Goal: Information Seeking & Learning: Learn about a topic

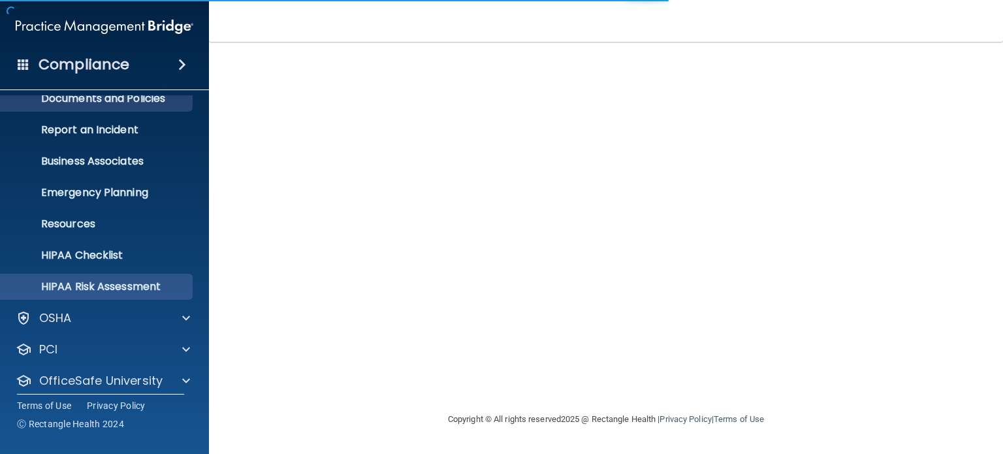
scroll to position [88, 0]
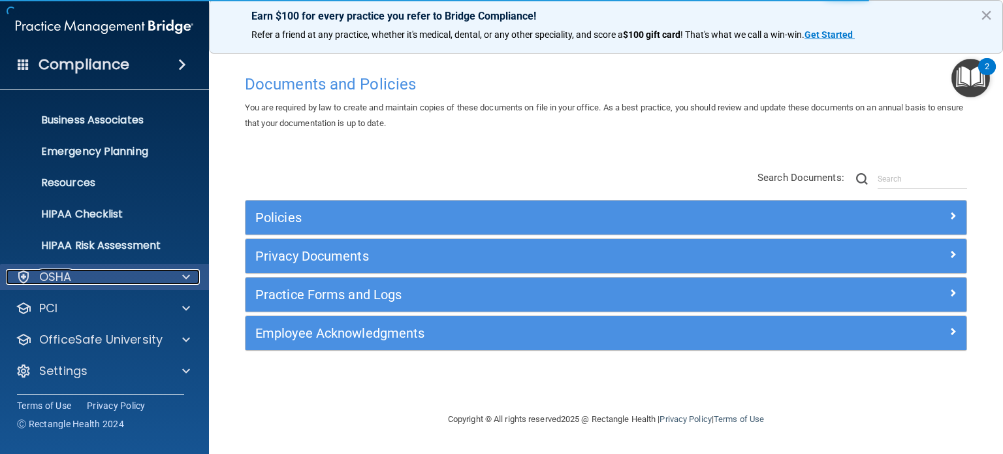
drag, startPoint x: 169, startPoint y: 274, endPoint x: 160, endPoint y: 278, distance: 10.2
click at [169, 274] on div at bounding box center [184, 277] width 33 height 16
click at [117, 272] on div "OSHA" at bounding box center [87, 277] width 162 height 16
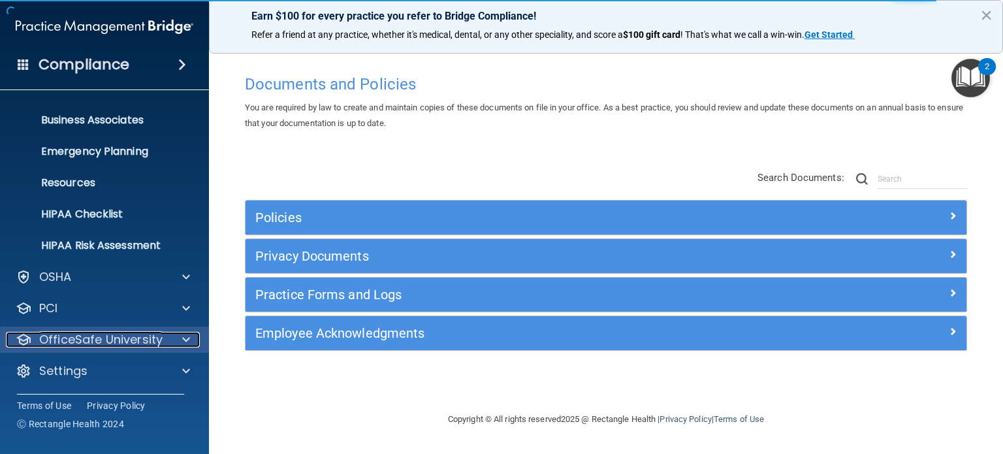
click at [120, 337] on p "OfficeSafe University" at bounding box center [100, 340] width 123 height 16
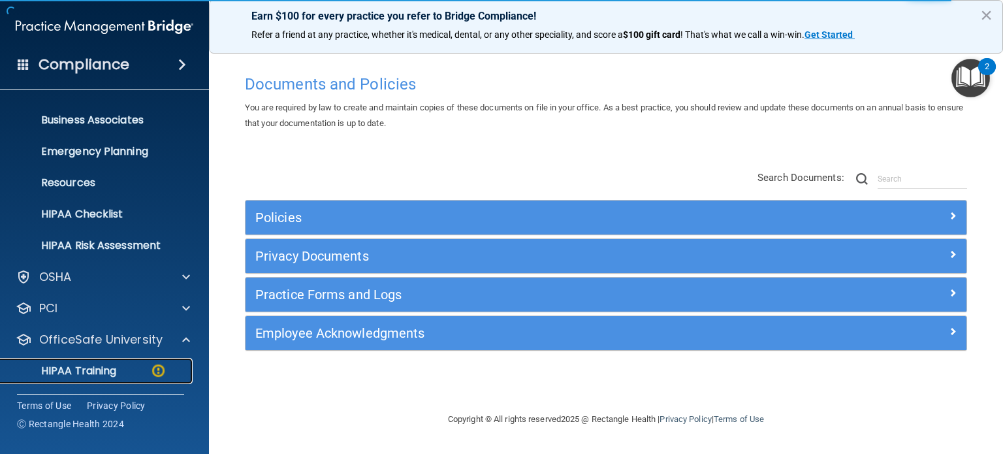
click at [89, 360] on link "HIPAA Training" at bounding box center [90, 371] width 206 height 26
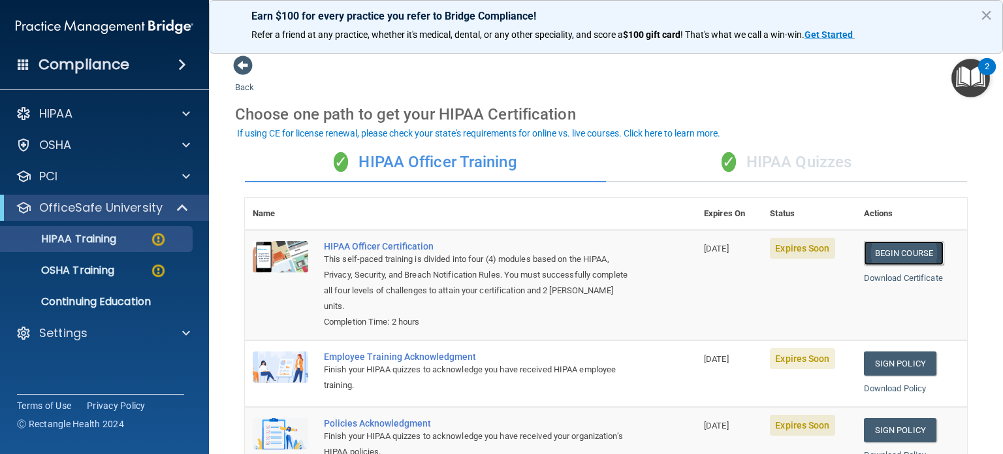
click at [897, 255] on link "Begin Course" at bounding box center [904, 253] width 80 height 24
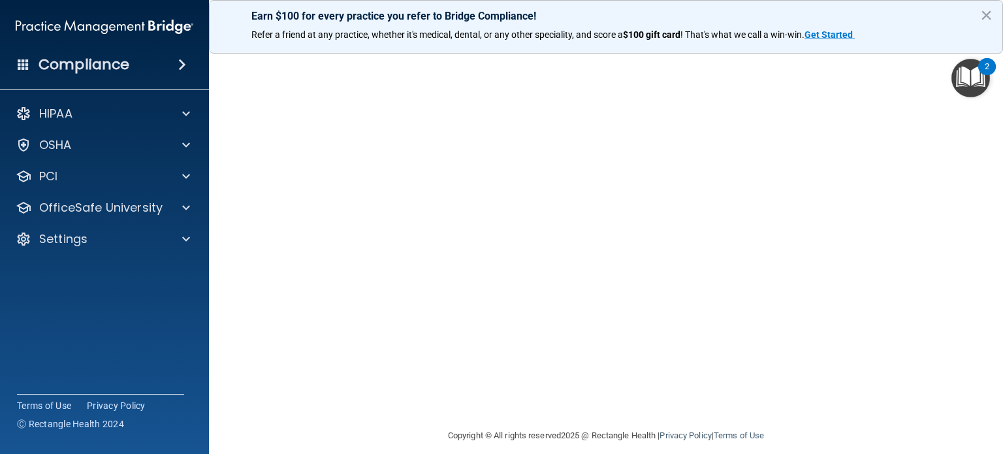
scroll to position [128, 0]
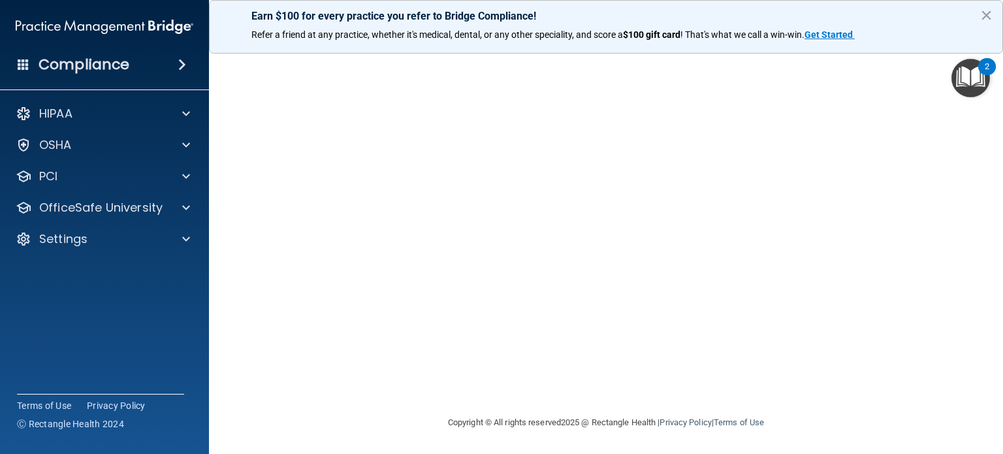
click at [237, 266] on main "HIPAA Officer Certification This course doesn’t expire until [DATE]. Are you su…" at bounding box center [606, 248] width 794 height 412
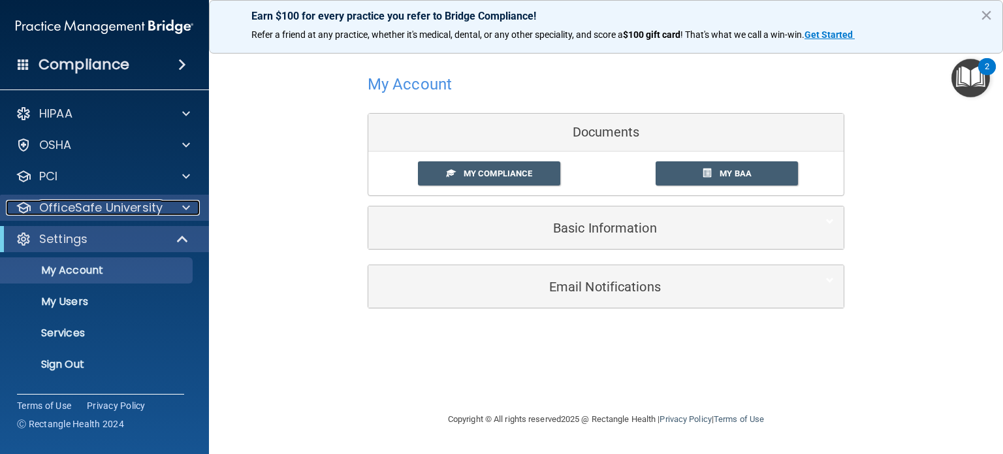
click at [80, 204] on p "OfficeSafe University" at bounding box center [100, 208] width 123 height 16
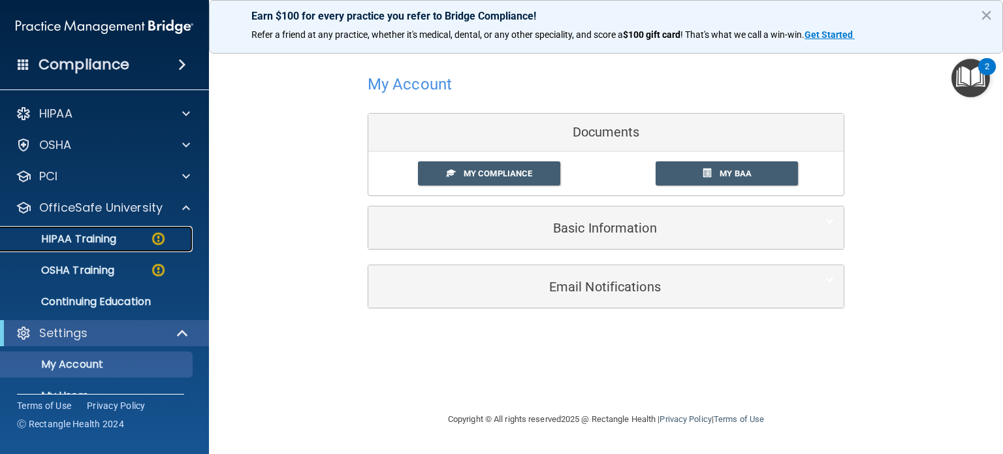
click at [92, 244] on p "HIPAA Training" at bounding box center [62, 238] width 108 height 13
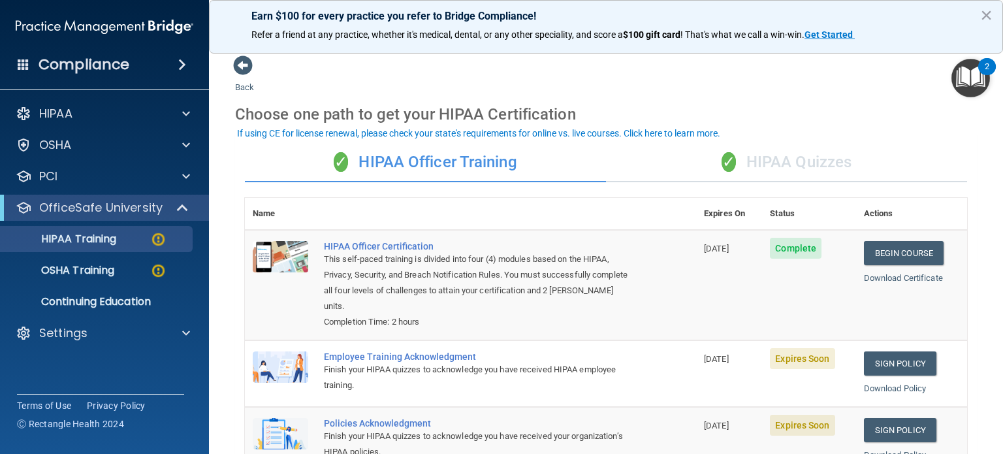
click at [769, 155] on div "✓ HIPAA Quizzes" at bounding box center [786, 162] width 361 height 39
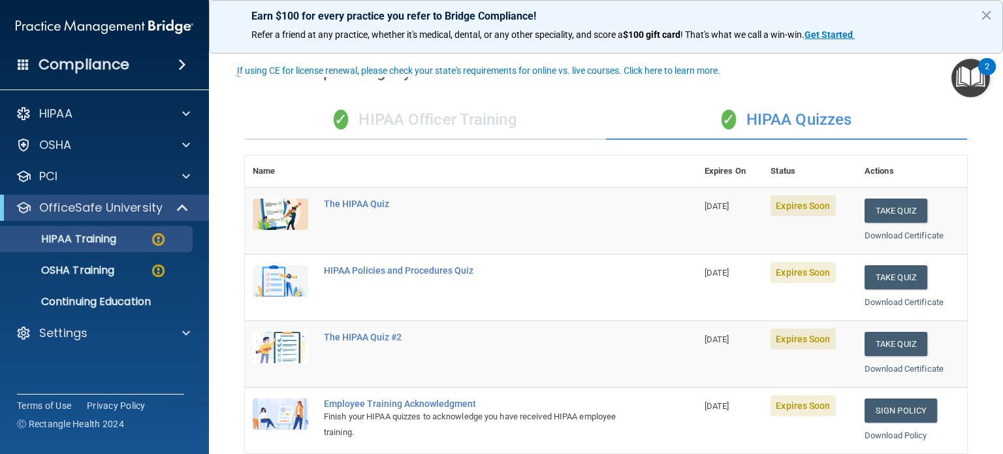
scroll to position [65, 0]
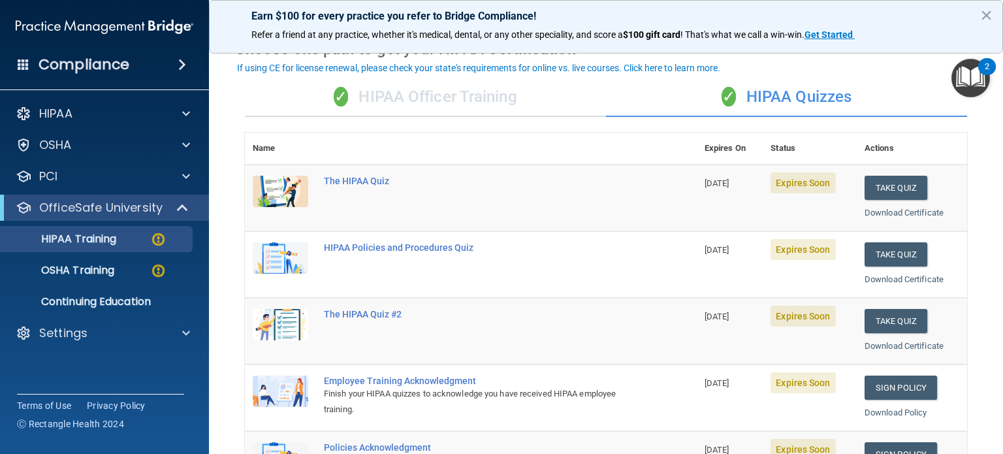
click at [444, 84] on div "✓ HIPAA Officer Training" at bounding box center [425, 97] width 361 height 39
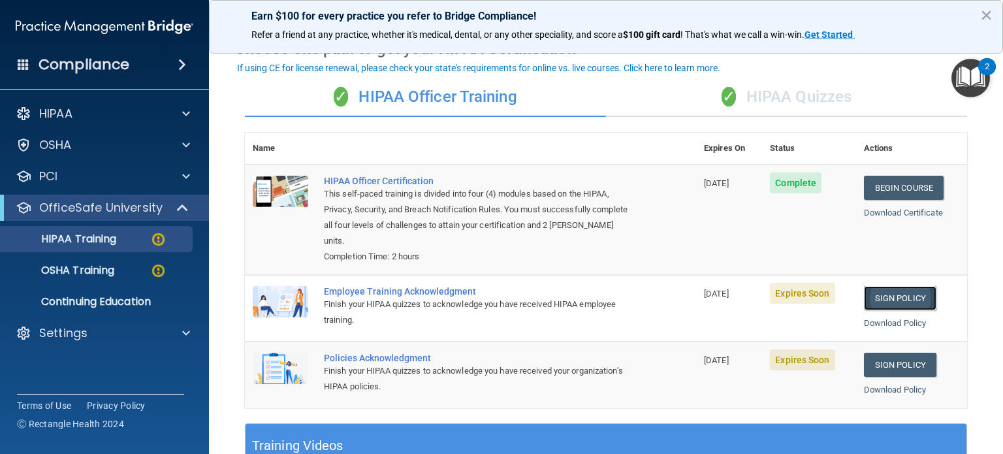
click at [880, 294] on link "Sign Policy" at bounding box center [900, 298] width 72 height 24
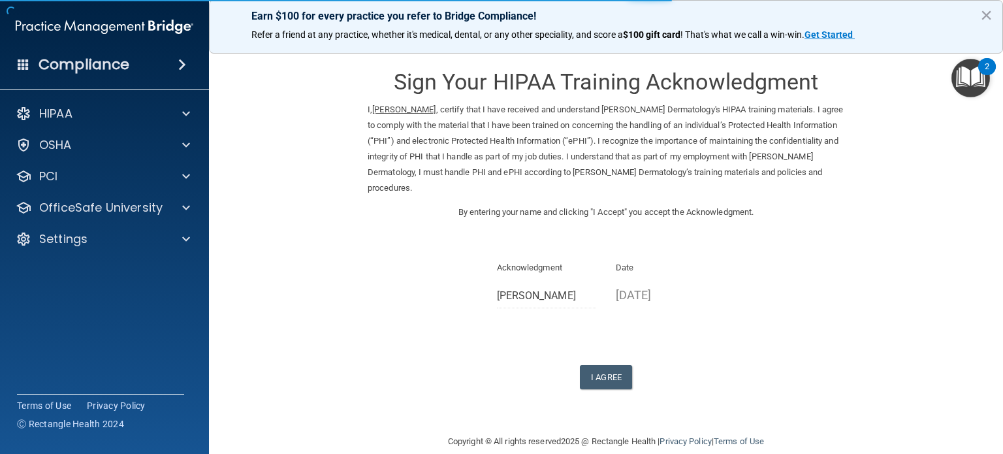
click at [613, 361] on div "Sign Your HIPAA Training Acknowledgment I, Brianna Gothard , certify that I hav…" at bounding box center [606, 222] width 477 height 334
click at [609, 380] on button "I Agree" at bounding box center [606, 377] width 52 height 24
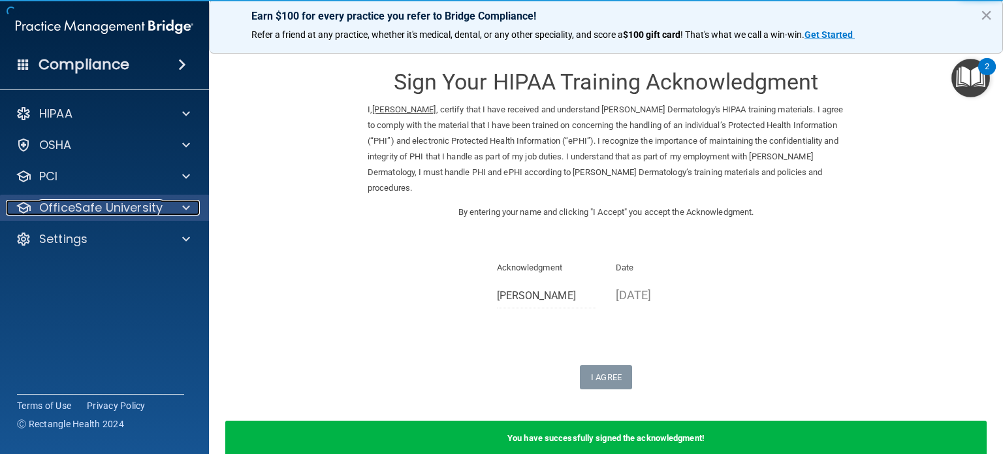
click at [152, 212] on p "OfficeSafe University" at bounding box center [100, 208] width 123 height 16
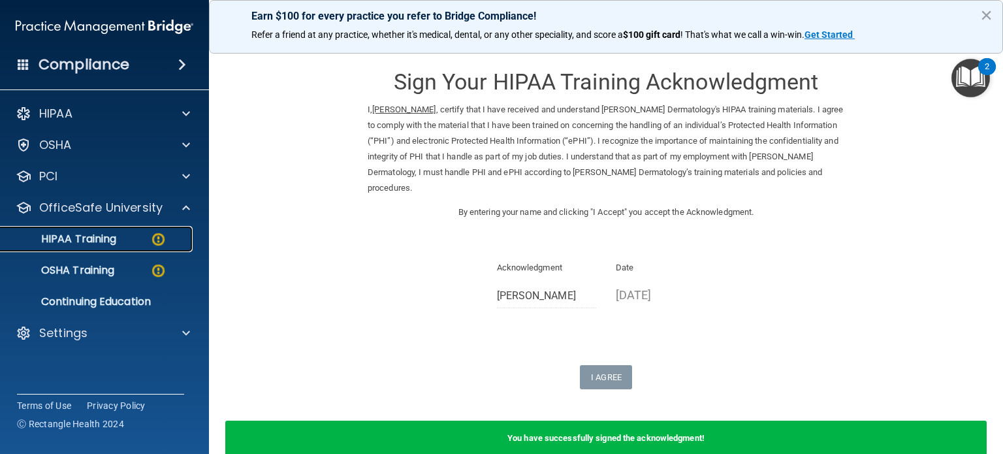
click at [134, 236] on div "HIPAA Training" at bounding box center [97, 238] width 178 height 13
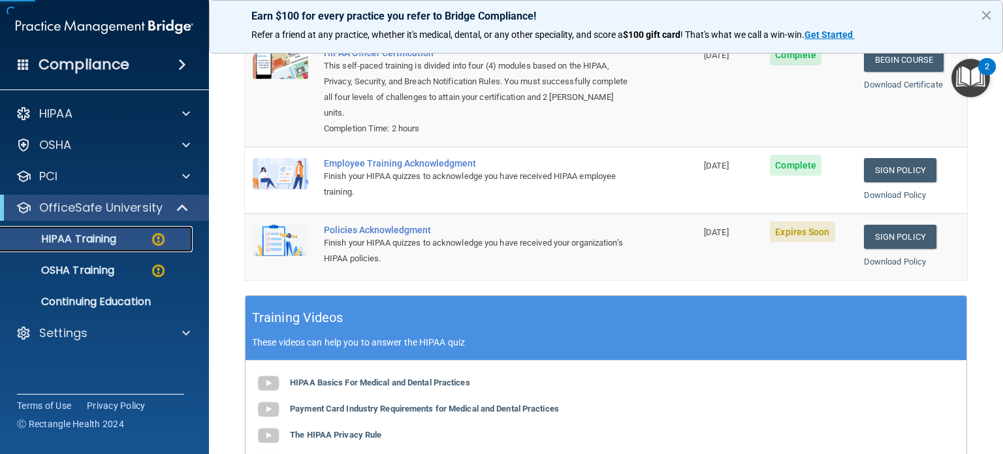
scroll to position [196, 0]
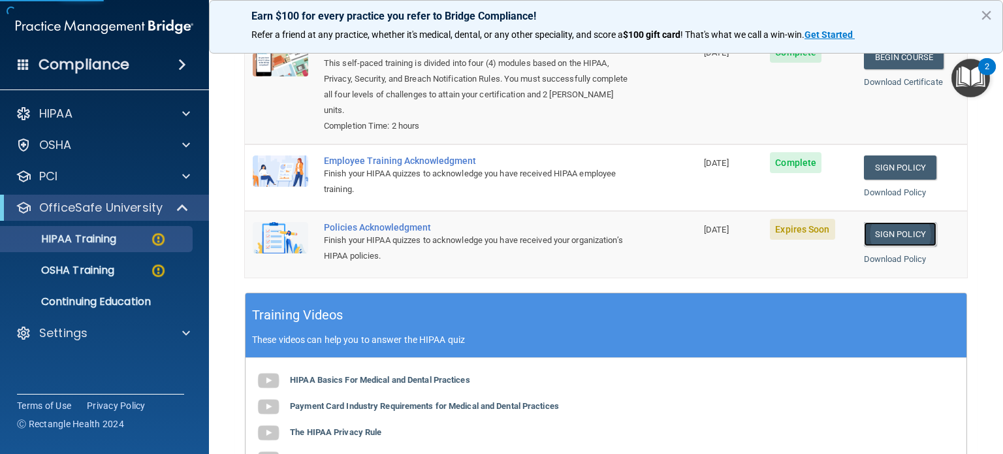
click at [882, 232] on link "Sign Policy" at bounding box center [900, 234] width 72 height 24
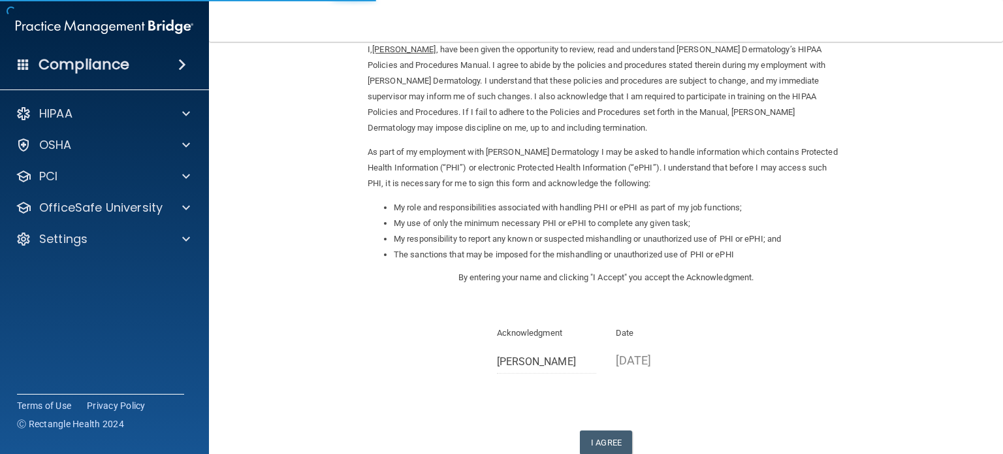
scroll to position [131, 0]
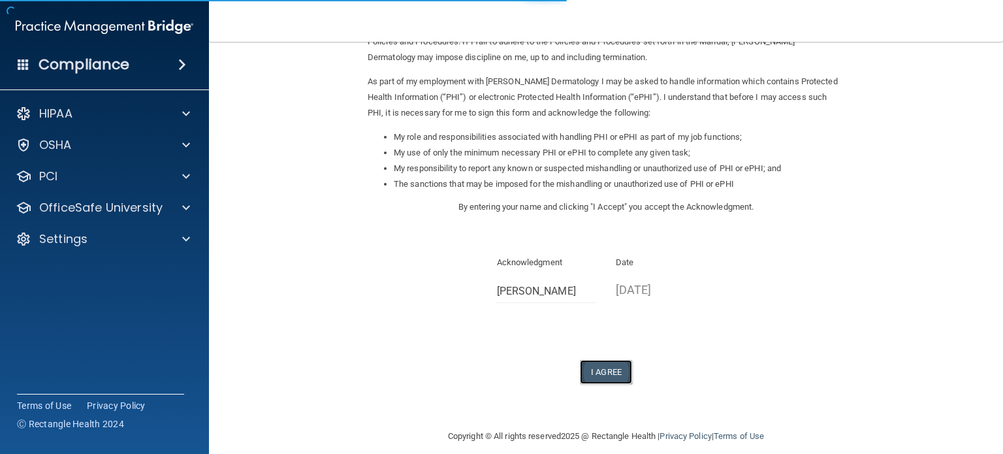
click at [601, 365] on button "I Agree" at bounding box center [606, 372] width 52 height 24
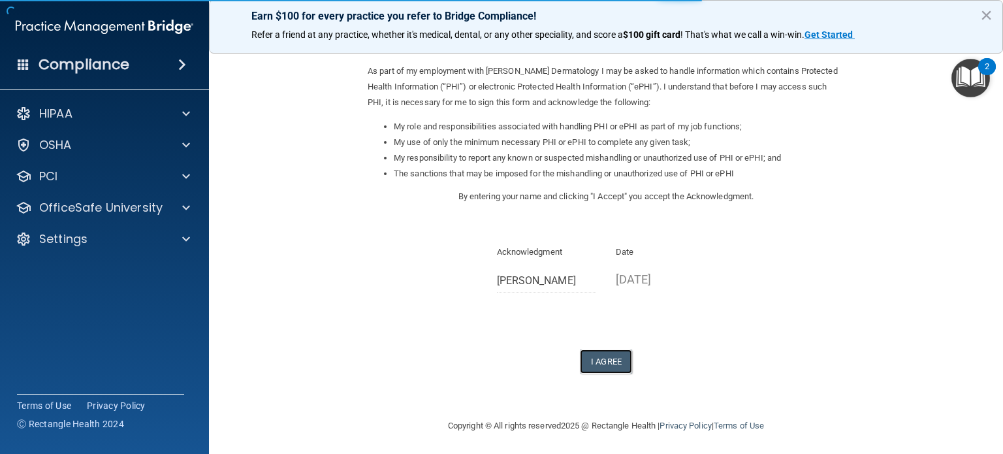
scroll to position [144, 0]
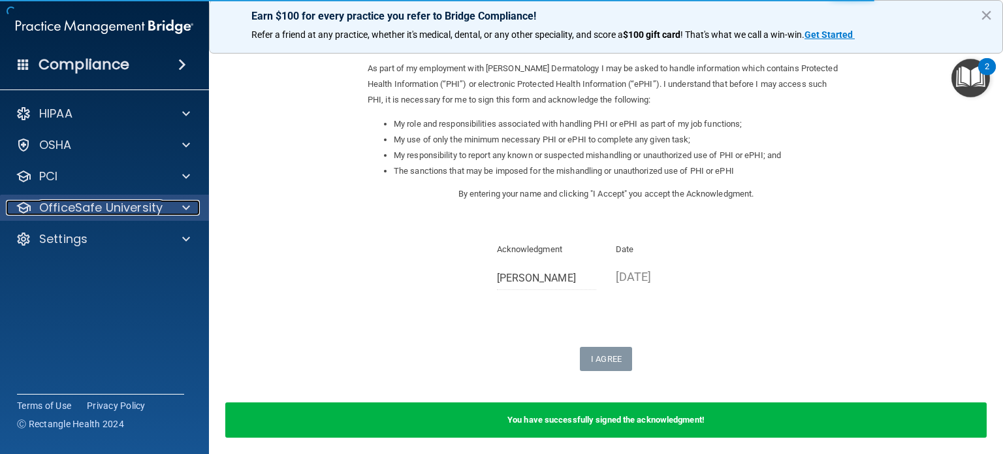
click at [97, 212] on p "OfficeSafe University" at bounding box center [100, 208] width 123 height 16
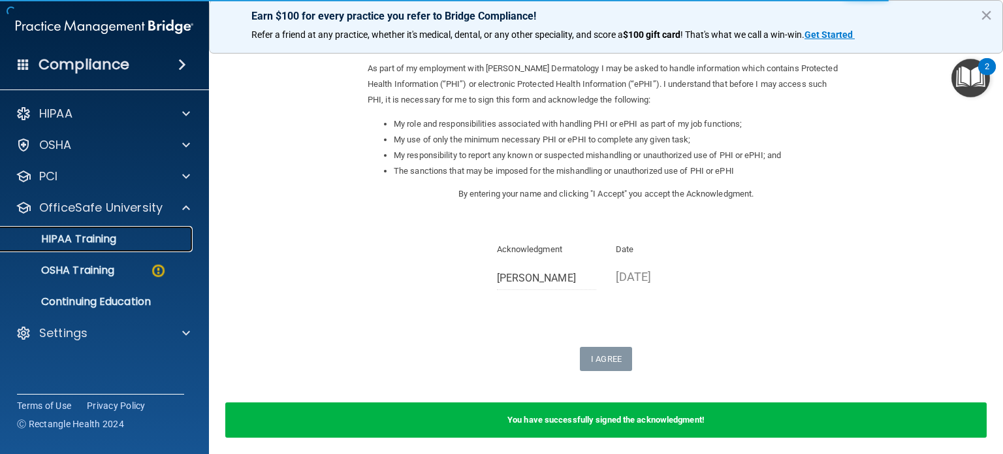
click at [125, 240] on div "HIPAA Training" at bounding box center [97, 238] width 178 height 13
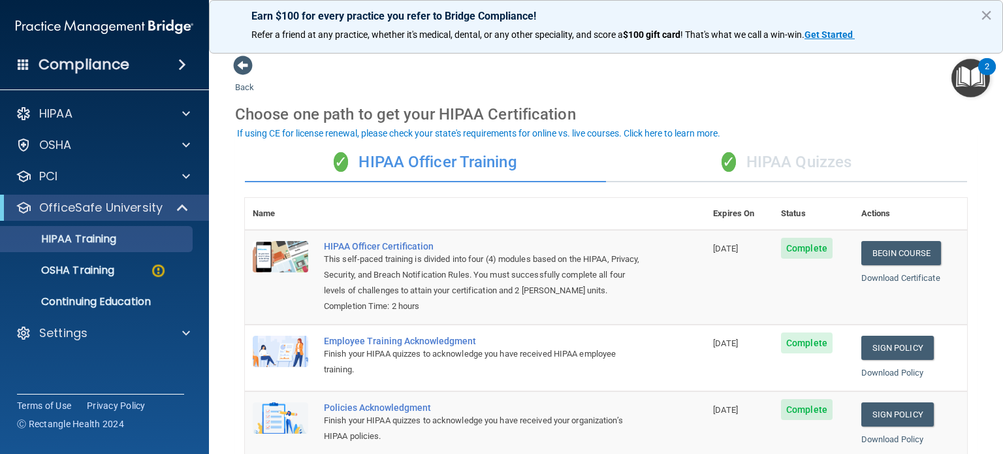
click at [771, 153] on div "✓ HIPAA Quizzes" at bounding box center [786, 162] width 361 height 39
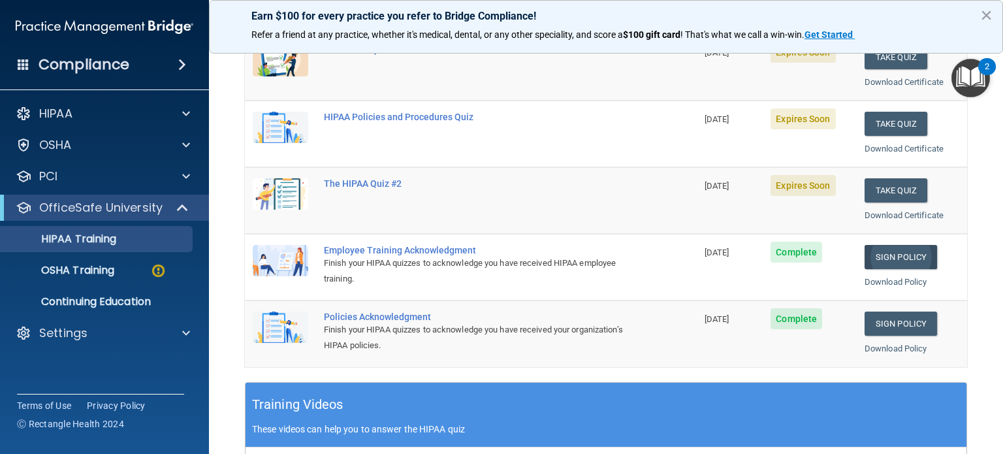
scroll to position [65, 0]
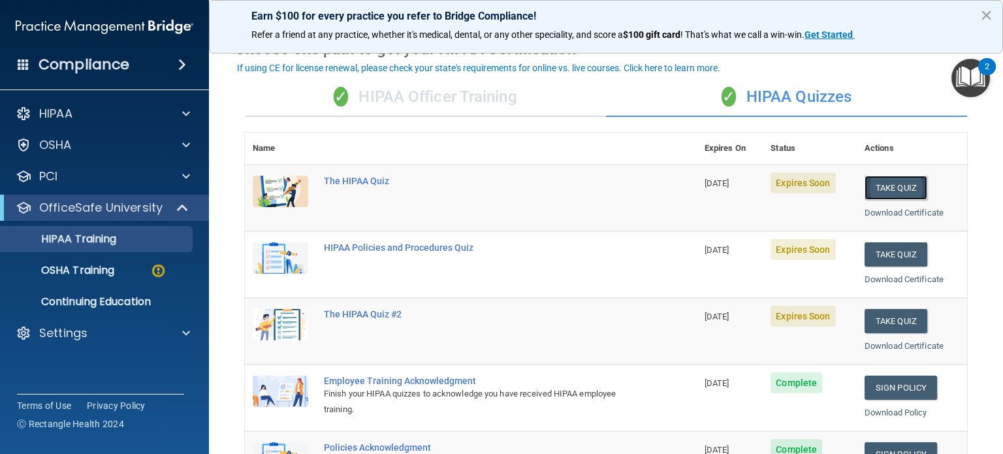
click at [891, 193] on button "Take Quiz" at bounding box center [896, 188] width 63 height 24
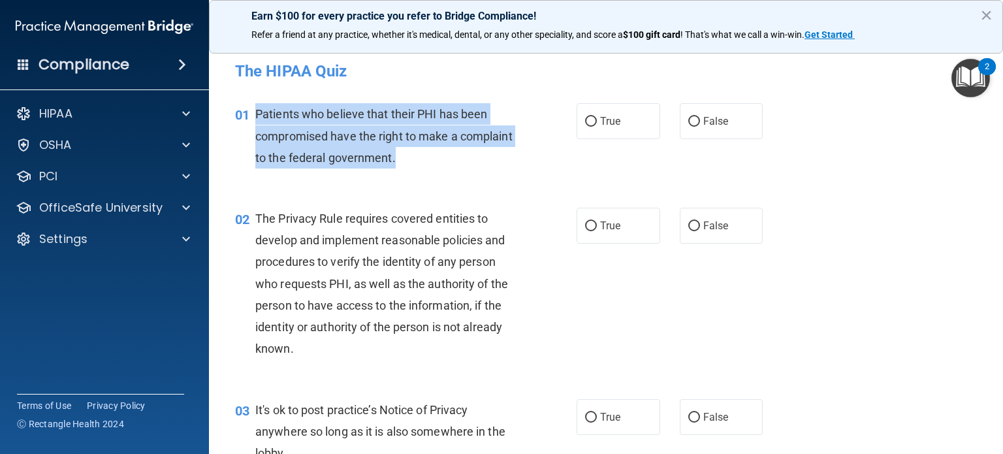
drag, startPoint x: 462, startPoint y: 164, endPoint x: 257, endPoint y: 117, distance: 211.0
click at [257, 117] on div "Patients who believe that their PHI has been compromised have the right to make…" at bounding box center [390, 135] width 271 height 65
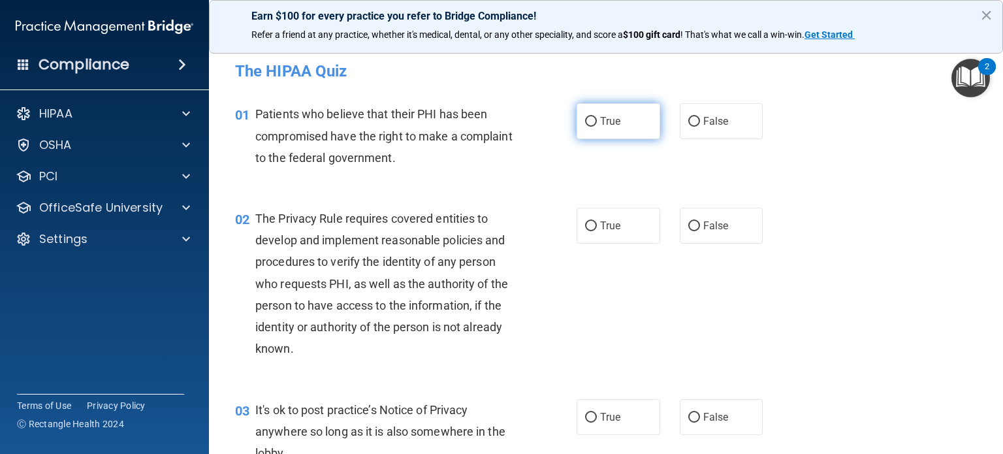
click at [594, 124] on label "True" at bounding box center [619, 121] width 84 height 36
click at [594, 124] on input "True" at bounding box center [591, 122] width 12 height 10
radio input "true"
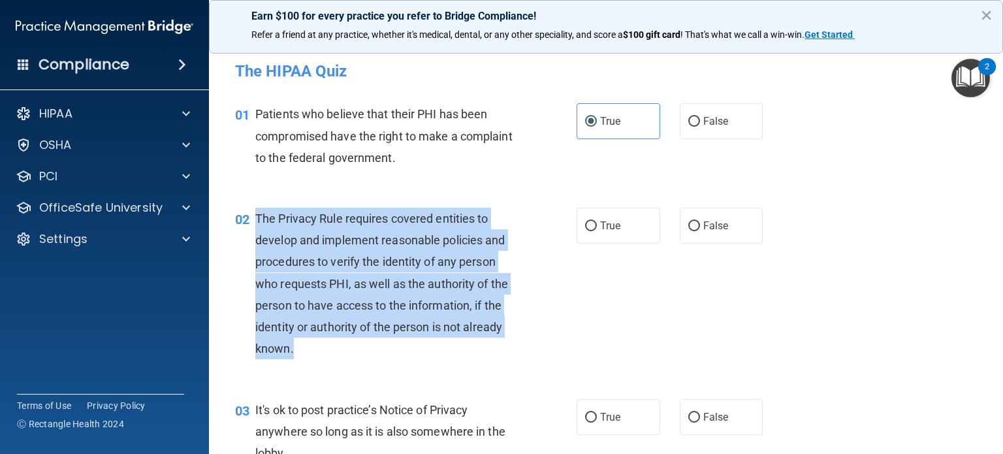
drag, startPoint x: 336, startPoint y: 347, endPoint x: 253, endPoint y: 220, distance: 151.8
click at [253, 220] on div "02 The Privacy Rule requires covered entities to develop and implement reasonab…" at bounding box center [406, 287] width 381 height 159
copy div "The Privacy Rule requires covered entities to develop and implement reasonable …"
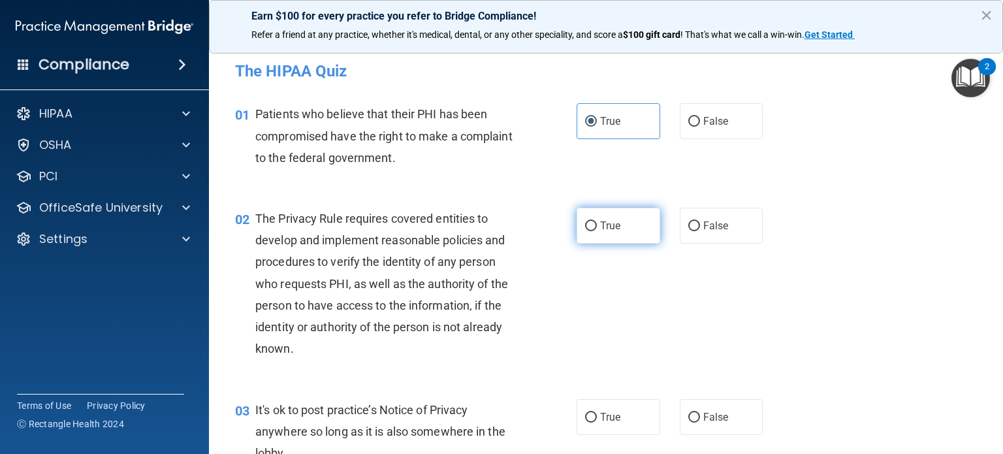
click at [592, 228] on label "True" at bounding box center [619, 226] width 84 height 36
click at [592, 228] on input "True" at bounding box center [591, 226] width 12 height 10
radio input "true"
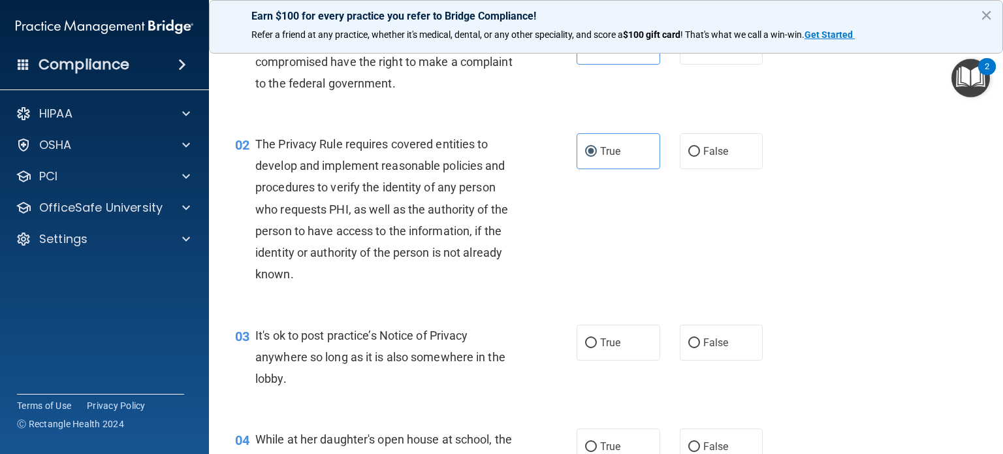
scroll to position [131, 0]
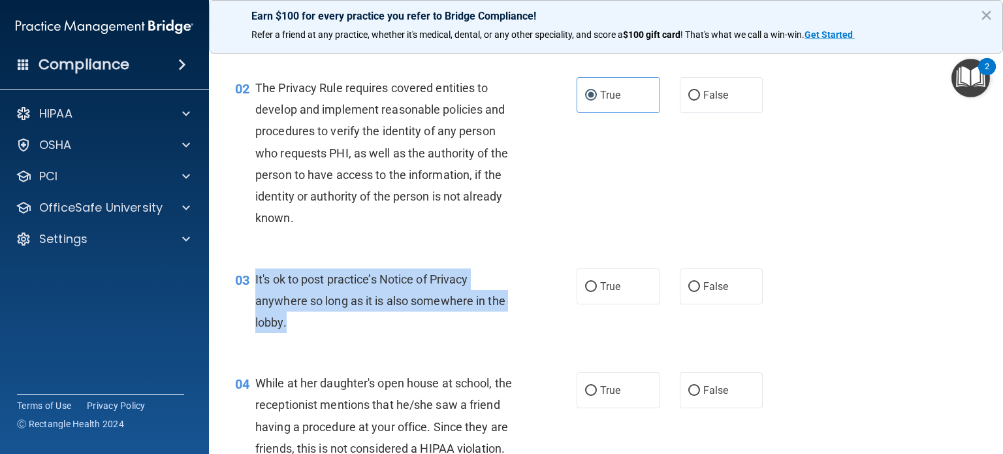
drag, startPoint x: 328, startPoint y: 338, endPoint x: 255, endPoint y: 279, distance: 94.3
click at [255, 279] on div "03 It's ok to post practice’s Notice of Privacy anywhere so long as it is also …" at bounding box center [406, 304] width 381 height 72
copy span "It's ok to post practice’s Notice of Privacy anywhere so long as it is also som…"
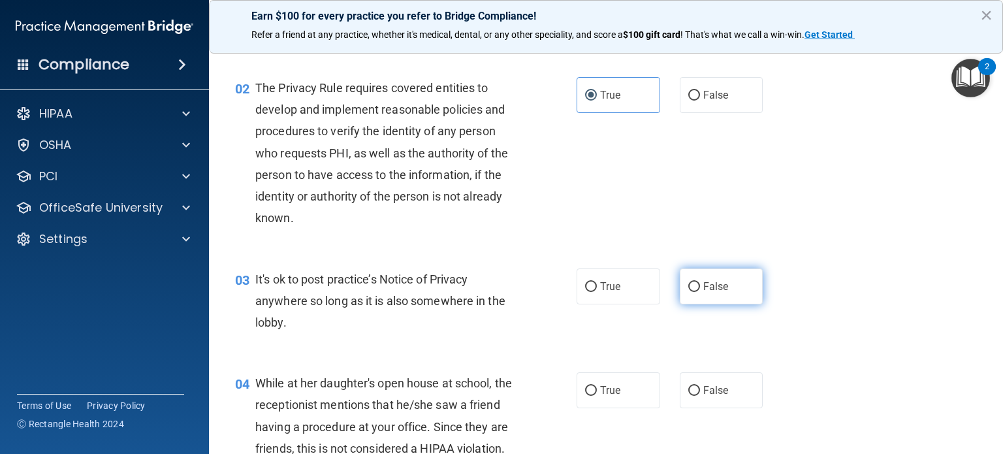
click at [682, 296] on label "False" at bounding box center [722, 286] width 84 height 36
click at [688, 292] on input "False" at bounding box center [694, 287] width 12 height 10
radio input "true"
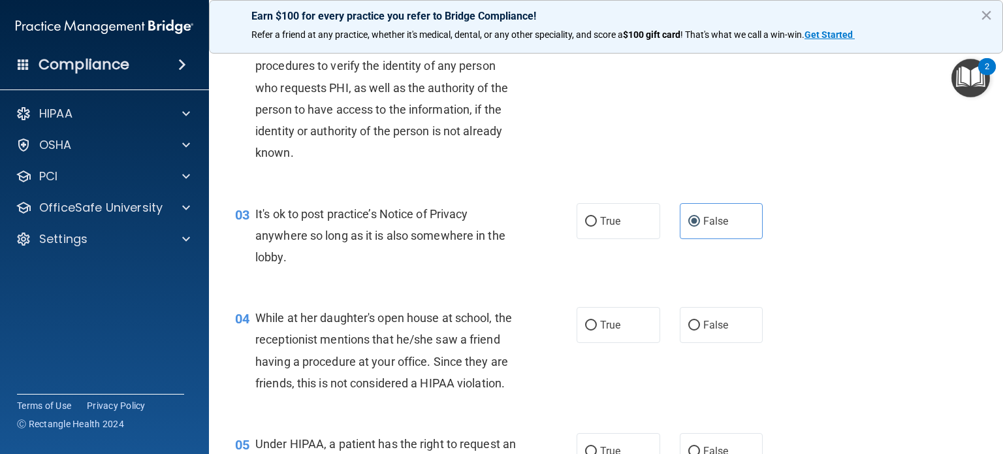
scroll to position [327, 0]
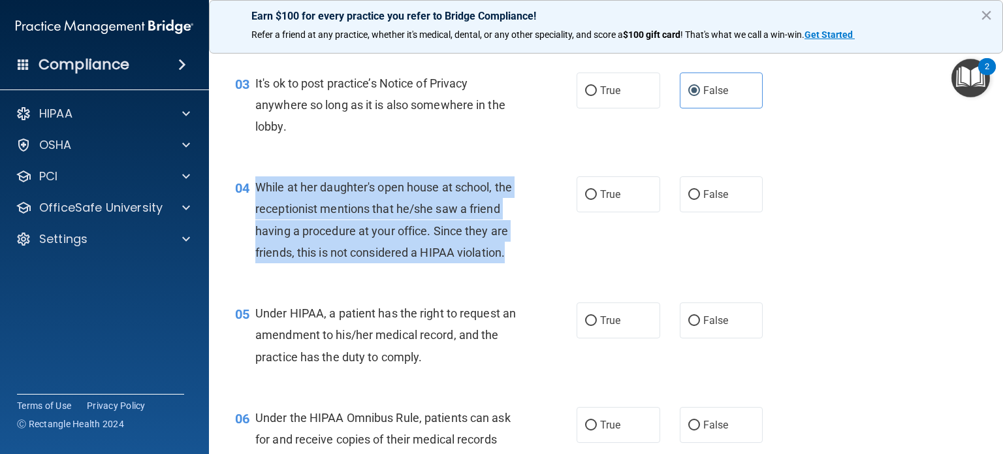
drag, startPoint x: 355, startPoint y: 285, endPoint x: 253, endPoint y: 180, distance: 145.9
click at [253, 180] on div "04 While at her daughter's open house at school, the receptionist mentions that…" at bounding box center [406, 222] width 381 height 93
copy div "While at her daughter's open house at school, the receptionist mentions that he…"
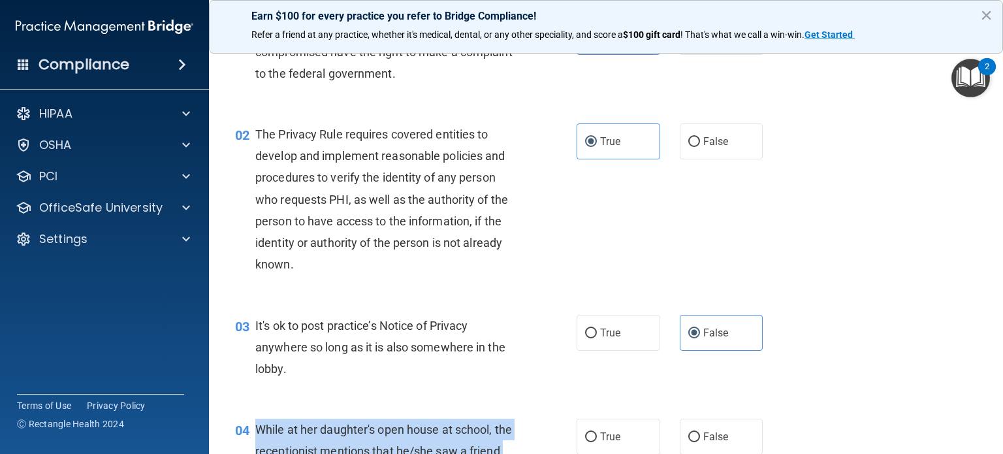
scroll to position [65, 0]
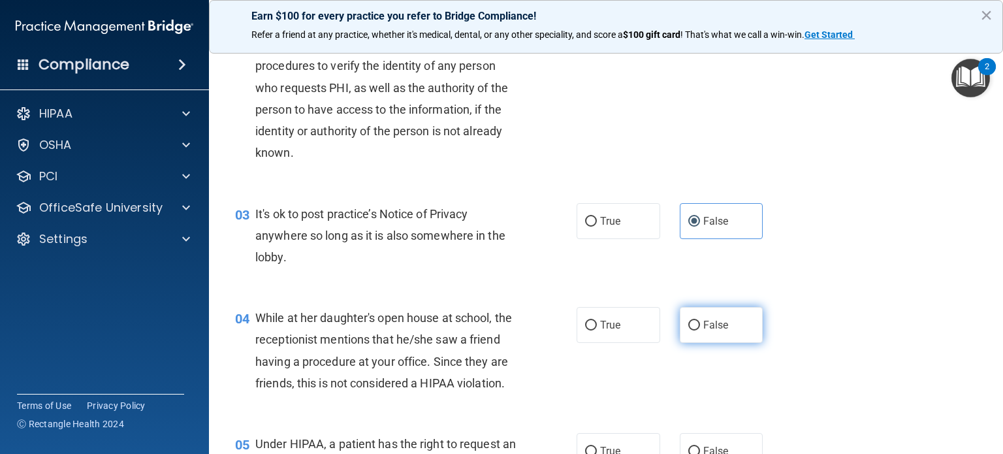
click at [703, 320] on span "False" at bounding box center [715, 325] width 25 height 12
click at [699, 321] on input "False" at bounding box center [694, 326] width 12 height 10
radio input "true"
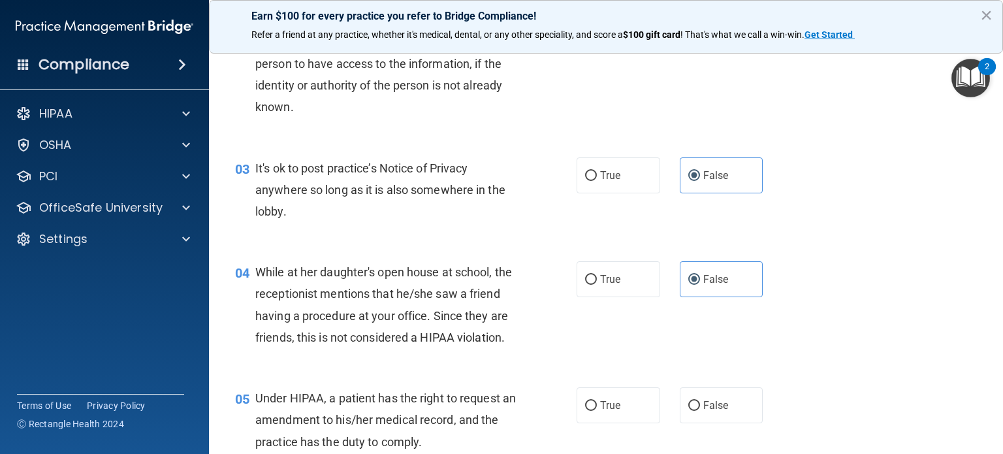
scroll to position [457, 0]
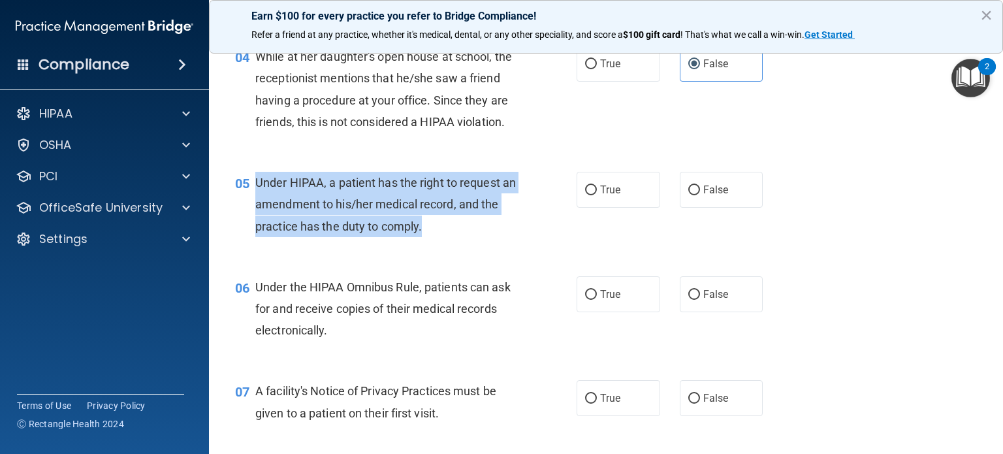
drag, startPoint x: 472, startPoint y: 257, endPoint x: 257, endPoint y: 208, distance: 220.9
click at [257, 208] on div "Under HIPAA, a patient has the right to request an amendment to his/her medical…" at bounding box center [390, 204] width 271 height 65
copy span "Under HIPAA, a patient has the right to request an amendment to his/her medical…"
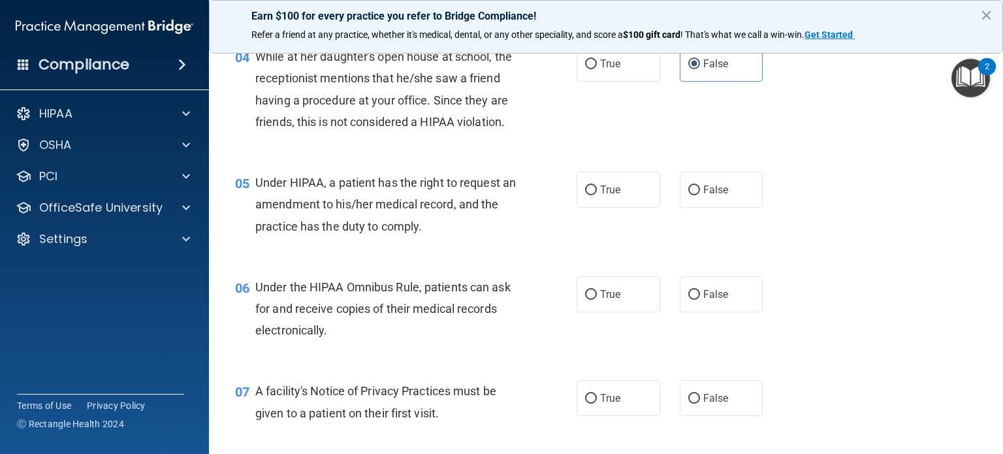
click at [694, 232] on div "05 Under HIPAA, a patient has the right to request an amendment to his/her medi…" at bounding box center [605, 207] width 761 height 104
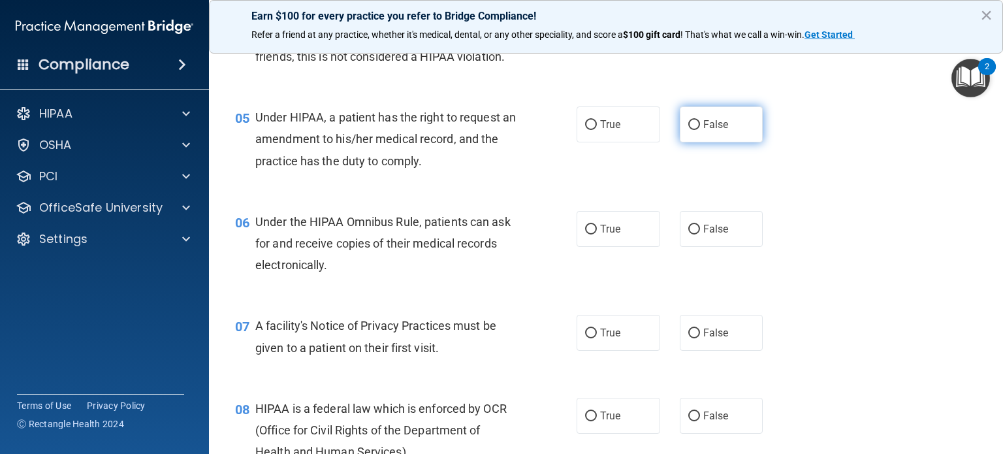
scroll to position [522, 0]
click at [715, 138] on label "False" at bounding box center [722, 124] width 84 height 36
click at [700, 130] on input "False" at bounding box center [694, 125] width 12 height 10
radio input "true"
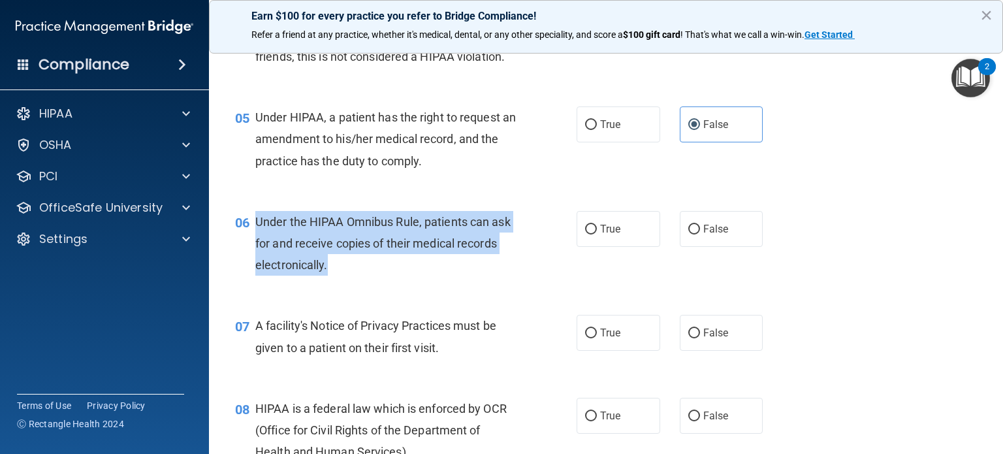
drag, startPoint x: 347, startPoint y: 293, endPoint x: 255, endPoint y: 245, distance: 104.0
click at [255, 245] on div "Under the HIPAA Omnibus Rule, patients can ask for and receive copies of their …" at bounding box center [390, 243] width 271 height 65
copy span "Under the HIPAA Omnibus Rule, patients can ask for and receive copies of their …"
click at [587, 234] on input "True" at bounding box center [591, 230] width 12 height 10
radio input "true"
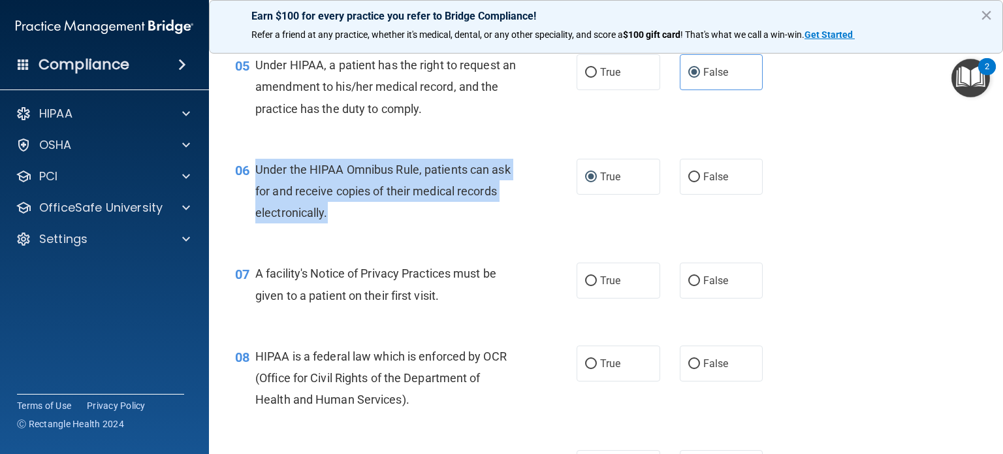
scroll to position [653, 0]
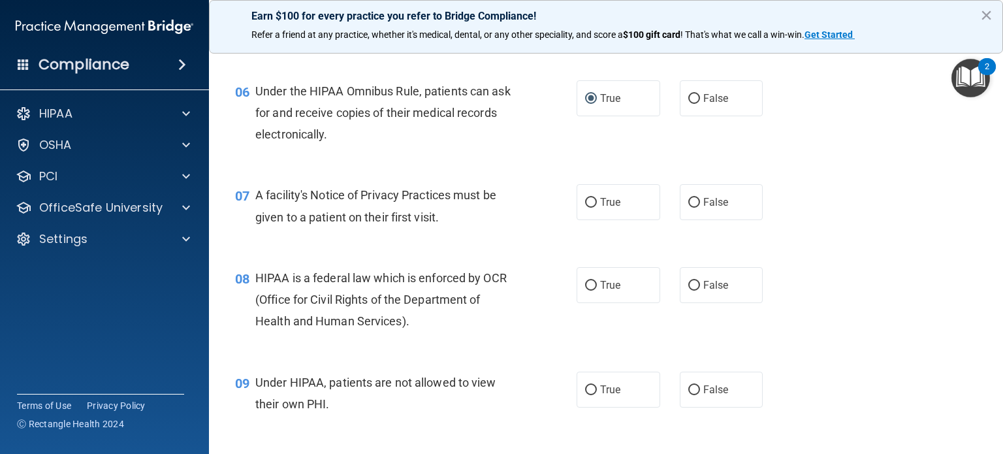
click at [447, 234] on div "07 A facility's Notice of Privacy Practices must be given to a patient on their…" at bounding box center [406, 209] width 381 height 50
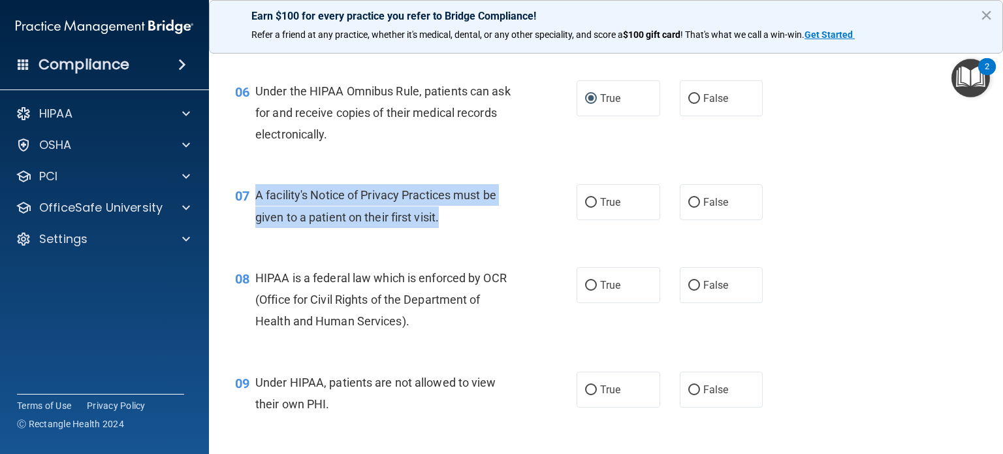
drag, startPoint x: 468, startPoint y: 238, endPoint x: 254, endPoint y: 219, distance: 214.4
click at [254, 219] on div "07 A facility's Notice of Privacy Practices must be given to a patient on their…" at bounding box center [406, 209] width 381 height 50
copy div "A facility's Notice of Privacy Practices must be given to a patient on their fi…"
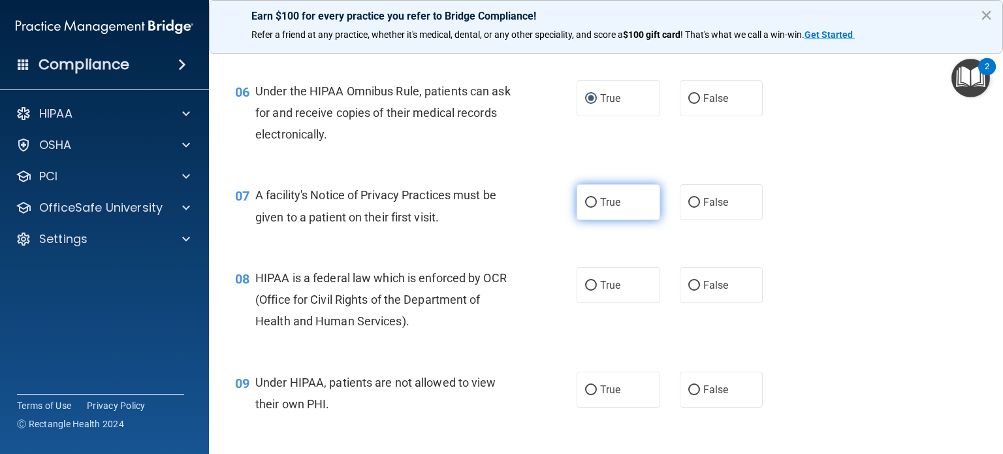
click at [600, 208] on span "True" at bounding box center [610, 202] width 20 height 12
click at [597, 208] on input "True" at bounding box center [591, 203] width 12 height 10
radio input "true"
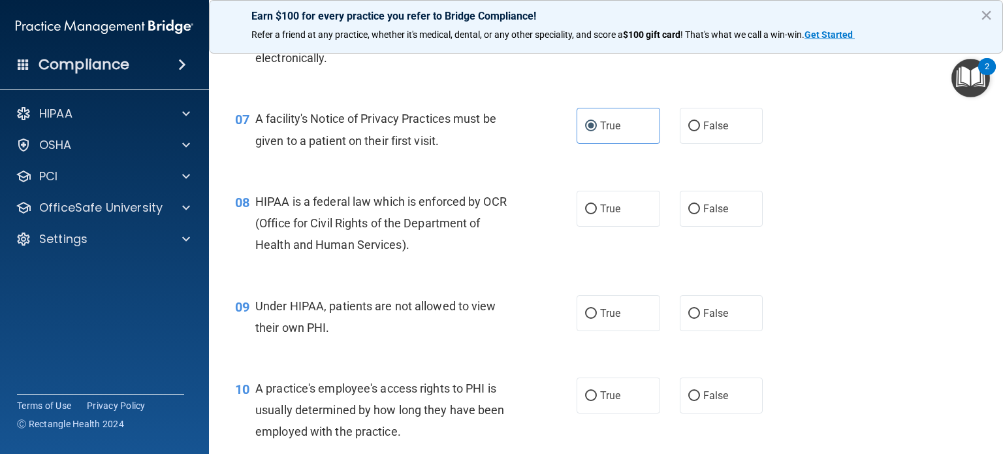
scroll to position [849, 0]
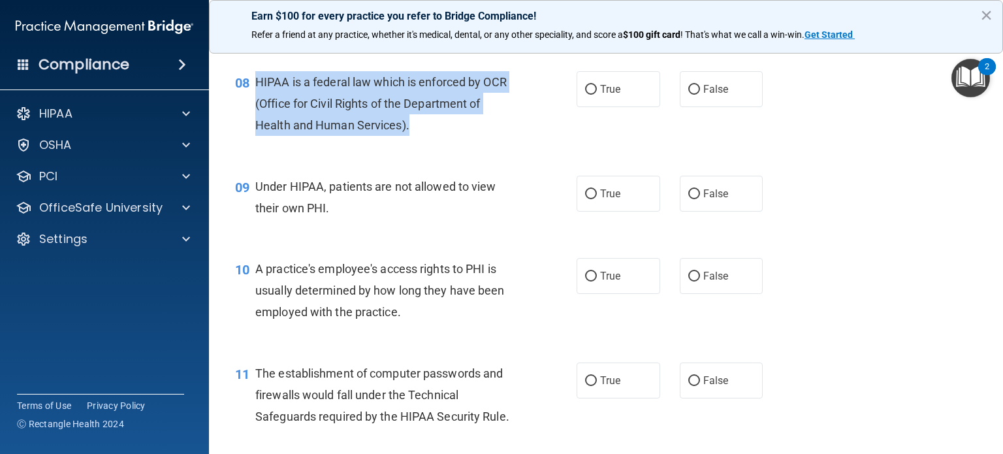
drag, startPoint x: 427, startPoint y: 150, endPoint x: 251, endPoint y: 104, distance: 181.7
click at [251, 104] on div "08 HIPAA is a federal law which is enforced by OCR (Office for Civil Rights of …" at bounding box center [406, 107] width 381 height 72
copy div "HIPAA is a federal law which is enforced by OCR (Office for Civil Rights of the…"
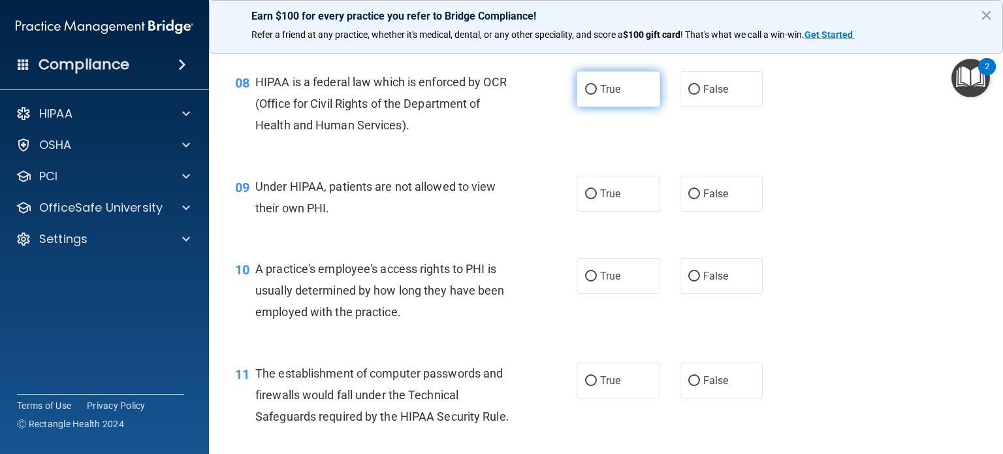
click at [596, 107] on label "True" at bounding box center [619, 89] width 84 height 36
click at [596, 95] on input "True" at bounding box center [591, 90] width 12 height 10
radio input "true"
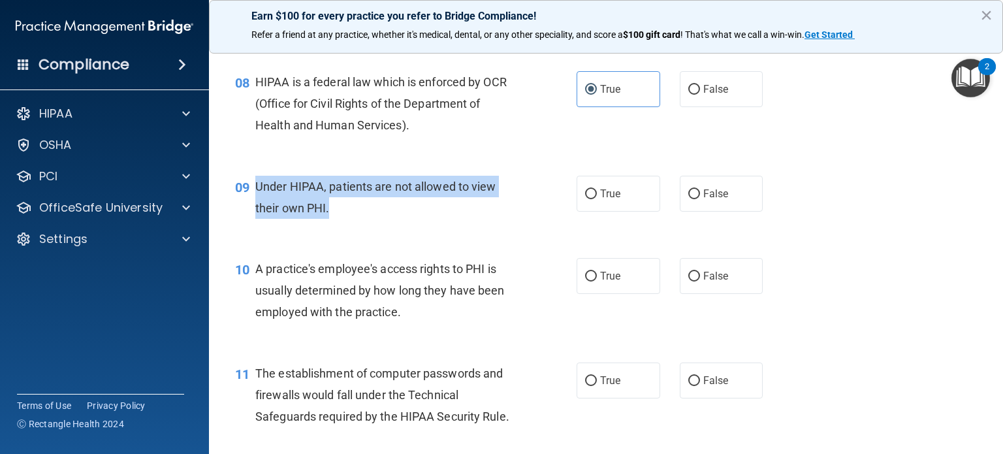
drag, startPoint x: 357, startPoint y: 235, endPoint x: 256, endPoint y: 209, distance: 103.9
click at [256, 209] on div "Under HIPAA, patients are not allowed to view their own PHI." at bounding box center [390, 197] width 271 height 43
copy span "Under HIPAA, patients are not allowed to view their own PHI."
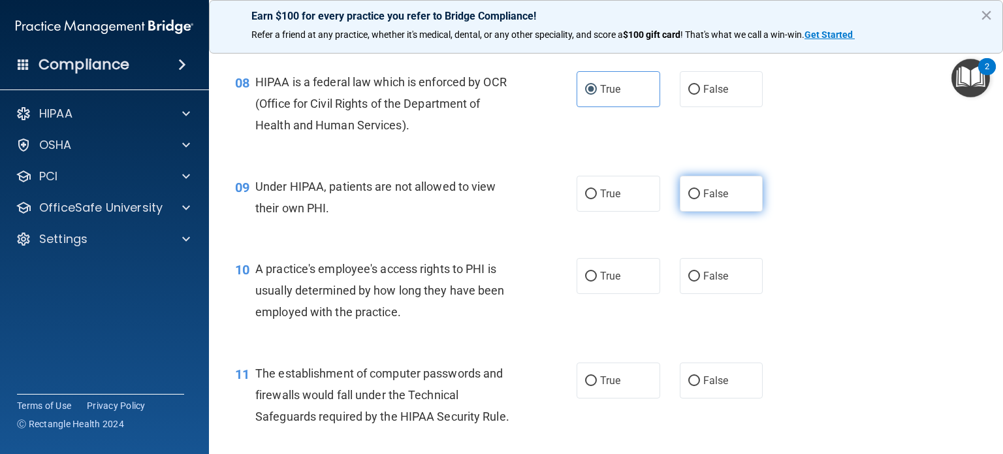
click at [698, 212] on label "False" at bounding box center [722, 194] width 84 height 36
click at [698, 199] on input "False" at bounding box center [694, 194] width 12 height 10
radio input "true"
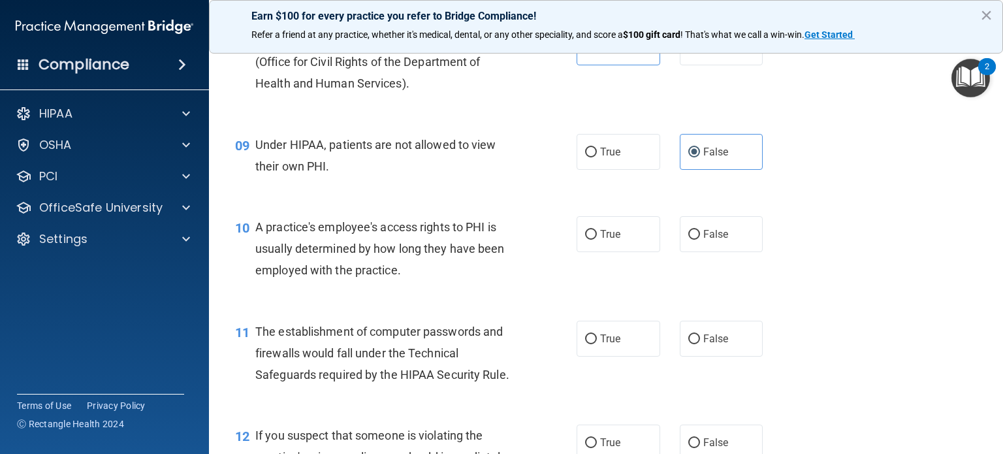
scroll to position [914, 0]
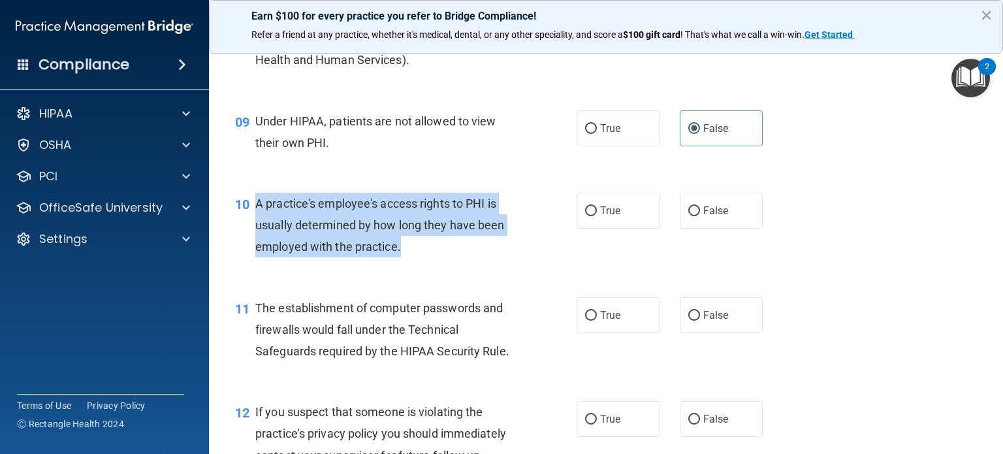
drag, startPoint x: 368, startPoint y: 265, endPoint x: 253, endPoint y: 226, distance: 121.4
click at [253, 226] on div "10 A practice's employee's access rights to PHI is usually determined by how lo…" at bounding box center [406, 229] width 381 height 72
copy div "A practice's employee's access rights to PHI is usually determined by how long …"
click at [688, 216] on input "False" at bounding box center [694, 211] width 12 height 10
radio input "true"
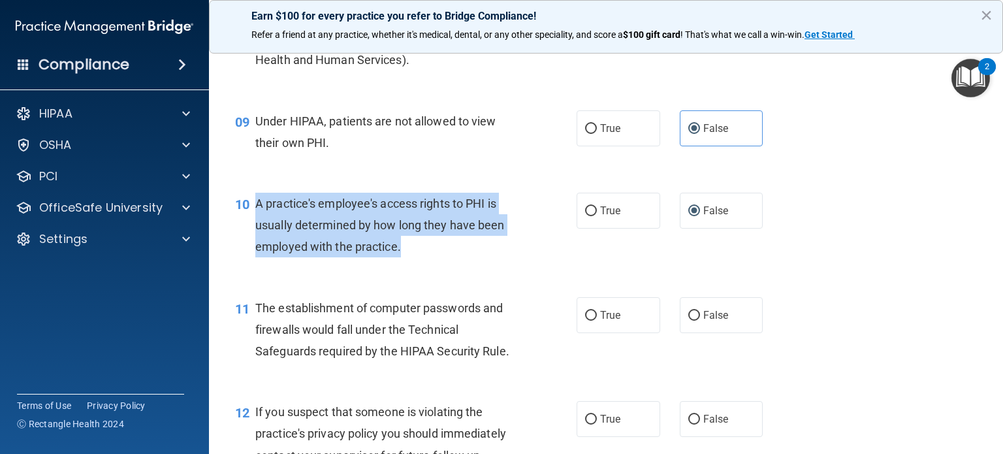
scroll to position [1045, 0]
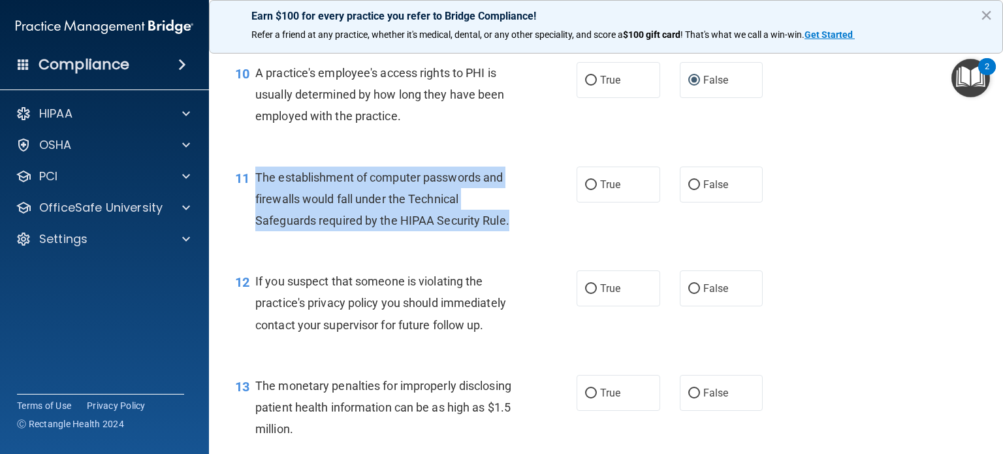
drag, startPoint x: 518, startPoint y: 251, endPoint x: 256, endPoint y: 204, distance: 266.2
click at [256, 204] on div "The establishment of computer passwords and firewalls would fall under the Tech…" at bounding box center [390, 199] width 271 height 65
copy span "The establishment of computer passwords and firewalls would fall under the Tech…"
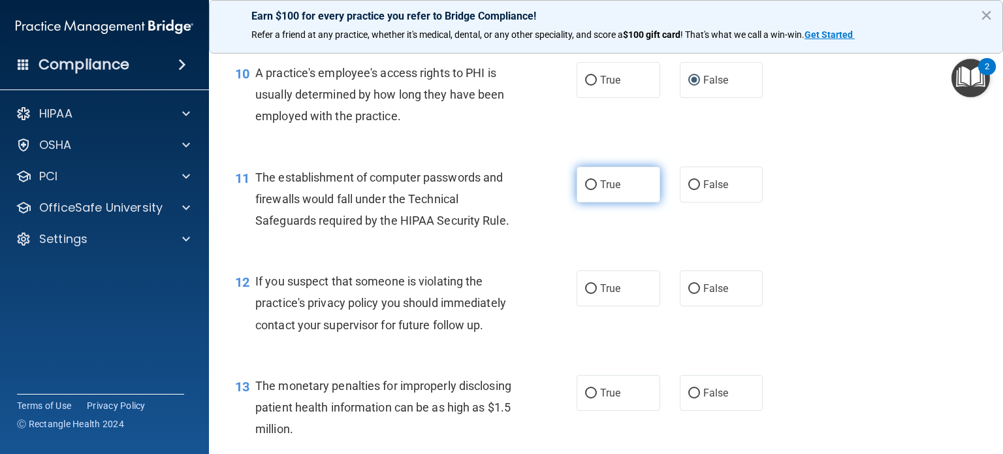
click at [600, 191] on span "True" at bounding box center [610, 184] width 20 height 12
click at [596, 190] on input "True" at bounding box center [591, 185] width 12 height 10
radio input "true"
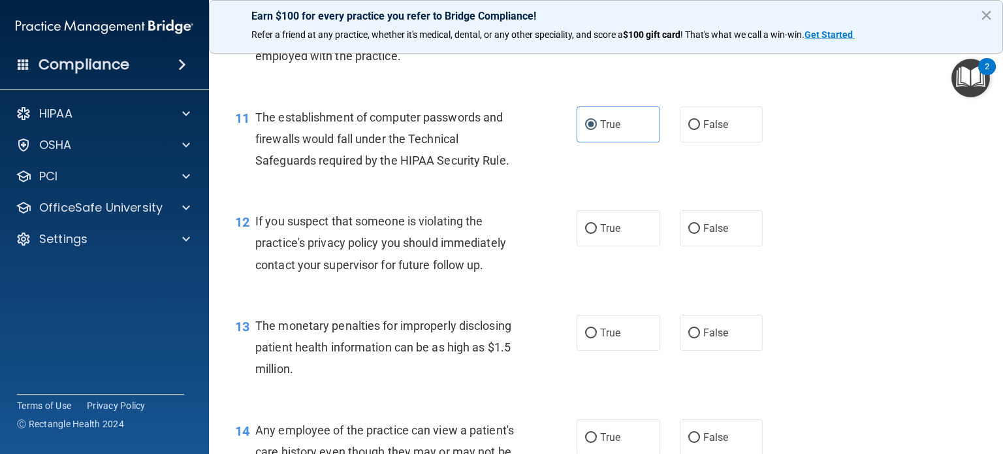
scroll to position [1176, 0]
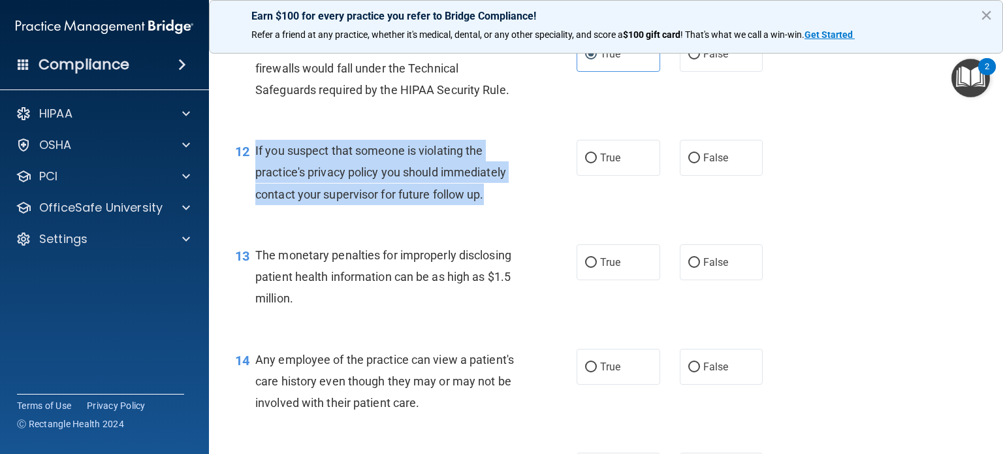
drag, startPoint x: 489, startPoint y: 218, endPoint x: 250, endPoint y: 174, distance: 243.1
click at [250, 174] on div "12 If you suspect that someone is violating the practice's privacy policy you s…" at bounding box center [406, 176] width 381 height 72
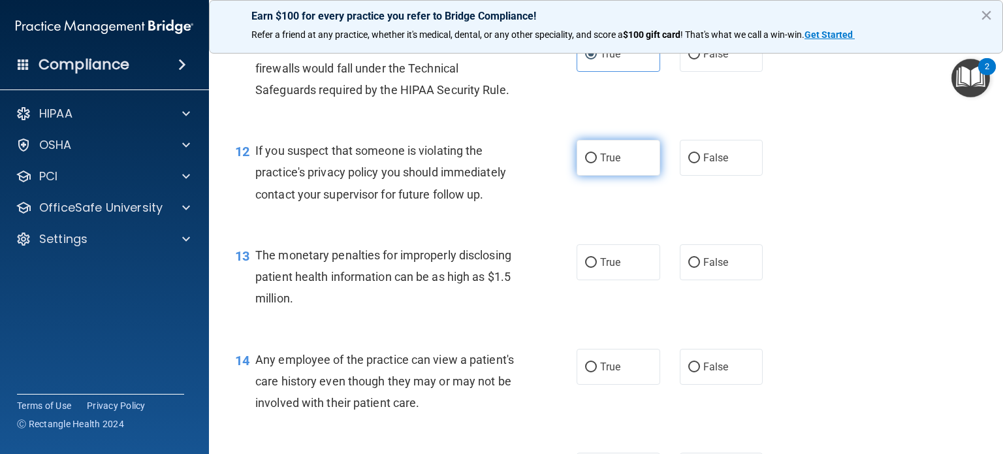
click at [590, 172] on label "True" at bounding box center [619, 158] width 84 height 36
click at [590, 163] on input "True" at bounding box center [591, 158] width 12 height 10
radio input "true"
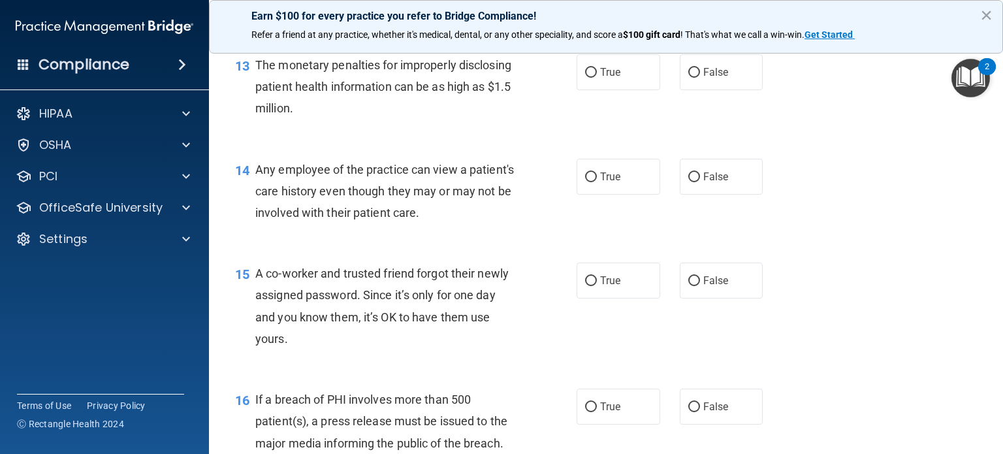
scroll to position [1371, 0]
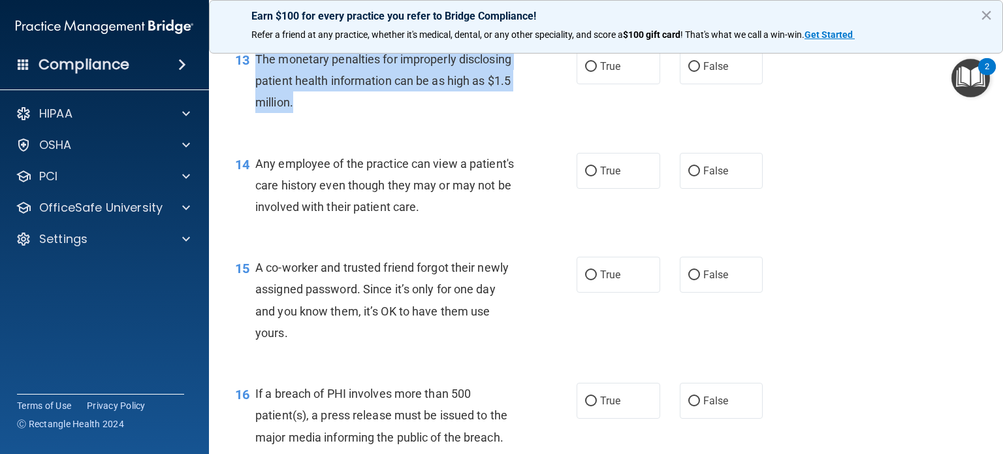
drag, startPoint x: 400, startPoint y: 133, endPoint x: 254, endPoint y: 86, distance: 153.2
click at [254, 86] on div "13 The monetary penalties for improperly disclosing patient health information …" at bounding box center [406, 84] width 381 height 72
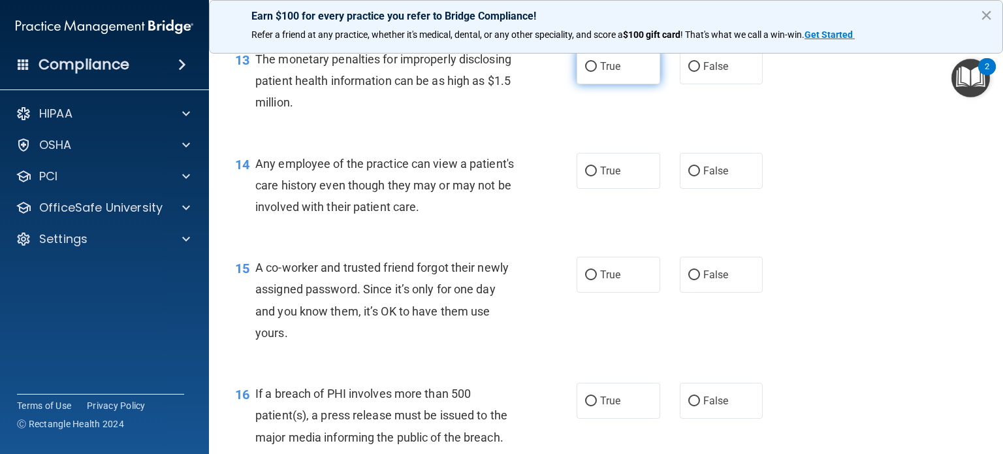
click at [601, 80] on label "True" at bounding box center [619, 66] width 84 height 36
click at [597, 72] on input "True" at bounding box center [591, 67] width 12 height 10
radio input "true"
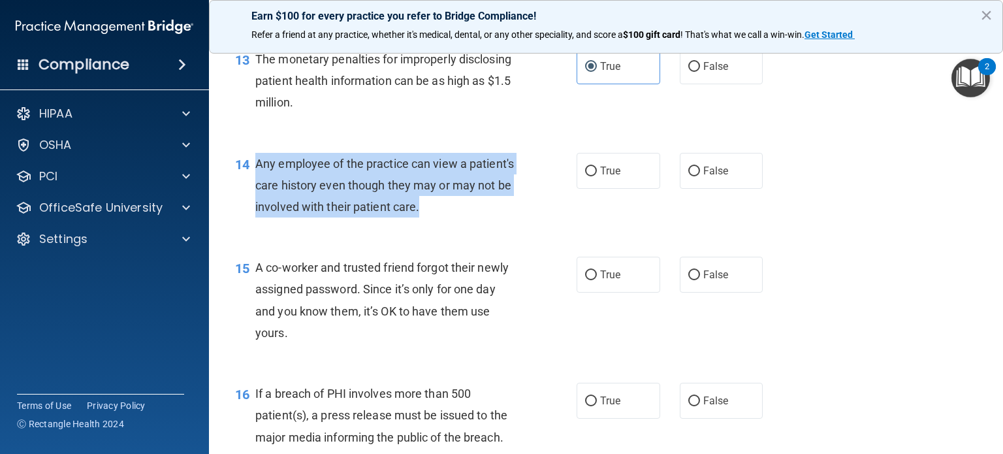
drag, startPoint x: 483, startPoint y: 231, endPoint x: 249, endPoint y: 191, distance: 237.1
click at [249, 191] on div "14 Any employee of the practice can view a patient's care history even though t…" at bounding box center [406, 189] width 381 height 72
click at [688, 176] on input "False" at bounding box center [694, 172] width 12 height 10
radio input "true"
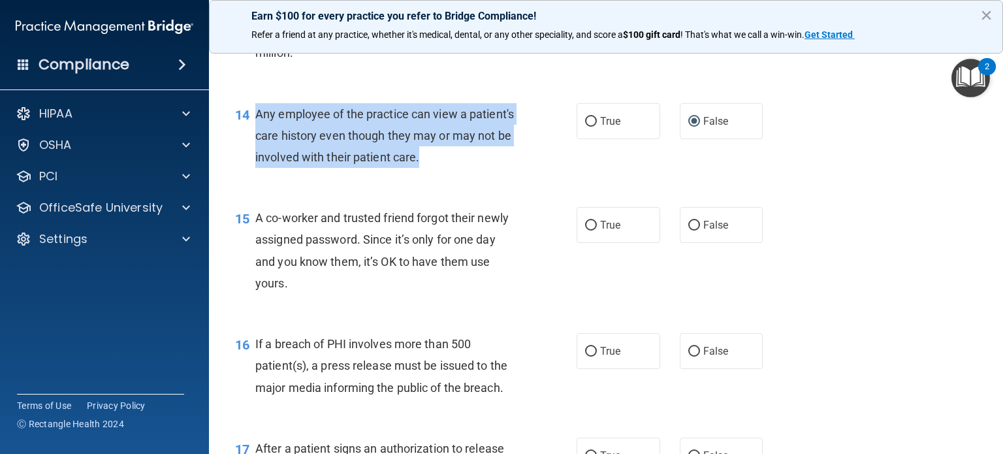
scroll to position [1502, 0]
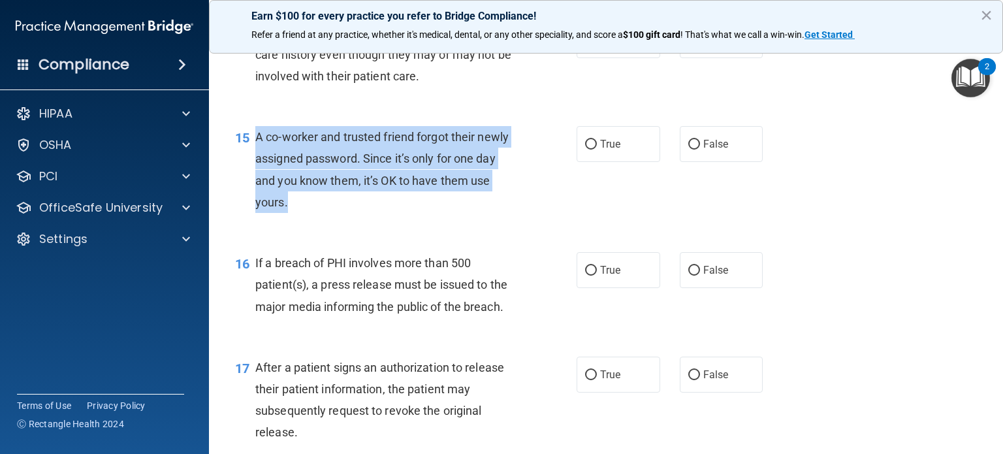
drag, startPoint x: 346, startPoint y: 214, endPoint x: 257, endPoint y: 156, distance: 106.1
click at [257, 156] on div "A co-worker and trusted friend forgot their newly assigned password. Since it’s…" at bounding box center [390, 169] width 271 height 87
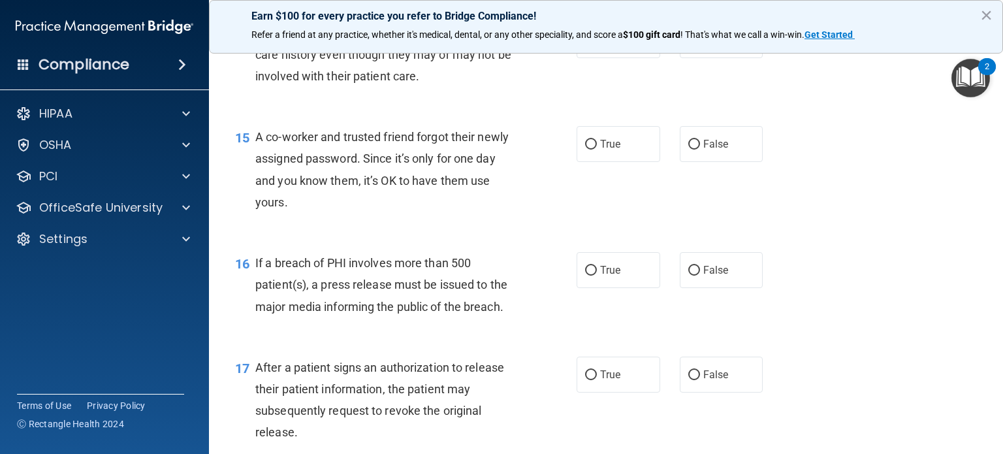
click at [680, 162] on label "False" at bounding box center [722, 144] width 84 height 36
click at [688, 150] on input "False" at bounding box center [694, 145] width 12 height 10
radio input "true"
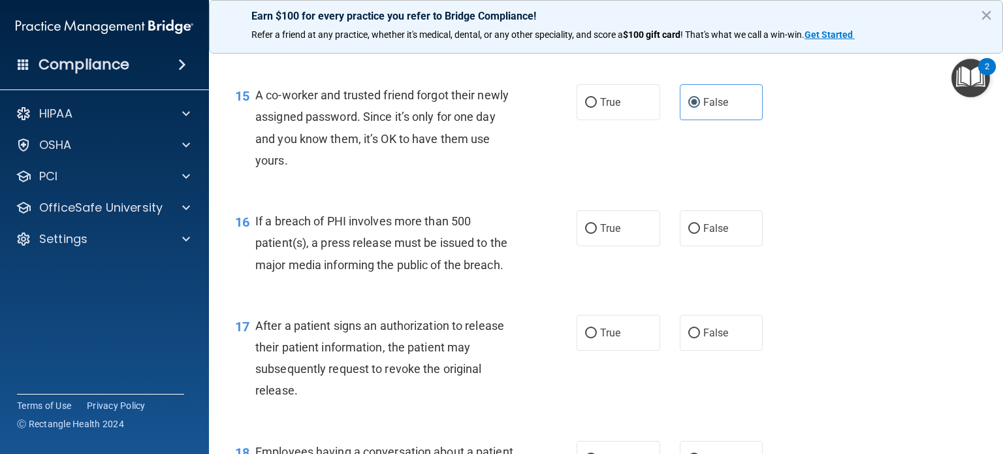
scroll to position [1567, 0]
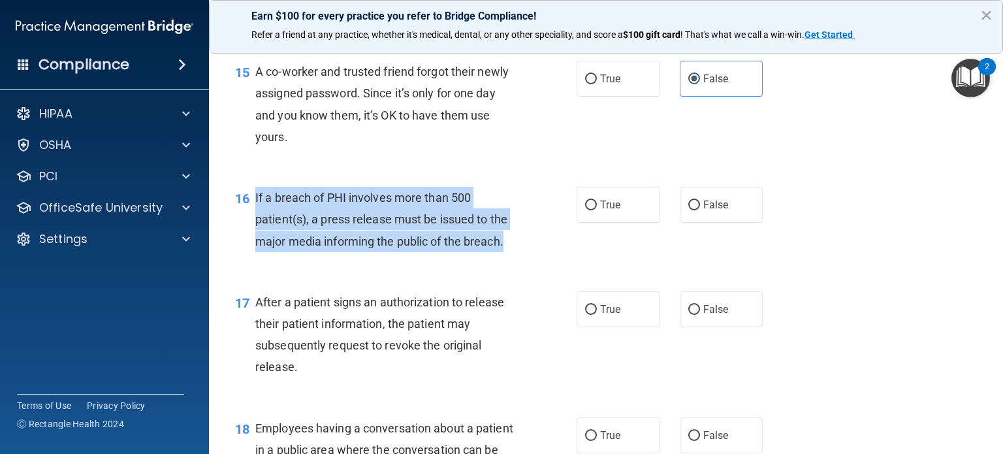
drag, startPoint x: 520, startPoint y: 264, endPoint x: 255, endPoint y: 219, distance: 268.9
click at [255, 219] on div "If a breach of PHI involves more than 500 patient(s), a press release must be i…" at bounding box center [390, 219] width 271 height 65
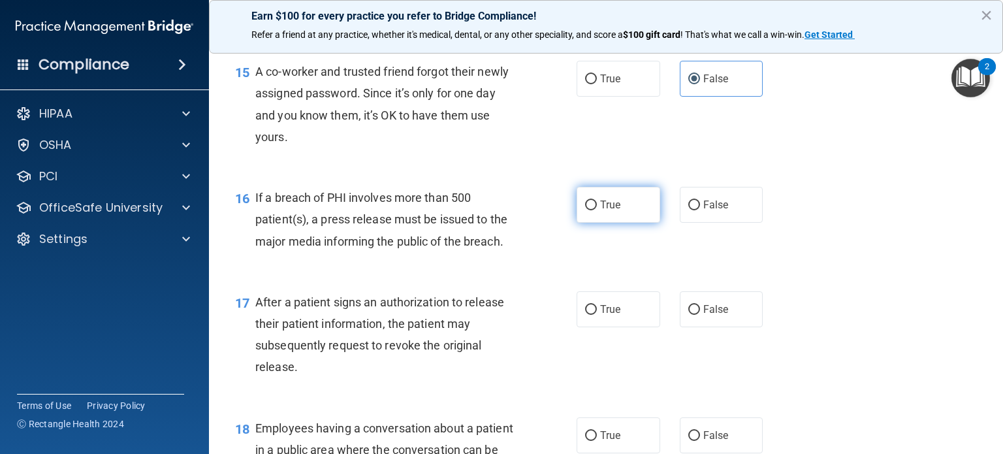
drag, startPoint x: 606, startPoint y: 224, endPoint x: 596, endPoint y: 224, distance: 10.4
click at [604, 211] on span "True" at bounding box center [610, 205] width 20 height 12
click at [597, 210] on input "True" at bounding box center [591, 205] width 12 height 10
radio input "true"
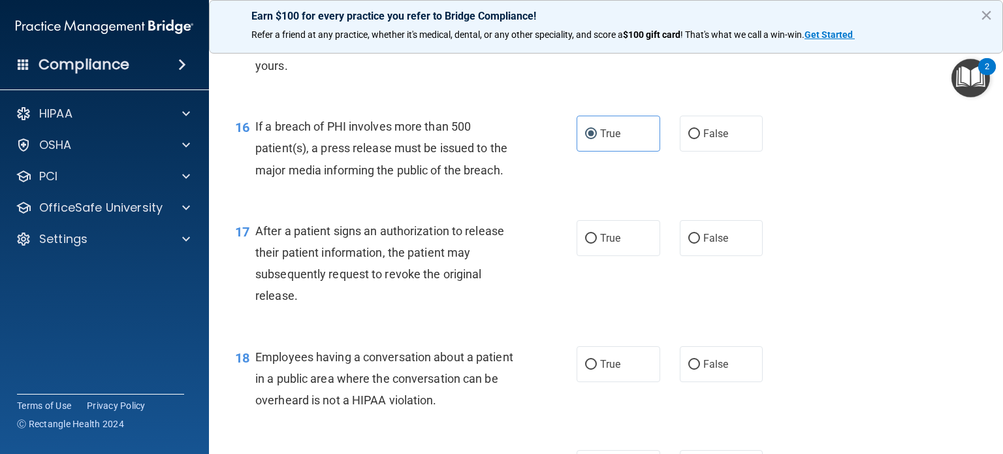
scroll to position [1763, 0]
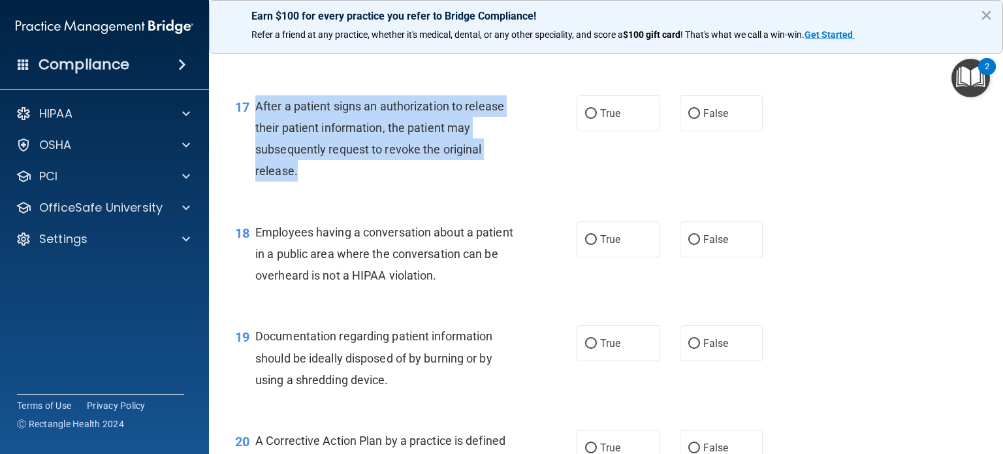
drag, startPoint x: 378, startPoint y: 200, endPoint x: 256, endPoint y: 125, distance: 143.7
click at [256, 125] on div "After a patient signs an authorization to release their patient information, th…" at bounding box center [390, 138] width 271 height 87
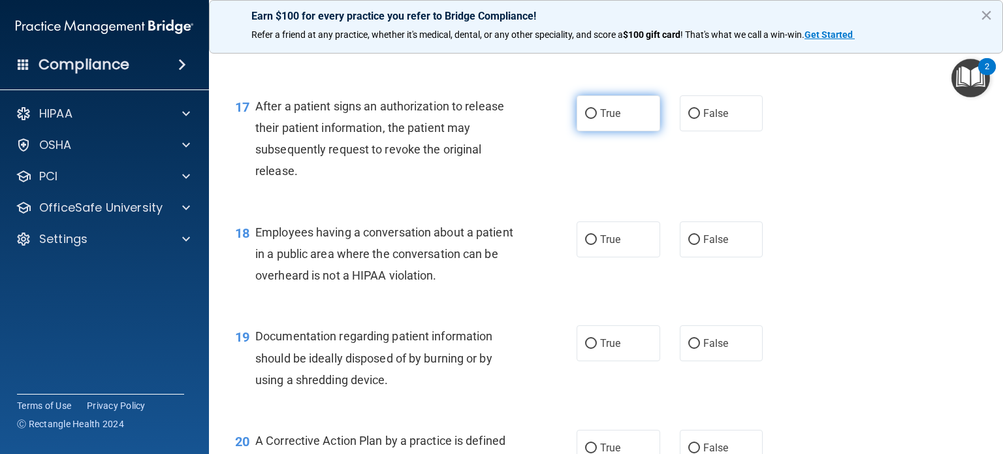
click at [602, 120] on span "True" at bounding box center [610, 113] width 20 height 12
click at [597, 119] on input "True" at bounding box center [591, 114] width 12 height 10
radio input "true"
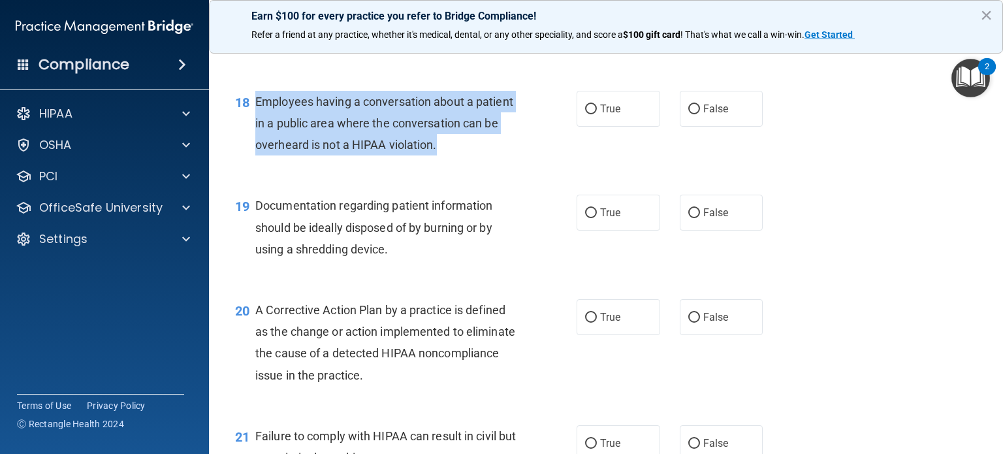
drag, startPoint x: 488, startPoint y: 170, endPoint x: 257, endPoint y: 124, distance: 235.7
click at [257, 124] on div "Employees having a conversation about a patient in a public area where the conv…" at bounding box center [390, 123] width 271 height 65
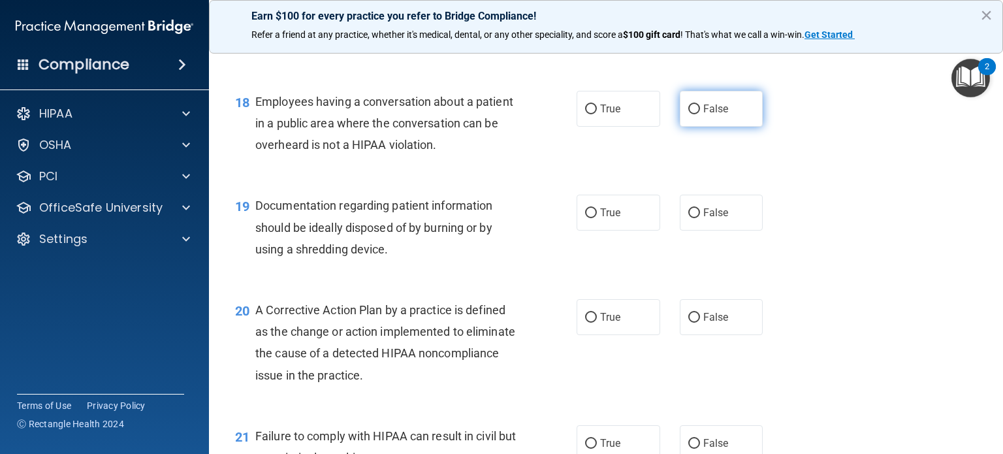
click at [694, 127] on label "False" at bounding box center [722, 109] width 84 height 36
click at [694, 114] on input "False" at bounding box center [694, 109] width 12 height 10
radio input "true"
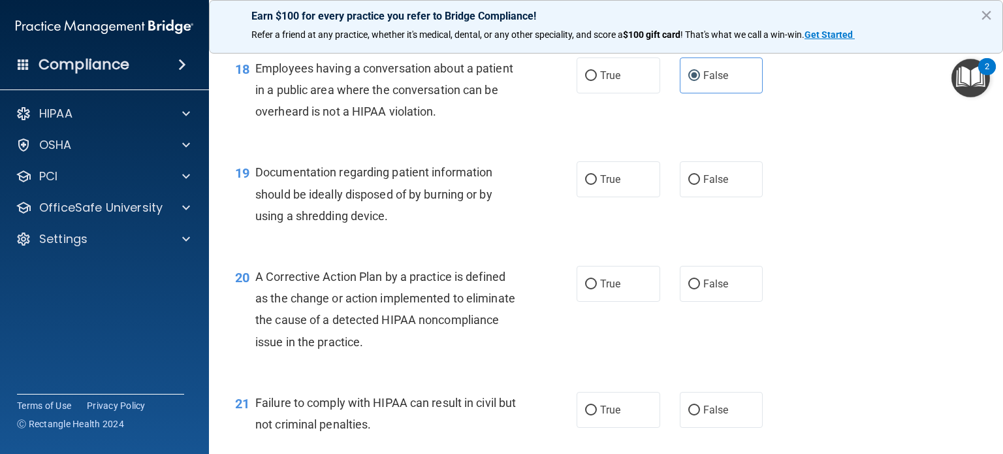
scroll to position [1959, 0]
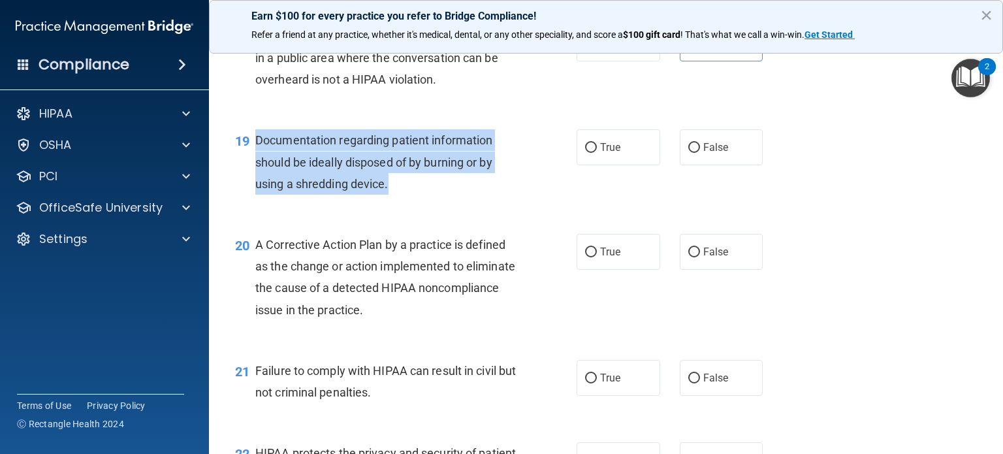
drag, startPoint x: 423, startPoint y: 208, endPoint x: 251, endPoint y: 167, distance: 177.2
click at [251, 167] on div "19 Documentation regarding patient information should be ideally disposed of by…" at bounding box center [406, 165] width 381 height 72
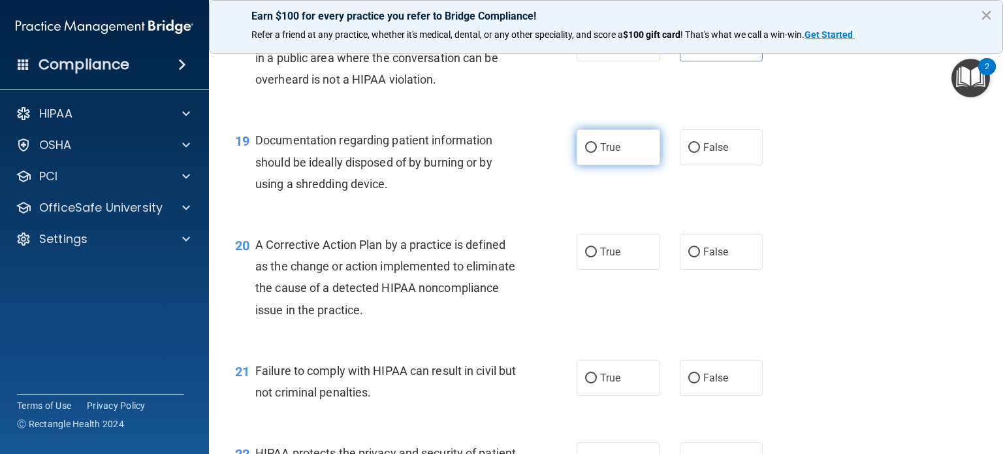
click at [603, 153] on span "True" at bounding box center [610, 147] width 20 height 12
click at [597, 153] on input "True" at bounding box center [591, 148] width 12 height 10
radio input "true"
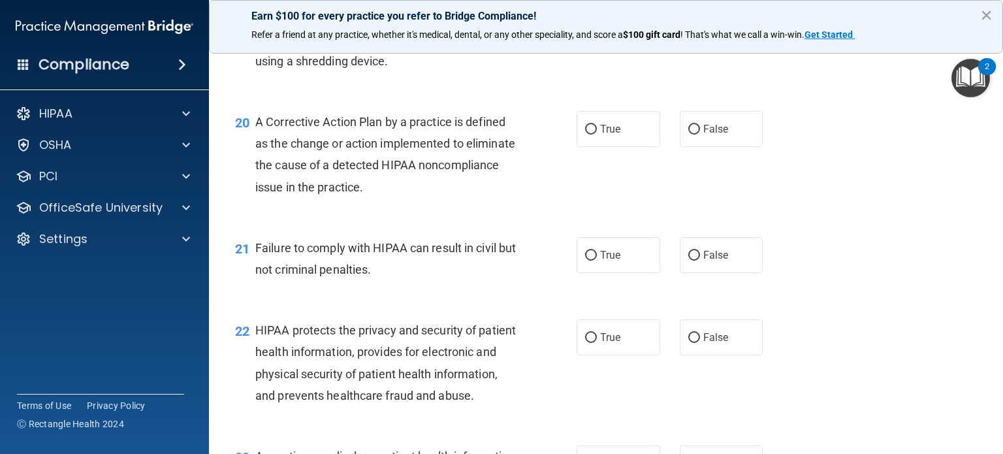
scroll to position [2090, 0]
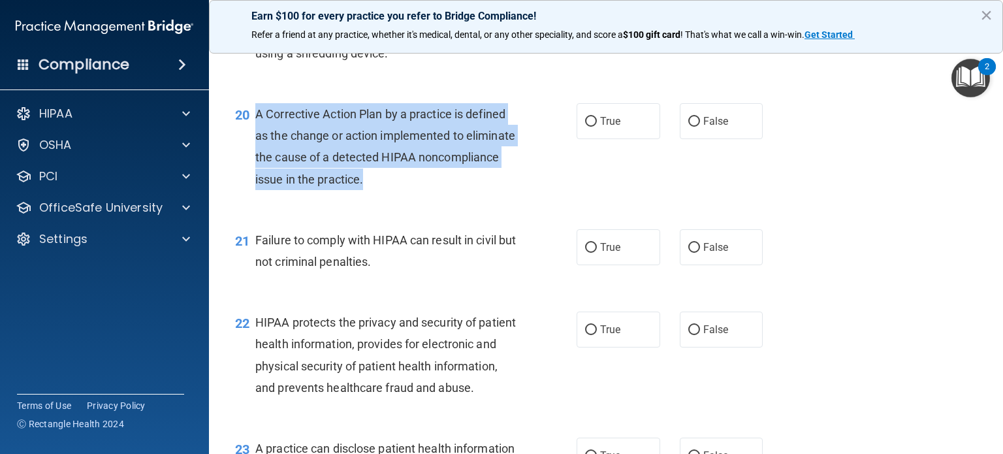
drag, startPoint x: 480, startPoint y: 207, endPoint x: 249, endPoint y: 133, distance: 242.9
click at [249, 133] on div "20 A Corrective Action Plan by a practice is defined as the change or action im…" at bounding box center [406, 149] width 381 height 93
click at [591, 127] on input "True" at bounding box center [591, 122] width 12 height 10
radio input "true"
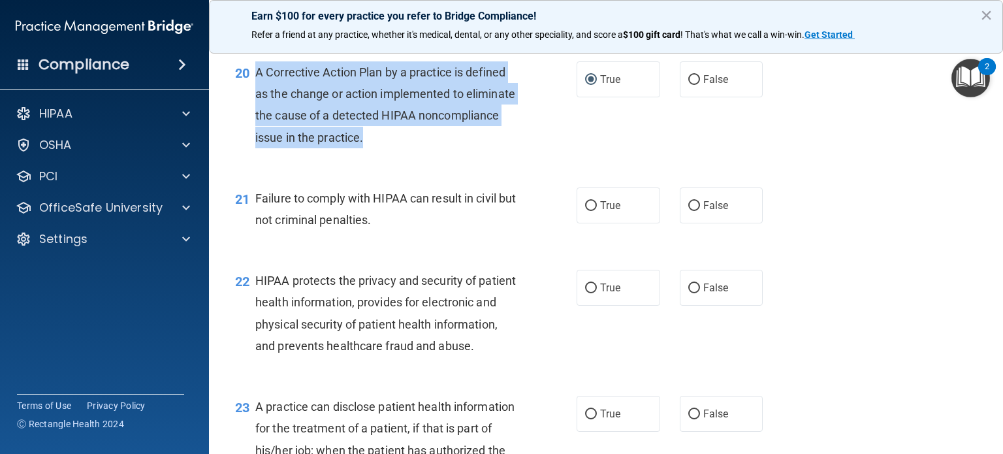
scroll to position [2155, 0]
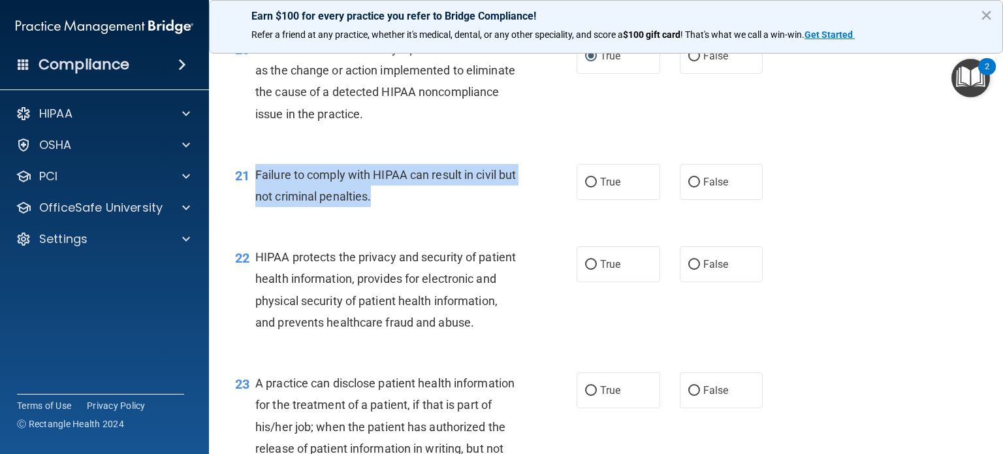
drag, startPoint x: 406, startPoint y: 223, endPoint x: 255, endPoint y: 201, distance: 152.4
click at [255, 201] on div "Failure to comply with HIPAA can result in civil but not criminal penalties." at bounding box center [390, 185] width 271 height 43
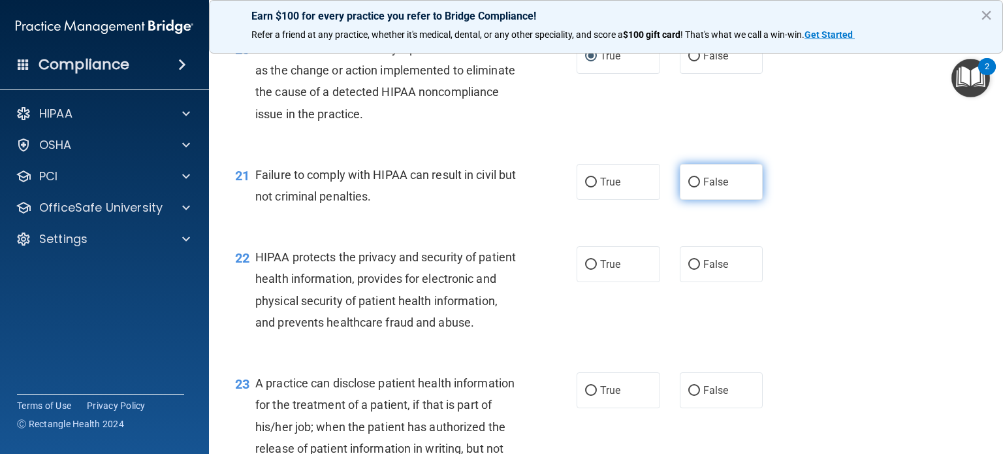
click at [684, 196] on label "False" at bounding box center [722, 182] width 84 height 36
click at [688, 187] on input "False" at bounding box center [694, 183] width 12 height 10
radio input "true"
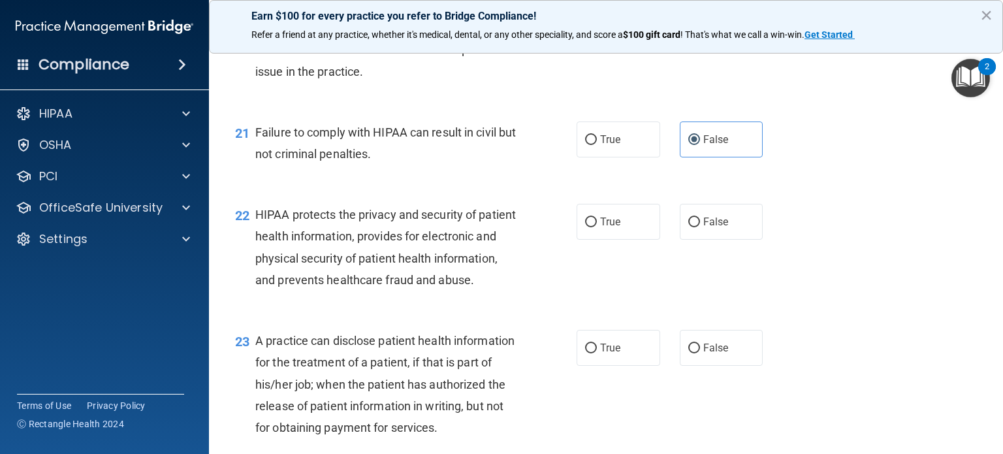
scroll to position [2220, 0]
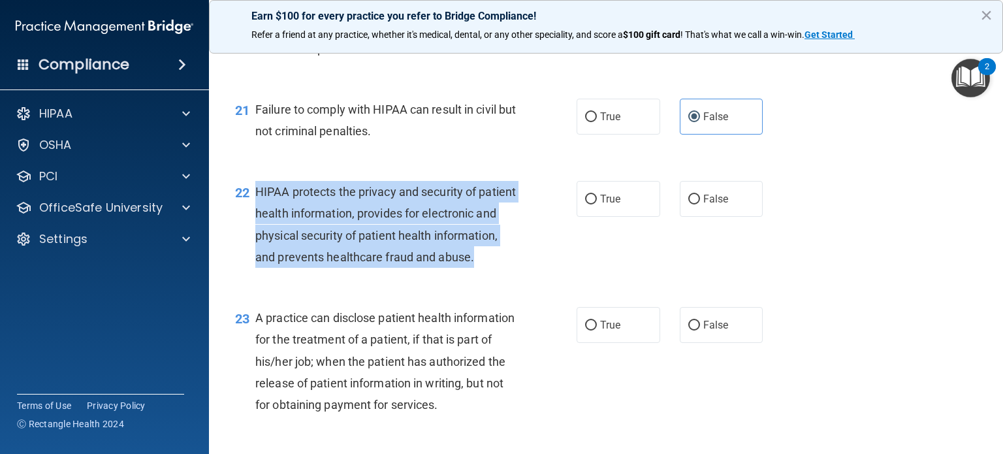
drag, startPoint x: 347, startPoint y: 295, endPoint x: 254, endPoint y: 214, distance: 123.6
click at [254, 214] on div "22 HIPAA protects the privacy and security of patient health information, provi…" at bounding box center [406, 227] width 381 height 93
click at [586, 204] on input "True" at bounding box center [591, 200] width 12 height 10
radio input "true"
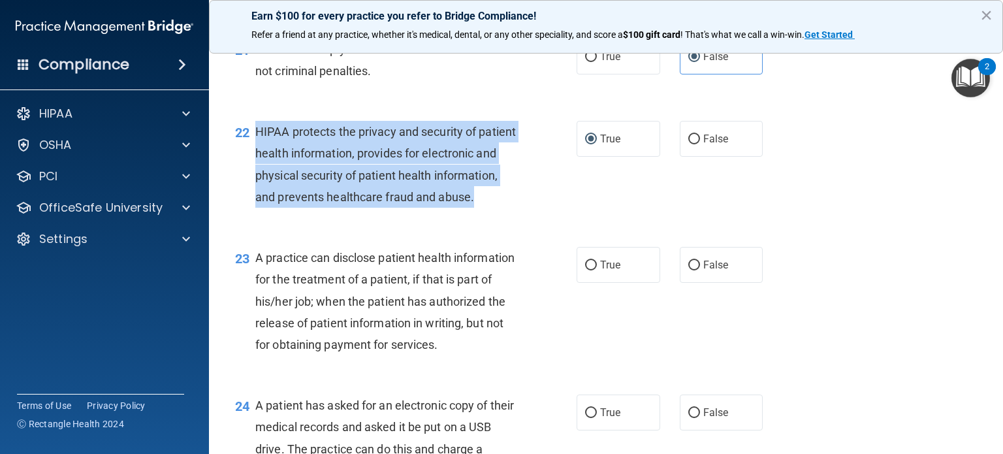
scroll to position [2416, 0]
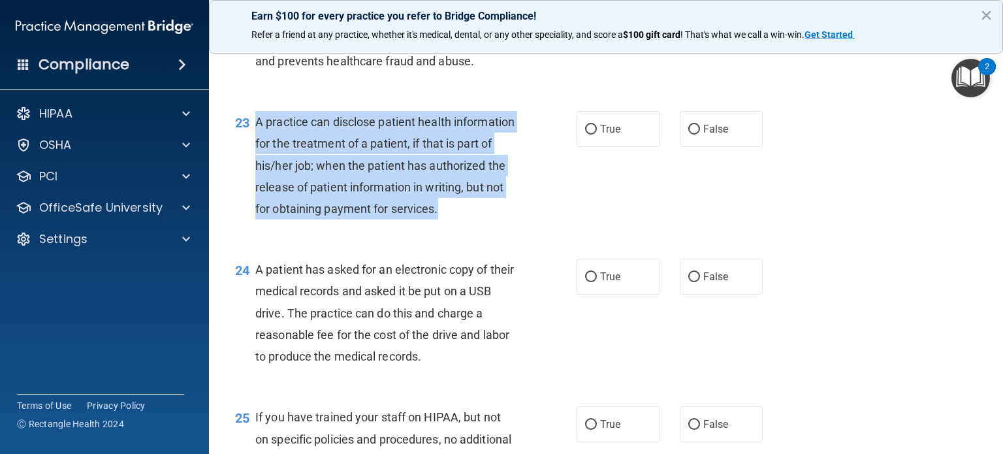
drag, startPoint x: 344, startPoint y: 280, endPoint x: 251, endPoint y: 172, distance: 141.7
click at [251, 172] on div "23 A practice can disclose patient health information for the treatment of a pa…" at bounding box center [406, 168] width 381 height 115
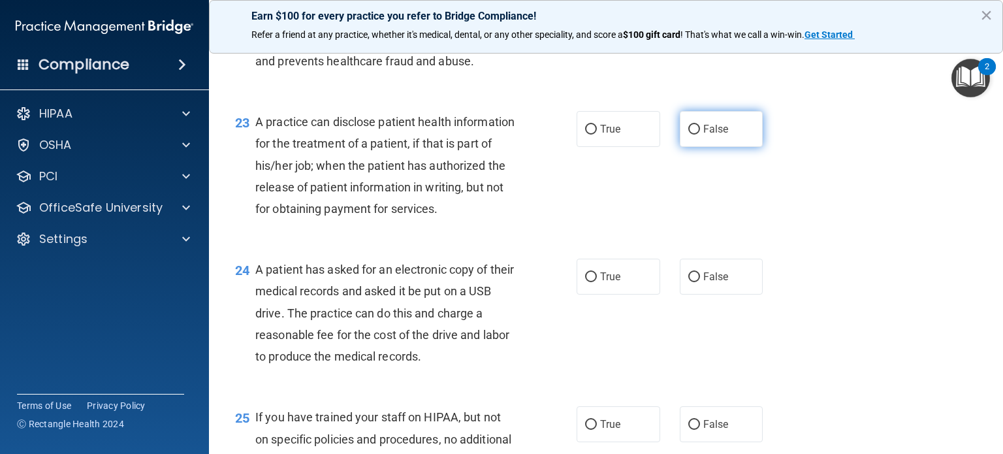
click at [680, 147] on label "False" at bounding box center [722, 129] width 84 height 36
click at [688, 135] on input "False" at bounding box center [694, 130] width 12 height 10
radio input "true"
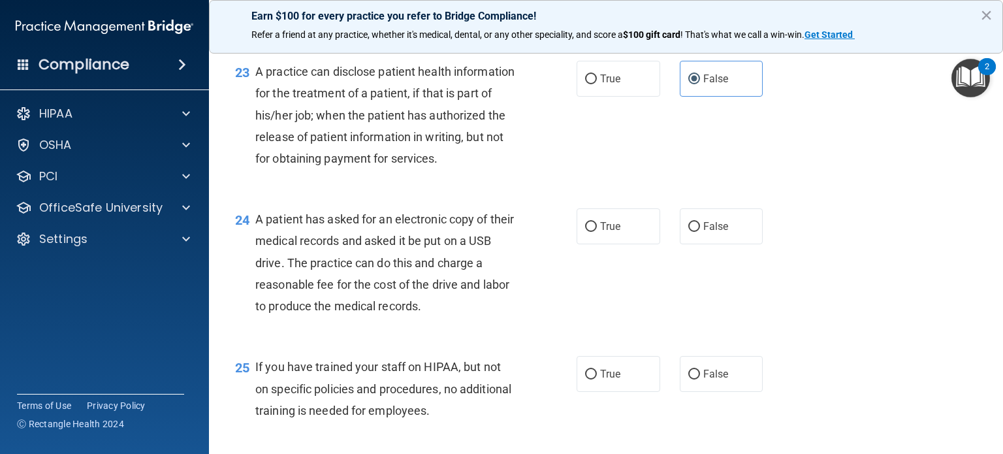
scroll to position [2547, 0]
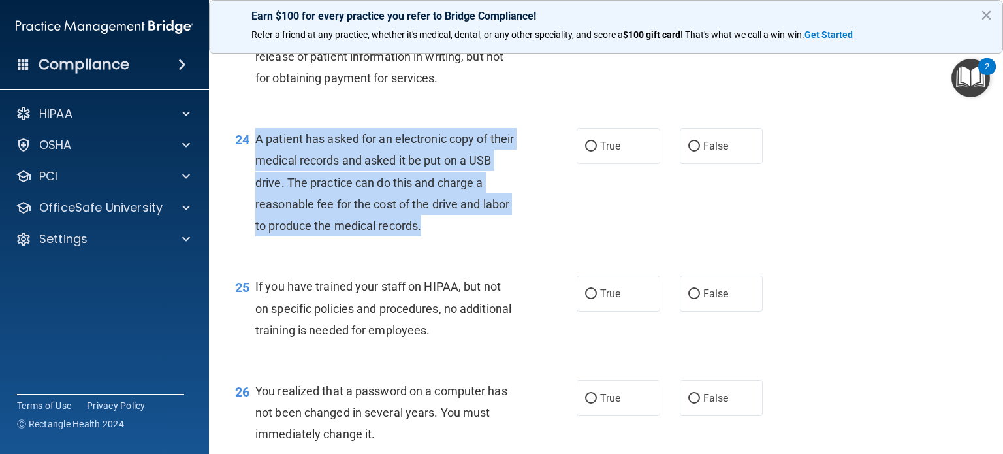
drag, startPoint x: 462, startPoint y: 289, endPoint x: 258, endPoint y: 199, distance: 223.4
click at [258, 199] on div "A patient has asked for an electronic copy of their medical records and asked i…" at bounding box center [390, 182] width 271 height 108
click at [585, 152] on input "True" at bounding box center [591, 147] width 12 height 10
radio input "true"
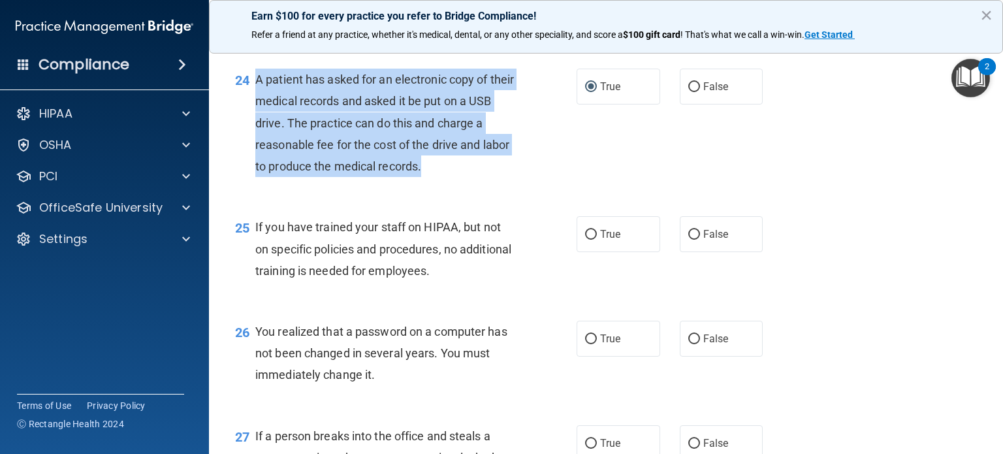
scroll to position [2678, 0]
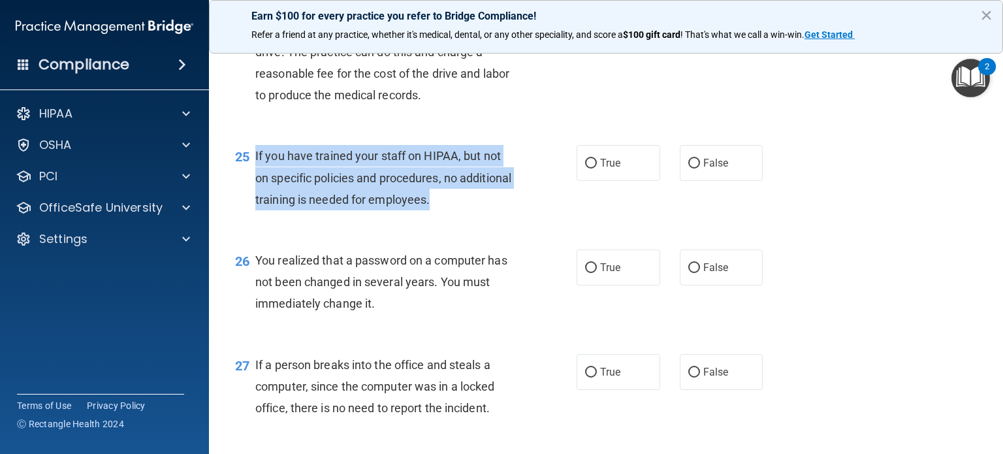
drag, startPoint x: 497, startPoint y: 271, endPoint x: 252, endPoint y: 227, distance: 248.8
click at [252, 217] on div "25 If you have trained your staff on HIPAA, but not on specific policies and pr…" at bounding box center [406, 181] width 381 height 72
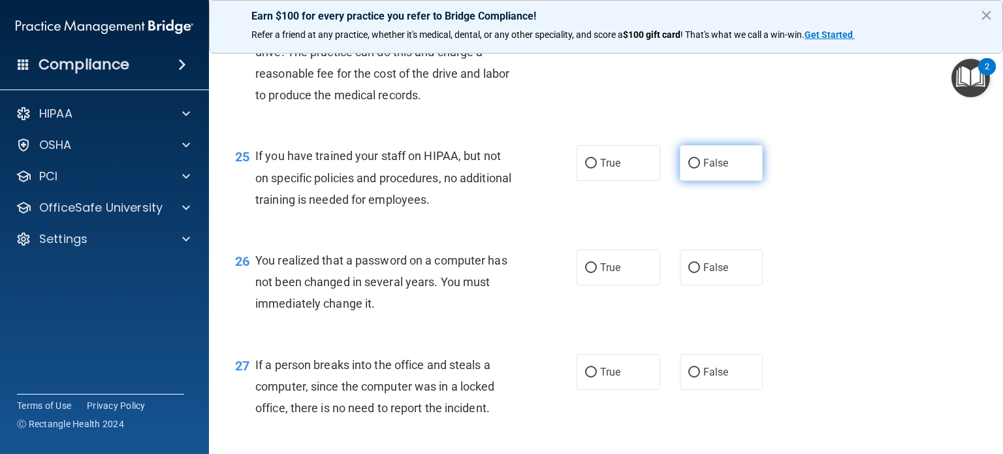
click at [680, 181] on label "False" at bounding box center [722, 163] width 84 height 36
click at [688, 168] on input "False" at bounding box center [694, 164] width 12 height 10
radio input "true"
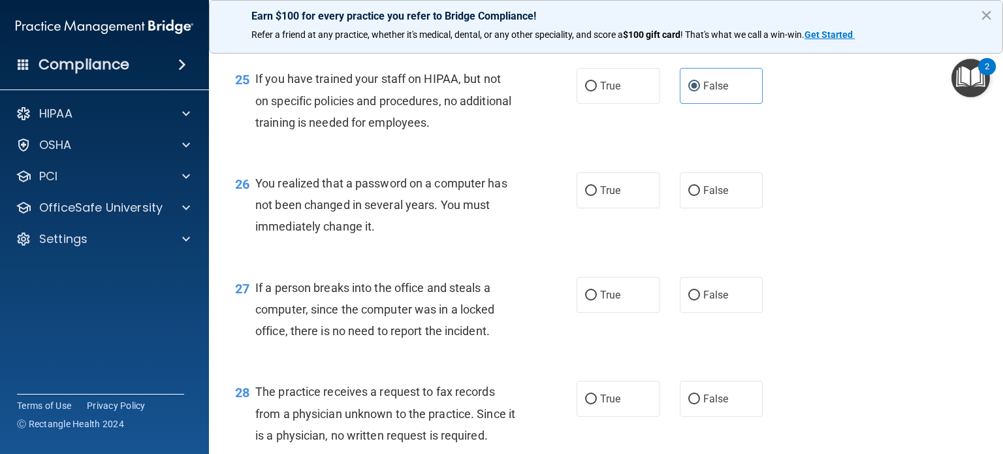
scroll to position [2873, 0]
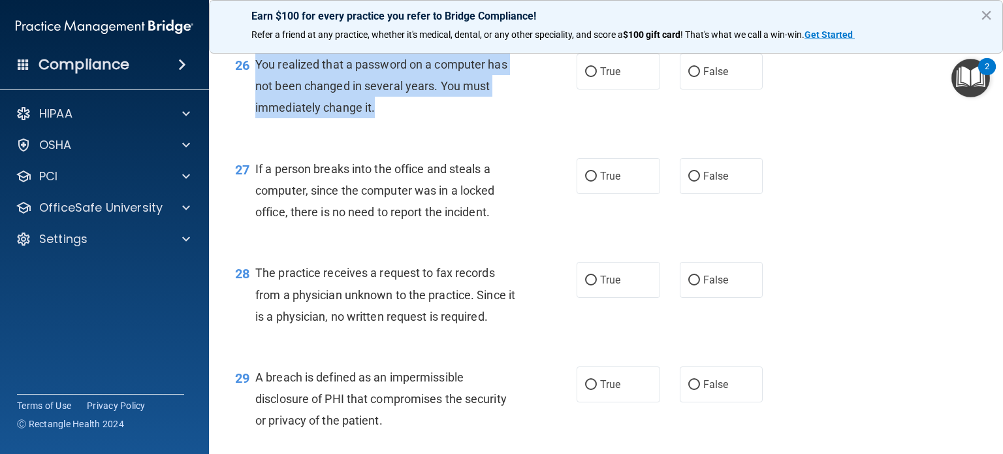
drag, startPoint x: 394, startPoint y: 178, endPoint x: 251, endPoint y: 127, distance: 151.8
click at [251, 125] on div "26 You realized that a password on a computer has not been changed in several y…" at bounding box center [406, 90] width 381 height 72
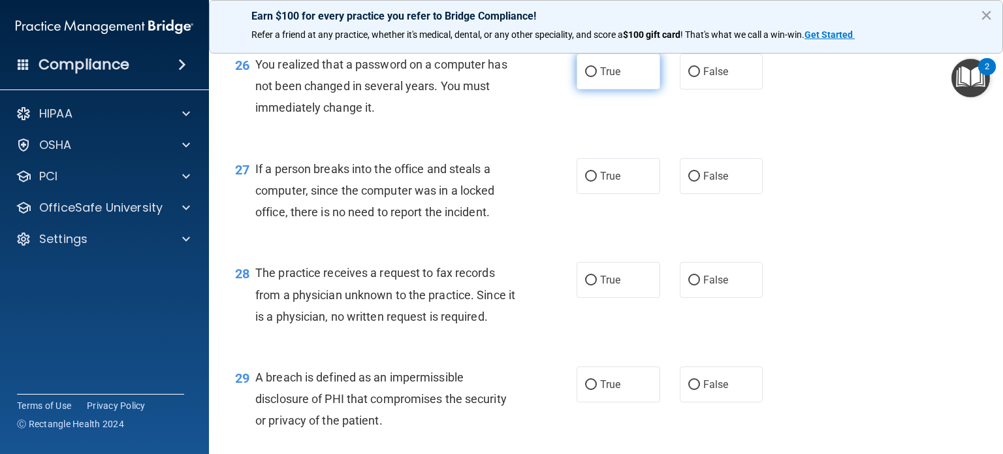
click at [586, 89] on label "True" at bounding box center [619, 72] width 84 height 36
click at [586, 77] on input "True" at bounding box center [591, 72] width 12 height 10
radio input "true"
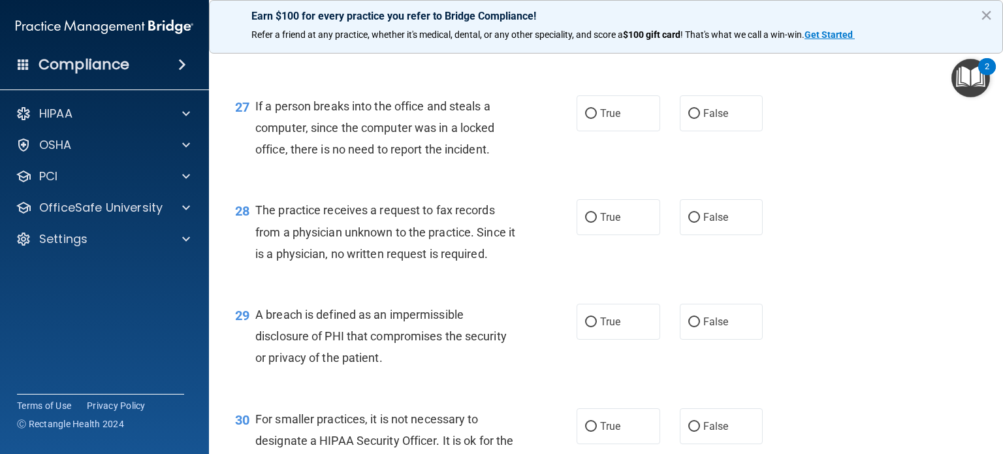
scroll to position [3004, 0]
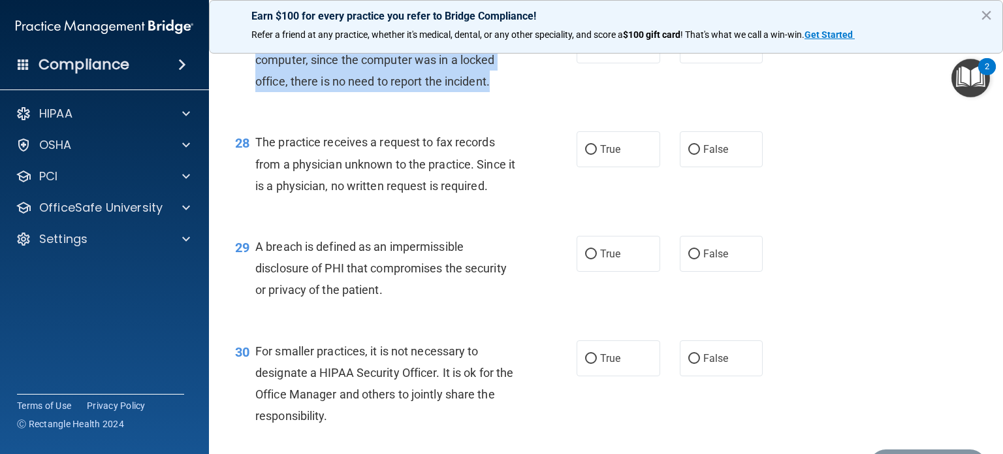
drag, startPoint x: 515, startPoint y: 148, endPoint x: 255, endPoint y: 109, distance: 262.2
click at [255, 93] on div "If a person breaks into the office and steals a computer, since the computer wa…" at bounding box center [390, 59] width 271 height 65
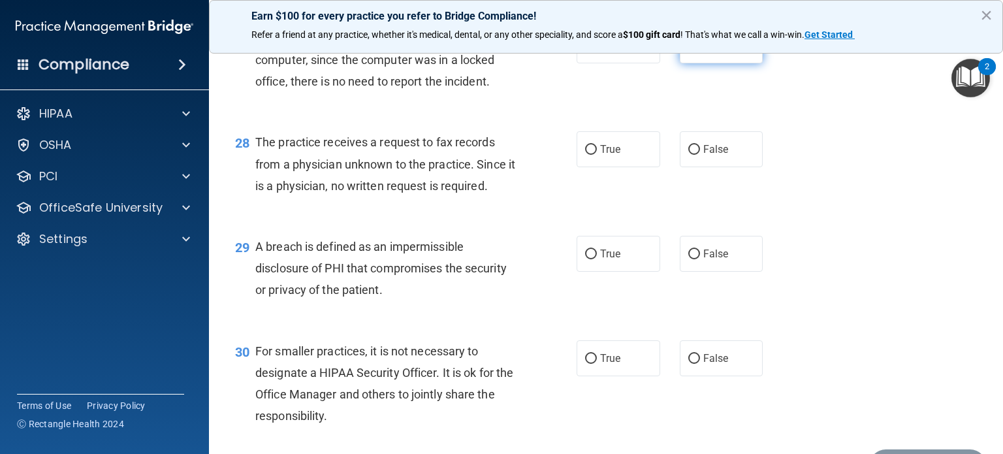
click at [703, 52] on span "False" at bounding box center [715, 45] width 25 height 12
click at [700, 51] on input "False" at bounding box center [694, 46] width 12 height 10
radio input "true"
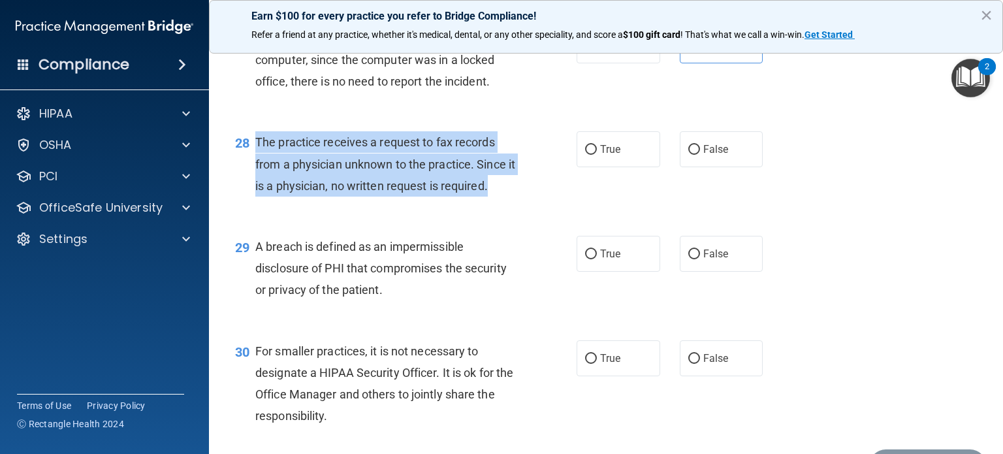
drag, startPoint x: 475, startPoint y: 253, endPoint x: 253, endPoint y: 204, distance: 227.9
click at [253, 203] on div "28 The practice receives a request to fax records from a physician unknown to t…" at bounding box center [406, 167] width 381 height 72
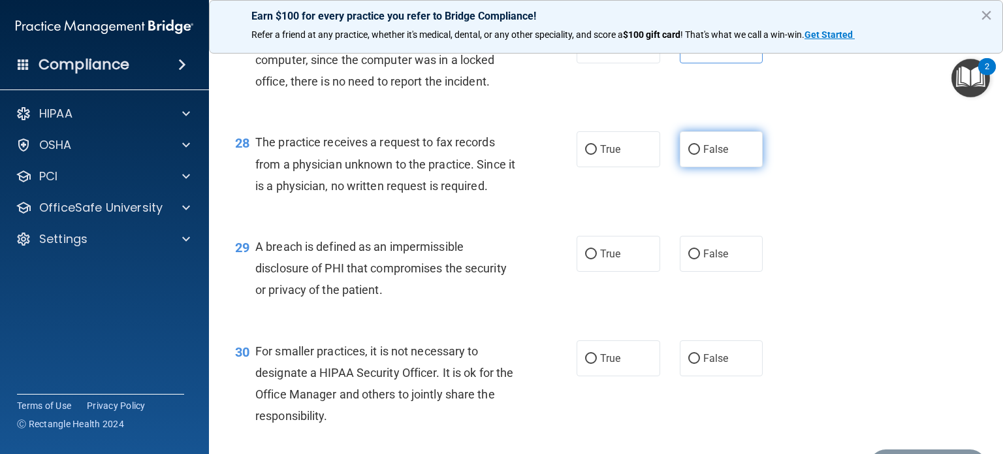
click at [694, 167] on label "False" at bounding box center [722, 149] width 84 height 36
click at [694, 155] on input "False" at bounding box center [694, 150] width 12 height 10
radio input "true"
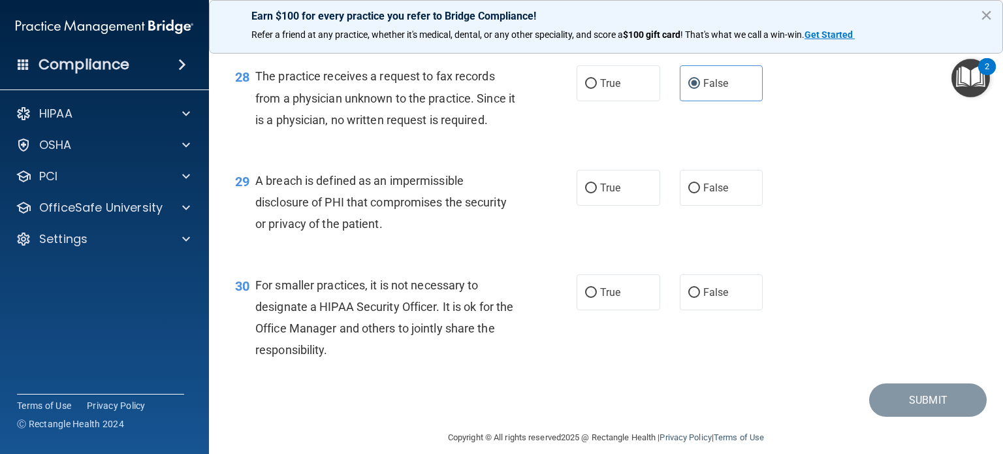
scroll to position [3135, 0]
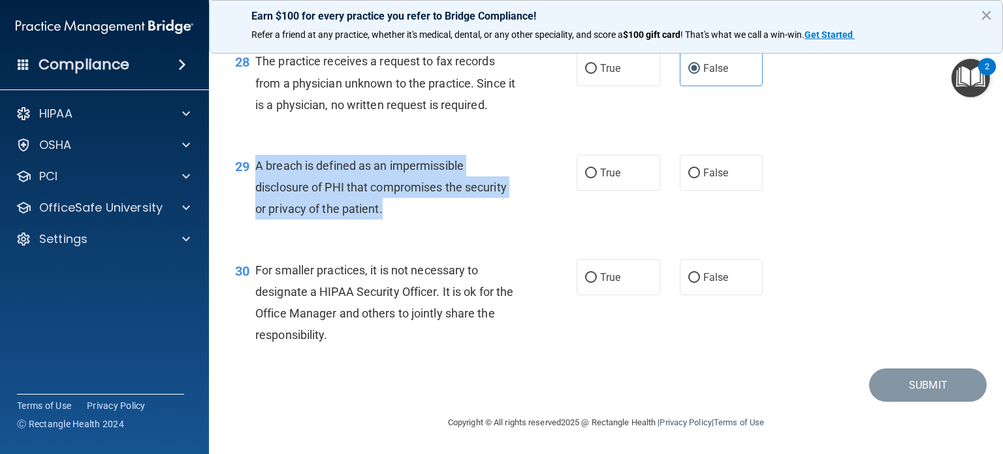
drag, startPoint x: 402, startPoint y: 237, endPoint x: 258, endPoint y: 185, distance: 152.7
click at [258, 185] on div "29 A breach is defined as an impermissible disclosure of PHI that compromises t…" at bounding box center [406, 191] width 381 height 72
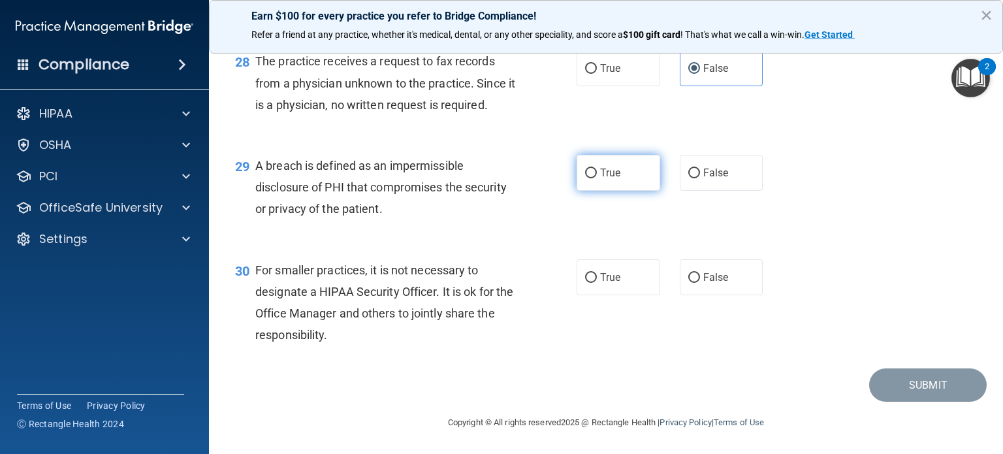
click at [598, 180] on label "True" at bounding box center [619, 173] width 84 height 36
click at [597, 178] on input "True" at bounding box center [591, 173] width 12 height 10
radio input "true"
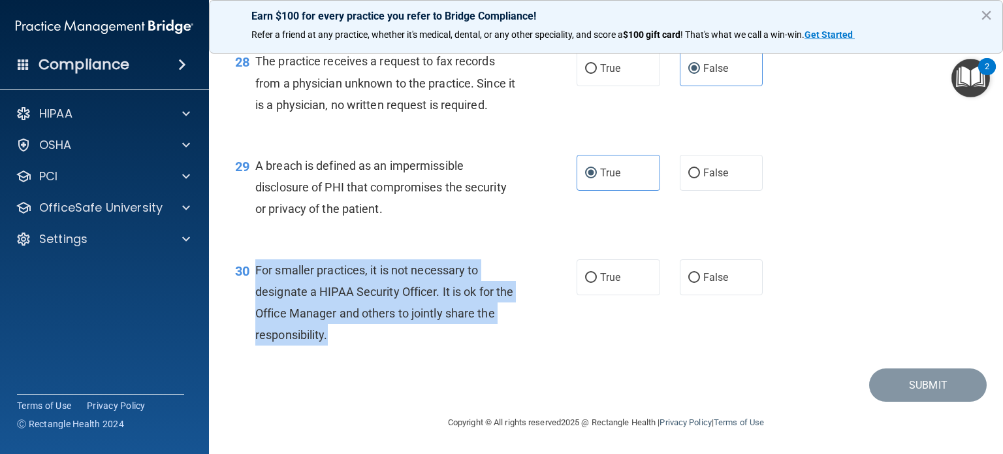
drag, startPoint x: 377, startPoint y: 346, endPoint x: 255, endPoint y: 289, distance: 135.3
click at [255, 289] on div "For smaller practices, it is not necessary to designate a HIPAA Security Office…" at bounding box center [390, 302] width 271 height 87
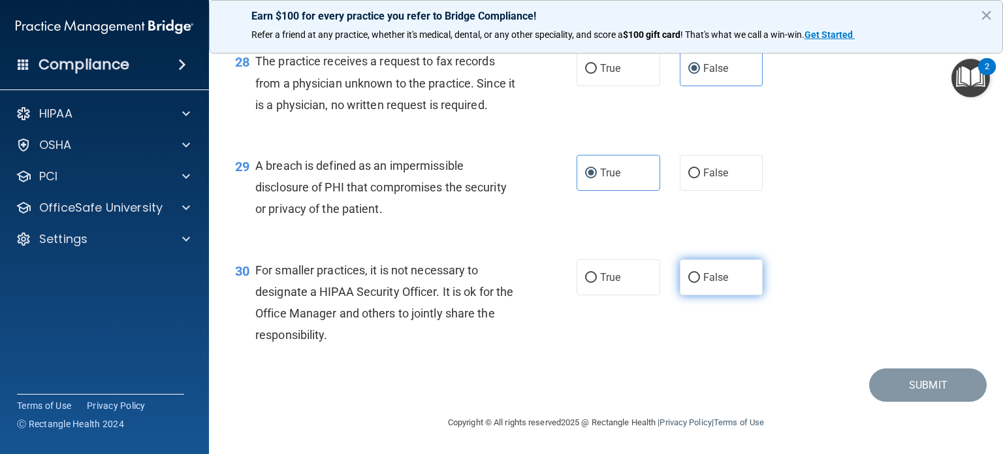
drag, startPoint x: 694, startPoint y: 290, endPoint x: 703, endPoint y: 291, distance: 8.5
click at [696, 290] on label "False" at bounding box center [722, 277] width 84 height 36
click at [696, 283] on input "False" at bounding box center [694, 278] width 12 height 10
radio input "true"
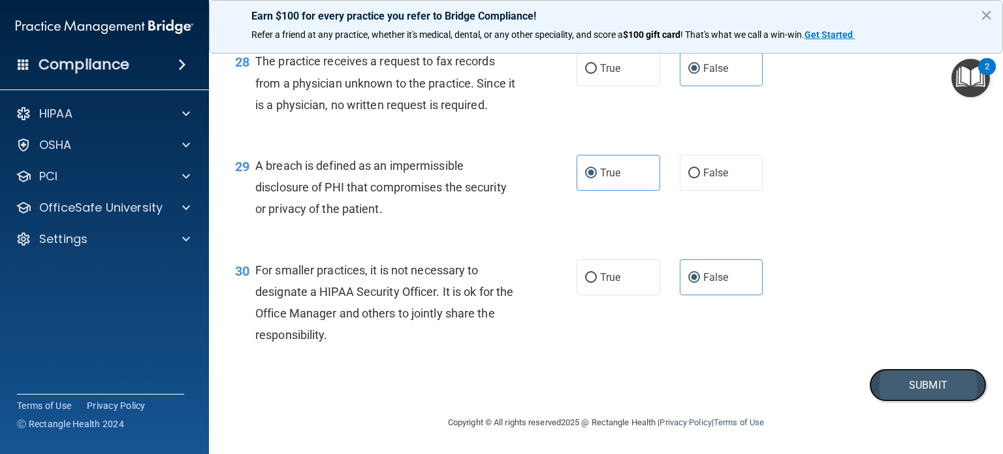
click at [880, 389] on button "Submit" at bounding box center [928, 384] width 118 height 33
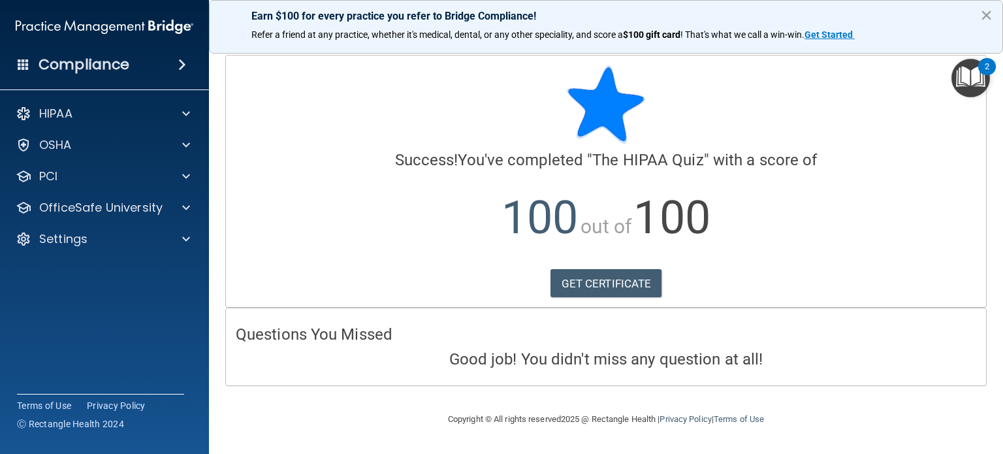
click at [984, 12] on button "×" at bounding box center [986, 15] width 12 height 21
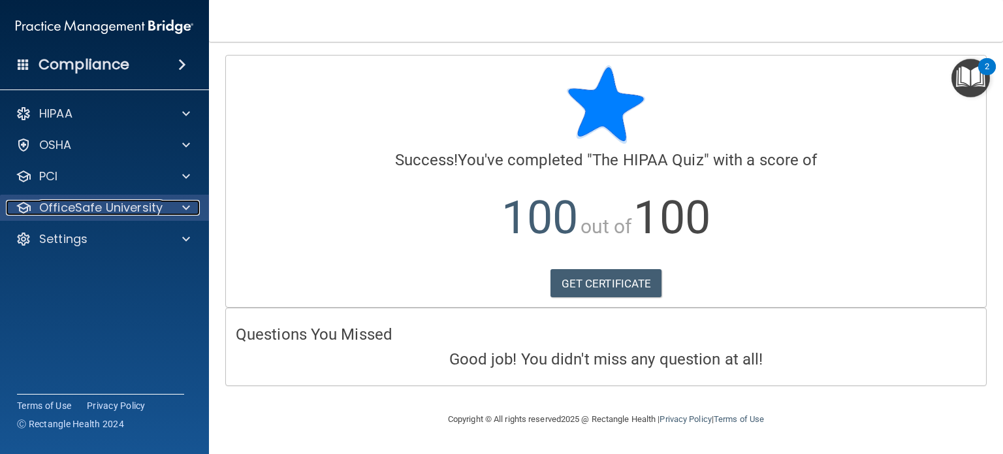
click at [63, 203] on p "OfficeSafe University" at bounding box center [100, 208] width 123 height 16
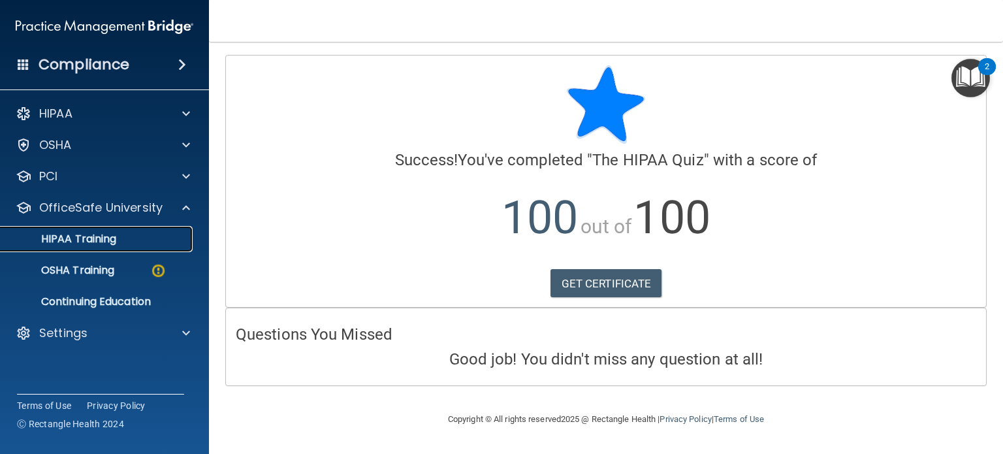
click at [99, 244] on p "HIPAA Training" at bounding box center [62, 238] width 108 height 13
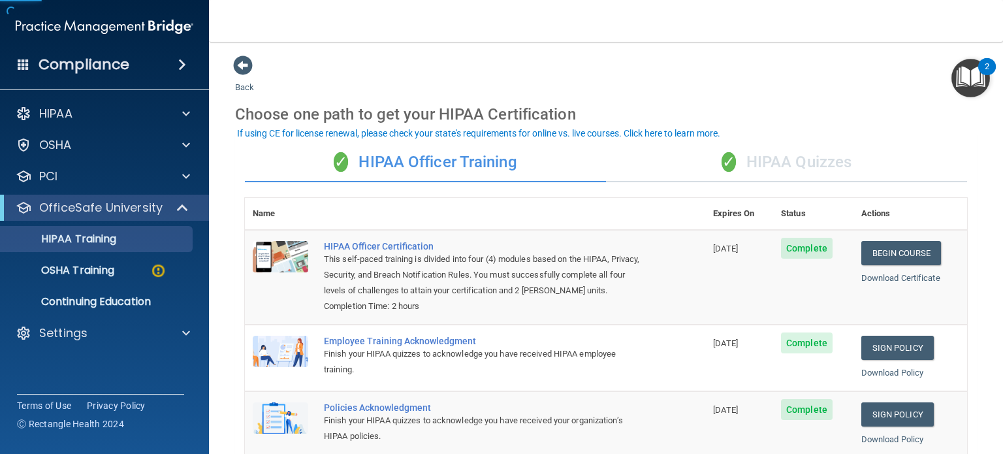
click at [807, 164] on div "✓ HIPAA Quizzes" at bounding box center [786, 162] width 361 height 39
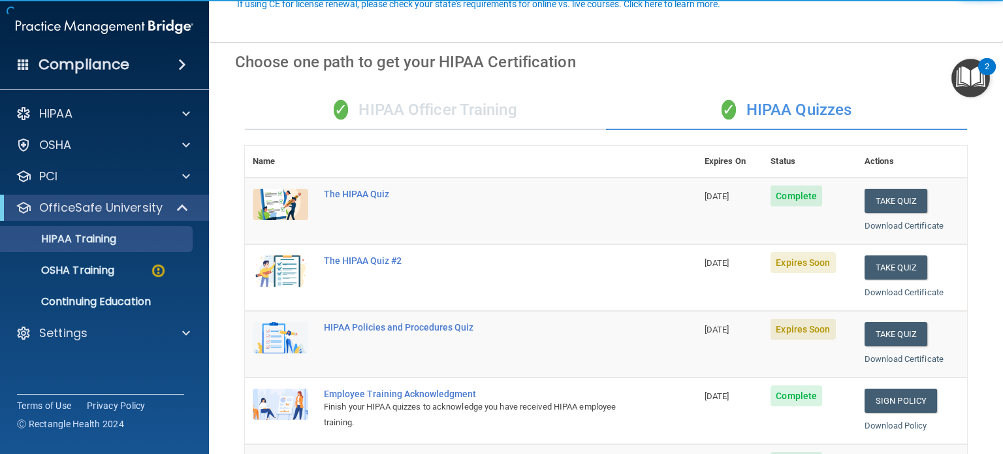
scroll to position [131, 0]
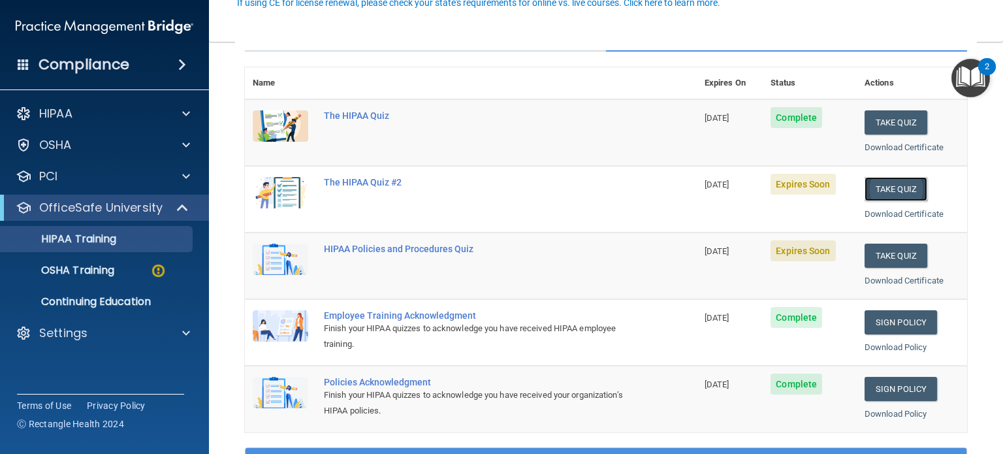
click at [895, 182] on button "Take Quiz" at bounding box center [896, 189] width 63 height 24
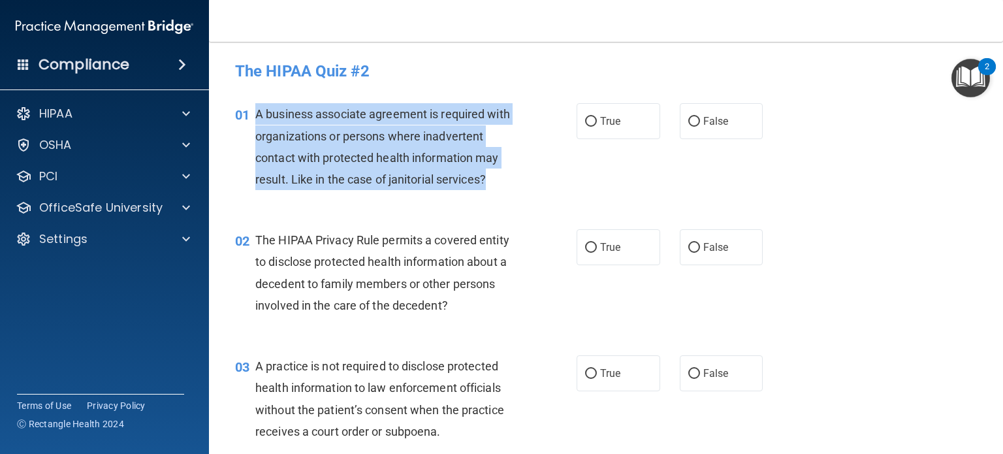
drag, startPoint x: 496, startPoint y: 182, endPoint x: 255, endPoint y: 117, distance: 248.9
click at [255, 117] on div "A business associate agreement is required with organizations or persons where …" at bounding box center [390, 146] width 271 height 87
click at [690, 119] on input "False" at bounding box center [694, 122] width 12 height 10
radio input "true"
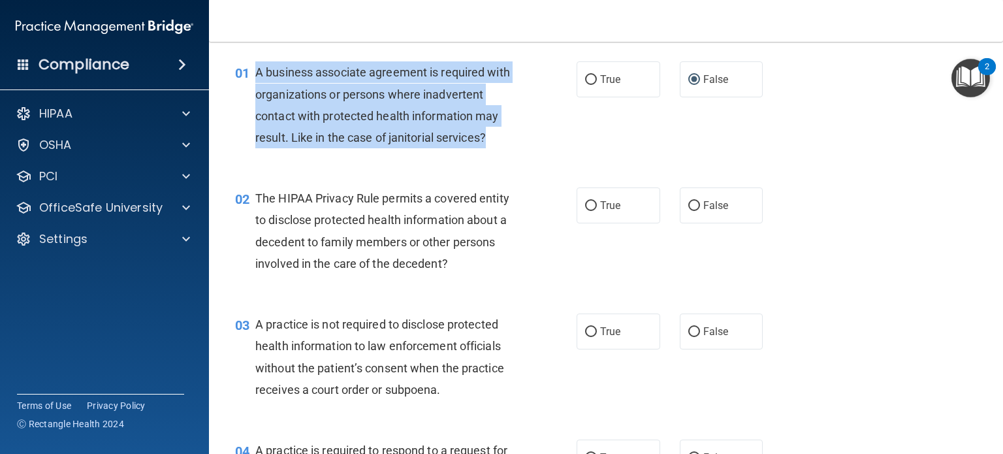
scroll to position [65, 0]
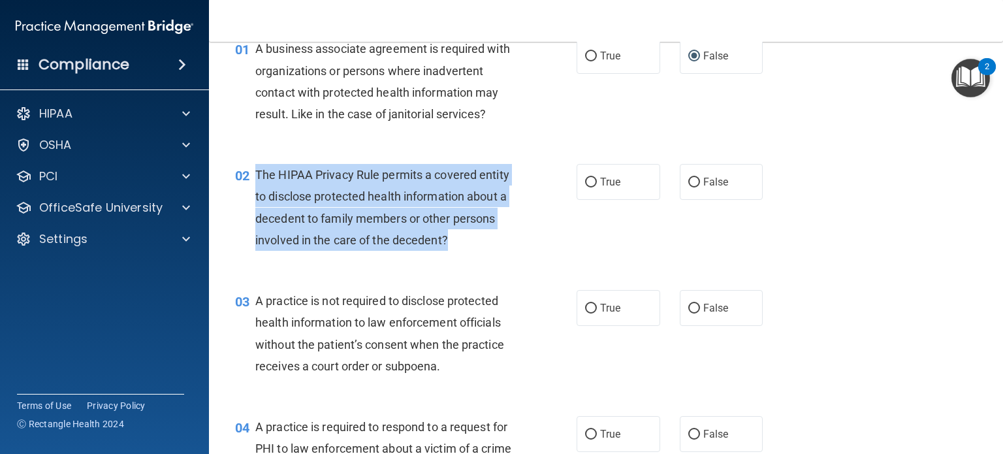
drag, startPoint x: 462, startPoint y: 239, endPoint x: 257, endPoint y: 179, distance: 214.3
click at [257, 179] on div "The HIPAA Privacy Rule permits a covered entity to disclose protected health in…" at bounding box center [390, 207] width 271 height 87
click at [586, 178] on input "True" at bounding box center [591, 183] width 12 height 10
radio input "true"
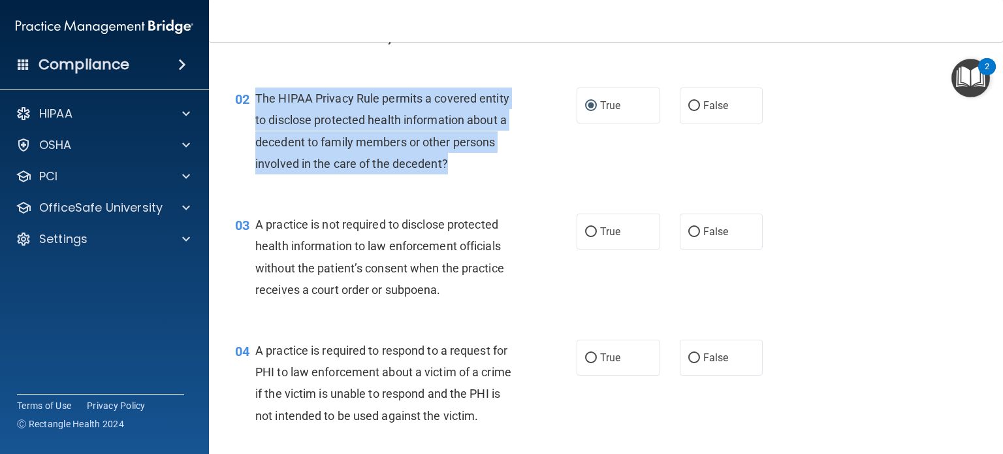
scroll to position [261, 0]
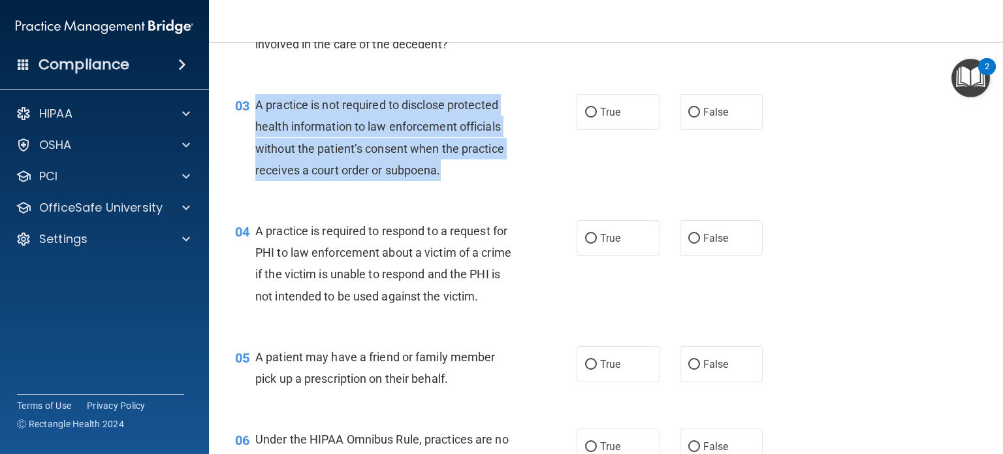
drag, startPoint x: 458, startPoint y: 176, endPoint x: 257, endPoint y: 109, distance: 211.5
click at [257, 109] on div "A practice is not required to disclose protected health information to law enfo…" at bounding box center [390, 137] width 271 height 87
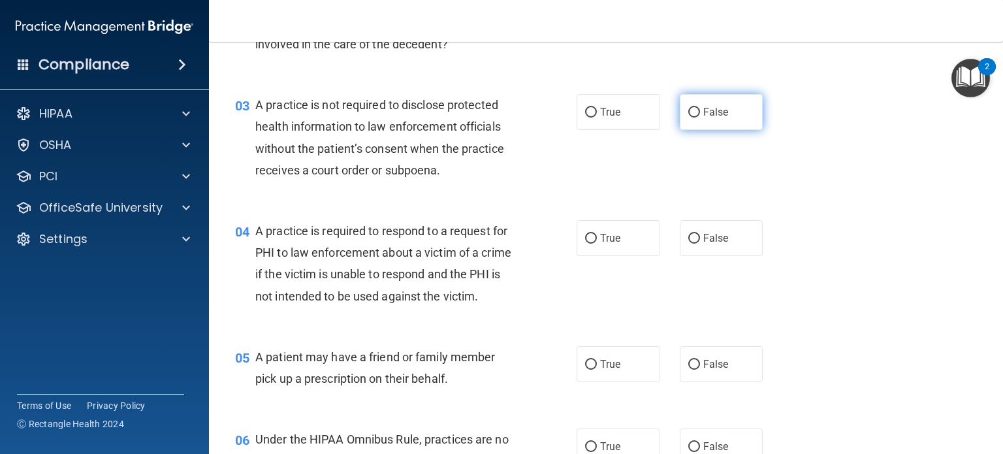
click at [694, 118] on label "False" at bounding box center [722, 112] width 84 height 36
click at [694, 118] on input "False" at bounding box center [694, 113] width 12 height 10
radio input "true"
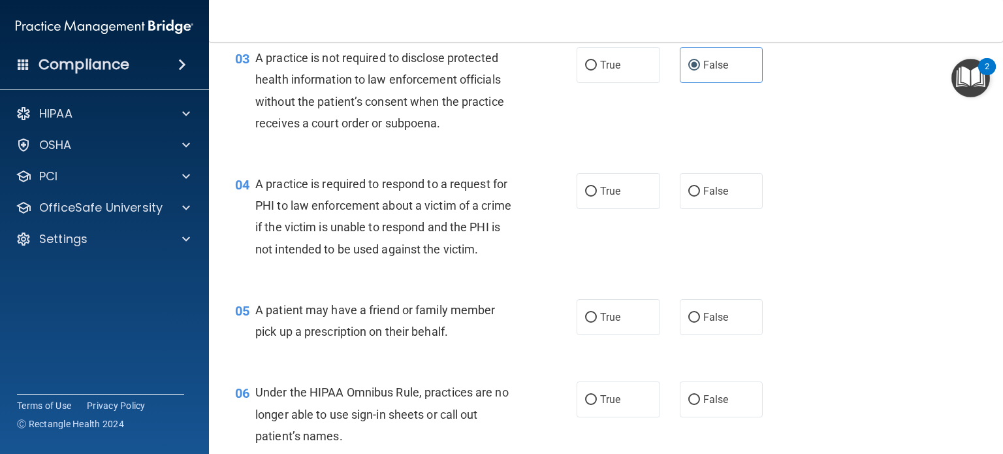
scroll to position [392, 0]
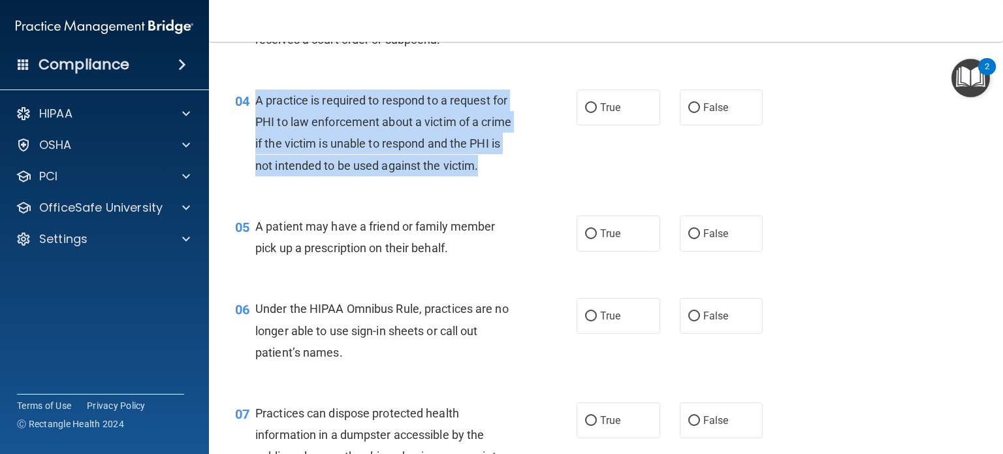
drag, startPoint x: 381, startPoint y: 189, endPoint x: 257, endPoint y: 95, distance: 155.3
click at [257, 95] on div "A practice is required to respond to a request for PHI to law enforcement about…" at bounding box center [390, 132] width 271 height 87
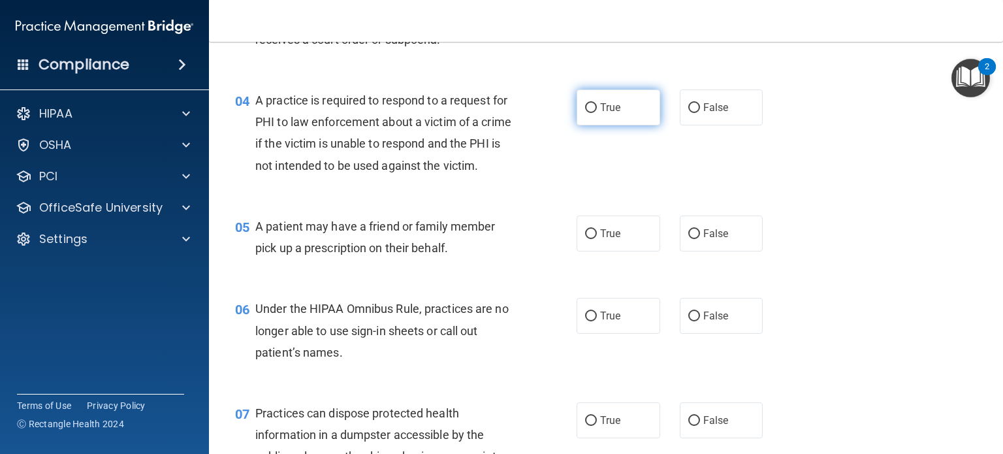
click at [592, 101] on label "True" at bounding box center [619, 107] width 84 height 36
click at [592, 103] on input "True" at bounding box center [591, 108] width 12 height 10
radio input "true"
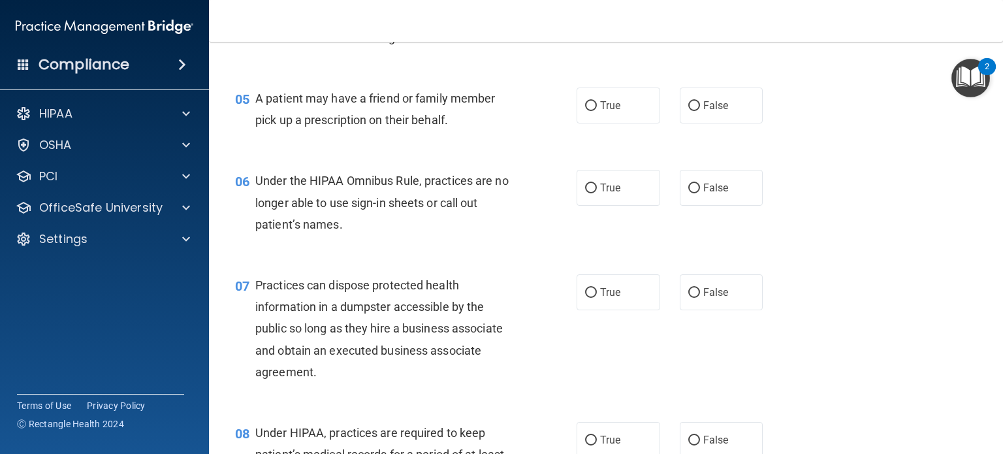
scroll to position [522, 0]
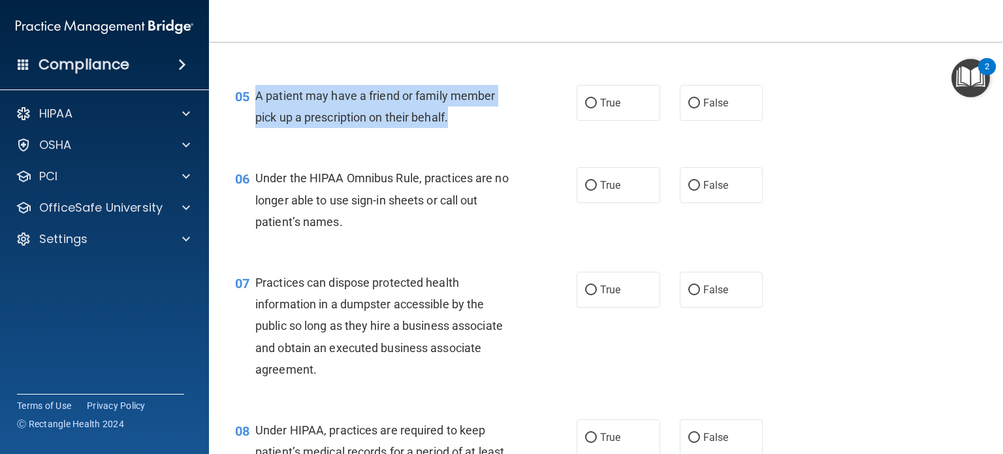
drag, startPoint x: 447, startPoint y: 142, endPoint x: 251, endPoint y: 120, distance: 197.8
click at [251, 120] on div "05 A patient may have a friend or family member pick up a prescription on their…" at bounding box center [406, 110] width 381 height 50
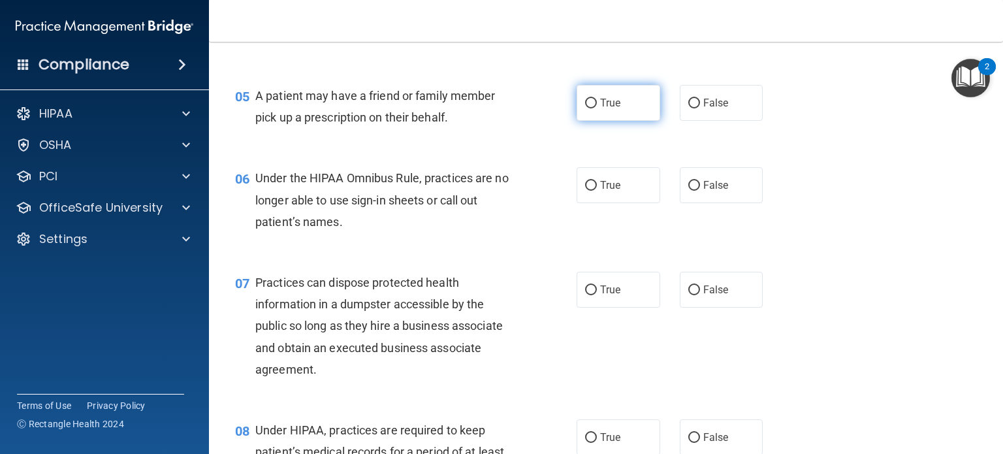
click at [607, 109] on span "True" at bounding box center [610, 103] width 20 height 12
click at [597, 108] on input "True" at bounding box center [591, 104] width 12 height 10
radio input "true"
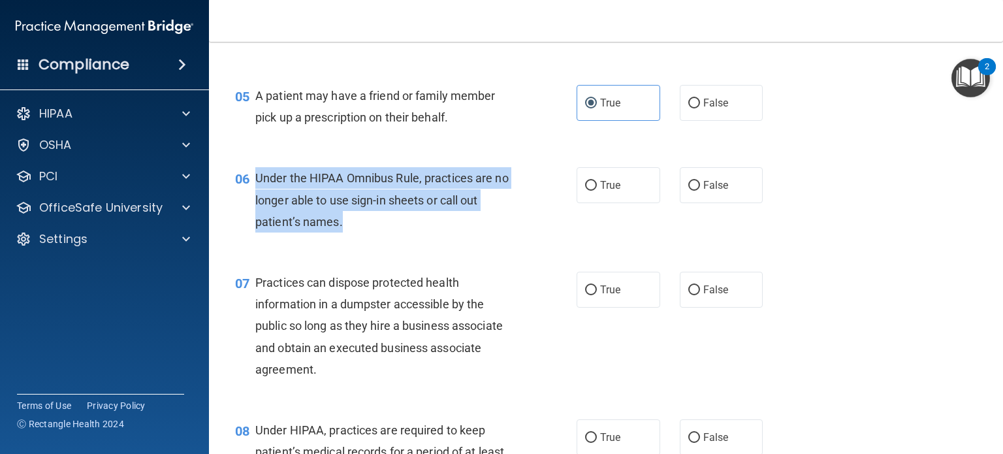
drag, startPoint x: 325, startPoint y: 229, endPoint x: 251, endPoint y: 202, distance: 79.1
click at [251, 202] on div "06 Under the HIPAA Omnibus Rule, practices are no longer able to use sign-in sh…" at bounding box center [406, 203] width 381 height 72
click at [688, 191] on input "False" at bounding box center [694, 186] width 12 height 10
radio input "true"
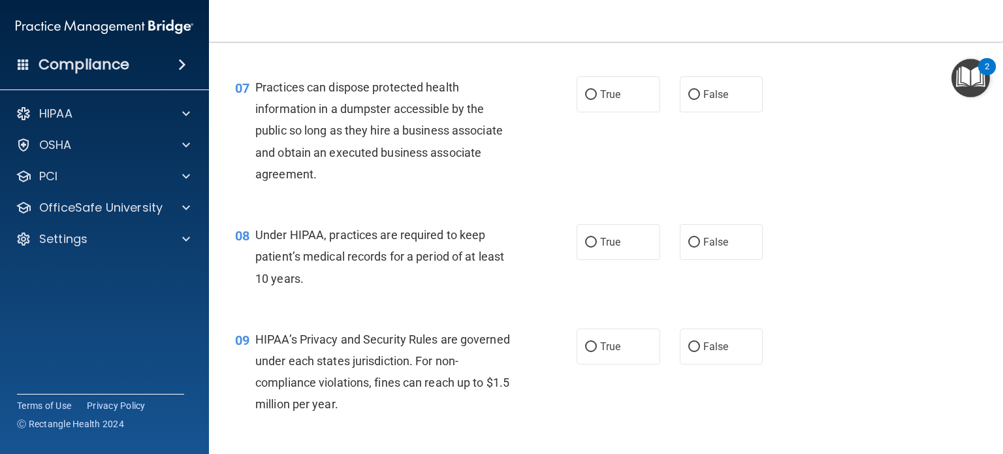
scroll to position [718, 0]
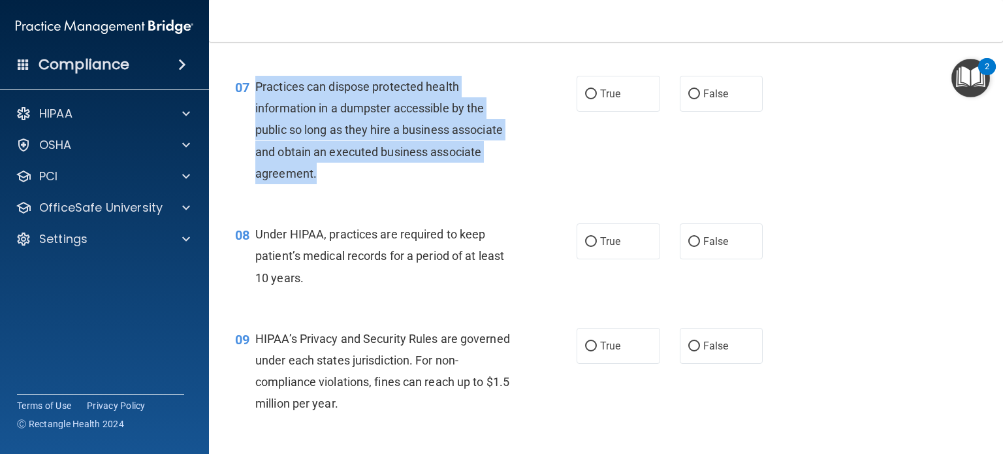
drag, startPoint x: 354, startPoint y: 199, endPoint x: 248, endPoint y: 115, distance: 135.3
click at [248, 115] on div "07 Practices can dispose protected health information in a dumpster accessible …" at bounding box center [406, 133] width 381 height 115
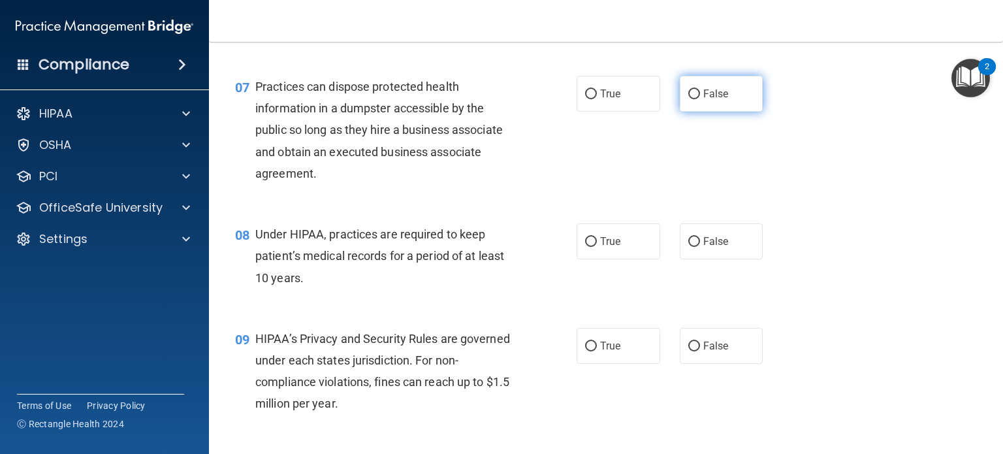
click at [694, 112] on label "False" at bounding box center [722, 94] width 84 height 36
click at [694, 99] on input "False" at bounding box center [694, 94] width 12 height 10
radio input "true"
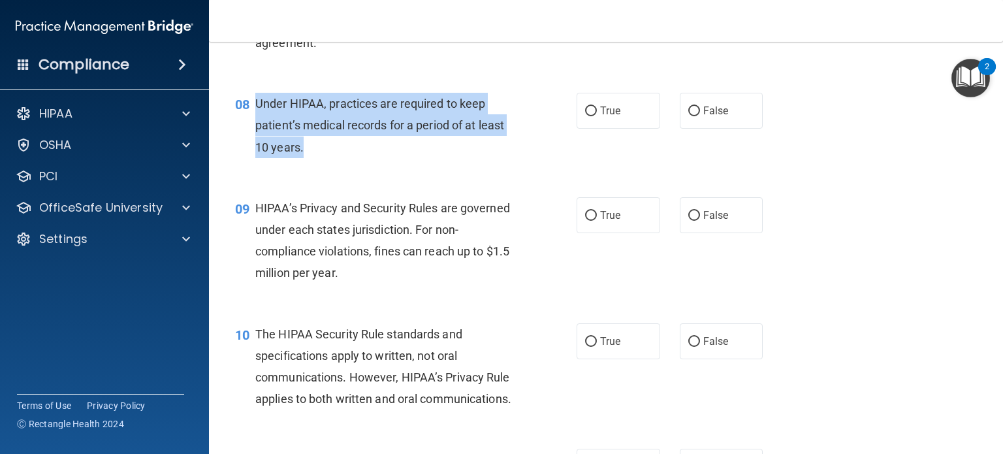
drag, startPoint x: 342, startPoint y: 170, endPoint x: 251, endPoint y: 127, distance: 100.5
click at [251, 127] on div "08 Under HIPAA, practices are required to keep patient’s medical records for a …" at bounding box center [406, 129] width 381 height 72
click at [690, 116] on input "False" at bounding box center [694, 111] width 12 height 10
radio input "true"
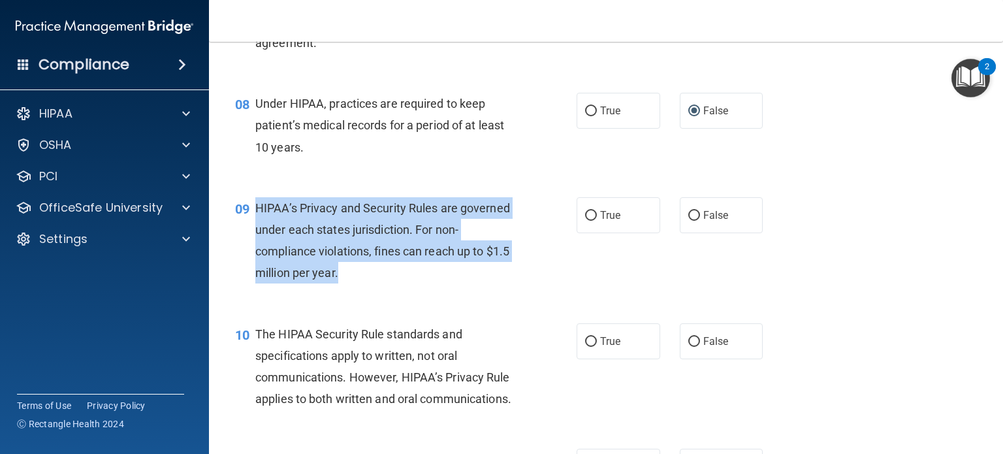
drag, startPoint x: 373, startPoint y: 302, endPoint x: 257, endPoint y: 232, distance: 135.4
click at [257, 232] on div "HIPAA’s Privacy and Security Rules are governed under each states jurisdiction.…" at bounding box center [390, 240] width 271 height 87
click at [688, 221] on input "False" at bounding box center [694, 216] width 12 height 10
radio input "true"
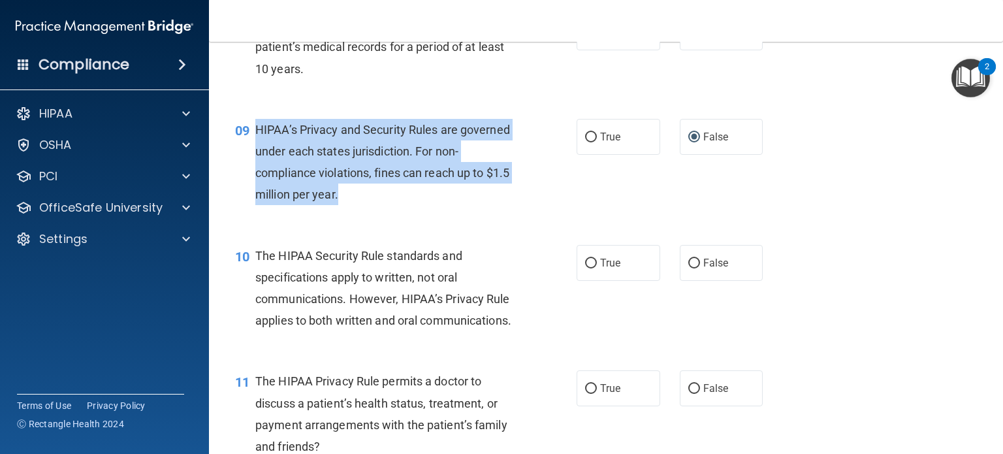
scroll to position [980, 0]
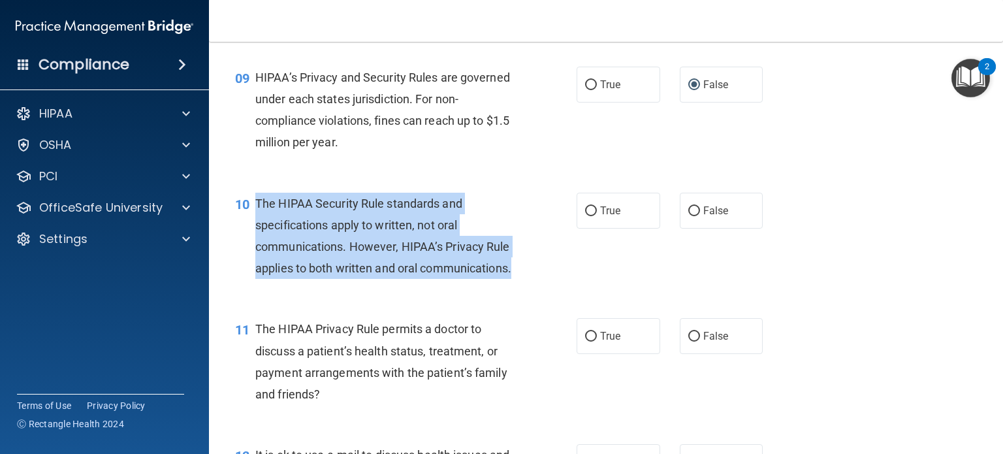
drag, startPoint x: 392, startPoint y: 316, endPoint x: 256, endPoint y: 228, distance: 162.5
click at [256, 228] on div "The HIPAA Security Rule standards and specifications apply to written, not oral…" at bounding box center [390, 236] width 271 height 87
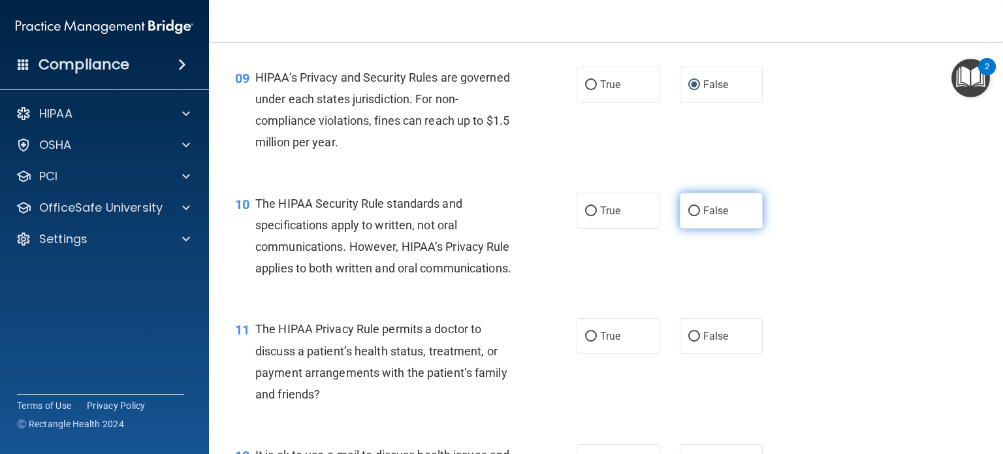
click at [680, 229] on label "False" at bounding box center [722, 211] width 84 height 36
click at [688, 216] on input "False" at bounding box center [694, 211] width 12 height 10
radio input "true"
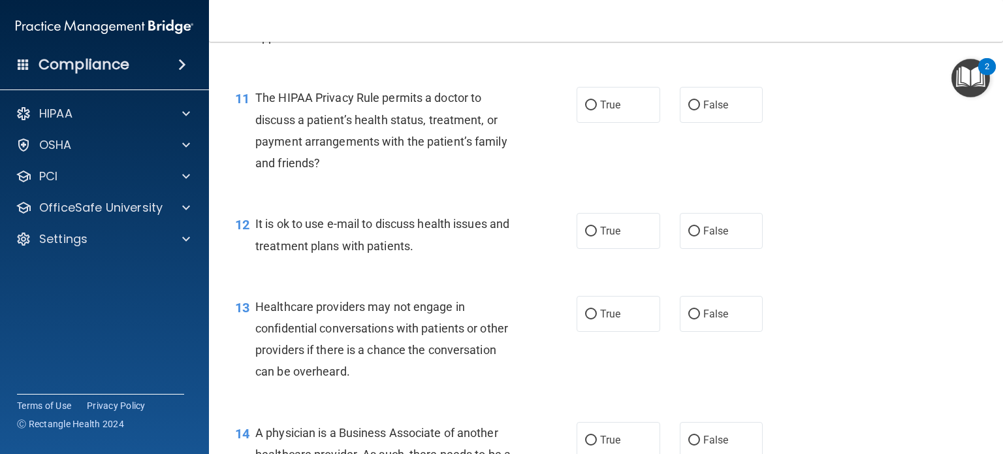
scroll to position [1241, 0]
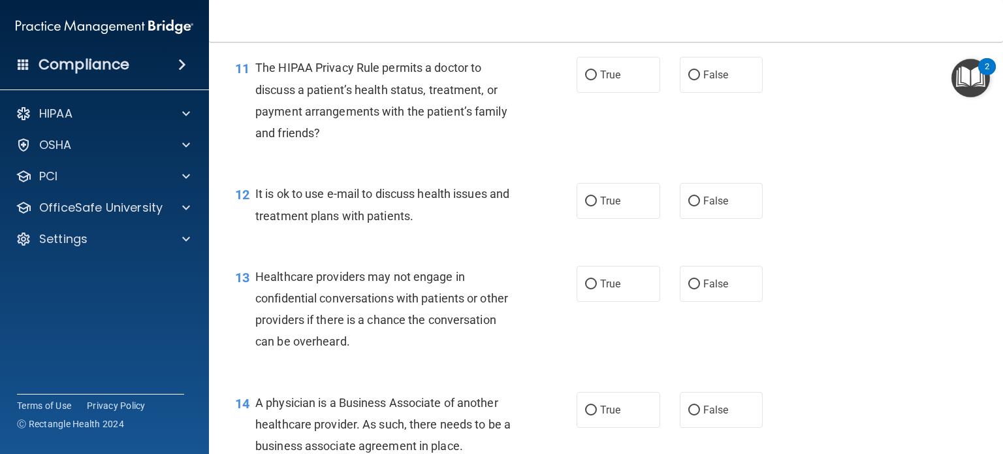
drag, startPoint x: 332, startPoint y: 182, endPoint x: 280, endPoint y: 112, distance: 87.8
click at [292, 129] on div "The HIPAA Privacy Rule permits a doctor to discuss a patient’s health status, t…" at bounding box center [390, 100] width 271 height 87
drag, startPoint x: 278, startPoint y: 108, endPoint x: 259, endPoint y: 104, distance: 19.9
click at [257, 104] on span "The HIPAA Privacy Rule permits a doctor to discuss a patient’s health status, t…" at bounding box center [381, 100] width 252 height 79
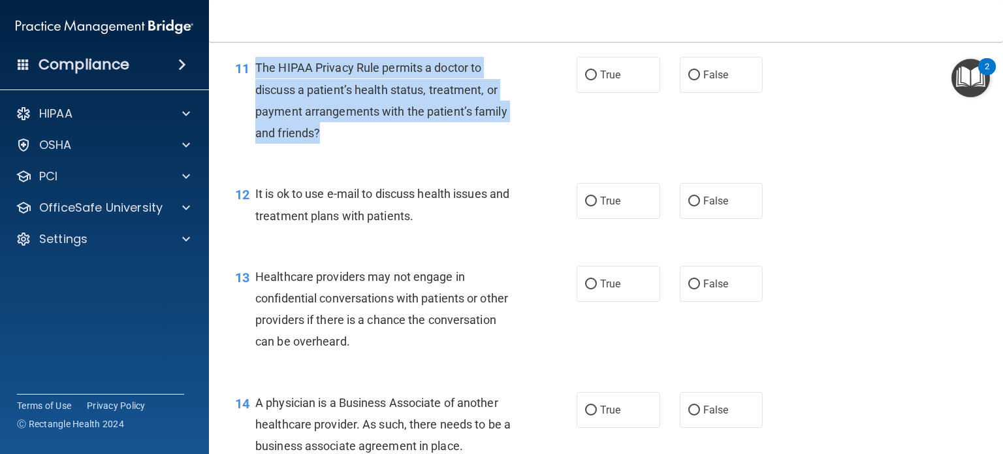
drag, startPoint x: 340, startPoint y: 172, endPoint x: 257, endPoint y: 106, distance: 105.6
click at [257, 106] on div "The HIPAA Privacy Rule permits a doctor to discuss a patient’s health status, t…" at bounding box center [390, 100] width 271 height 87
click at [585, 80] on input "True" at bounding box center [591, 76] width 12 height 10
radio input "true"
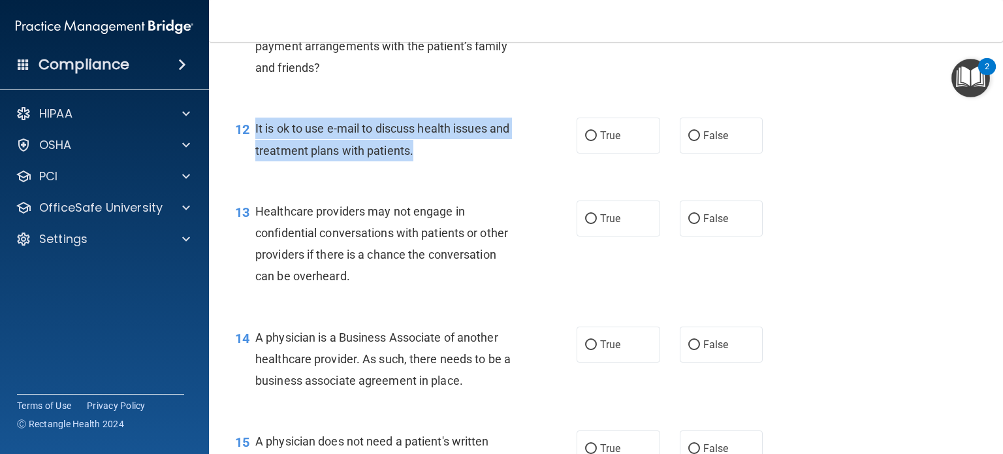
drag, startPoint x: 452, startPoint y: 204, endPoint x: 253, endPoint y: 178, distance: 200.2
click at [253, 167] on div "12 It is ok to use e-mail to discuss health issues and treatment plans with pat…" at bounding box center [406, 143] width 381 height 50
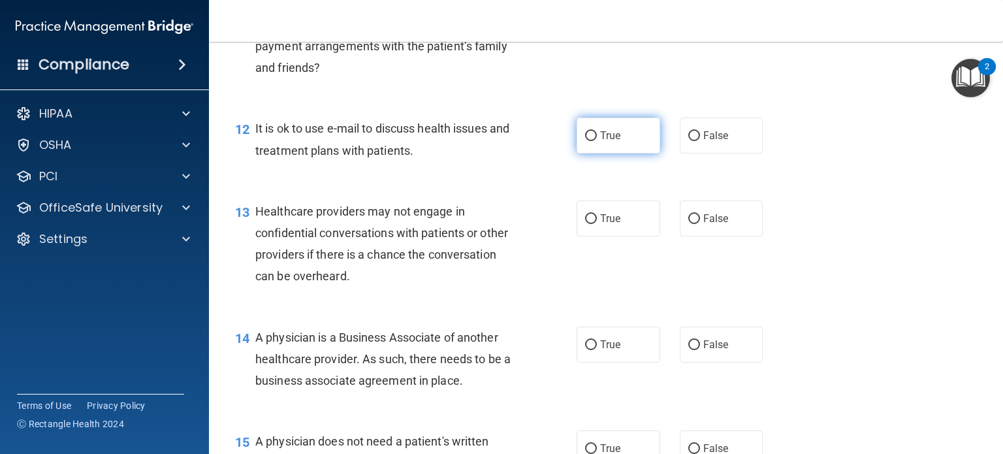
click at [600, 142] on span "True" at bounding box center [610, 135] width 20 height 12
click at [597, 141] on input "True" at bounding box center [591, 136] width 12 height 10
radio input "true"
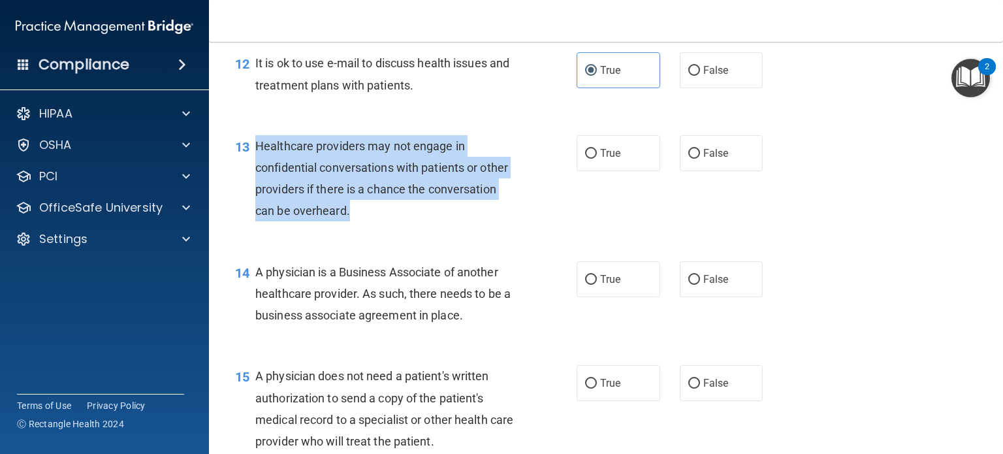
drag, startPoint x: 353, startPoint y: 253, endPoint x: 259, endPoint y: 190, distance: 113.0
click at [259, 190] on div "Healthcare providers may not engage in confidential conversations with patients…" at bounding box center [390, 178] width 271 height 87
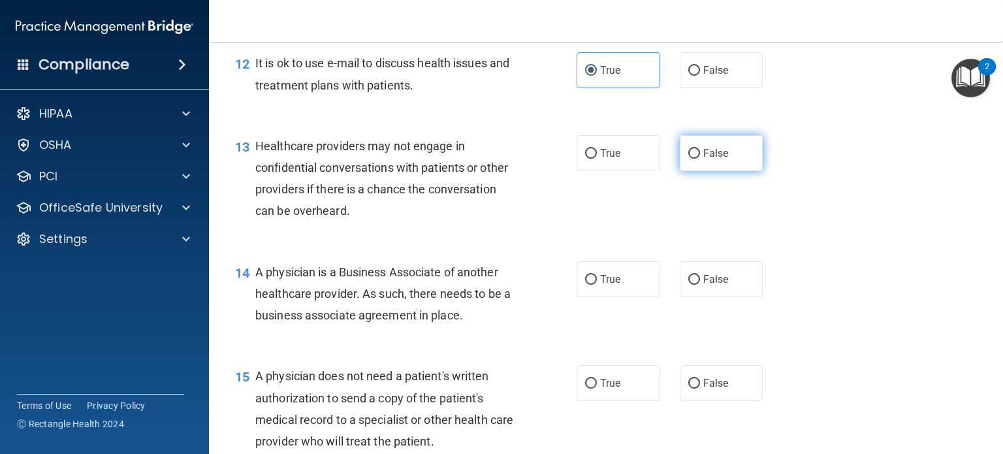
click at [703, 159] on span "False" at bounding box center [715, 153] width 25 height 12
click at [700, 159] on input "False" at bounding box center [694, 154] width 12 height 10
radio input "true"
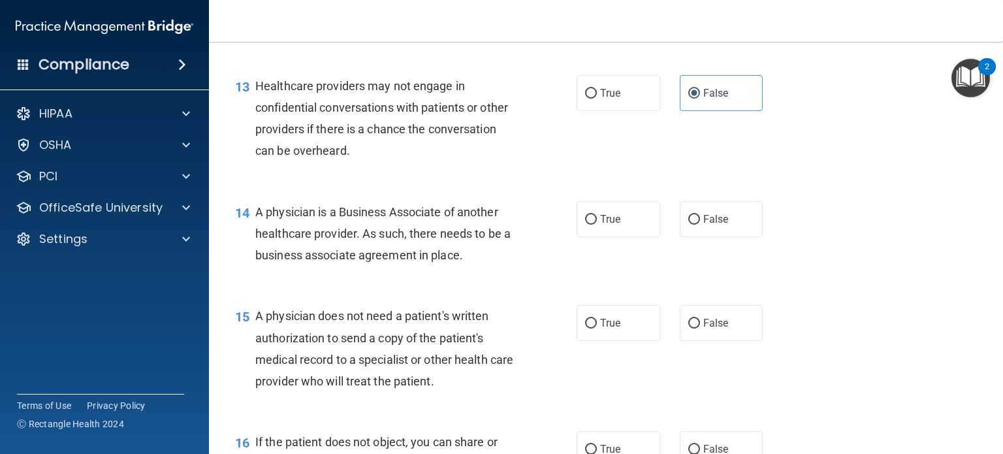
scroll to position [1502, 0]
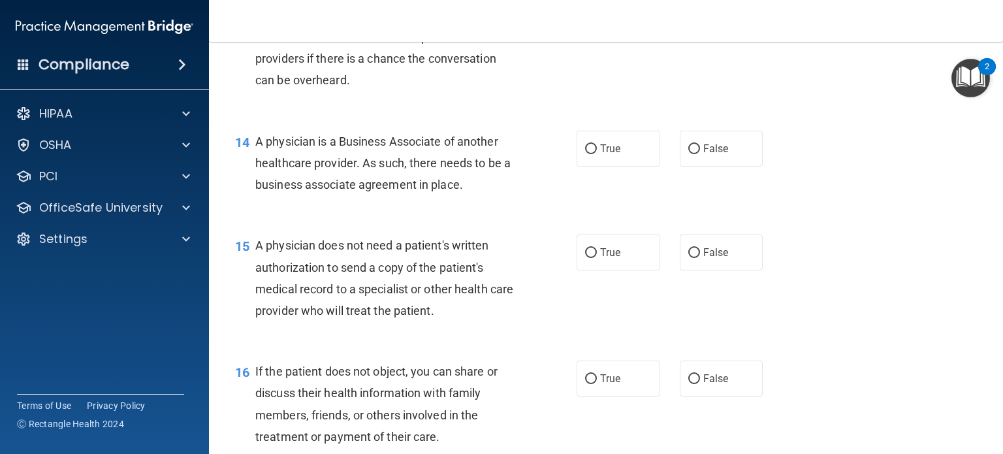
drag, startPoint x: 469, startPoint y: 230, endPoint x: 256, endPoint y: 189, distance: 216.7
click at [256, 189] on div "A physician is a Business Associate of another healthcare provider. As such, th…" at bounding box center [390, 163] width 271 height 65
click at [690, 167] on label "False" at bounding box center [722, 149] width 84 height 36
click at [690, 154] on input "False" at bounding box center [694, 149] width 12 height 10
radio input "true"
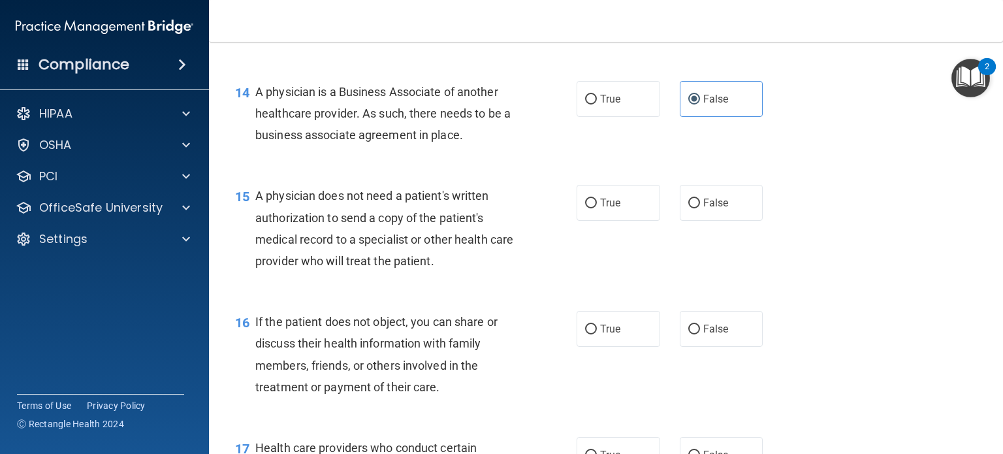
scroll to position [1633, 0]
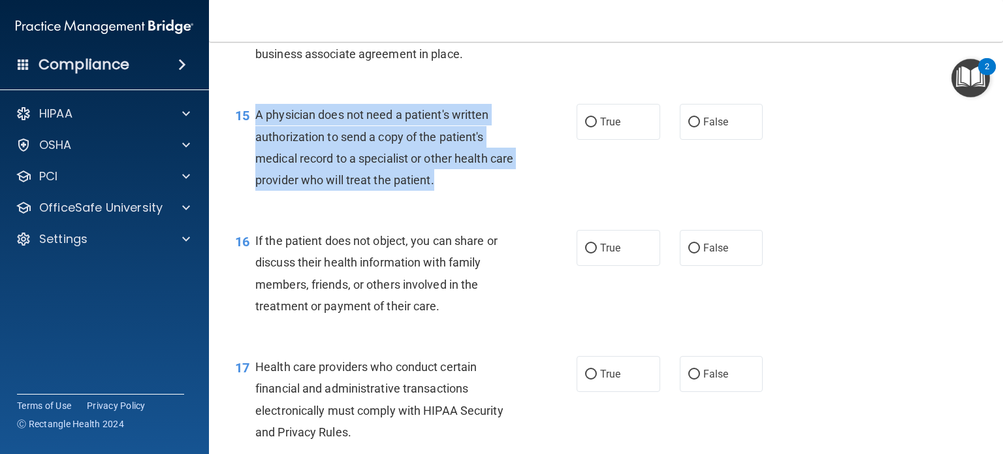
drag, startPoint x: 468, startPoint y: 229, endPoint x: 250, endPoint y: 164, distance: 227.1
click at [250, 164] on div "15 A physician does not need a patient's written authorization to send a copy o…" at bounding box center [406, 150] width 381 height 93
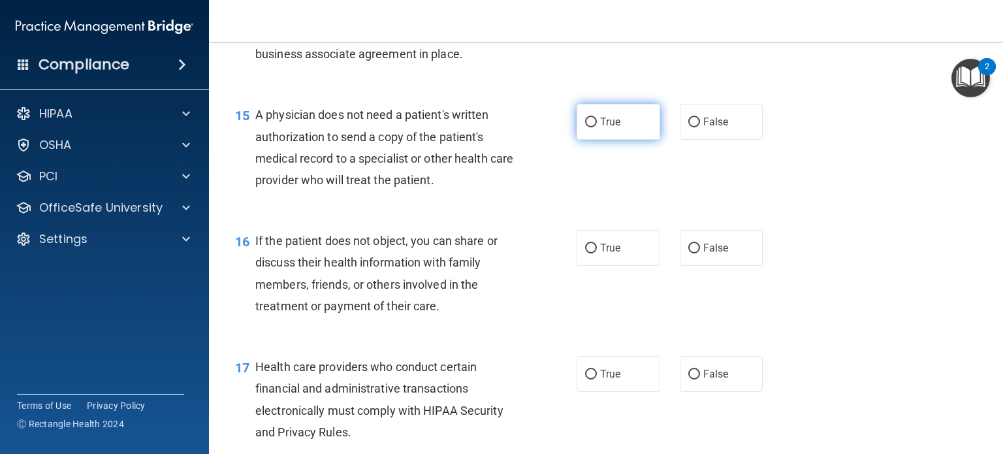
click at [596, 140] on label "True" at bounding box center [619, 122] width 84 height 36
click at [596, 127] on input "True" at bounding box center [591, 123] width 12 height 10
radio input "true"
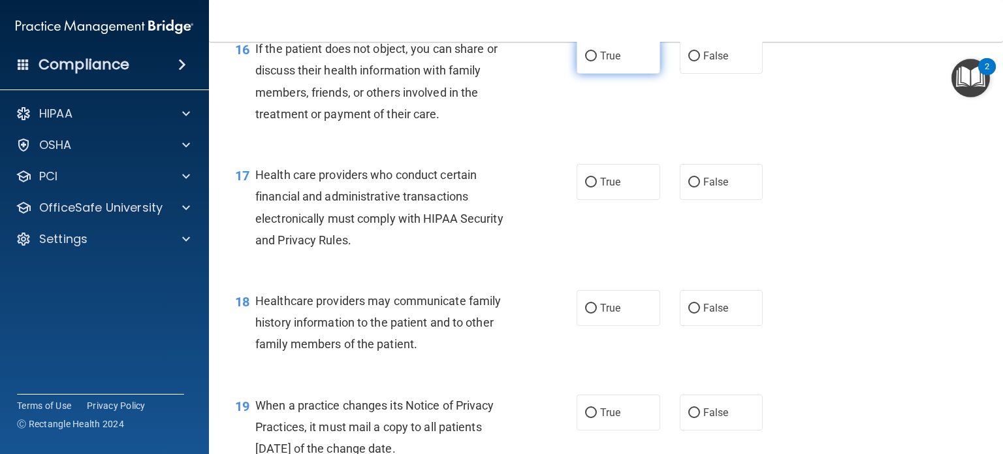
scroll to position [1829, 0]
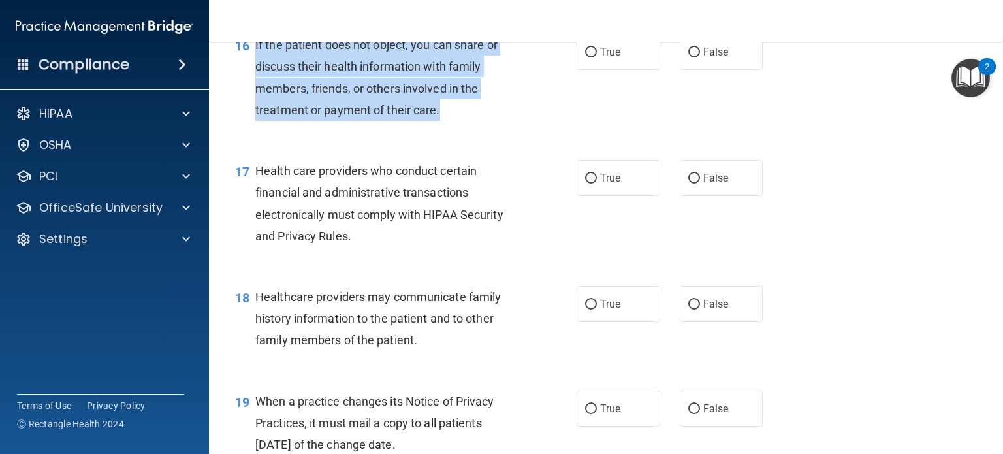
drag, startPoint x: 468, startPoint y: 155, endPoint x: 256, endPoint y: 94, distance: 220.3
click at [256, 94] on div "If the patient does not object, you can share or discuss their health informati…" at bounding box center [390, 77] width 271 height 87
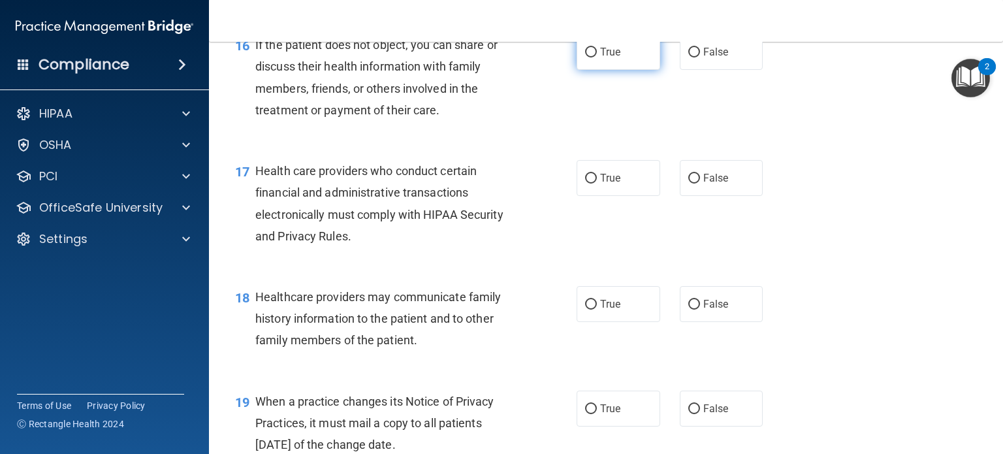
click at [614, 70] on label "True" at bounding box center [619, 52] width 84 height 36
click at [597, 57] on input "True" at bounding box center [591, 53] width 12 height 10
radio input "true"
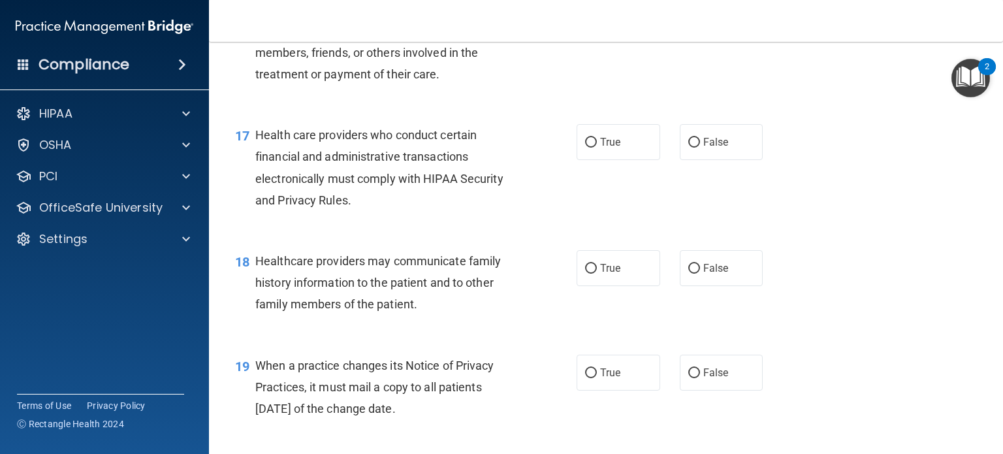
scroll to position [1894, 0]
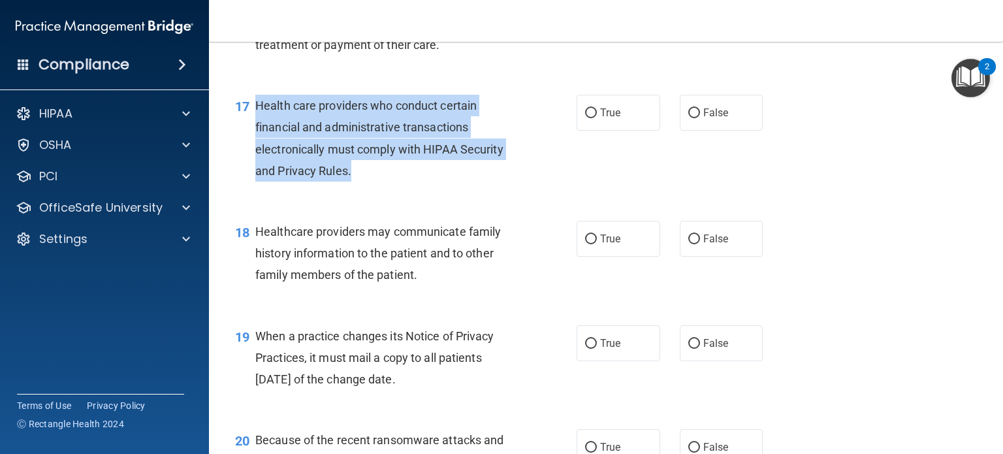
drag, startPoint x: 291, startPoint y: 175, endPoint x: 259, endPoint y: 153, distance: 39.1
click at [259, 153] on div "Health care providers who conduct certain financial and administrative transact…" at bounding box center [390, 138] width 271 height 87
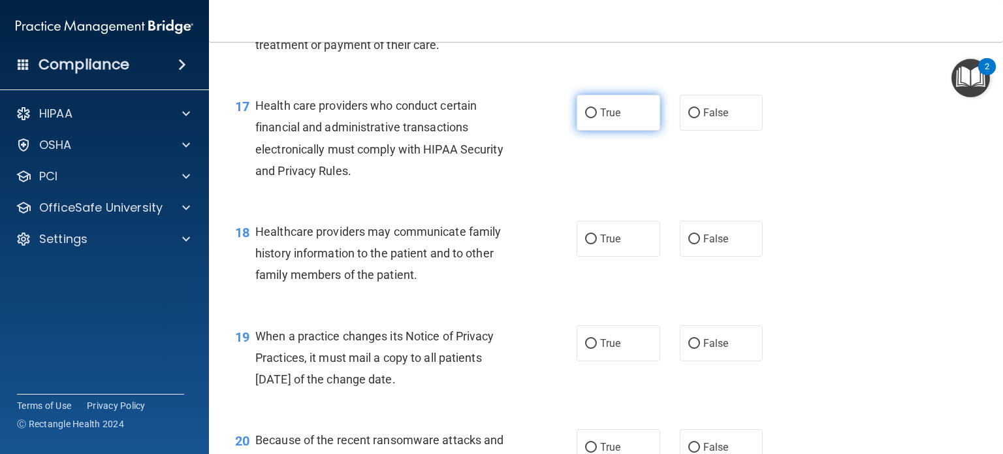
click at [593, 131] on label "True" at bounding box center [619, 113] width 84 height 36
click at [593, 118] on input "True" at bounding box center [591, 113] width 12 height 10
radio input "true"
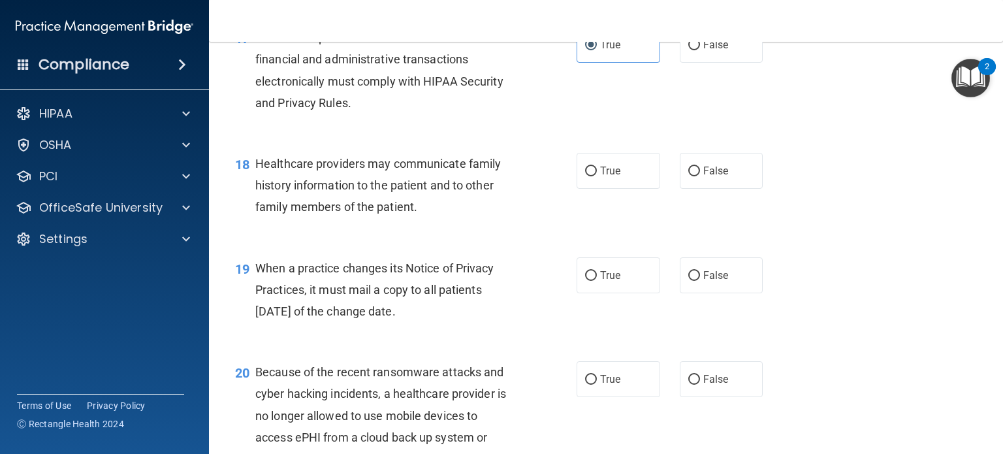
scroll to position [2090, 0]
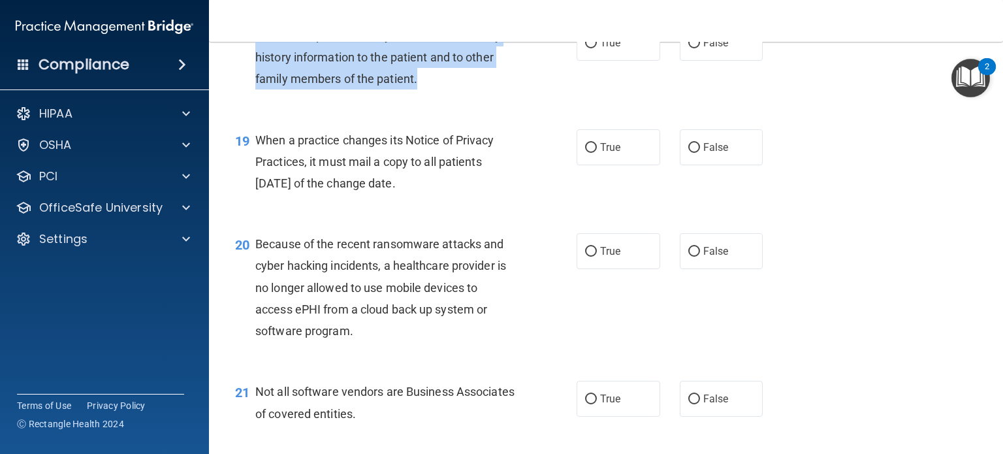
drag, startPoint x: 431, startPoint y: 127, endPoint x: 257, endPoint y: 86, distance: 178.7
click at [257, 86] on div "Healthcare providers may communicate family history information to the patient …" at bounding box center [390, 57] width 271 height 65
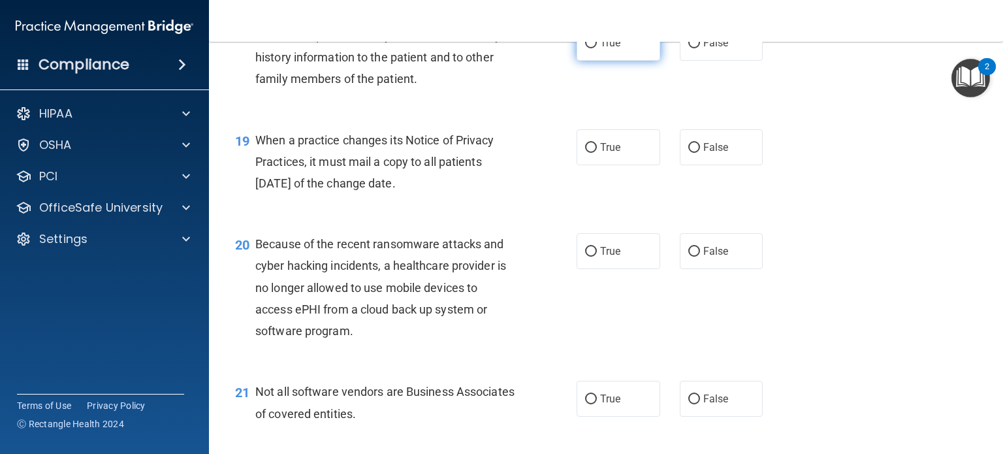
click at [596, 61] on label "True" at bounding box center [619, 43] width 84 height 36
click at [596, 48] on input "True" at bounding box center [591, 44] width 12 height 10
radio input "true"
drag, startPoint x: 447, startPoint y: 232, endPoint x: 251, endPoint y: 189, distance: 200.6
click at [251, 189] on div "19 When a practice changes its Notice of Privacy Practices, it must mail a copy…" at bounding box center [406, 165] width 381 height 72
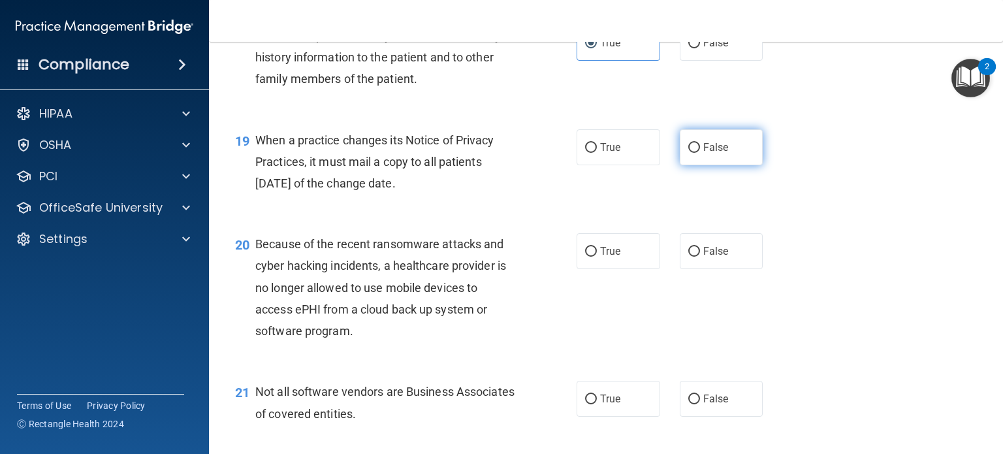
click at [695, 165] on label "False" at bounding box center [722, 147] width 84 height 36
click at [695, 153] on input "False" at bounding box center [694, 148] width 12 height 10
radio input "true"
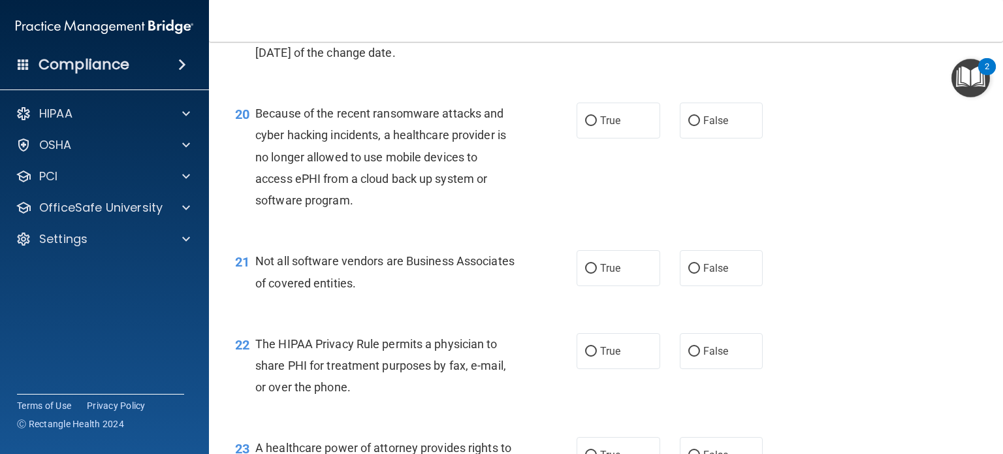
scroll to position [2220, 0]
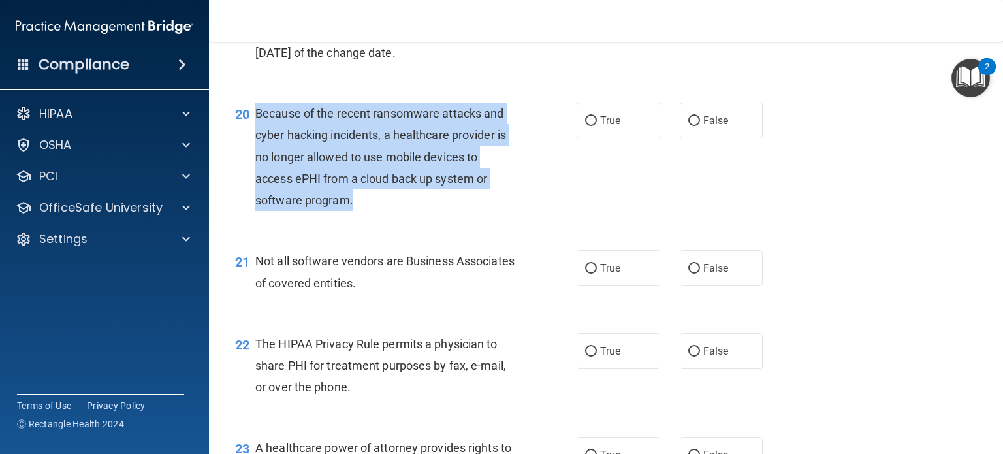
drag, startPoint x: 363, startPoint y: 242, endPoint x: 253, endPoint y: 161, distance: 136.4
click at [253, 161] on div "20 Because of the recent ransomware attacks and cyber hacking incidents, a heal…" at bounding box center [406, 160] width 381 height 115
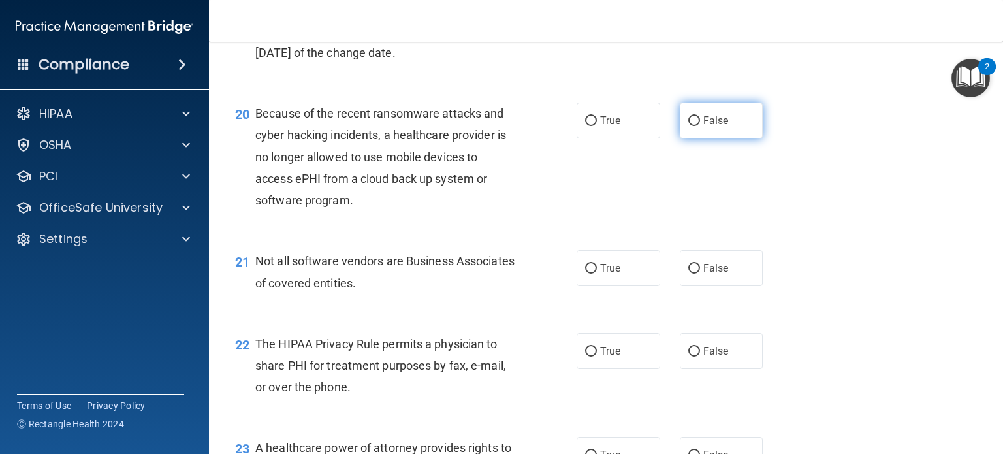
click at [696, 138] on label "False" at bounding box center [722, 121] width 84 height 36
click at [696, 126] on input "False" at bounding box center [694, 121] width 12 height 10
radio input "true"
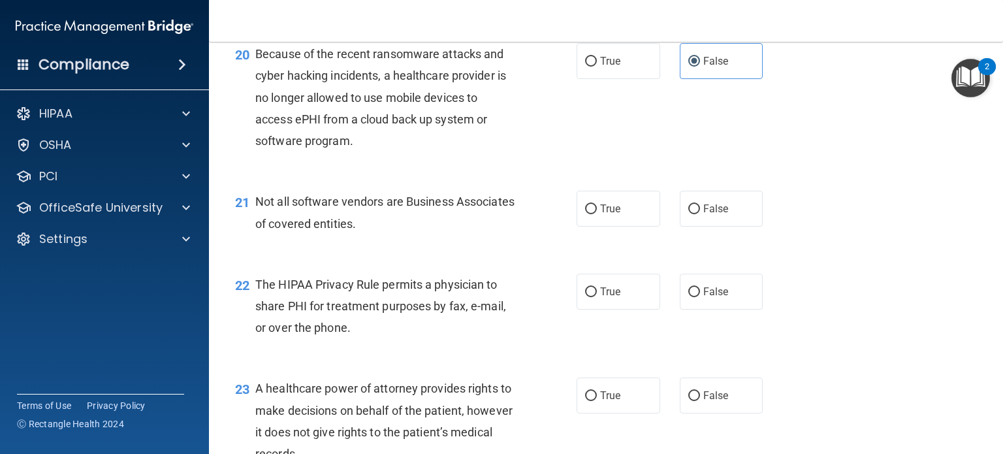
scroll to position [2351, 0]
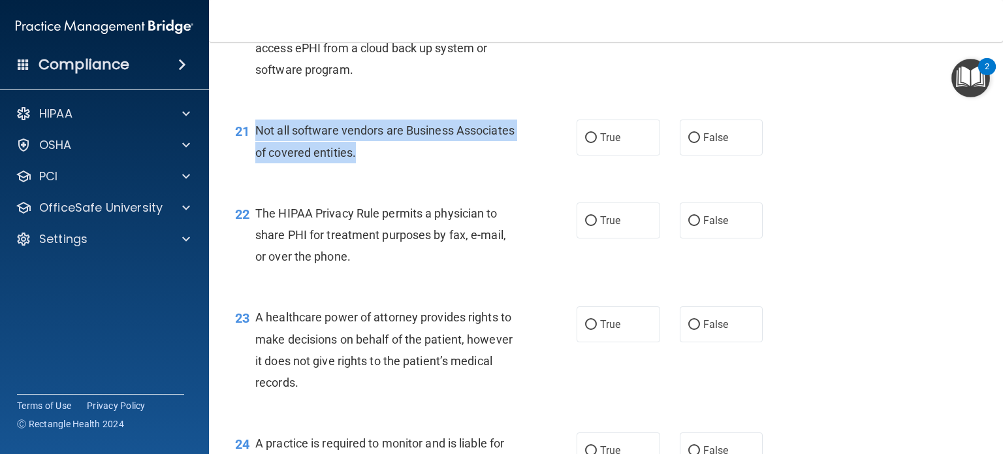
drag, startPoint x: 436, startPoint y: 203, endPoint x: 257, endPoint y: 177, distance: 181.5
click at [257, 163] on div "Not all software vendors are Business Associates of covered entities." at bounding box center [390, 141] width 271 height 43
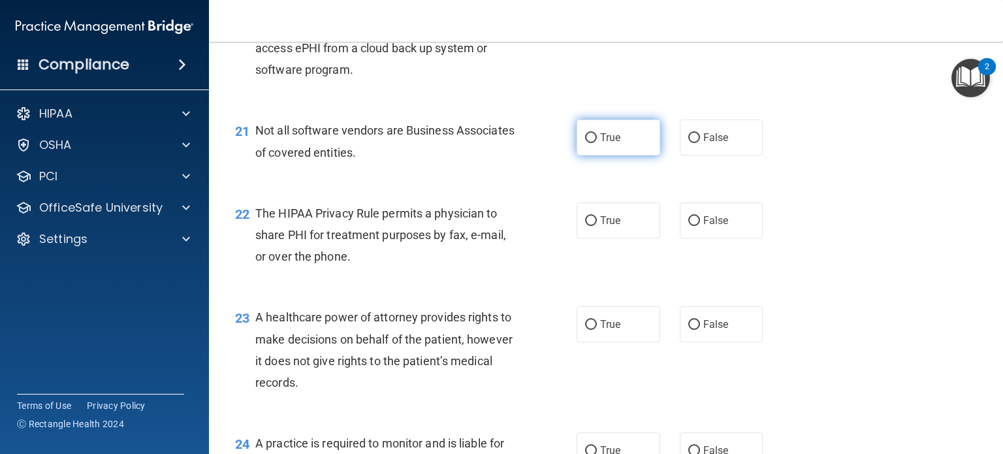
click at [603, 155] on label "True" at bounding box center [619, 138] width 84 height 36
click at [597, 143] on input "True" at bounding box center [591, 138] width 12 height 10
radio input "true"
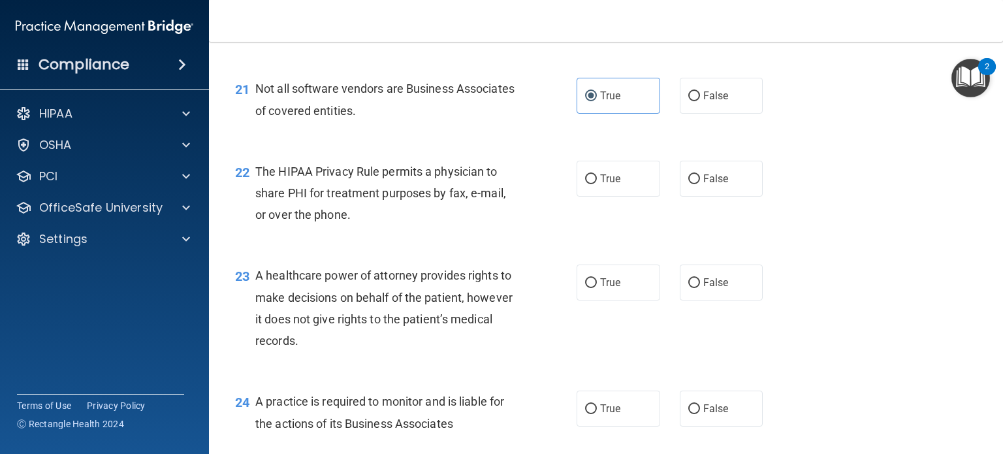
scroll to position [2416, 0]
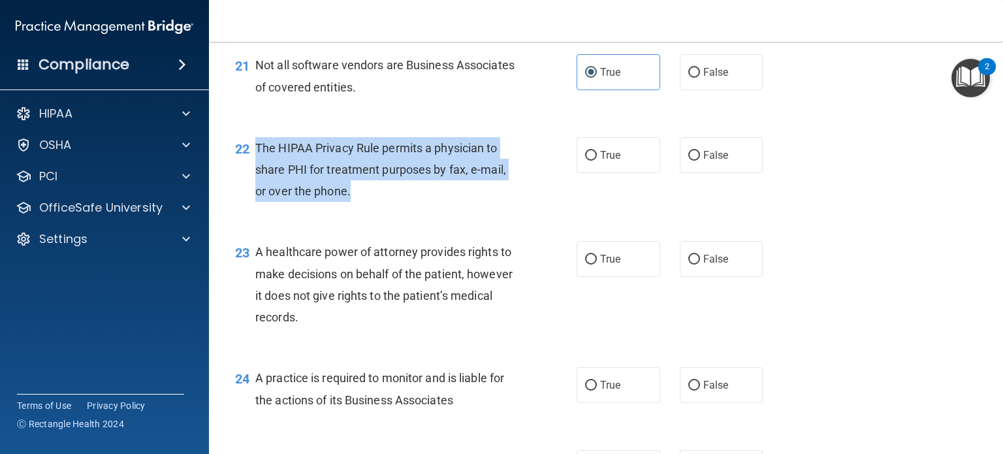
drag, startPoint x: 368, startPoint y: 237, endPoint x: 257, endPoint y: 193, distance: 120.2
click at [257, 193] on div "The HIPAA Privacy Rule permits a physician to share PHI for treatment purposes …" at bounding box center [390, 169] width 271 height 65
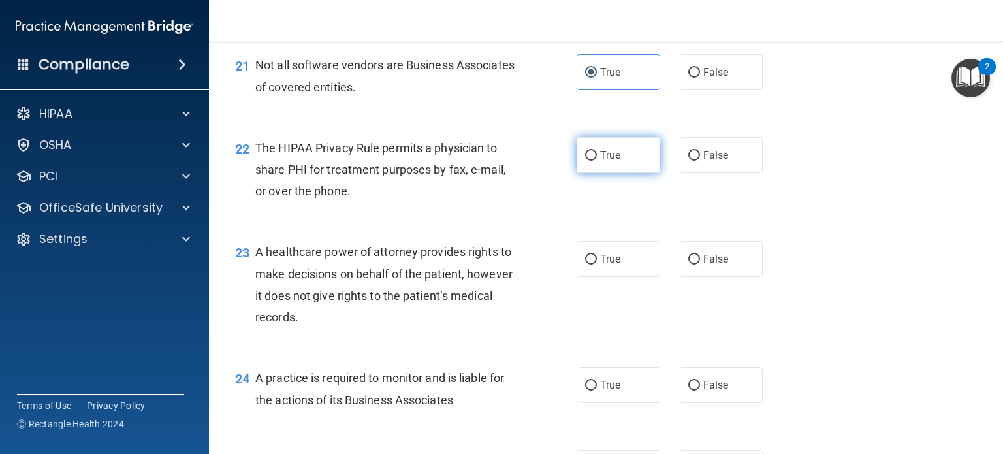
click at [611, 173] on label "True" at bounding box center [619, 155] width 84 height 36
click at [597, 161] on input "True" at bounding box center [591, 156] width 12 height 10
radio input "true"
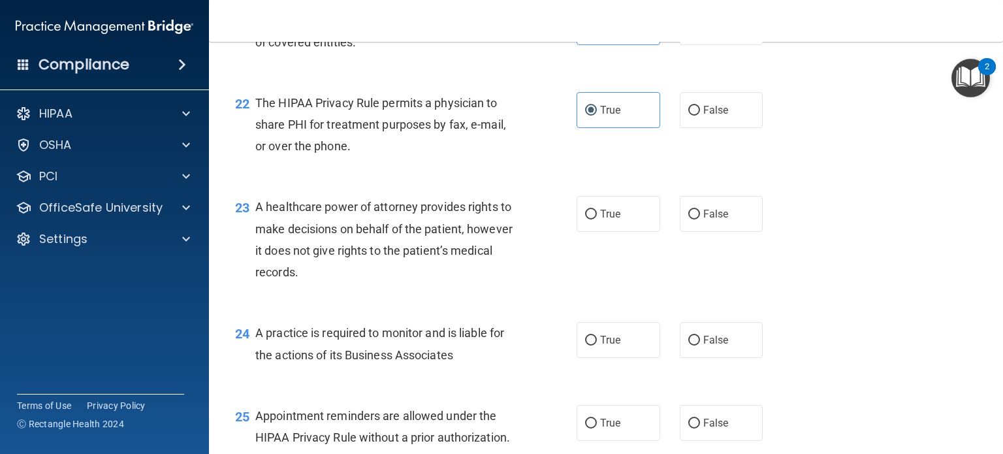
scroll to position [2547, 0]
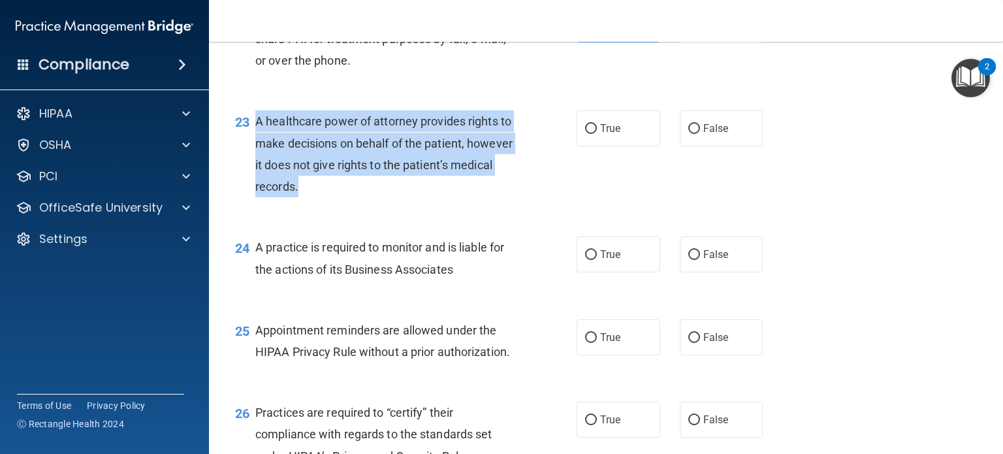
drag, startPoint x: 292, startPoint y: 197, endPoint x: 255, endPoint y: 169, distance: 45.7
click at [255, 169] on div "A healthcare power of attorney provides rights to make decisions on behalf of t…" at bounding box center [390, 153] width 271 height 87
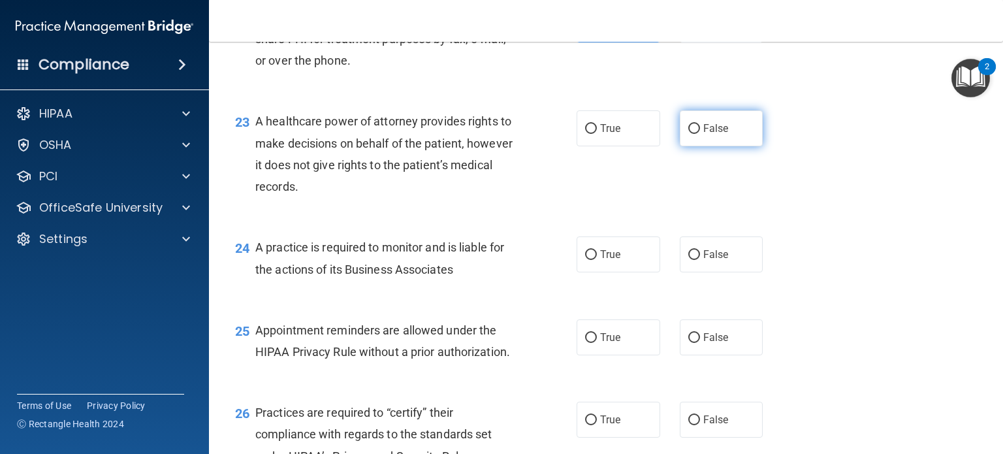
click at [682, 146] on label "False" at bounding box center [722, 128] width 84 height 36
click at [688, 134] on input "False" at bounding box center [694, 129] width 12 height 10
radio input "true"
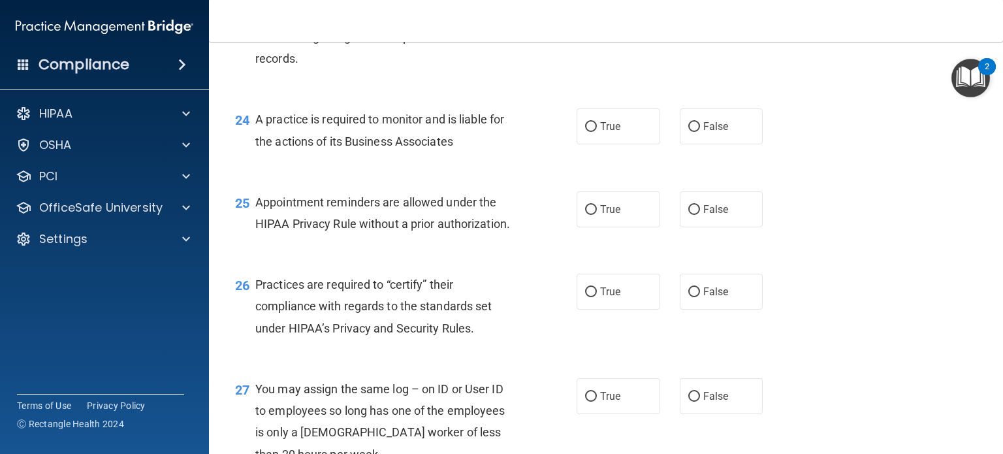
scroll to position [2678, 0]
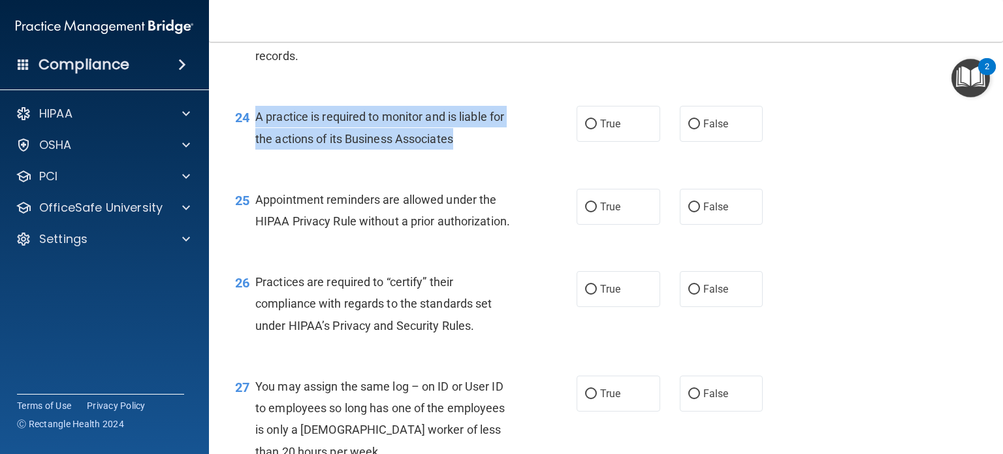
drag, startPoint x: 468, startPoint y: 183, endPoint x: 258, endPoint y: 159, distance: 210.9
click at [258, 149] on div "A practice is required to monitor and is liable for the actions of its Business…" at bounding box center [390, 127] width 271 height 43
click at [691, 129] on input "False" at bounding box center [694, 125] width 12 height 10
radio input "true"
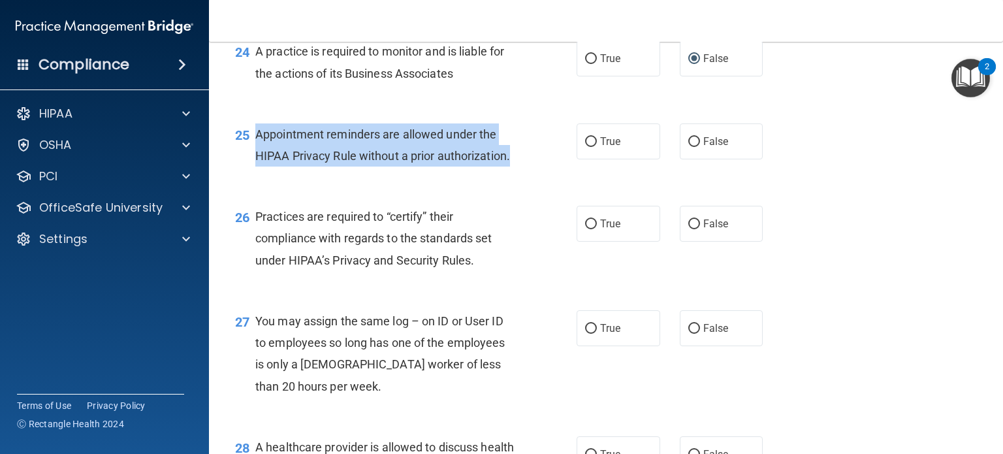
drag, startPoint x: 516, startPoint y: 197, endPoint x: 257, endPoint y: 180, distance: 259.8
click at [257, 167] on div "Appointment reminders are allowed under the HIPAA Privacy Rule without a prior …" at bounding box center [390, 144] width 271 height 43
click at [585, 147] on input "True" at bounding box center [591, 142] width 12 height 10
radio input "true"
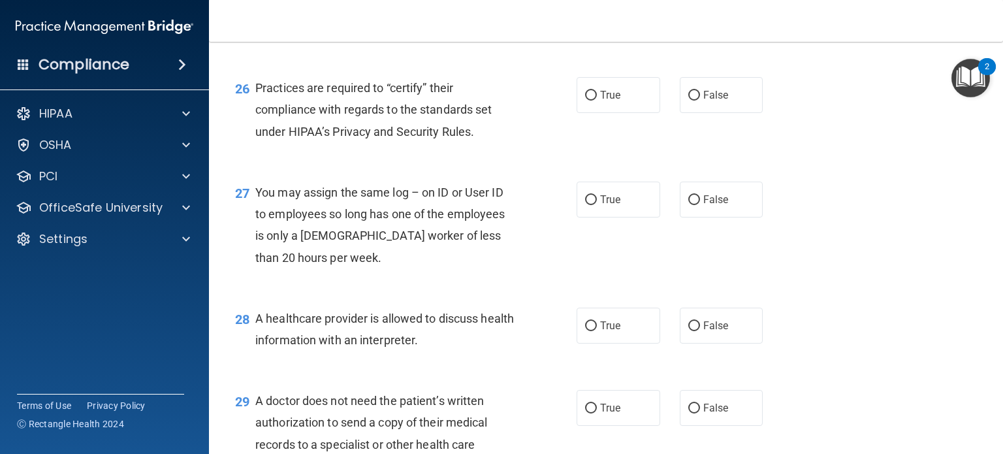
scroll to position [2873, 0]
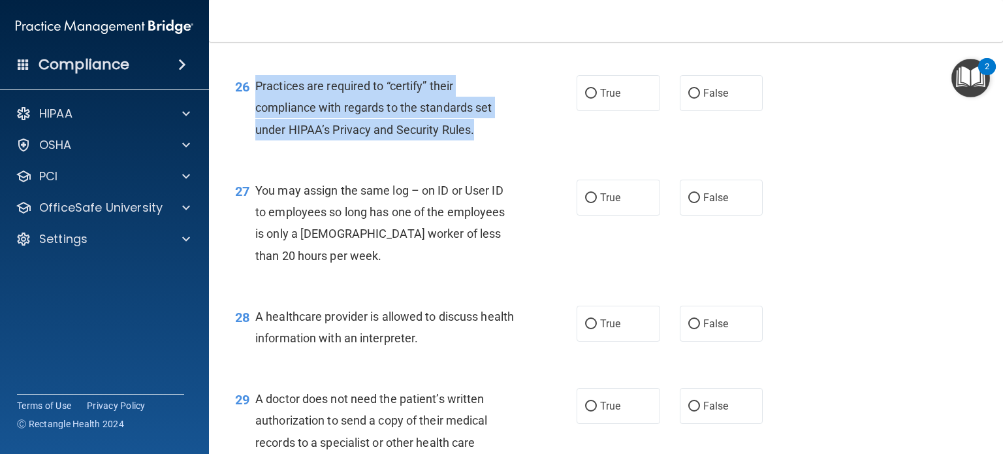
drag, startPoint x: 481, startPoint y: 176, endPoint x: 248, endPoint y: 140, distance: 235.2
click at [248, 140] on div "26 Practices are required to “certify” their compliance with regards to the sta…" at bounding box center [406, 111] width 381 height 72
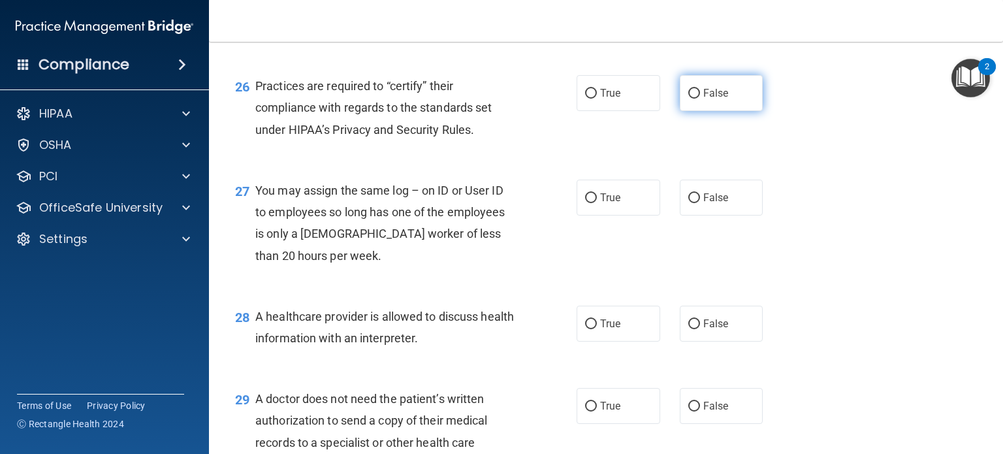
click at [708, 99] on span "False" at bounding box center [715, 93] width 25 height 12
click at [700, 99] on input "False" at bounding box center [694, 94] width 12 height 10
radio input "true"
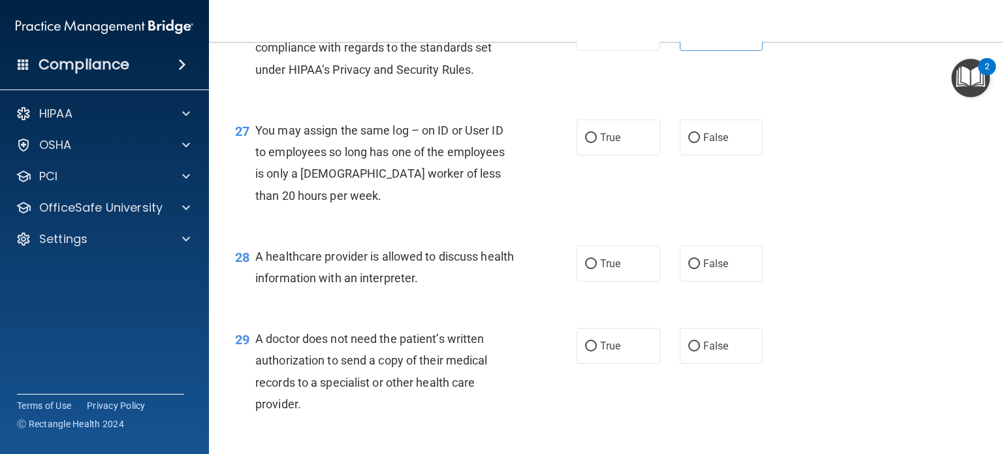
scroll to position [3004, 0]
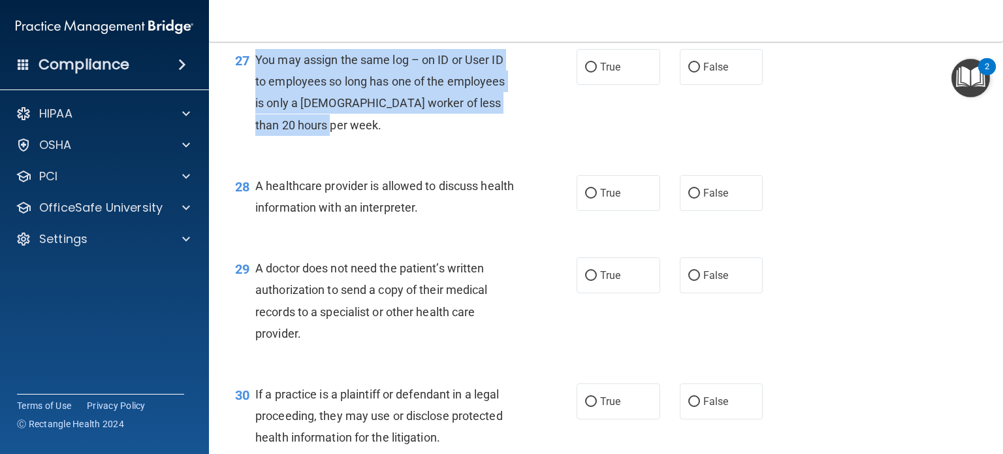
drag, startPoint x: 334, startPoint y: 174, endPoint x: 256, endPoint y: 105, distance: 104.6
click at [256, 105] on div "You may assign the same log – on ID or User ID to employees so long has one of …" at bounding box center [390, 92] width 271 height 87
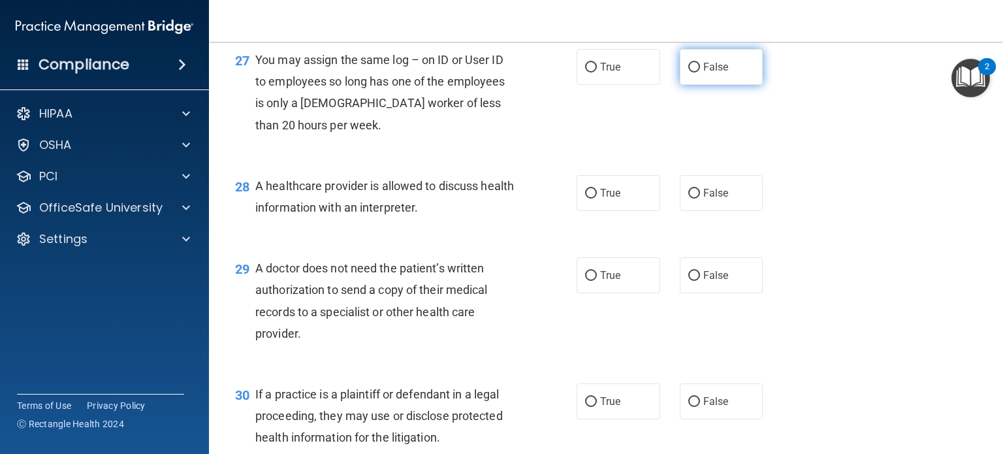
click at [696, 85] on label "False" at bounding box center [722, 67] width 84 height 36
click at [696, 72] on input "False" at bounding box center [694, 68] width 12 height 10
radio input "true"
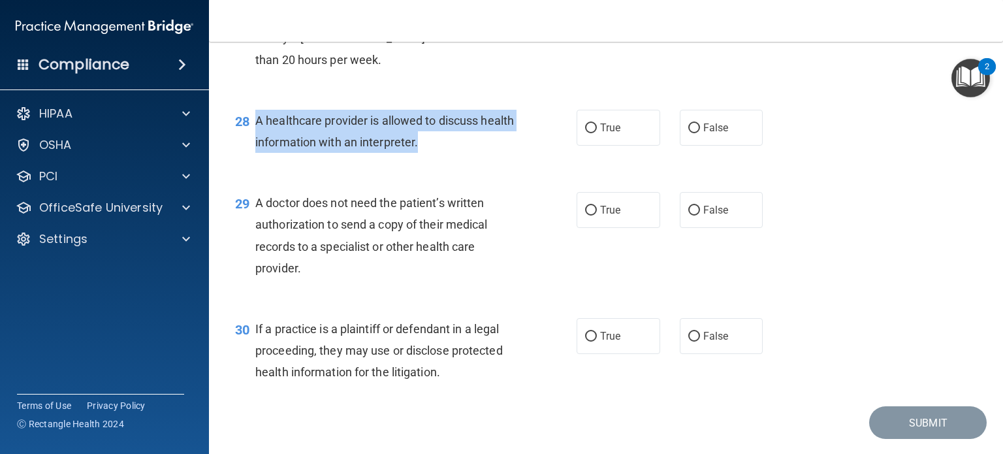
drag, startPoint x: 462, startPoint y: 193, endPoint x: 251, endPoint y: 171, distance: 212.7
click at [251, 159] on div "28 A healthcare provider is allowed to discuss health information with an inter…" at bounding box center [406, 135] width 381 height 50
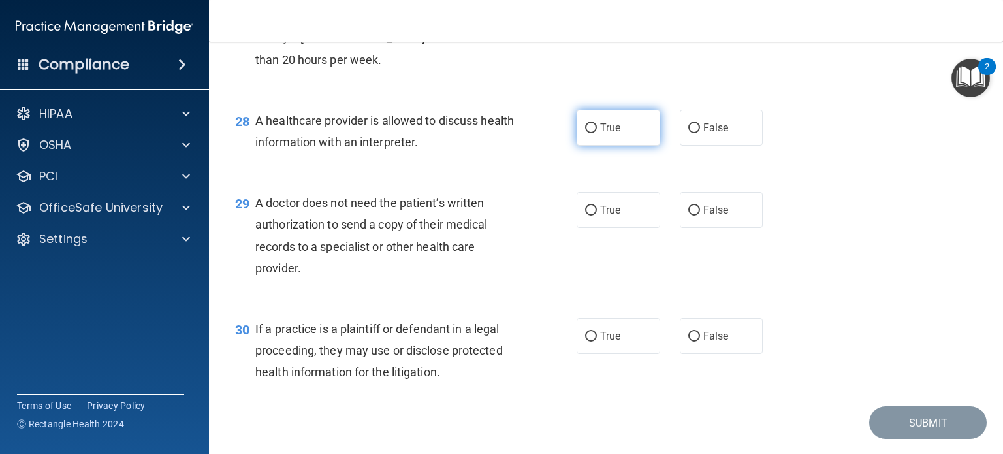
click at [606, 134] on span "True" at bounding box center [610, 127] width 20 height 12
click at [597, 133] on input "True" at bounding box center [591, 128] width 12 height 10
radio input "true"
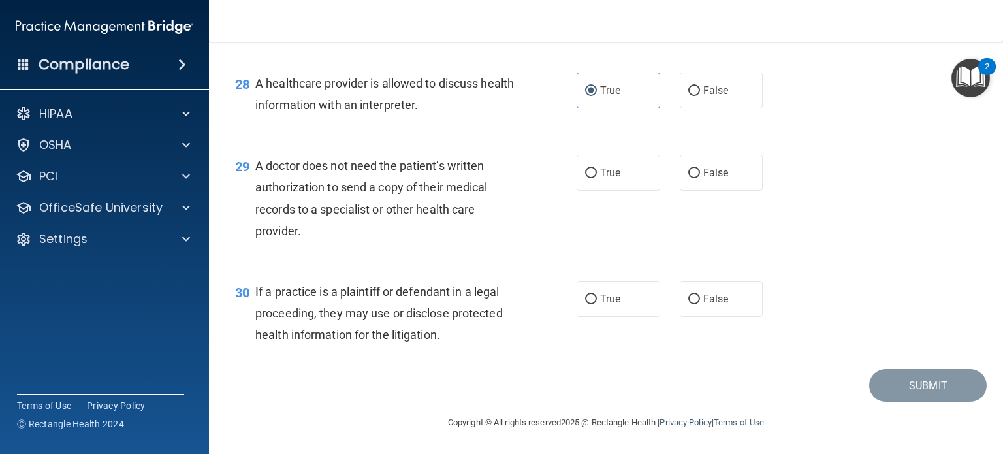
scroll to position [3150, 0]
drag, startPoint x: 301, startPoint y: 227, endPoint x: 256, endPoint y: 168, distance: 74.1
click at [256, 168] on div "A doctor does not need the patient’s written authorization to send a copy of th…" at bounding box center [390, 198] width 271 height 87
drag, startPoint x: 629, startPoint y: 167, endPoint x: 532, endPoint y: 219, distance: 110.2
click at [628, 167] on label "True" at bounding box center [619, 173] width 84 height 36
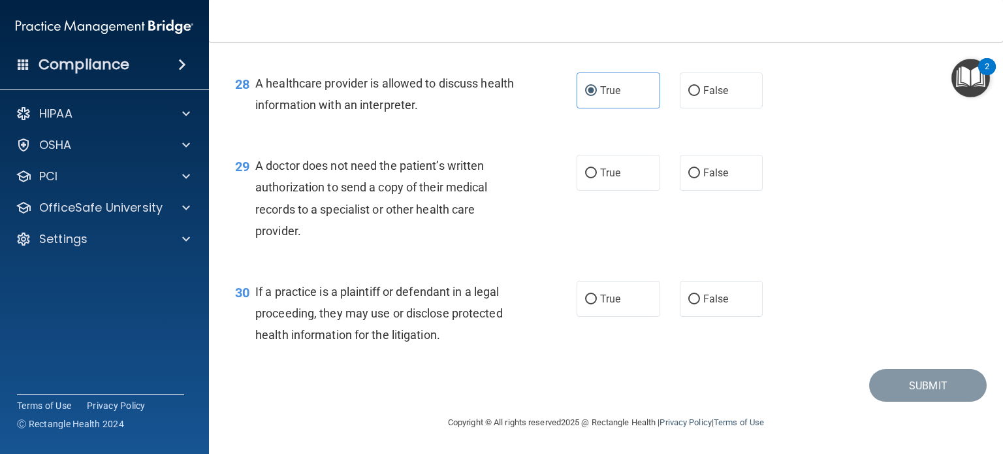
click at [597, 168] on input "True" at bounding box center [591, 173] width 12 height 10
radio input "true"
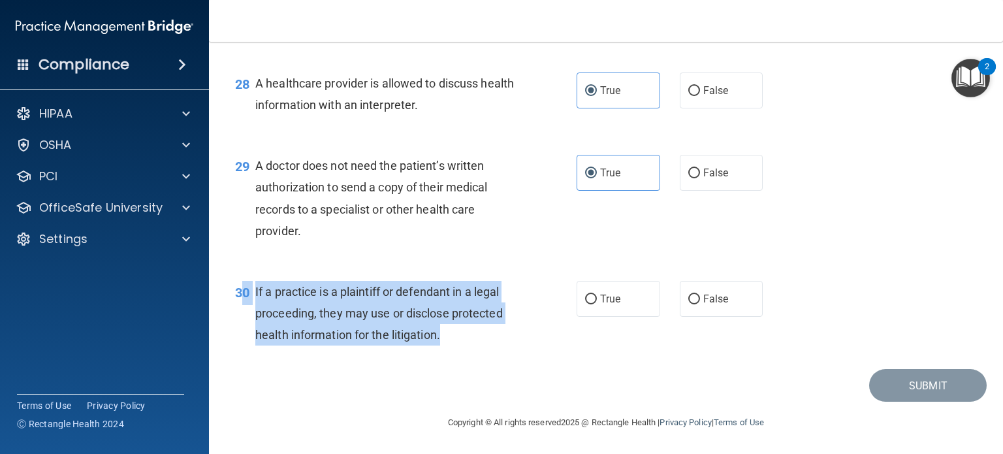
drag, startPoint x: 453, startPoint y: 343, endPoint x: 246, endPoint y: 298, distance: 212.5
click at [246, 298] on div "30 If a practice is a plaintiff or defendant in a legal proceeding, they may us…" at bounding box center [406, 317] width 381 height 72
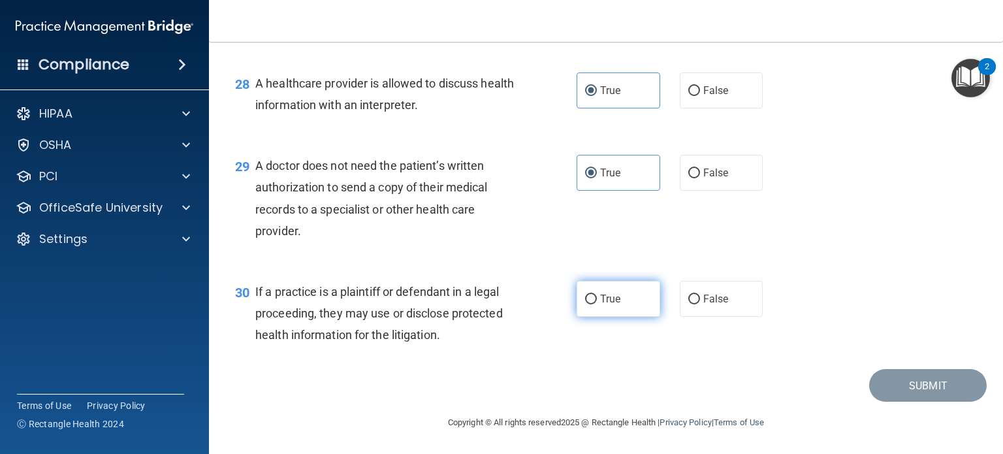
click at [605, 298] on span "True" at bounding box center [610, 299] width 20 height 12
click at [597, 298] on input "True" at bounding box center [591, 300] width 12 height 10
radio input "true"
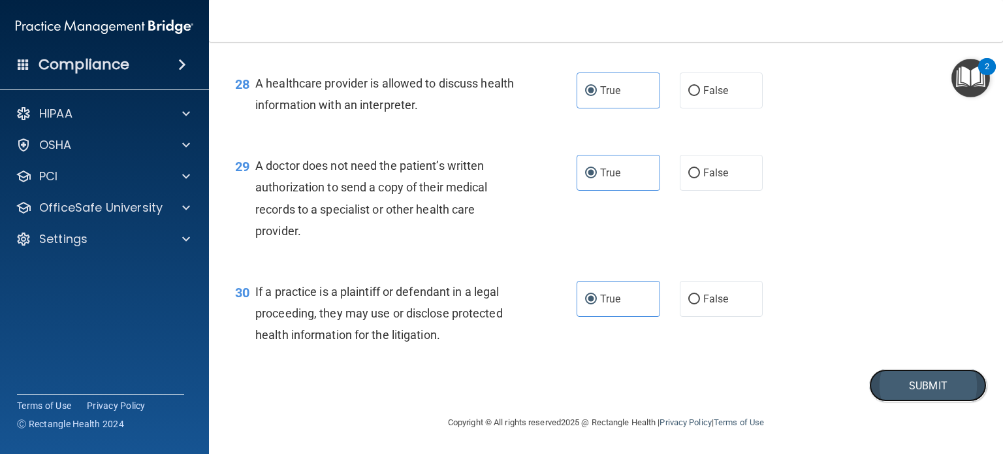
click at [901, 389] on button "Submit" at bounding box center [928, 385] width 118 height 33
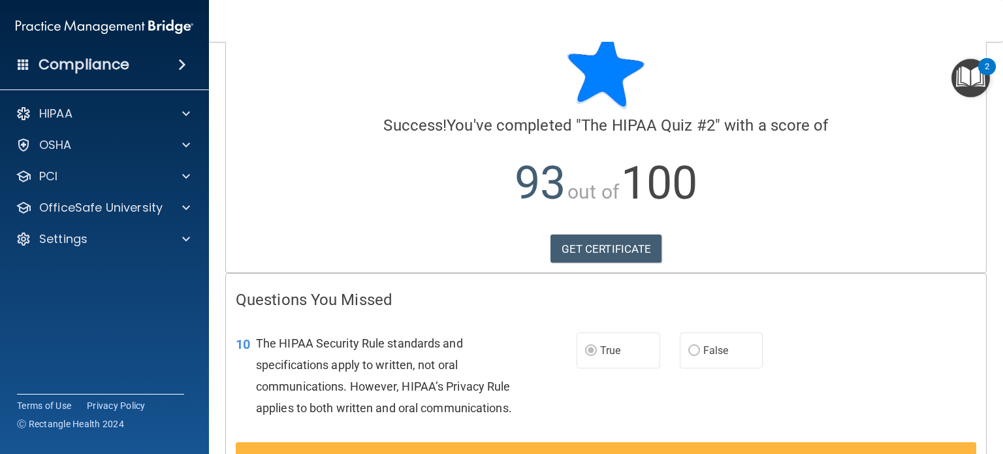
scroll to position [65, 0]
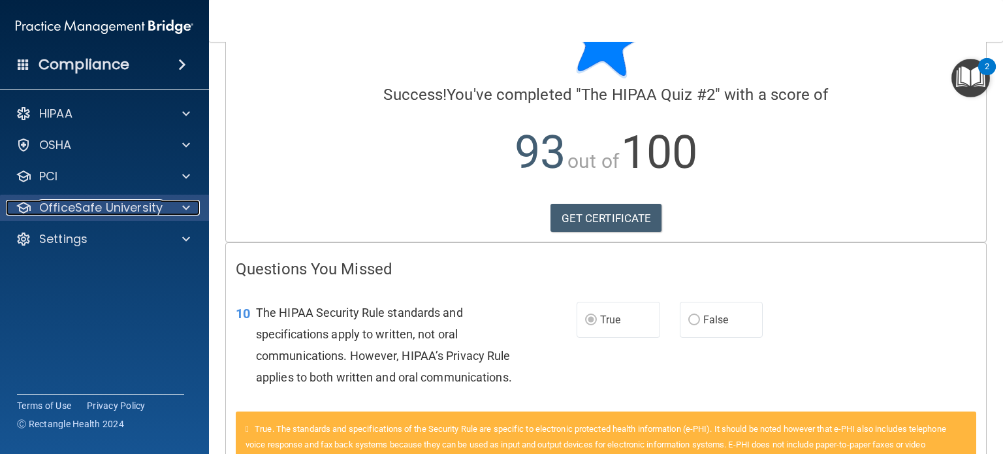
click at [57, 200] on p "OfficeSafe University" at bounding box center [100, 208] width 123 height 16
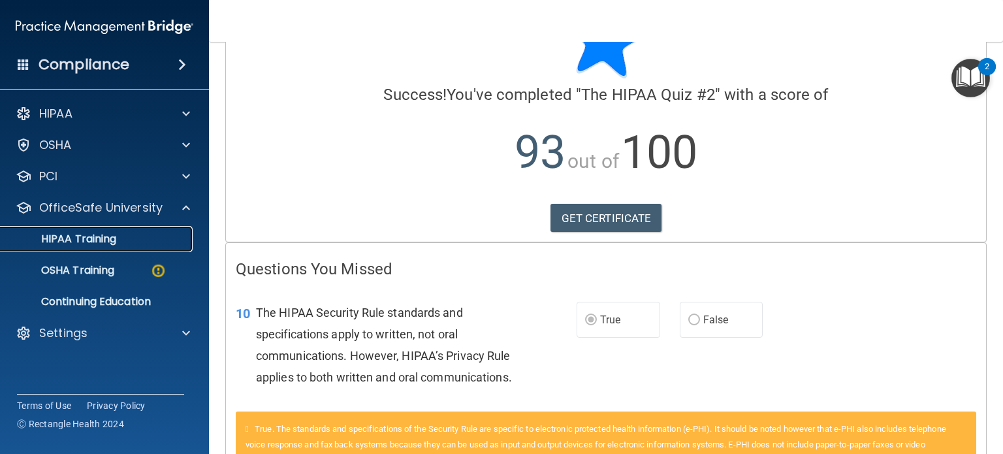
click at [86, 242] on p "HIPAA Training" at bounding box center [62, 238] width 108 height 13
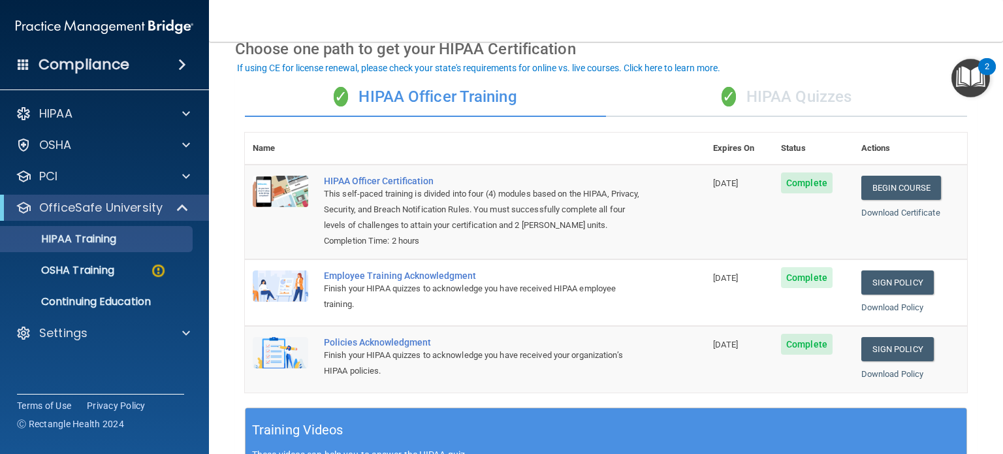
click at [753, 99] on div "✓ HIPAA Quizzes" at bounding box center [786, 97] width 361 height 39
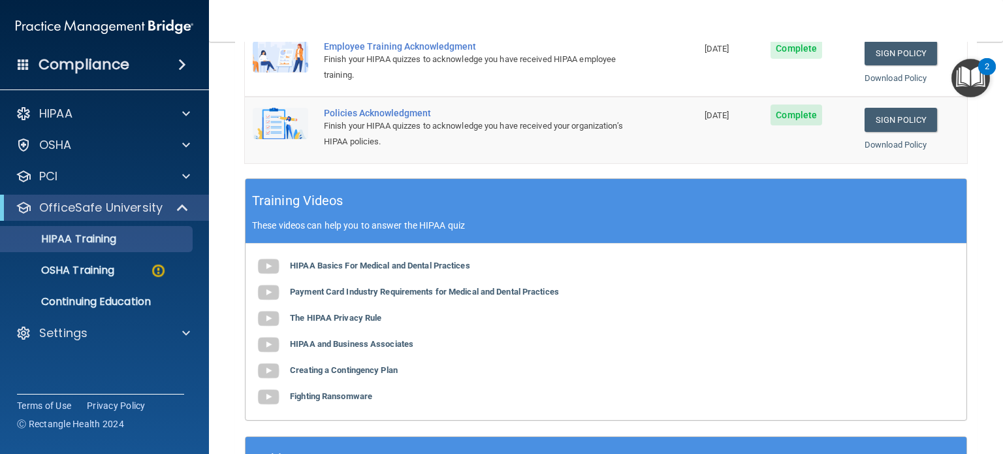
scroll to position [261, 0]
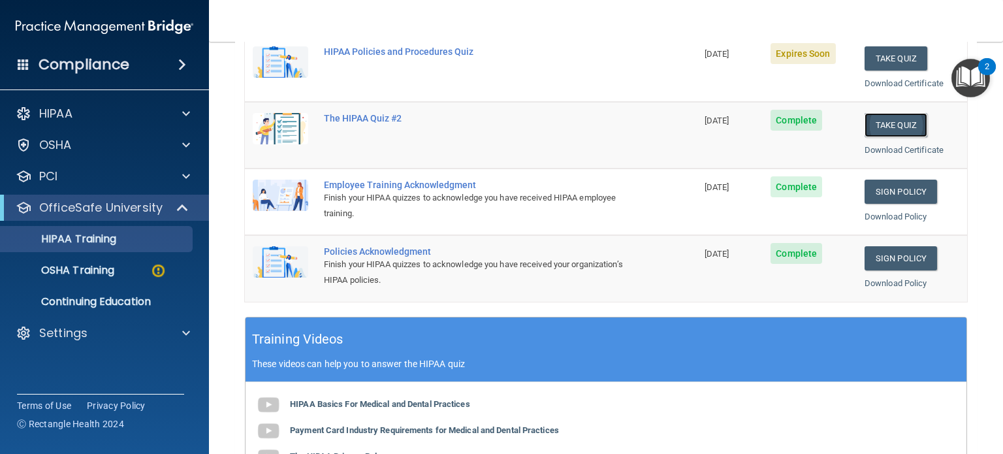
click at [899, 117] on button "Take Quiz" at bounding box center [896, 125] width 63 height 24
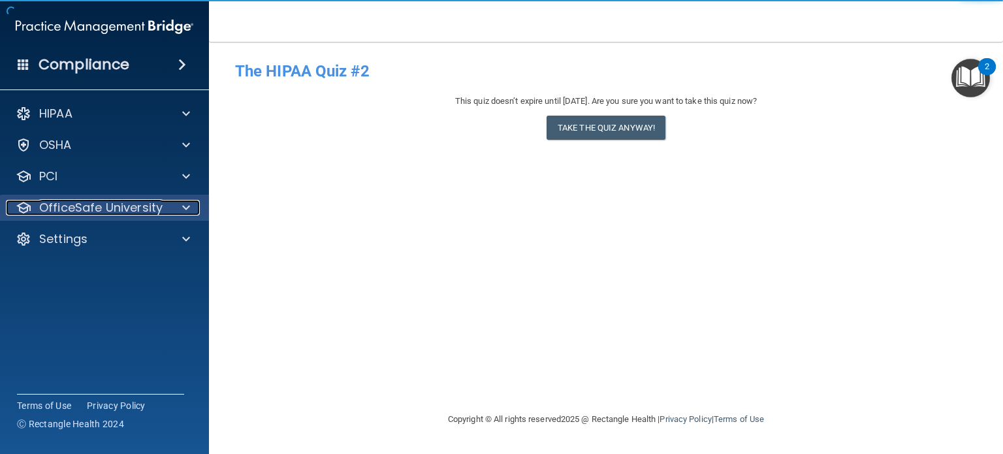
click at [78, 201] on p "OfficeSafe University" at bounding box center [100, 208] width 123 height 16
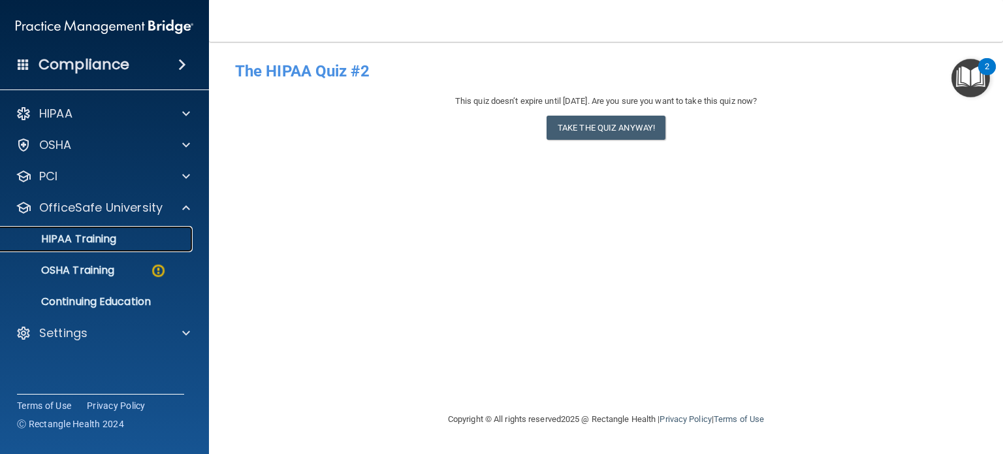
click at [90, 244] on p "HIPAA Training" at bounding box center [62, 238] width 108 height 13
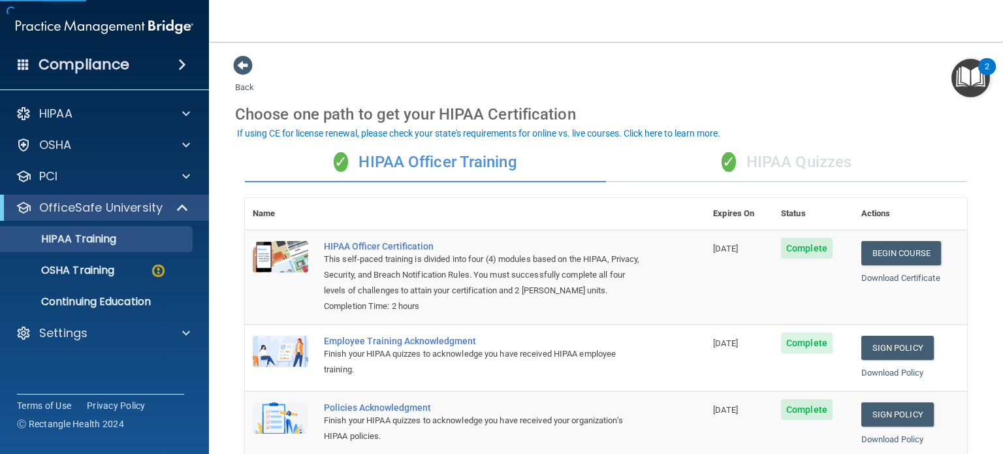
click at [786, 155] on div "✓ HIPAA Quizzes" at bounding box center [786, 162] width 361 height 39
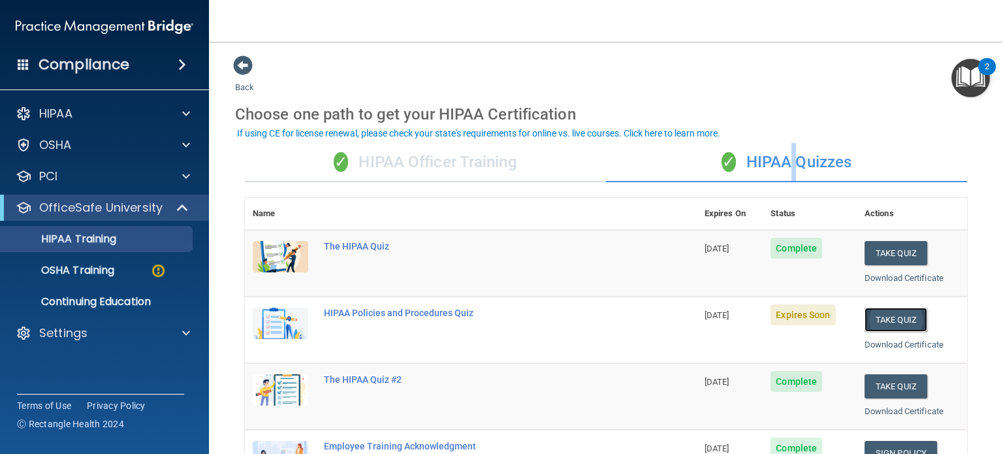
click at [880, 314] on button "Take Quiz" at bounding box center [896, 320] width 63 height 24
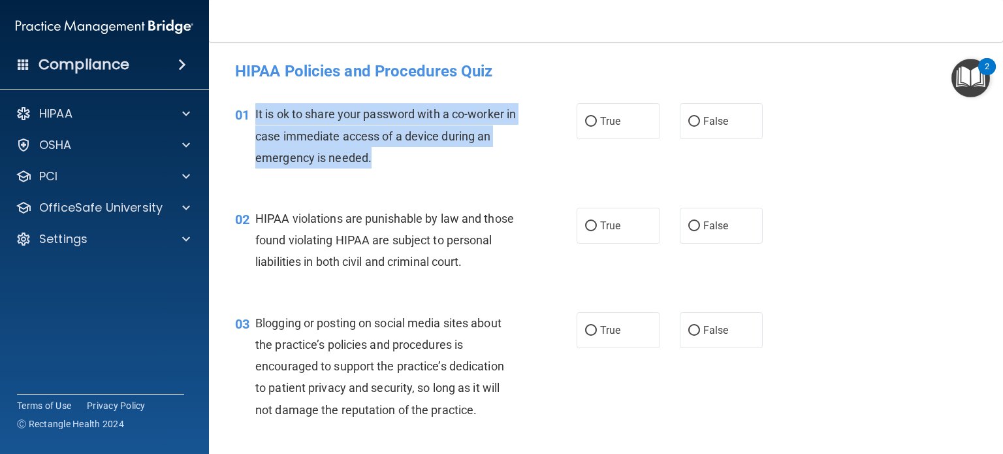
drag, startPoint x: 402, startPoint y: 164, endPoint x: 256, endPoint y: 114, distance: 154.5
click at [256, 114] on div "It is ok to share your password with a co-worker in case immediate access of a …" at bounding box center [390, 135] width 271 height 65
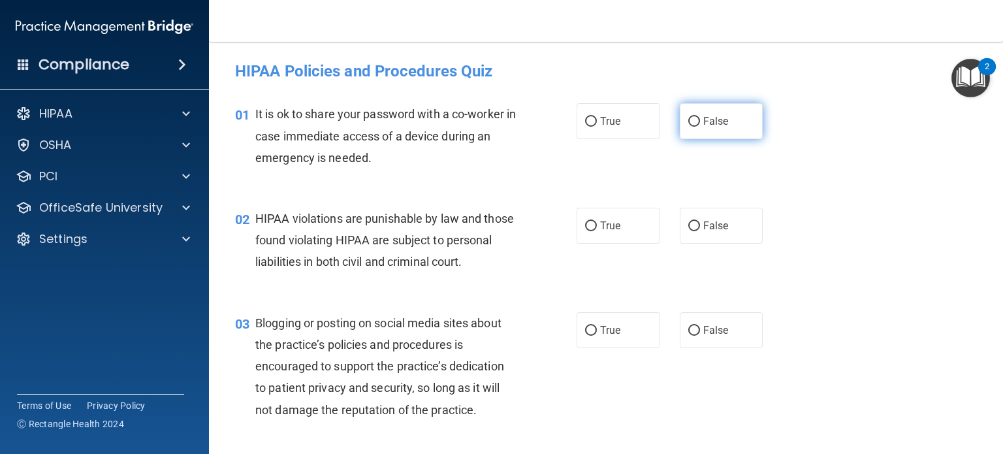
drag, startPoint x: 705, startPoint y: 125, endPoint x: 473, endPoint y: 199, distance: 242.9
click at [703, 125] on span "False" at bounding box center [715, 121] width 25 height 12
click at [700, 125] on input "False" at bounding box center [694, 122] width 12 height 10
radio input "true"
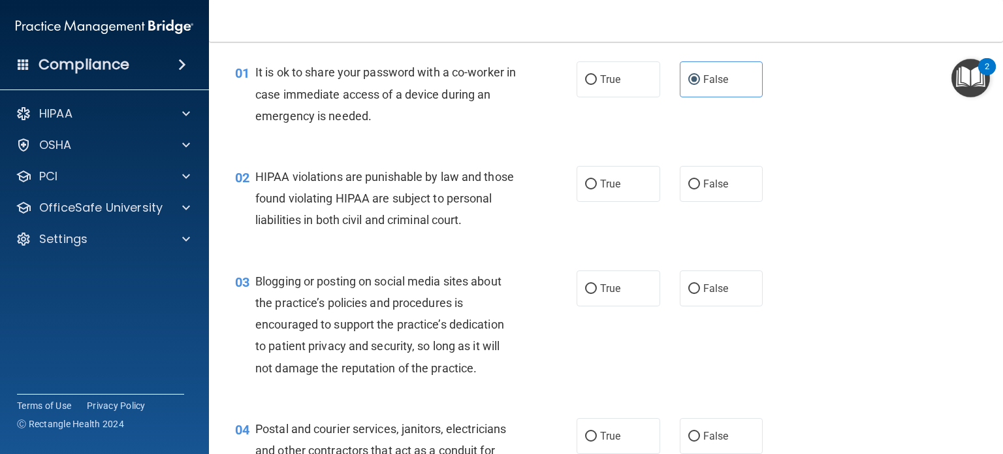
scroll to position [65, 0]
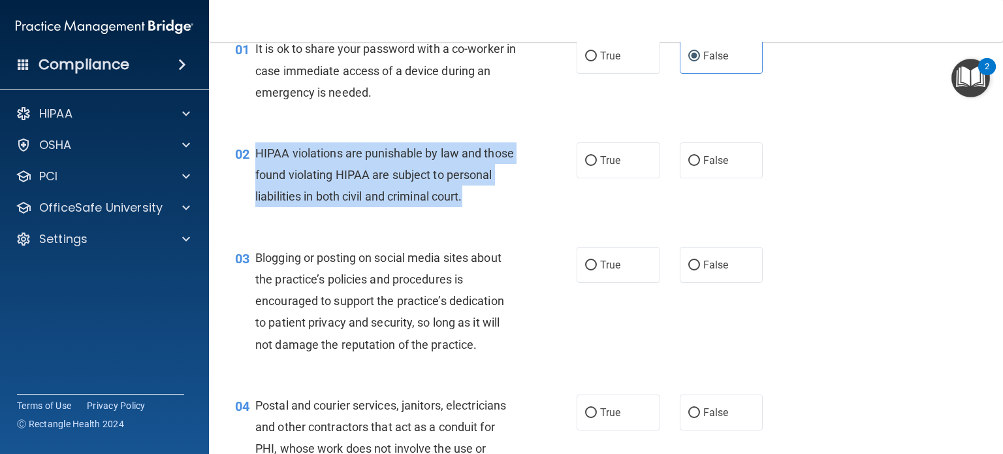
drag, startPoint x: 301, startPoint y: 221, endPoint x: 253, endPoint y: 155, distance: 81.9
click at [253, 155] on div "02 HIPAA violations are punishable by law and those found violating HIPAA are s…" at bounding box center [406, 178] width 381 height 72
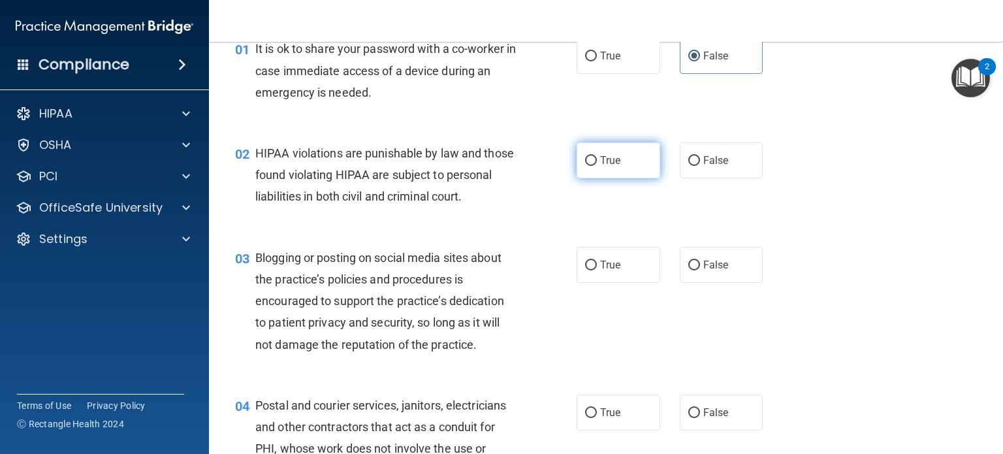
click at [577, 165] on label "True" at bounding box center [619, 160] width 84 height 36
click at [585, 165] on input "True" at bounding box center [591, 161] width 12 height 10
radio input "true"
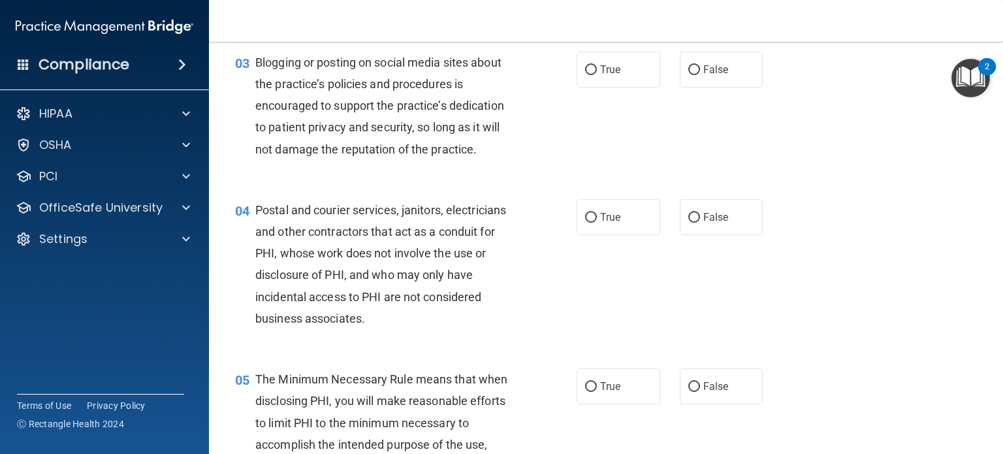
scroll to position [261, 0]
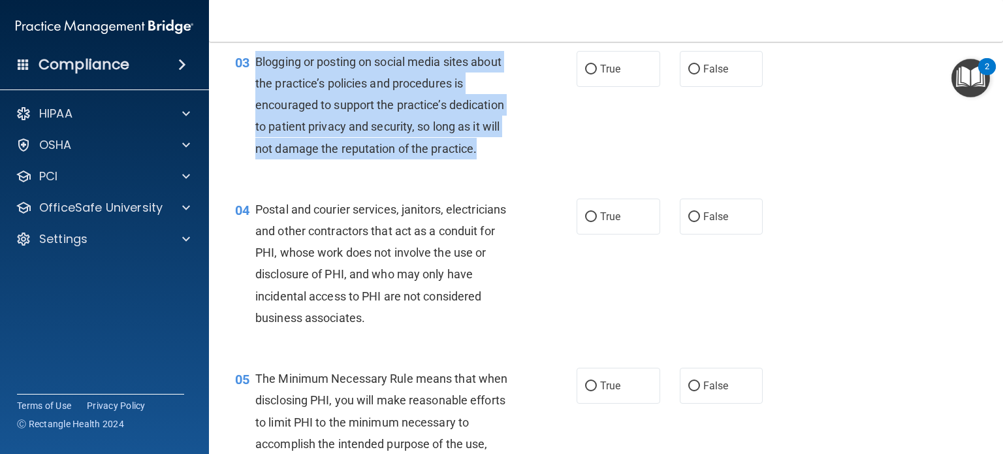
drag, startPoint x: 483, startPoint y: 170, endPoint x: 256, endPoint y: 88, distance: 241.9
click at [256, 88] on div "Blogging or posting on social media sites about the practice’s policies and pro…" at bounding box center [390, 105] width 271 height 108
click at [688, 74] on input "False" at bounding box center [694, 70] width 12 height 10
radio input "true"
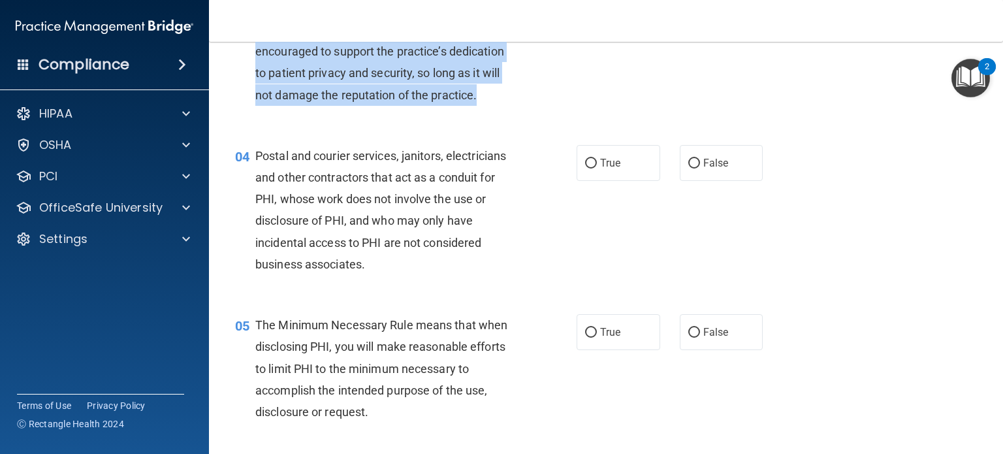
scroll to position [392, 0]
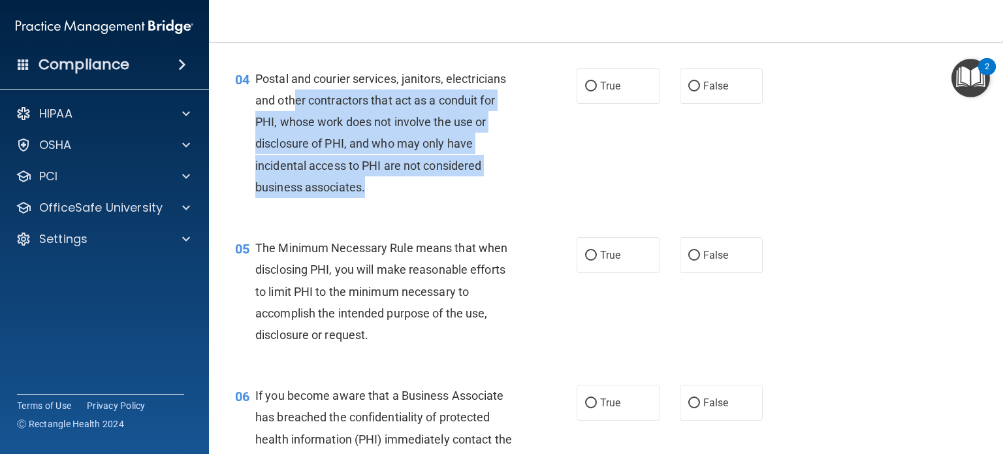
drag, startPoint x: 381, startPoint y: 212, endPoint x: 257, endPoint y: 99, distance: 167.9
click at [272, 112] on div "Postal and courier services, janitors, electricians and other contractors that …" at bounding box center [390, 133] width 271 height 130
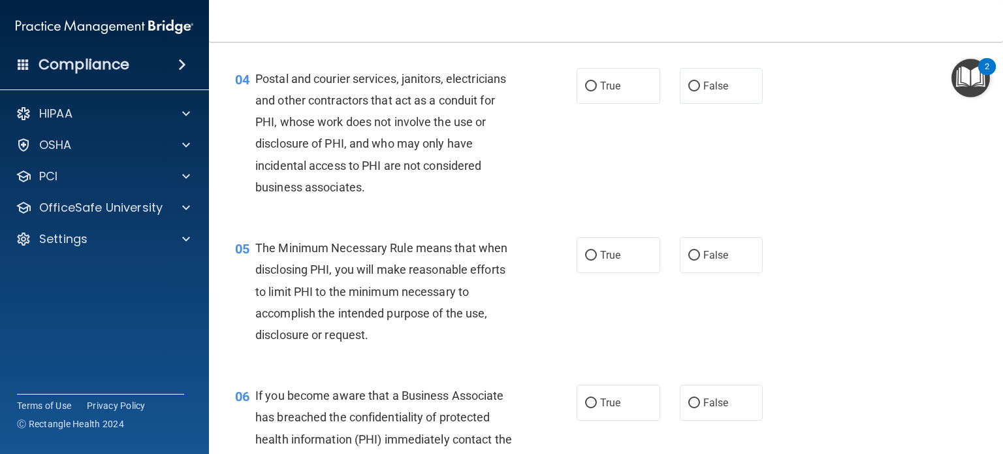
click at [255, 97] on span "Postal and courier services, janitors, electricians and other contractors that …" at bounding box center [380, 133] width 251 height 122
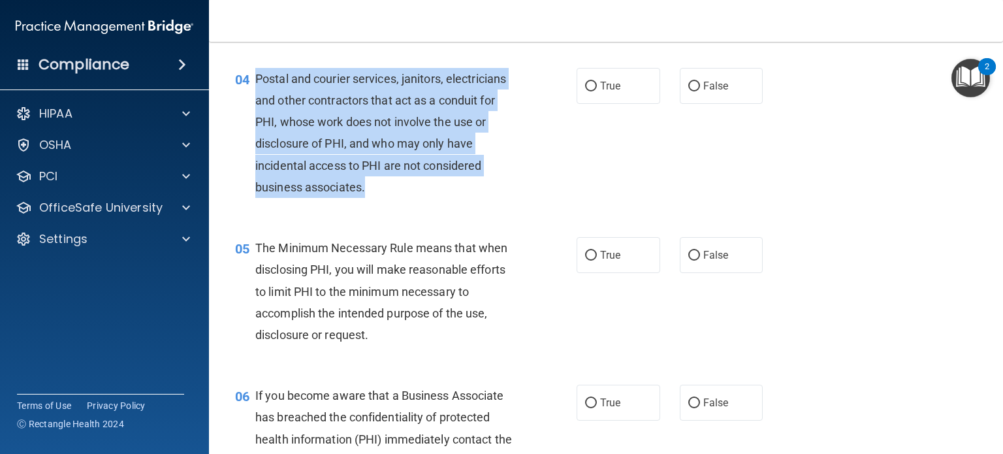
drag, startPoint x: 371, startPoint y: 214, endPoint x: 253, endPoint y: 101, distance: 164.0
click at [253, 101] on div "04 Postal and courier services, janitors, electricians and other contractors th…" at bounding box center [406, 136] width 381 height 136
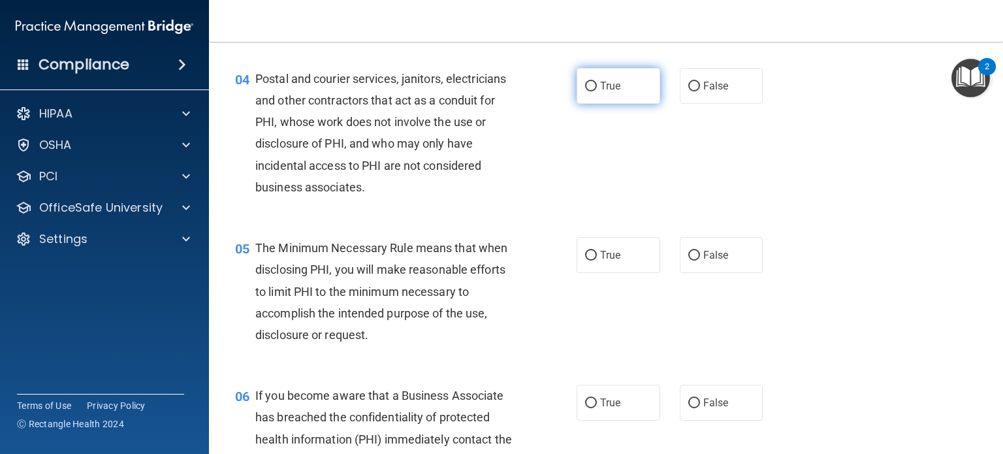
click at [588, 104] on label "True" at bounding box center [619, 86] width 84 height 36
click at [588, 91] on input "True" at bounding box center [591, 87] width 12 height 10
radio input "true"
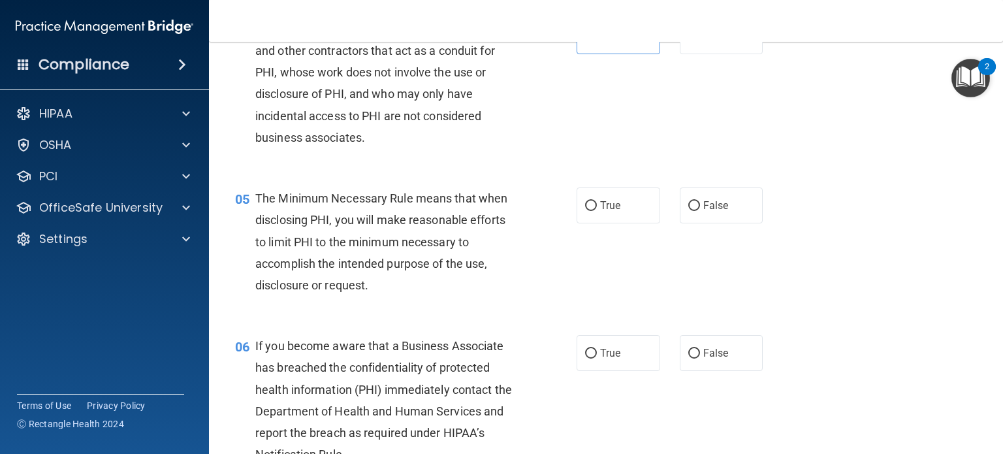
scroll to position [522, 0]
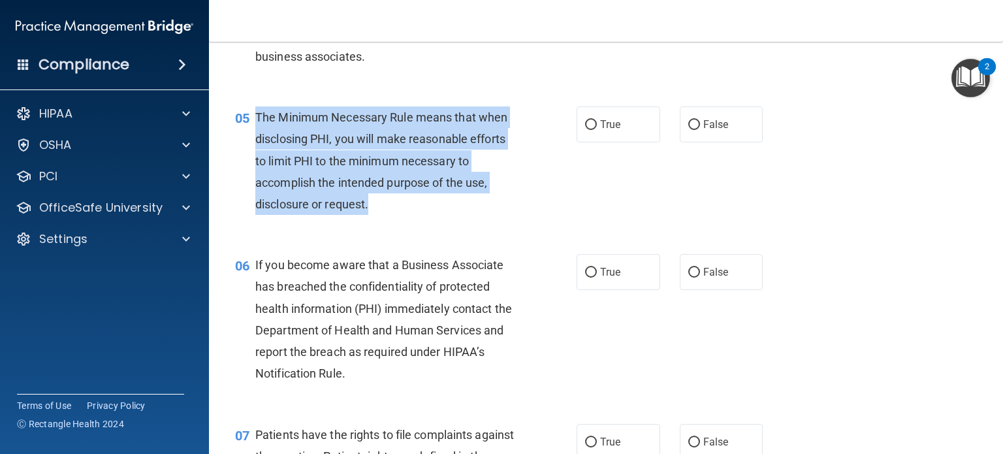
drag, startPoint x: 360, startPoint y: 216, endPoint x: 255, endPoint y: 130, distance: 135.6
click at [255, 130] on div "The Minimum Necessary Rule means that when disclosing PHI, you will make reason…" at bounding box center [390, 160] width 271 height 108
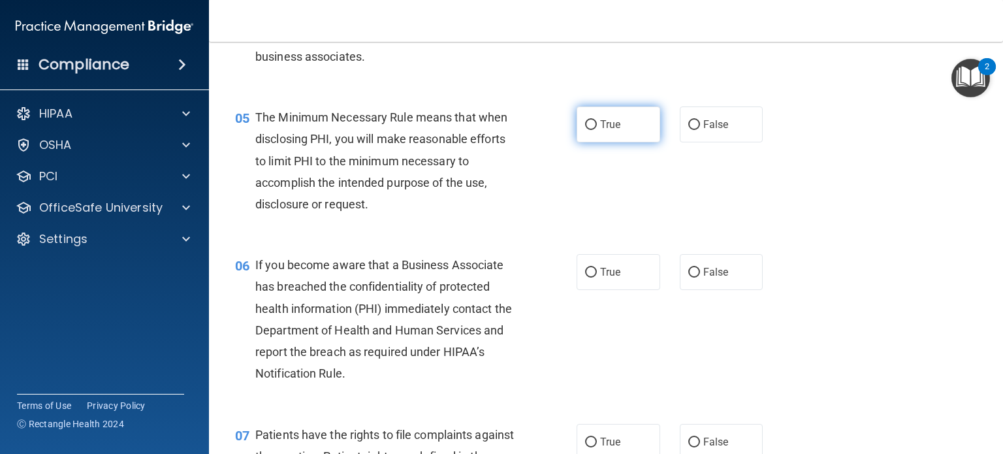
click at [596, 142] on label "True" at bounding box center [619, 124] width 84 height 36
click at [596, 130] on input "True" at bounding box center [591, 125] width 12 height 10
radio input "true"
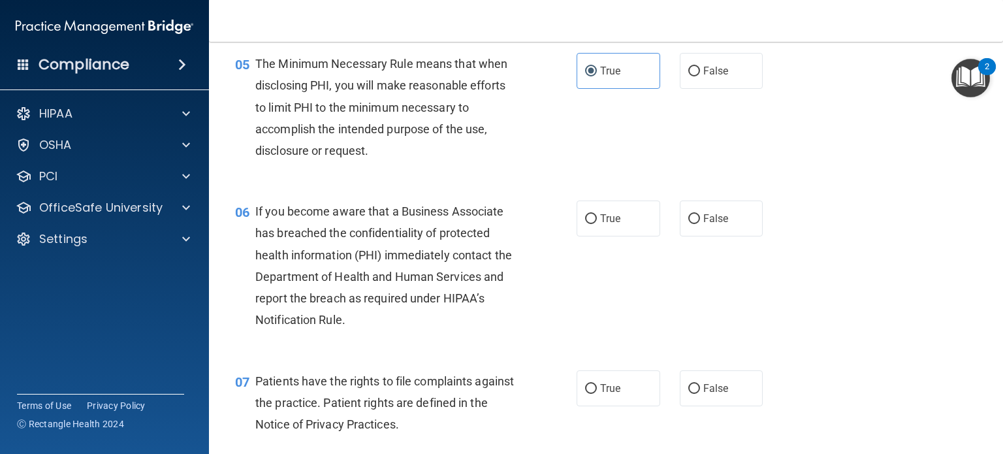
scroll to position [653, 0]
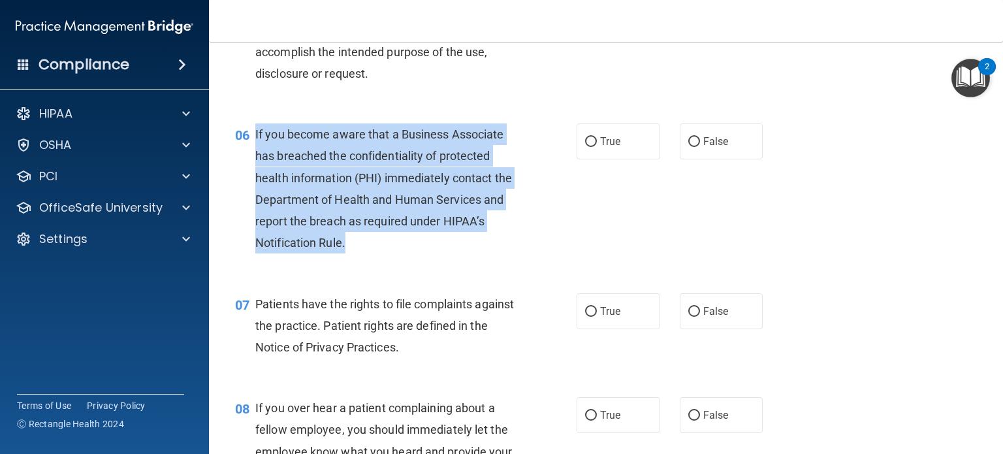
drag, startPoint x: 379, startPoint y: 268, endPoint x: 255, endPoint y: 148, distance: 173.2
click at [255, 148] on div "If you become aware that a Business Associate has breached the confidentiality …" at bounding box center [390, 188] width 271 height 130
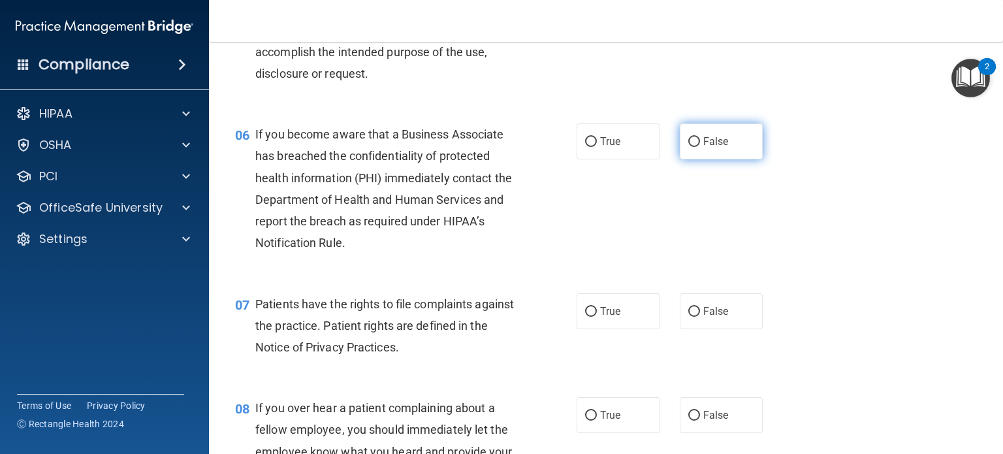
click at [703, 148] on span "False" at bounding box center [715, 141] width 25 height 12
click at [700, 147] on input "False" at bounding box center [694, 142] width 12 height 10
radio input "true"
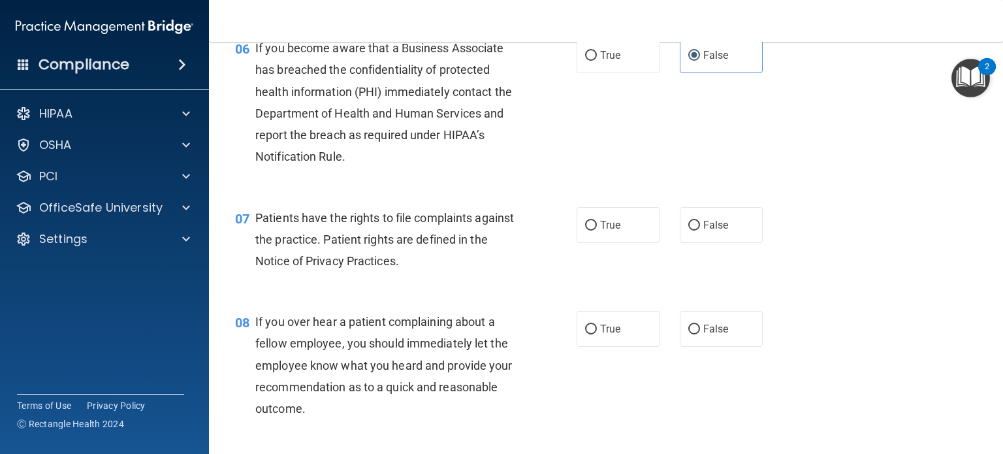
scroll to position [849, 0]
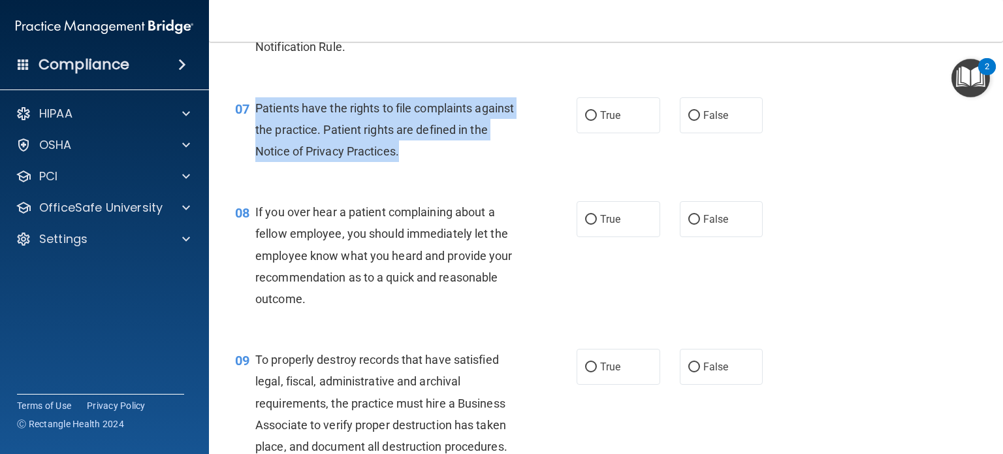
drag, startPoint x: 432, startPoint y: 179, endPoint x: 257, endPoint y: 136, distance: 180.1
click at [257, 136] on div "Patients have the rights to file complaints against the practice. Patient right…" at bounding box center [390, 129] width 271 height 65
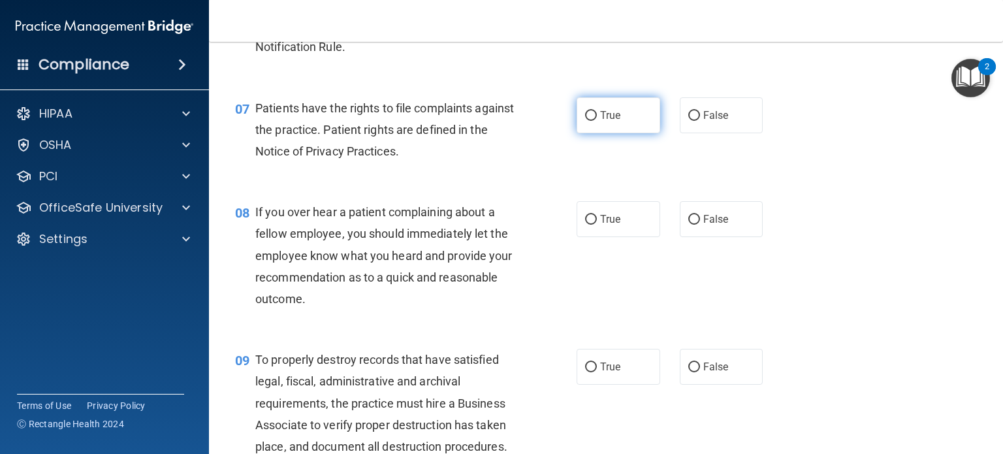
click at [598, 126] on label "True" at bounding box center [619, 115] width 84 height 36
click at [597, 121] on input "True" at bounding box center [591, 116] width 12 height 10
radio input "true"
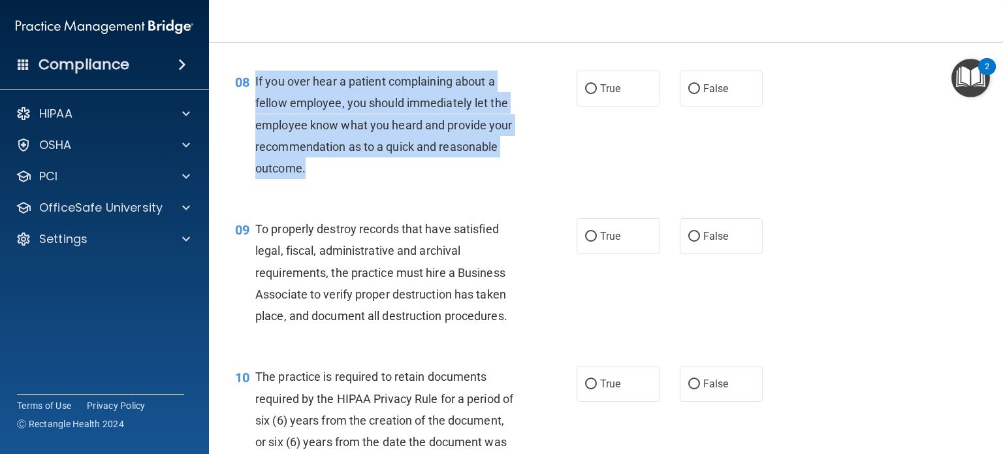
drag, startPoint x: 346, startPoint y: 190, endPoint x: 247, endPoint y: 106, distance: 129.8
click at [247, 106] on div "08 If you over hear a patient complaining about a fellow employee, you should i…" at bounding box center [406, 128] width 381 height 115
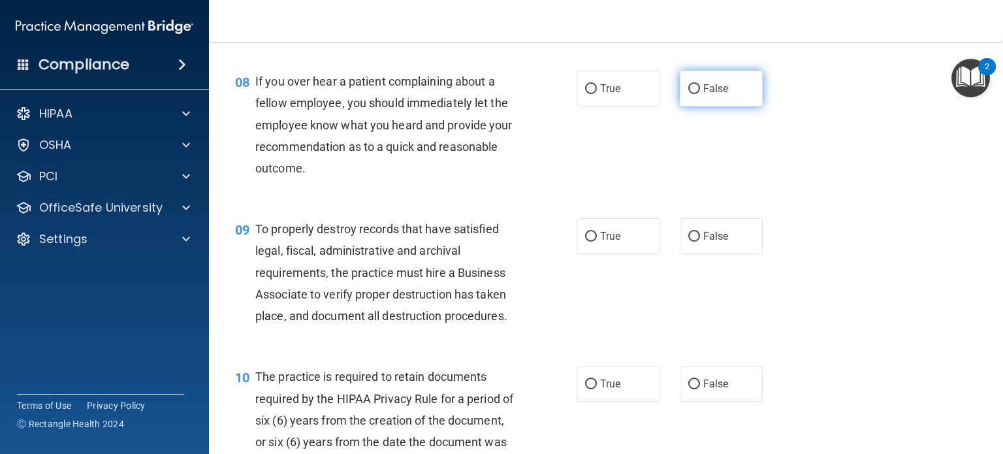
click at [708, 106] on label "False" at bounding box center [722, 89] width 84 height 36
click at [700, 94] on input "False" at bounding box center [694, 89] width 12 height 10
radio input "true"
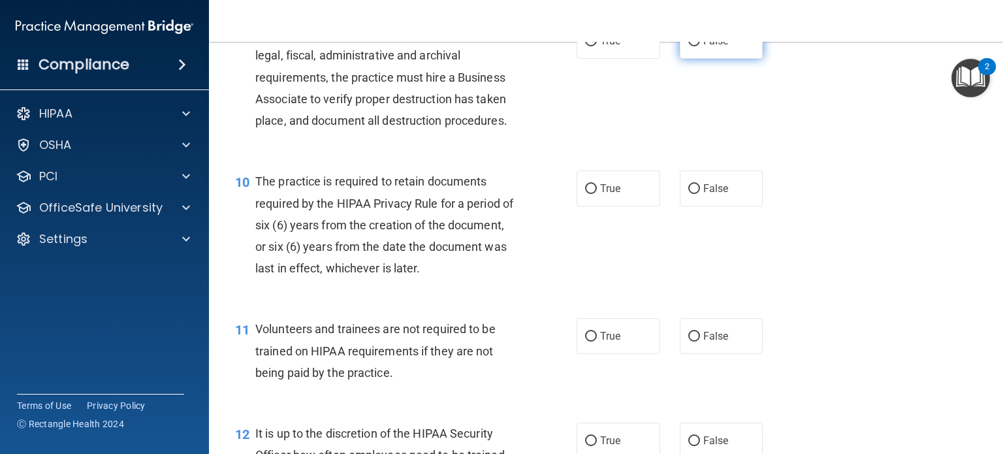
scroll to position [1176, 0]
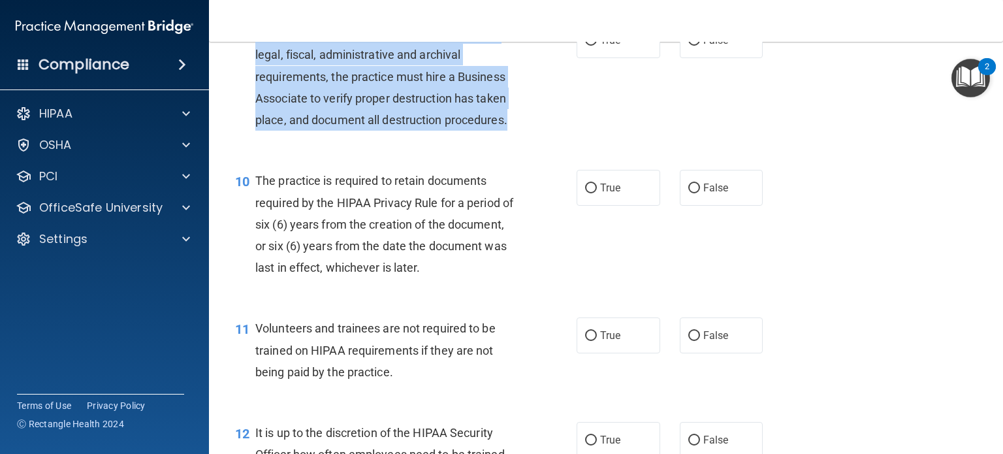
drag, startPoint x: 530, startPoint y: 143, endPoint x: 255, endPoint y: 60, distance: 286.6
click at [255, 60] on div "09 To properly destroy records that have satisfied legal, fiscal, administrativ…" at bounding box center [406, 79] width 381 height 115
click at [688, 46] on input "False" at bounding box center [694, 41] width 12 height 10
radio input "true"
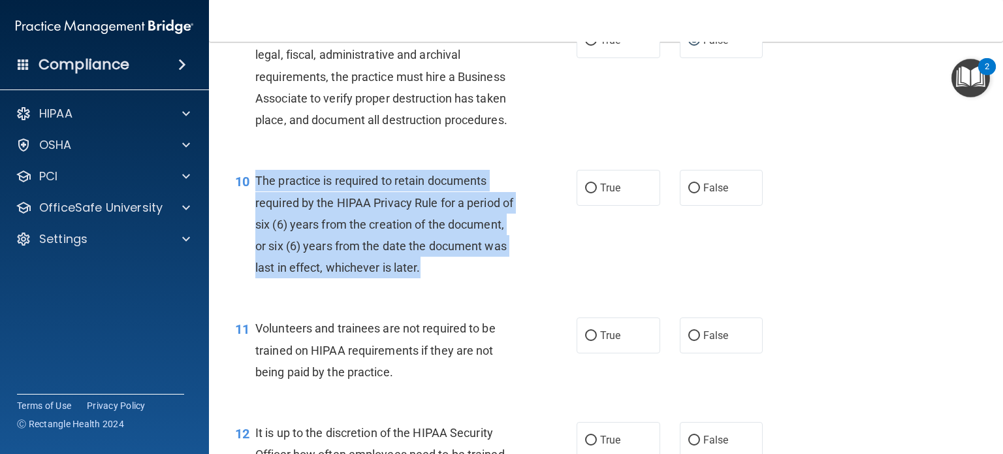
drag, startPoint x: 505, startPoint y: 287, endPoint x: 248, endPoint y: 204, distance: 270.3
click at [248, 204] on div "10 The practice is required to retain documents required by the HIPAA Privacy R…" at bounding box center [406, 227] width 381 height 115
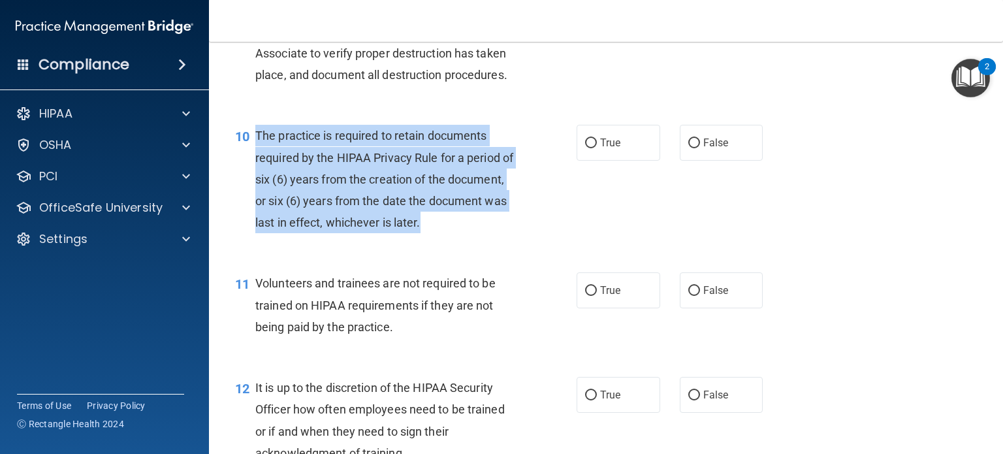
scroll to position [1241, 0]
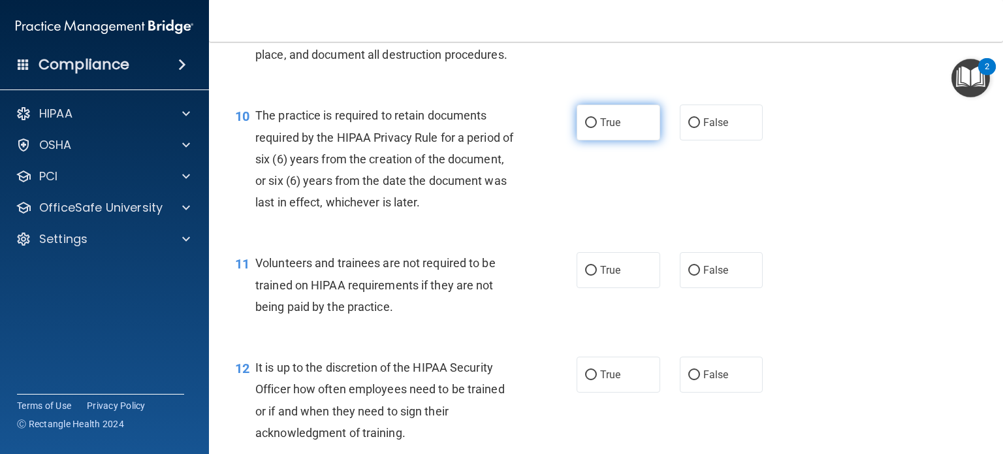
drag, startPoint x: 584, startPoint y: 159, endPoint x: 589, endPoint y: 140, distance: 19.6
click at [585, 140] on label "True" at bounding box center [619, 122] width 84 height 36
click at [616, 140] on label "True" at bounding box center [619, 122] width 84 height 36
click at [597, 128] on input "True" at bounding box center [591, 123] width 12 height 10
radio input "true"
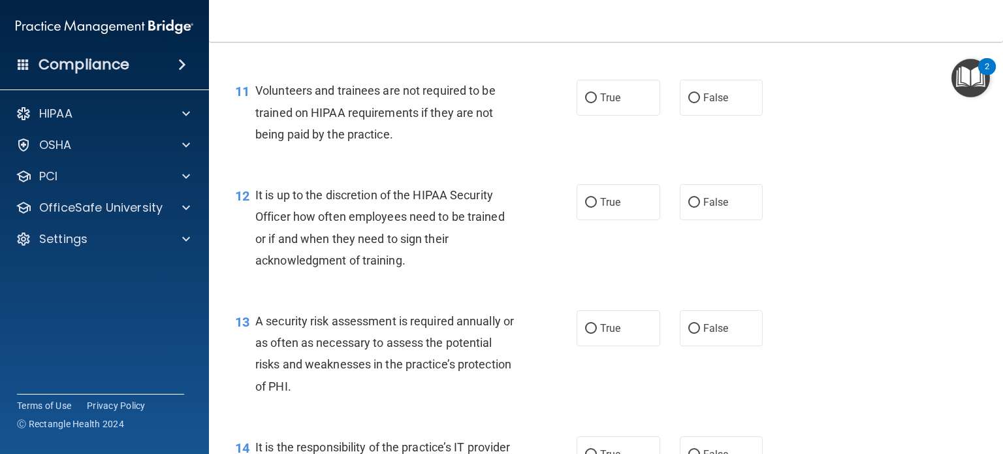
scroll to position [1437, 0]
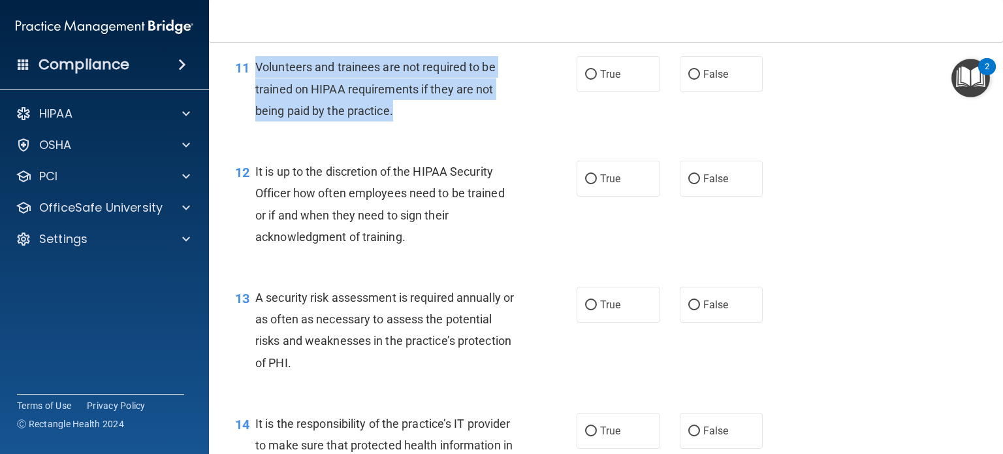
drag, startPoint x: 408, startPoint y: 131, endPoint x: 256, endPoint y: 96, distance: 155.4
click at [256, 96] on div "Volunteers and trainees are not required to be trained on HIPAA requirements if…" at bounding box center [390, 88] width 271 height 65
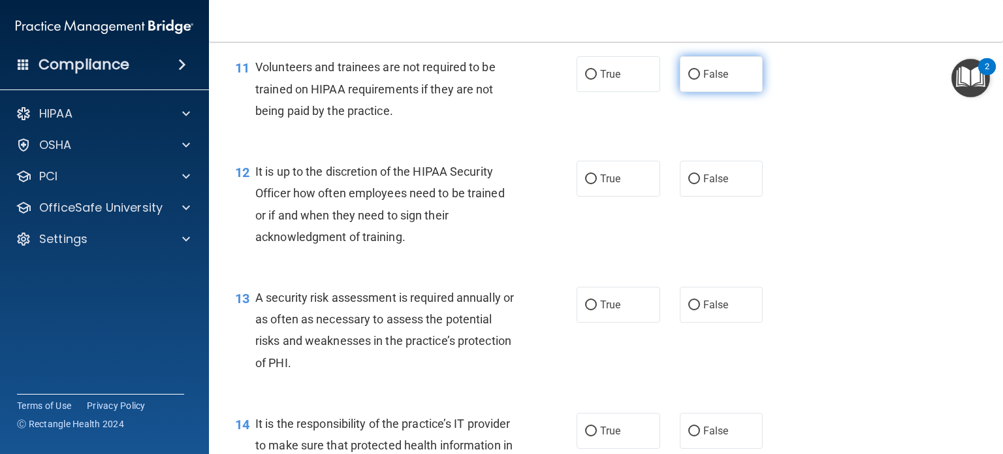
drag, startPoint x: 715, startPoint y: 101, endPoint x: 724, endPoint y: 79, distance: 23.2
click at [717, 80] on span "False" at bounding box center [715, 74] width 25 height 12
click at [700, 80] on input "False" at bounding box center [694, 75] width 12 height 10
radio input "true"
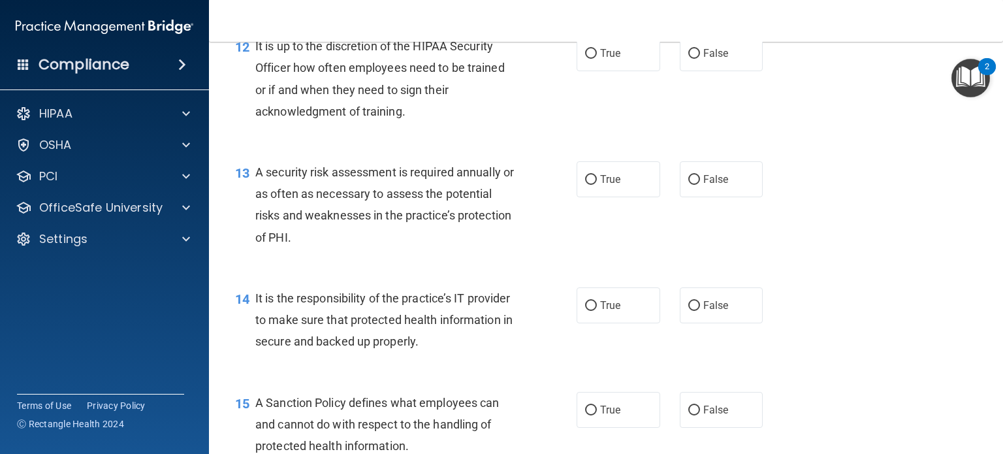
scroll to position [1567, 0]
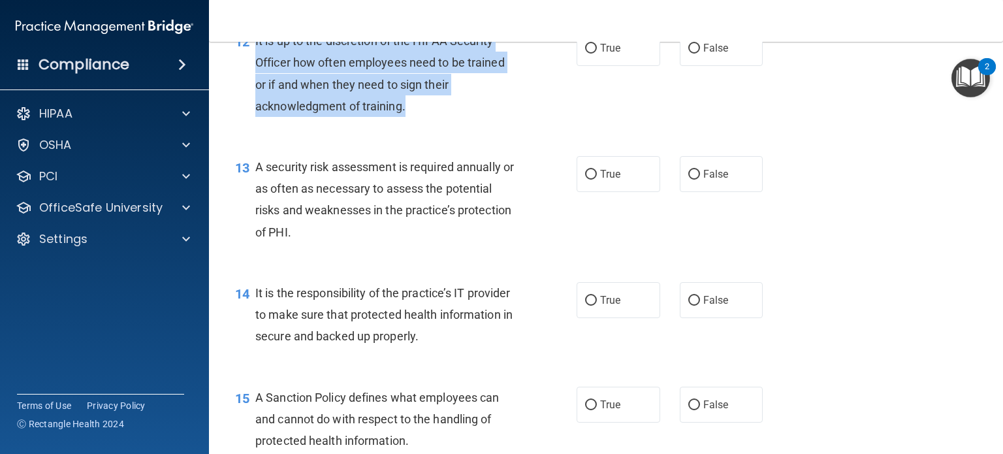
drag, startPoint x: 415, startPoint y: 135, endPoint x: 251, endPoint y: 61, distance: 179.8
click at [251, 61] on div "12 It is up to the discretion of the HIPAA Security Officer how often employees…" at bounding box center [406, 76] width 381 height 93
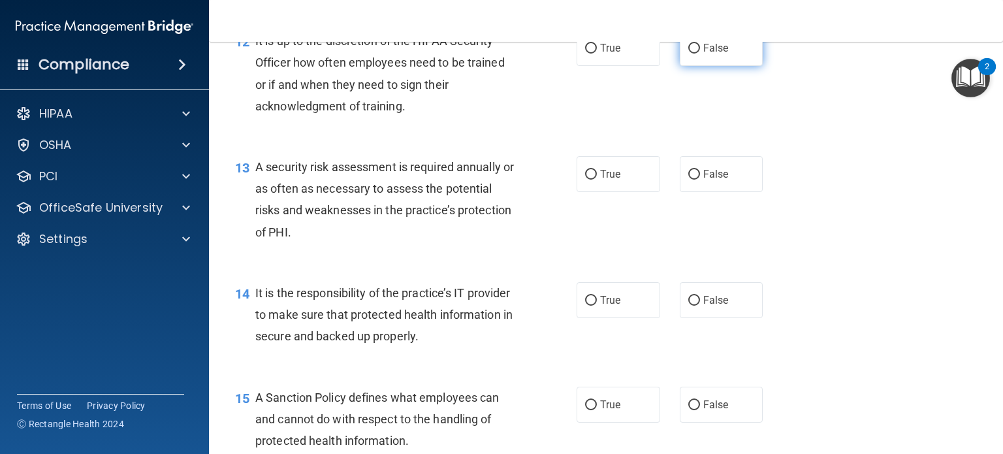
click at [703, 54] on span "False" at bounding box center [715, 48] width 25 height 12
click at [700, 54] on input "False" at bounding box center [694, 49] width 12 height 10
radio input "true"
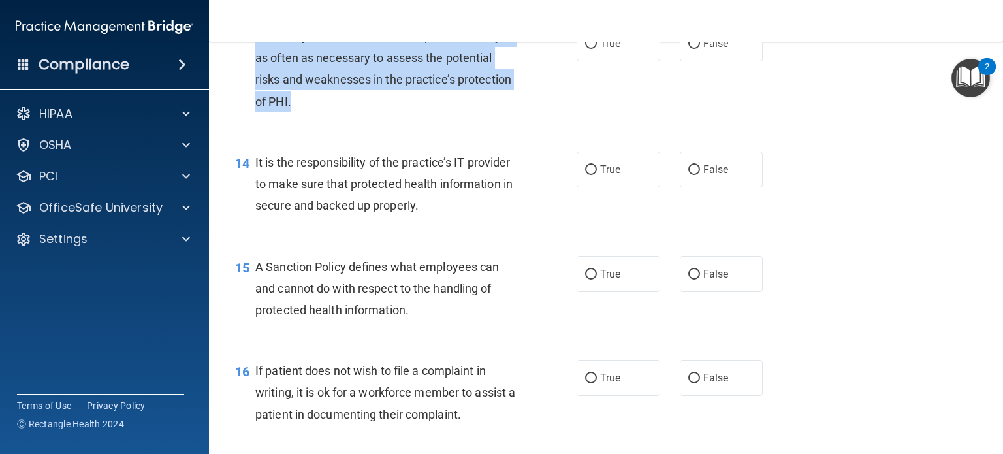
drag, startPoint x: 362, startPoint y: 127, endPoint x: 256, endPoint y: 62, distance: 124.0
click at [256, 62] on div "A security risk assessment is required annually or as often as necessary to ass…" at bounding box center [390, 68] width 271 height 87
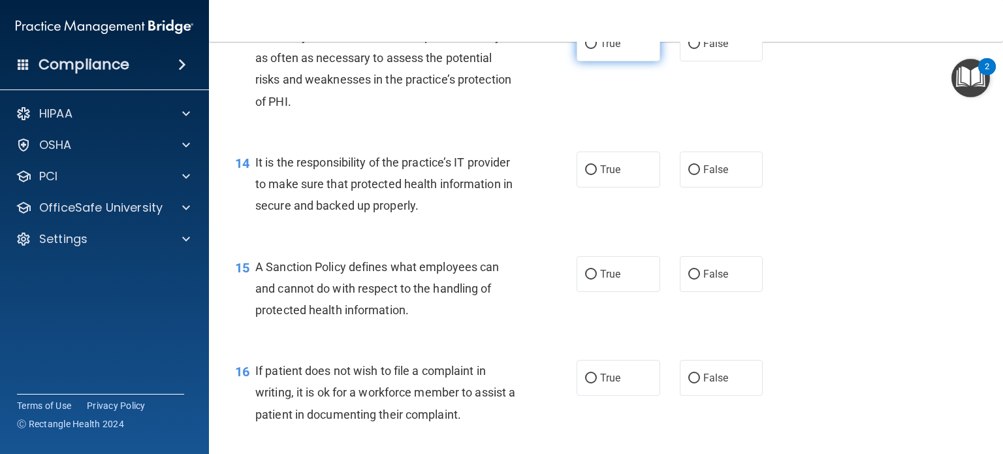
click at [624, 61] on label "True" at bounding box center [619, 43] width 84 height 36
click at [597, 49] on input "True" at bounding box center [591, 44] width 12 height 10
radio input "true"
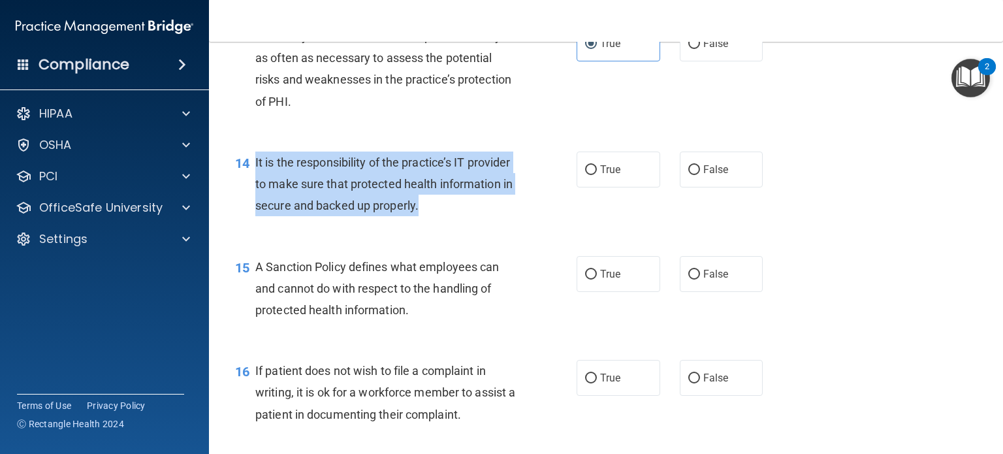
drag, startPoint x: 502, startPoint y: 227, endPoint x: 251, endPoint y: 190, distance: 252.8
click at [251, 190] on div "14 It is the responsibility of the practice’s IT provider to make sure that pro…" at bounding box center [406, 188] width 381 height 72
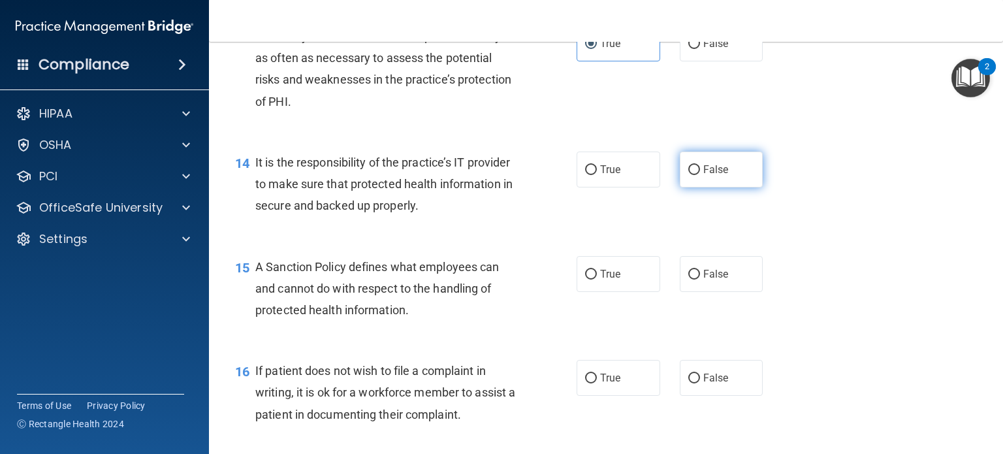
click at [680, 187] on label "False" at bounding box center [722, 170] width 84 height 36
click at [688, 175] on input "False" at bounding box center [694, 170] width 12 height 10
radio input "true"
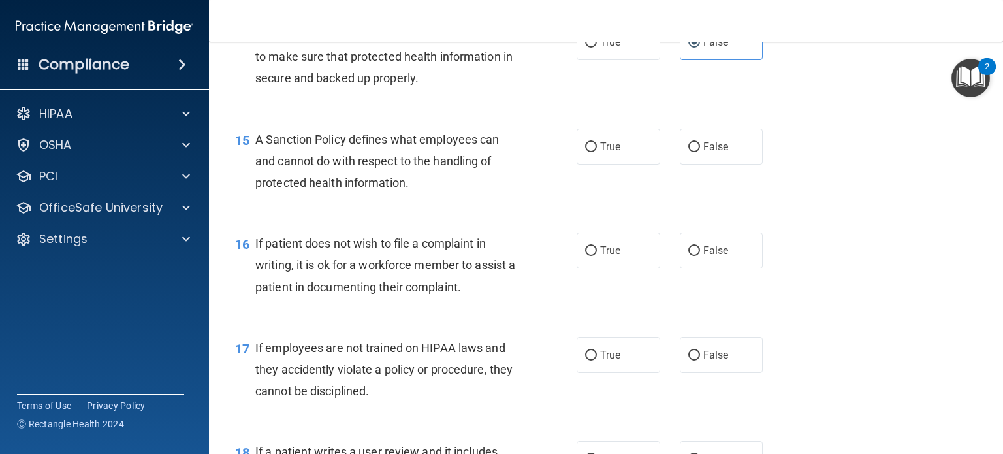
scroll to position [1829, 0]
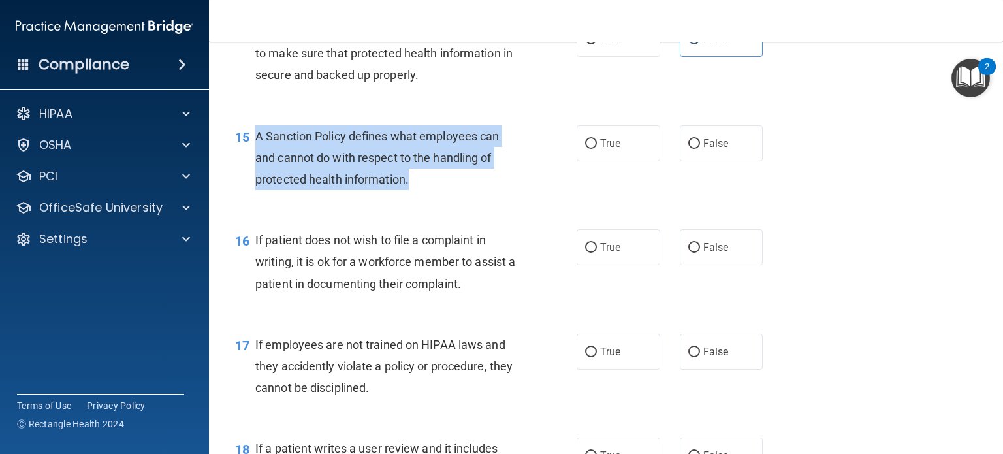
drag, startPoint x: 421, startPoint y: 208, endPoint x: 251, endPoint y: 166, distance: 174.9
click at [251, 166] on div "15 A Sanction Policy defines what employees can and cannot do with respect to t…" at bounding box center [406, 161] width 381 height 72
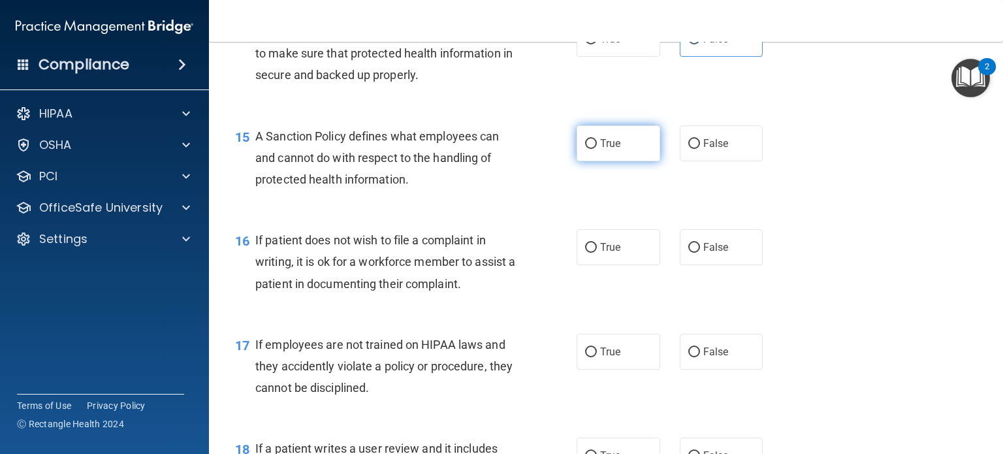
click at [601, 150] on label "True" at bounding box center [619, 143] width 84 height 36
click at [597, 149] on input "True" at bounding box center [591, 144] width 12 height 10
radio input "true"
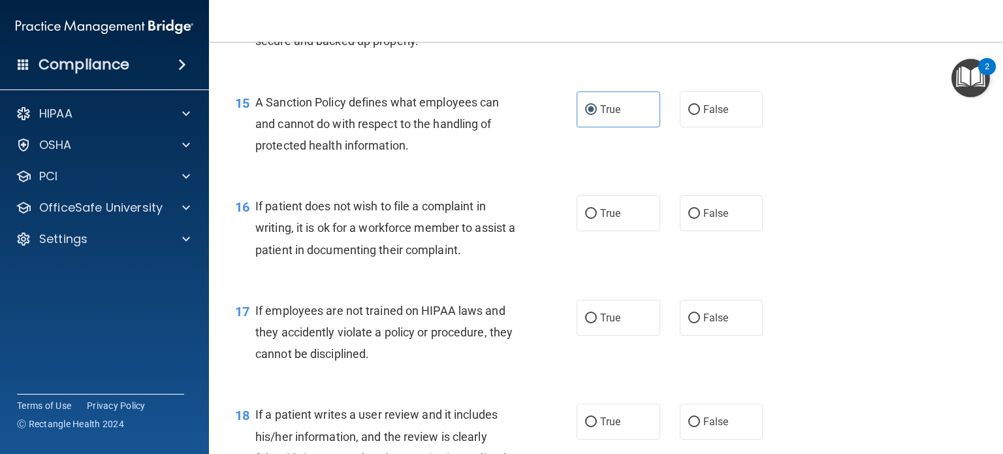
scroll to position [1959, 0]
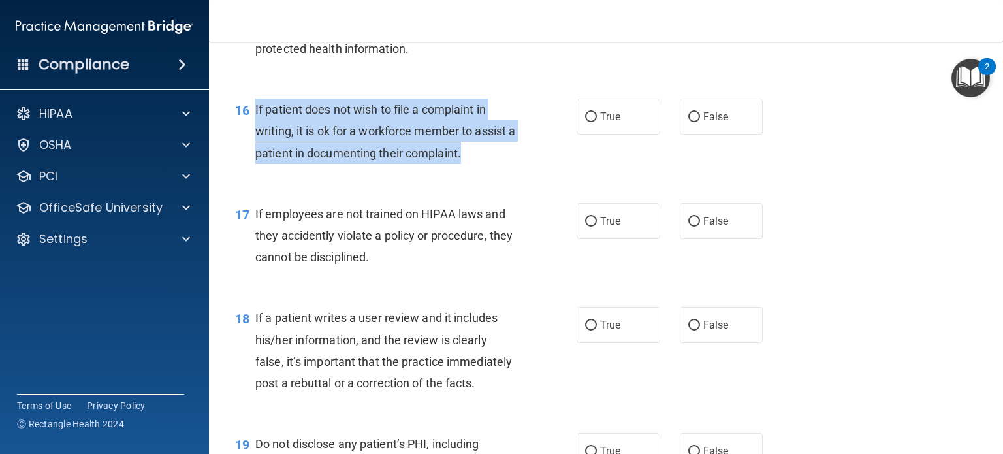
drag, startPoint x: 478, startPoint y: 178, endPoint x: 251, endPoint y: 135, distance: 231.3
click at [251, 135] on div "16 If patient does not wish to file a complaint in writing, it is ok for a work…" at bounding box center [406, 135] width 381 height 72
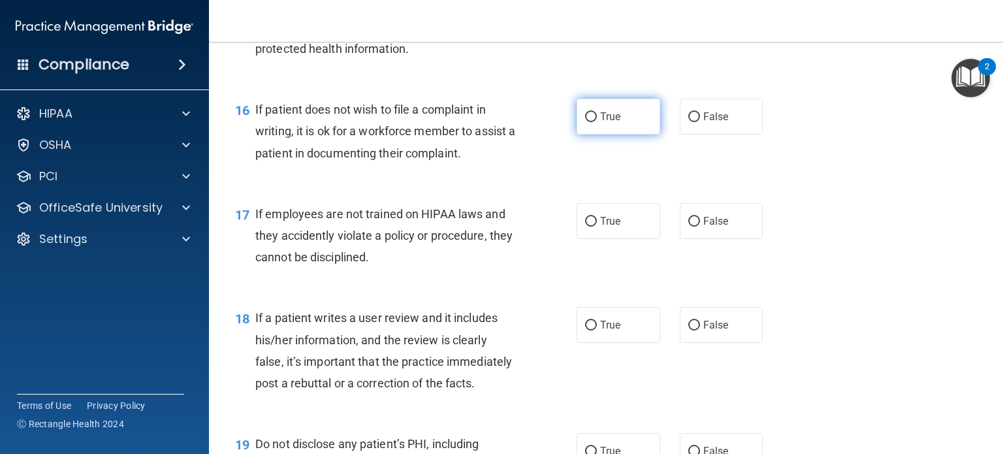
click at [614, 135] on label "True" at bounding box center [619, 117] width 84 height 36
click at [597, 122] on input "True" at bounding box center [591, 117] width 12 height 10
radio input "true"
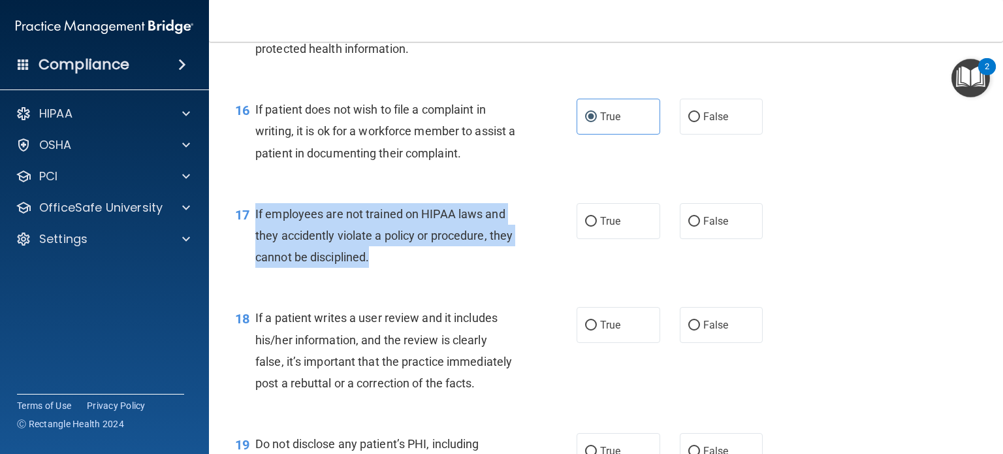
drag, startPoint x: 410, startPoint y: 281, endPoint x: 253, endPoint y: 237, distance: 162.9
click at [253, 237] on div "17 If employees are not trained on HIPAA laws and they accidently violate a pol…" at bounding box center [406, 239] width 381 height 72
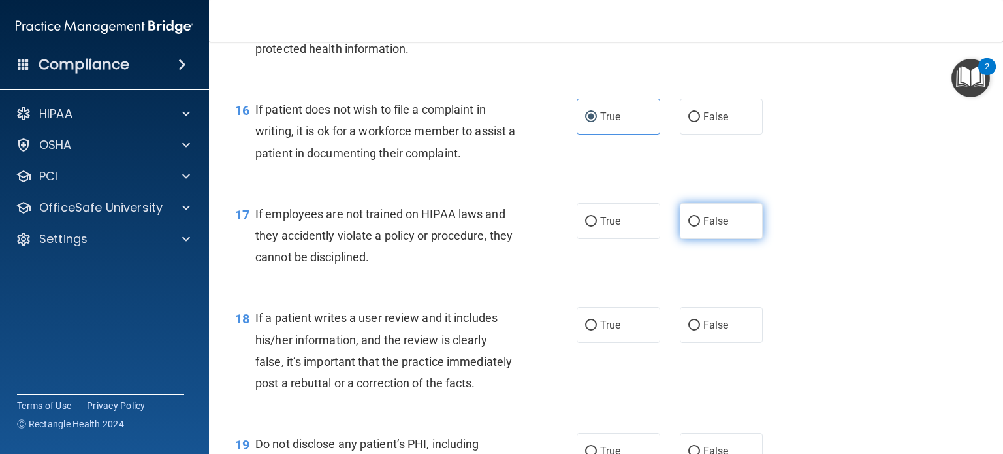
click at [703, 236] on label "False" at bounding box center [722, 221] width 84 height 36
click at [700, 227] on input "False" at bounding box center [694, 222] width 12 height 10
radio input "true"
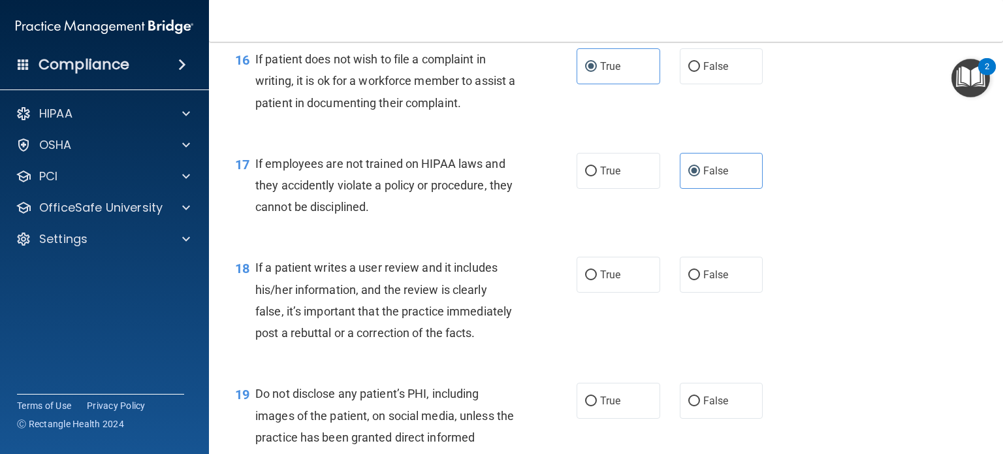
scroll to position [2090, 0]
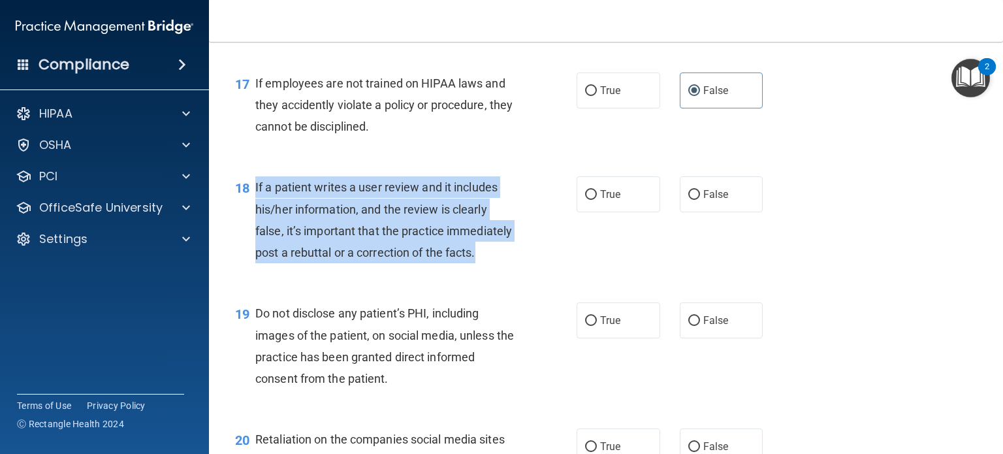
drag, startPoint x: 327, startPoint y: 295, endPoint x: 255, endPoint y: 213, distance: 109.2
click at [255, 213] on div "If a patient writes a user review and it includes his/her information, and the …" at bounding box center [390, 219] width 271 height 87
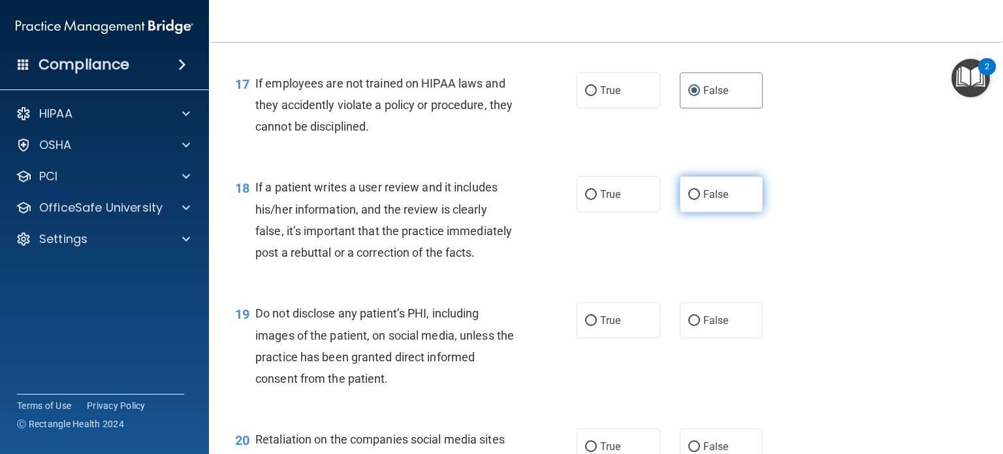
click at [696, 212] on label "False" at bounding box center [722, 194] width 84 height 36
click at [696, 200] on input "False" at bounding box center [694, 195] width 12 height 10
radio input "true"
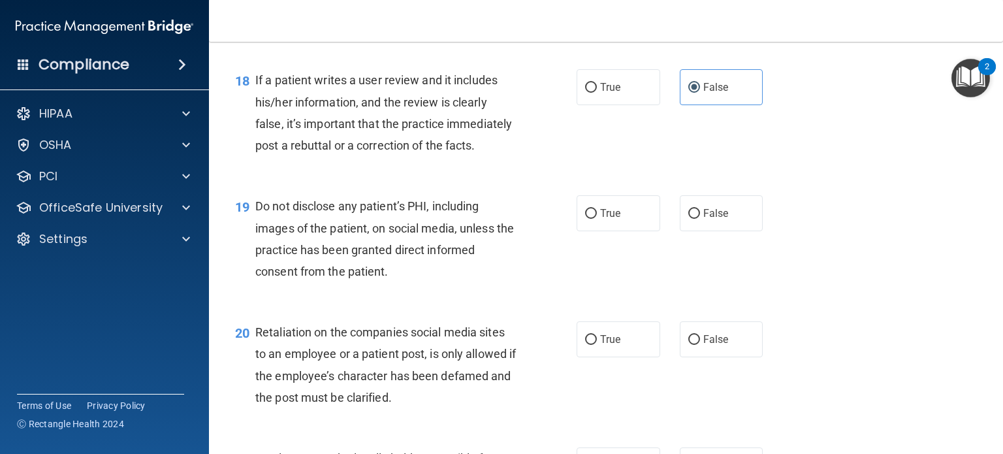
scroll to position [2351, 0]
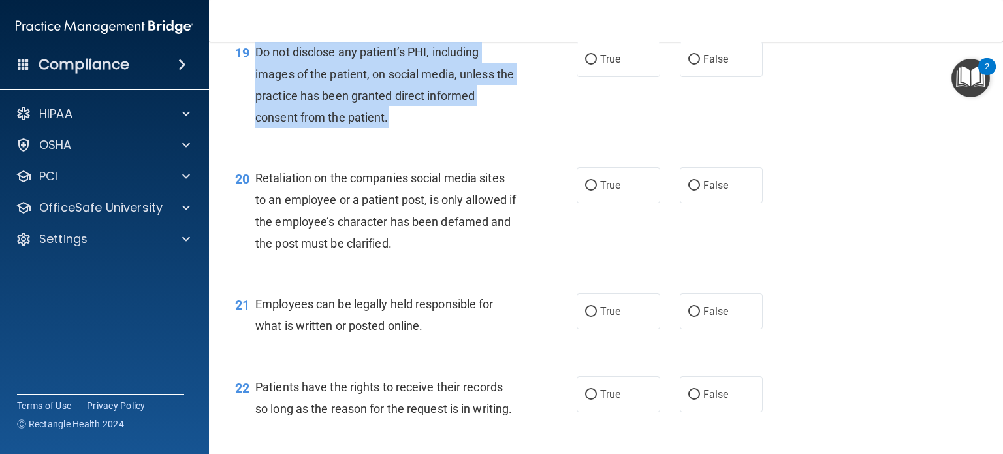
drag, startPoint x: 400, startPoint y: 162, endPoint x: 249, endPoint y: 101, distance: 162.6
click at [249, 101] on div "19 Do not disclose any patient’s PHI, including images of the patient, on socia…" at bounding box center [406, 87] width 381 height 93
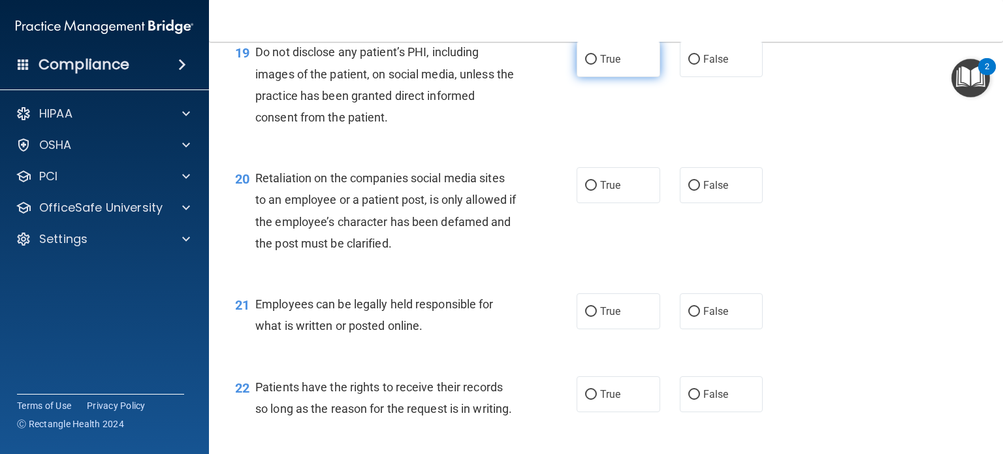
click at [596, 77] on label "True" at bounding box center [619, 59] width 84 height 36
click at [596, 65] on input "True" at bounding box center [591, 60] width 12 height 10
radio input "true"
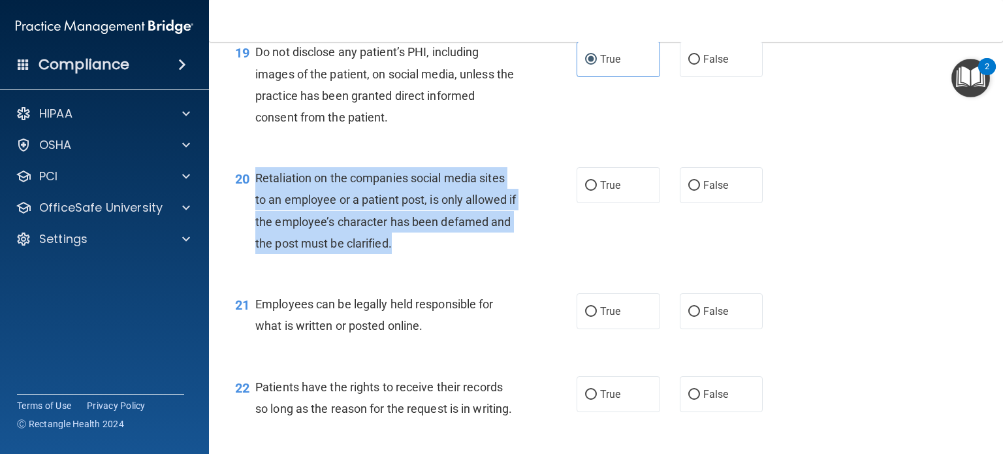
drag, startPoint x: 362, startPoint y: 268, endPoint x: 256, endPoint y: 221, distance: 116.4
click at [256, 221] on div "Retaliation on the companies social media sites to an employee or a patient pos…" at bounding box center [390, 210] width 271 height 87
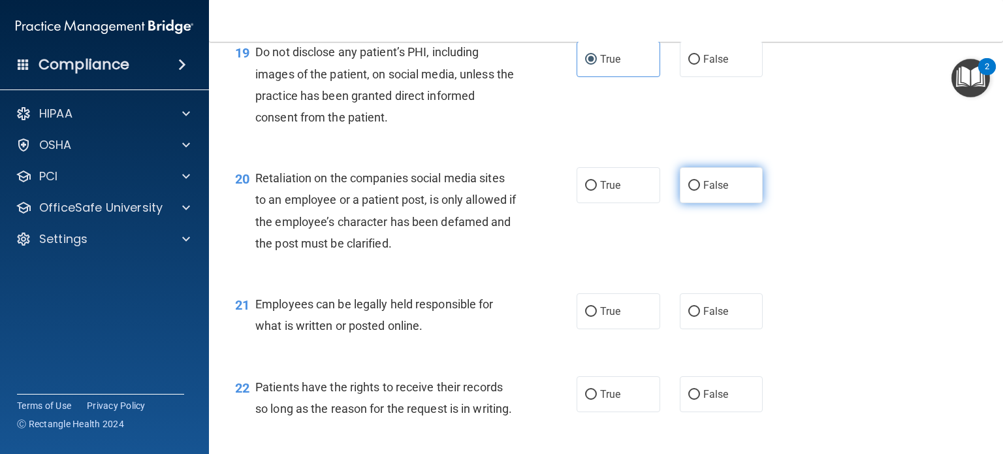
click at [703, 191] on span "False" at bounding box center [715, 185] width 25 height 12
click at [700, 191] on input "False" at bounding box center [694, 186] width 12 height 10
radio input "true"
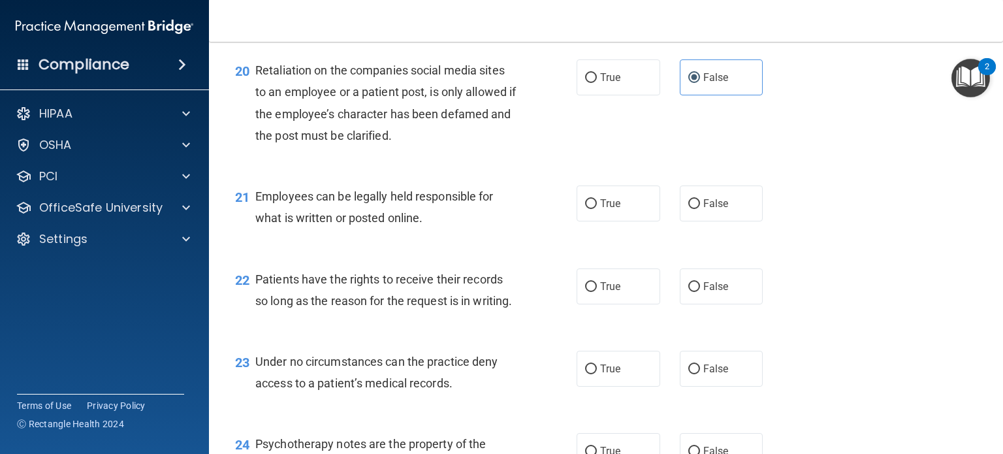
scroll to position [2482, 0]
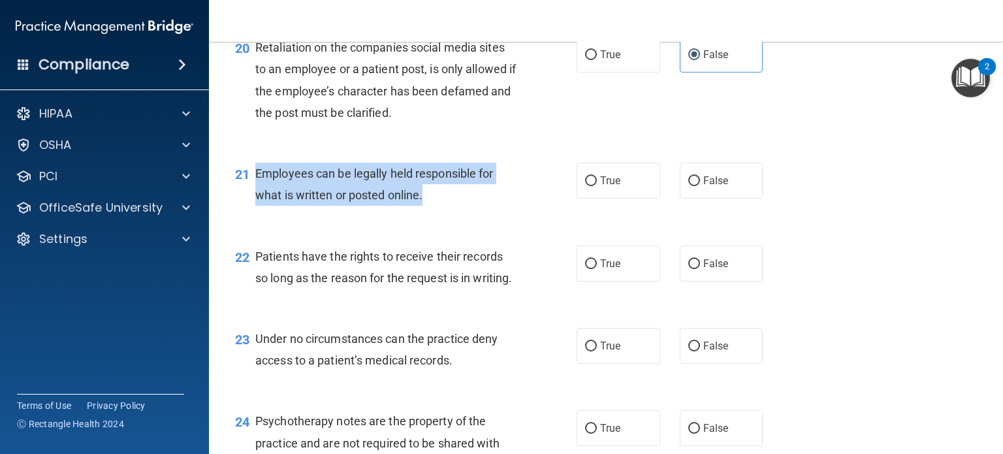
drag, startPoint x: 426, startPoint y: 244, endPoint x: 258, endPoint y: 216, distance: 170.2
click at [258, 206] on div "Employees can be legally held responsible for what is written or posted online." at bounding box center [390, 184] width 271 height 43
click at [585, 186] on input "True" at bounding box center [591, 181] width 12 height 10
radio input "true"
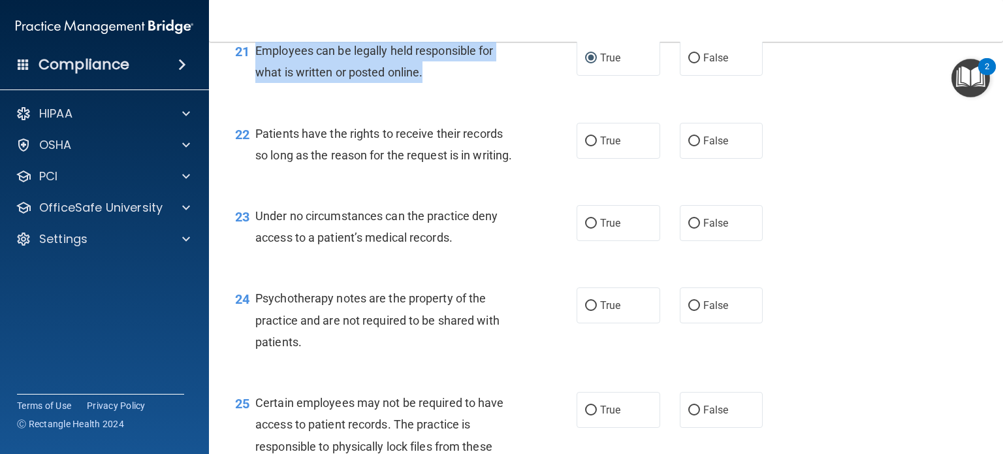
scroll to position [2612, 0]
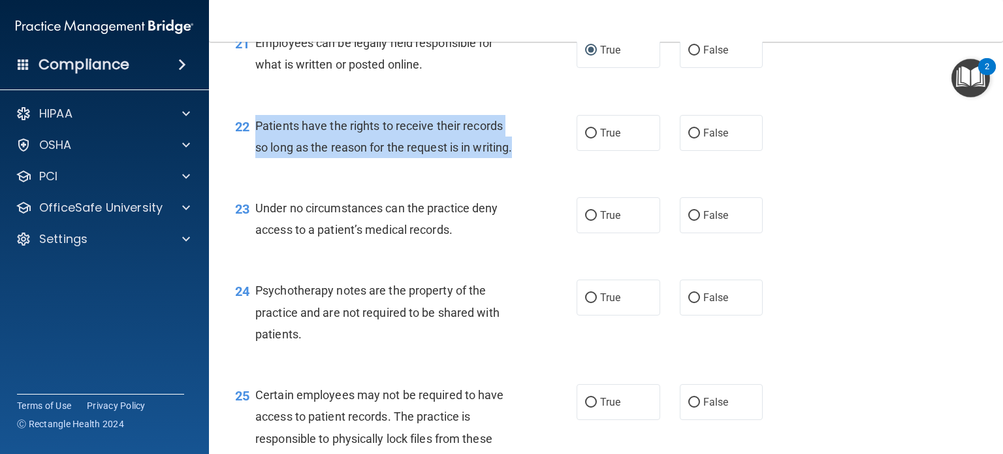
drag, startPoint x: 332, startPoint y: 219, endPoint x: 258, endPoint y: 172, distance: 88.1
click at [258, 158] on div "Patients have the rights to receive their records so long as the reason for the…" at bounding box center [390, 136] width 271 height 43
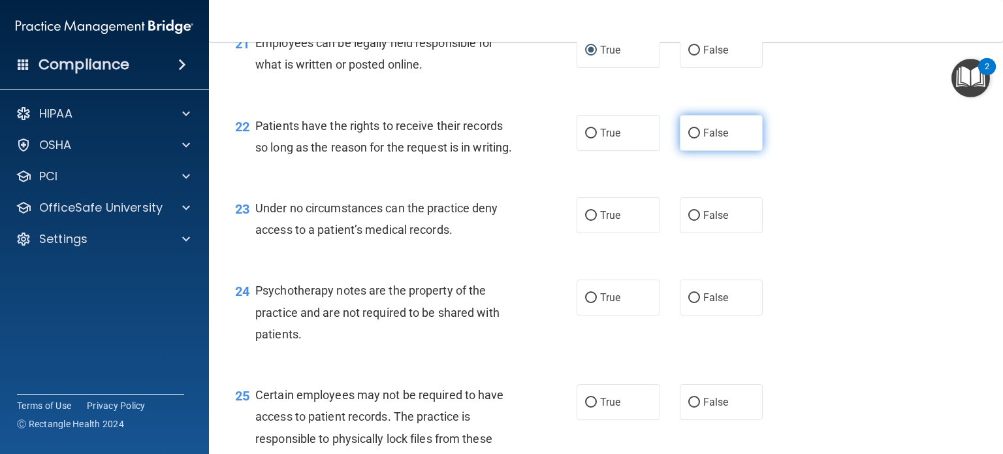
click at [688, 151] on label "False" at bounding box center [722, 133] width 84 height 36
click at [688, 138] on input "False" at bounding box center [694, 134] width 12 height 10
radio input "true"
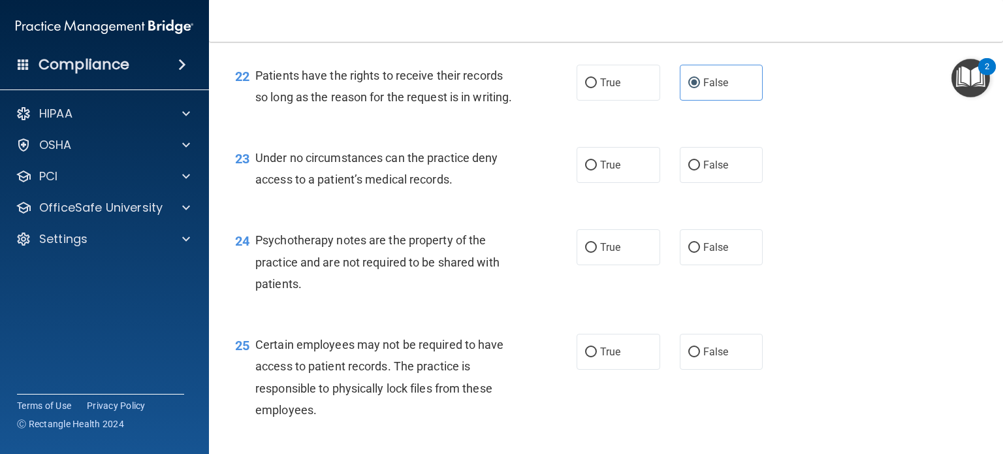
scroll to position [2743, 0]
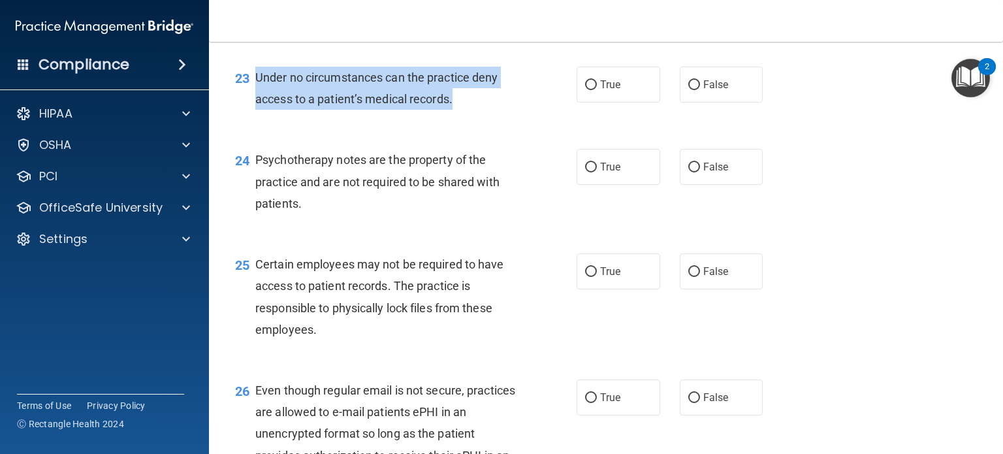
drag, startPoint x: 464, startPoint y: 165, endPoint x: 257, endPoint y: 143, distance: 208.2
click at [257, 110] on div "Under no circumstances can the practice deny access to a patient’s medical reco…" at bounding box center [390, 88] width 271 height 43
click at [688, 90] on input "False" at bounding box center [694, 85] width 12 height 10
radio input "true"
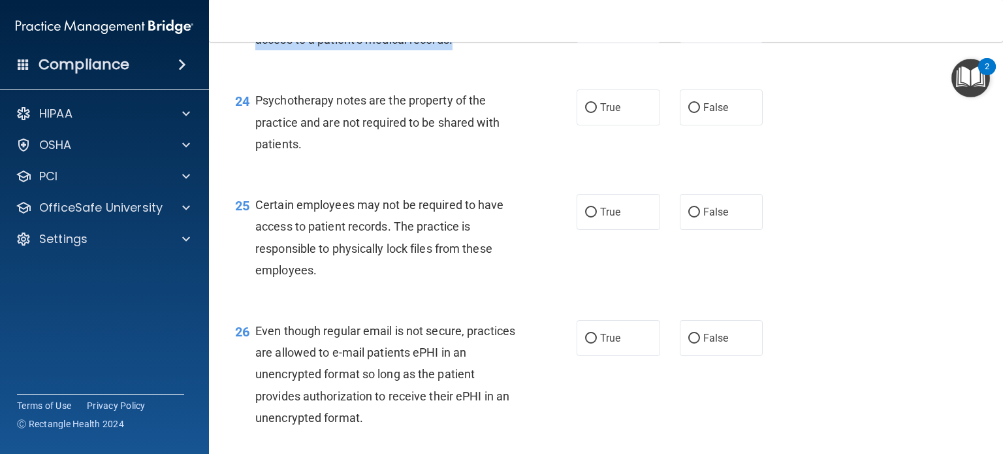
scroll to position [2873, 0]
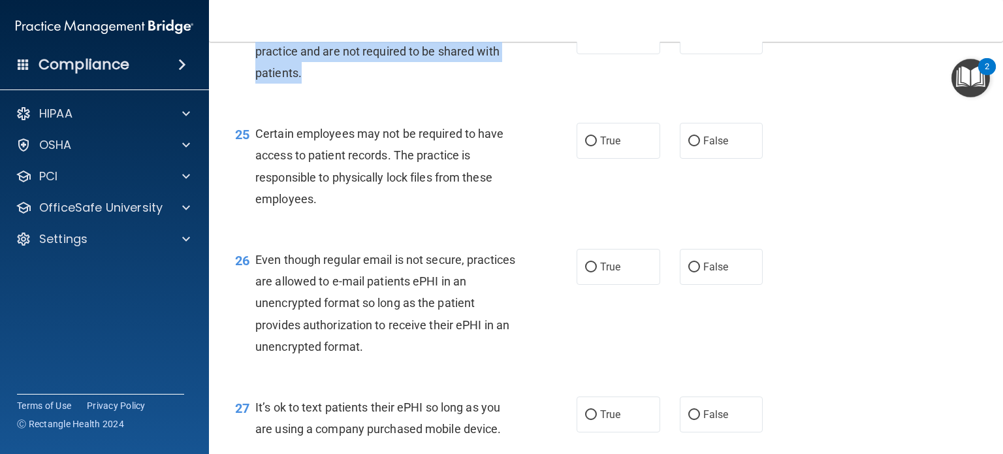
drag, startPoint x: 314, startPoint y: 144, endPoint x: 258, endPoint y: 93, distance: 75.8
click at [258, 84] on div "Psychotherapy notes are the property of the practice and are not required to be…" at bounding box center [390, 50] width 271 height 65
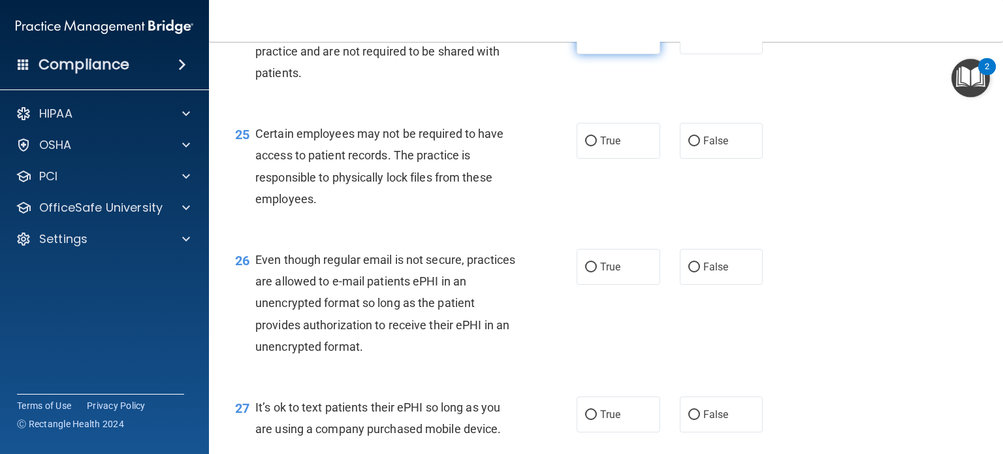
click at [606, 54] on label "True" at bounding box center [619, 36] width 84 height 36
click at [597, 42] on input "True" at bounding box center [591, 37] width 12 height 10
radio input "true"
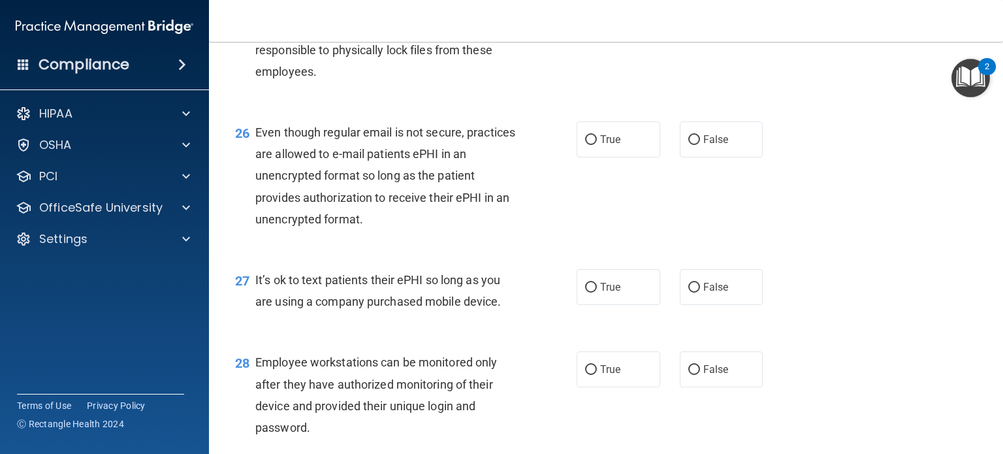
scroll to position [3004, 0]
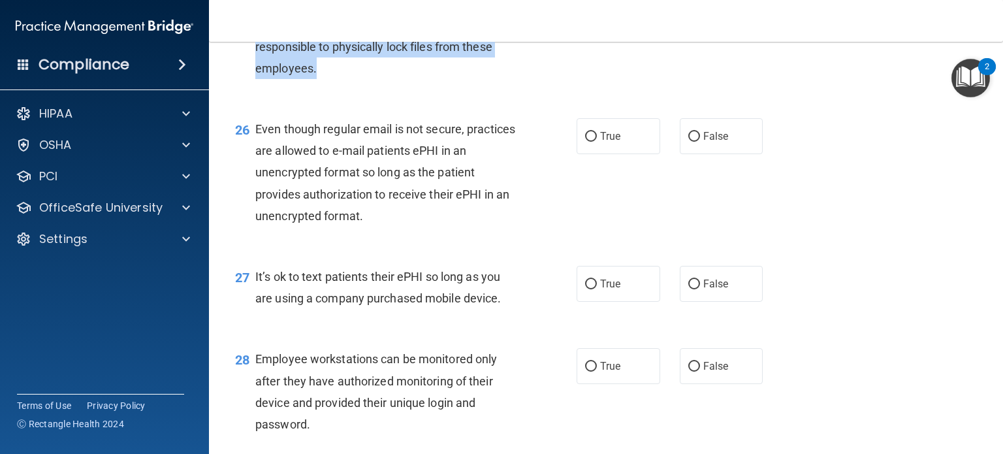
drag, startPoint x: 336, startPoint y: 131, endPoint x: 256, endPoint y: 71, distance: 100.3
click at [256, 71] on div "Certain employees may not be required to have access to patient records. The pr…" at bounding box center [390, 35] width 271 height 87
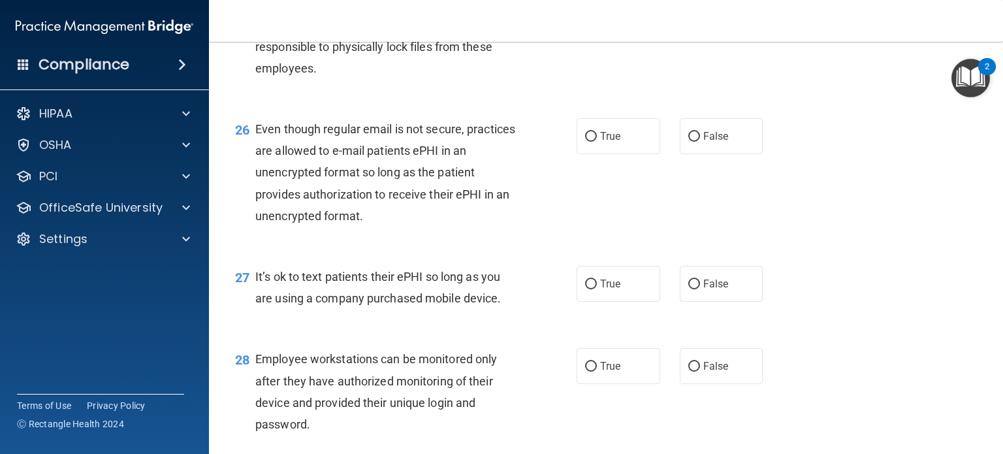
click at [593, 28] on label "True" at bounding box center [619, 10] width 84 height 36
click at [593, 16] on input "True" at bounding box center [591, 11] width 12 height 10
radio input "true"
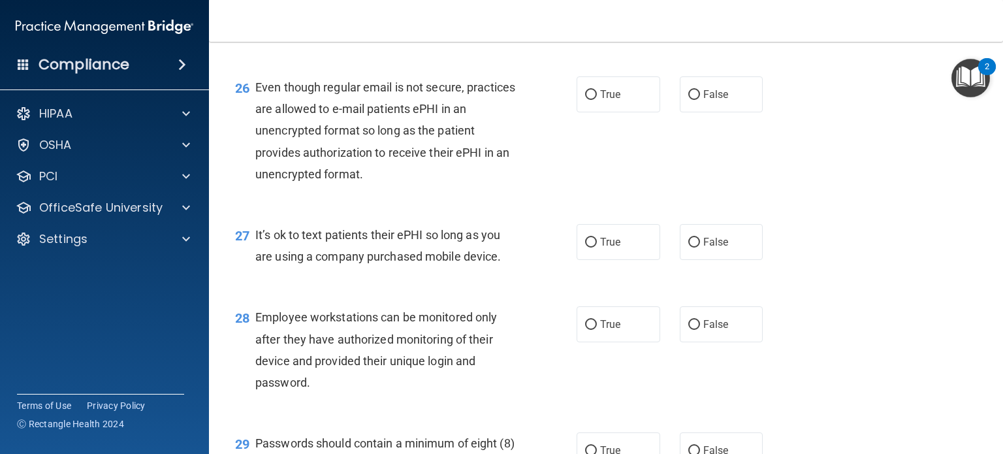
scroll to position [3069, 0]
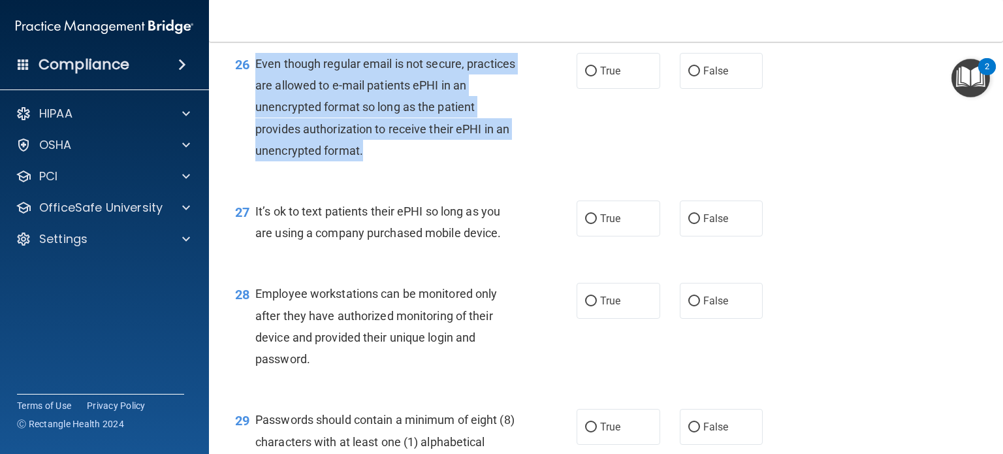
drag, startPoint x: 342, startPoint y: 203, endPoint x: 255, endPoint y: 136, distance: 109.5
click at [255, 136] on div "Even though regular email is not secure, practices are allowed to e-mail patien…" at bounding box center [390, 107] width 271 height 108
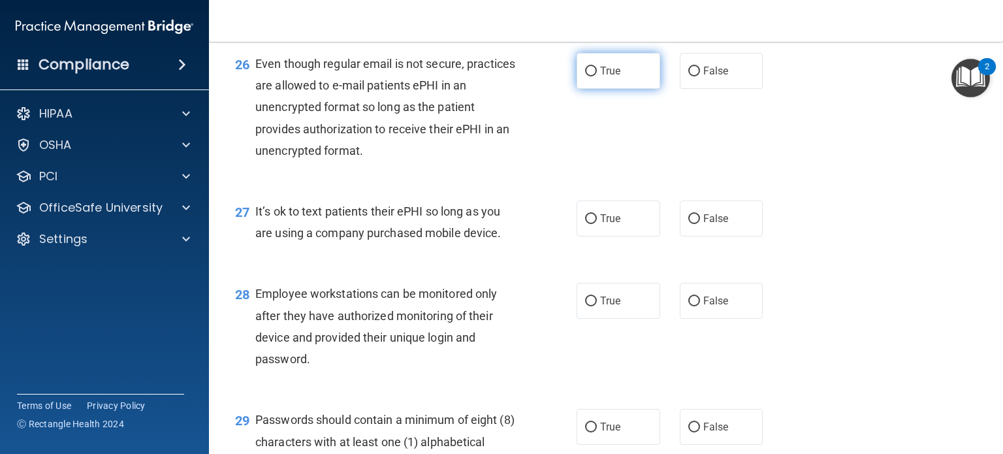
click at [577, 89] on label "True" at bounding box center [619, 71] width 84 height 36
click at [585, 76] on input "True" at bounding box center [591, 72] width 12 height 10
radio input "true"
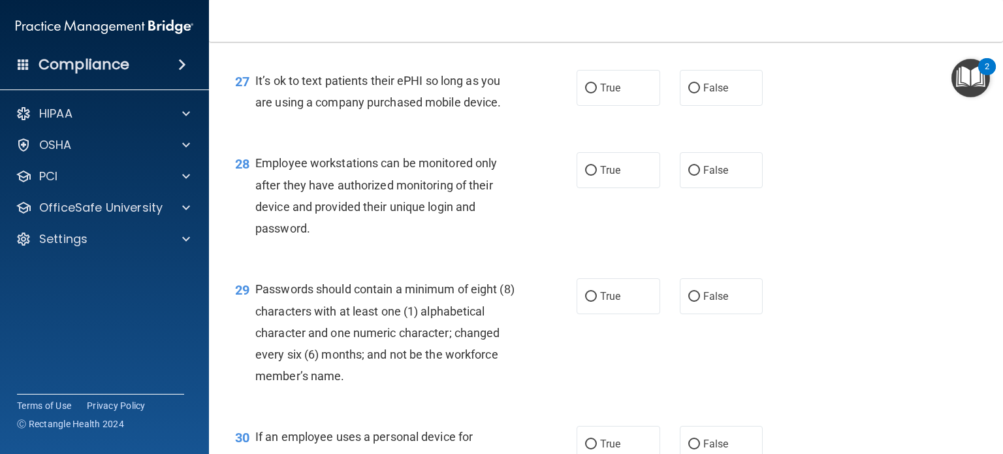
drag, startPoint x: 509, startPoint y: 172, endPoint x: 253, endPoint y: 148, distance: 257.1
click at [253, 120] on div "27 It’s ok to text patients their ePHI so long as you are using a company purch…" at bounding box center [406, 95] width 381 height 50
click at [688, 93] on input "False" at bounding box center [694, 89] width 12 height 10
radio input "true"
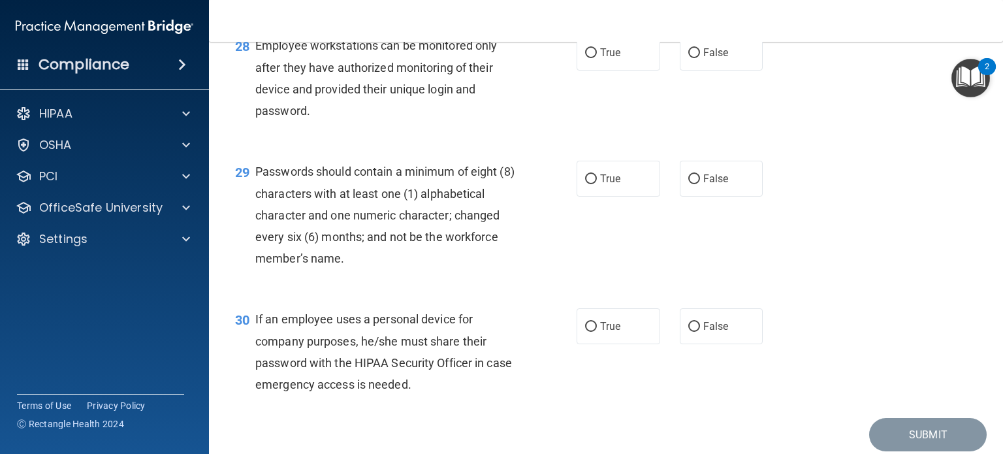
scroll to position [3331, 0]
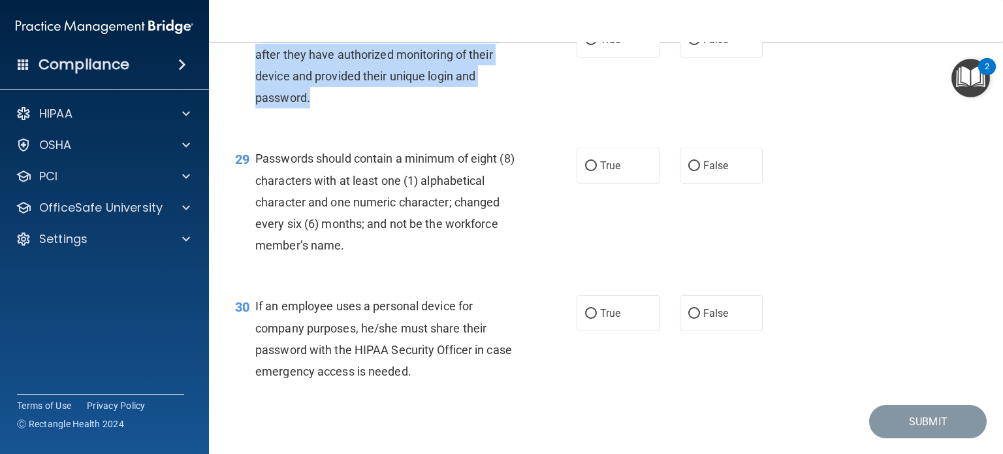
drag, startPoint x: 321, startPoint y: 163, endPoint x: 259, endPoint y: 98, distance: 89.6
click at [259, 98] on div "Employee workstations can be monitored only after they have authorized monitori…" at bounding box center [390, 65] width 271 height 87
click at [259, 98] on span "Employee workstations can be monitored only after they have authorized monitori…" at bounding box center [376, 64] width 242 height 79
drag, startPoint x: 312, startPoint y: 164, endPoint x: 253, endPoint y: 94, distance: 90.9
click at [253, 94] on div "28 Employee workstations can be monitored only after they have authorized monit…" at bounding box center [406, 68] width 381 height 93
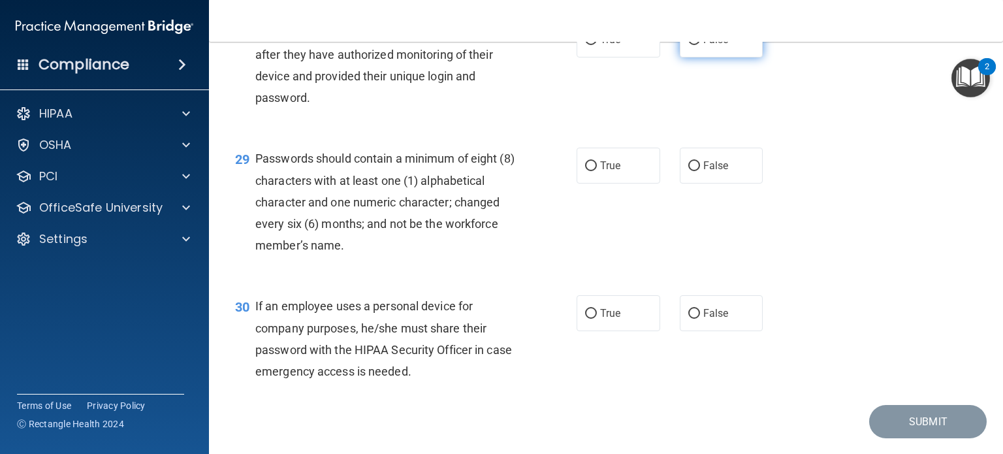
click at [699, 57] on label "False" at bounding box center [722, 40] width 84 height 36
click at [699, 45] on input "False" at bounding box center [694, 40] width 12 height 10
radio input "true"
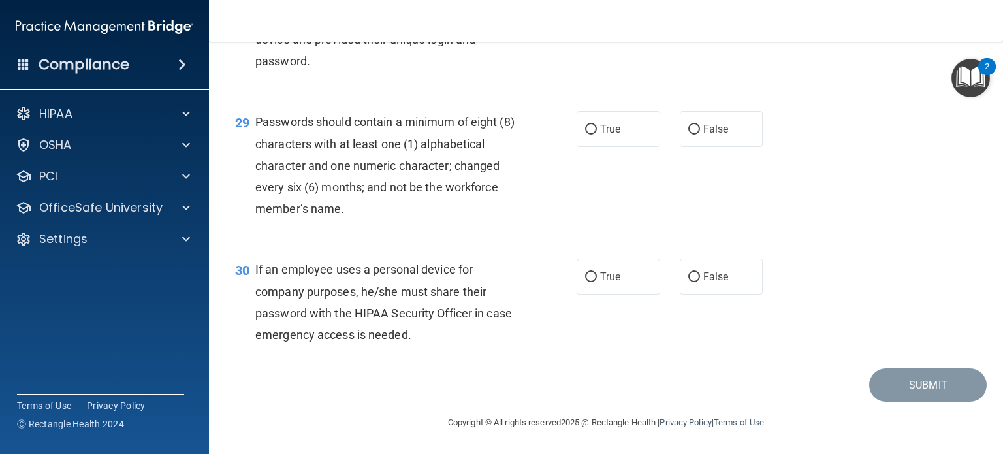
scroll to position [3433, 0]
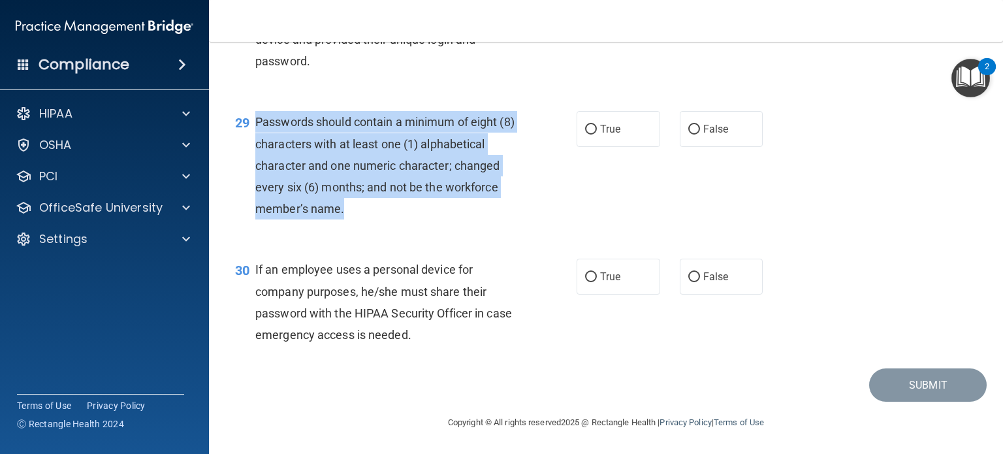
drag, startPoint x: 365, startPoint y: 201, endPoint x: 251, endPoint y: 129, distance: 134.4
click at [251, 129] on div "29 Passwords should contain a minimum of eight (8) characters with at least one…" at bounding box center [406, 168] width 381 height 115
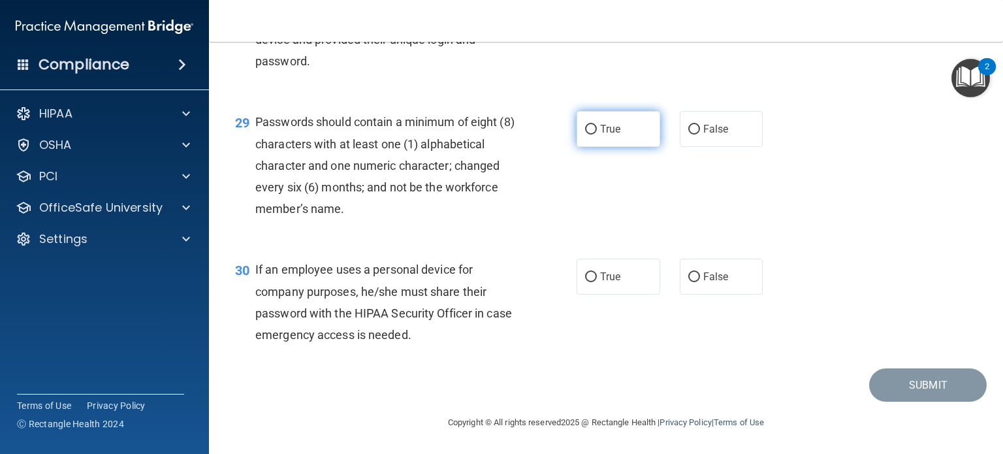
click at [610, 120] on label "True" at bounding box center [619, 129] width 84 height 36
click at [597, 125] on input "True" at bounding box center [591, 130] width 12 height 10
radio input "true"
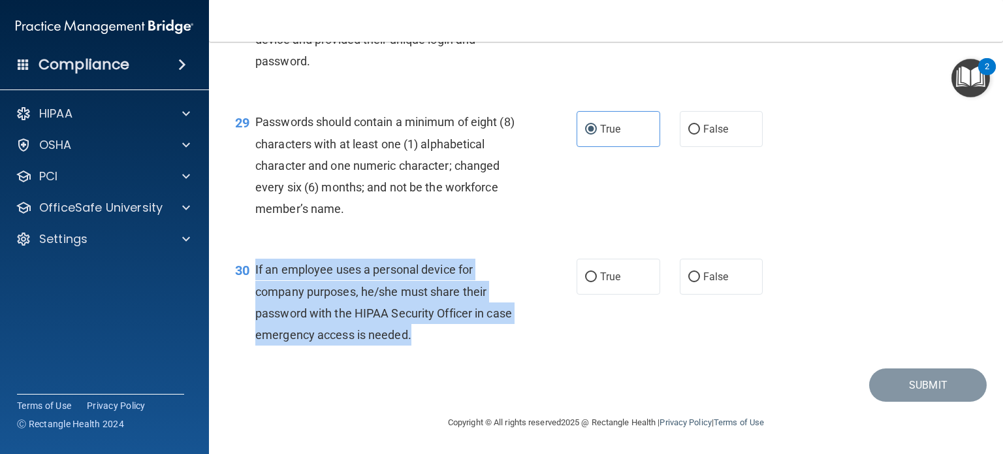
drag, startPoint x: 449, startPoint y: 339, endPoint x: 249, endPoint y: 272, distance: 211.3
click at [249, 272] on div "30 If an employee uses a personal device for company purposes, he/she must shar…" at bounding box center [406, 305] width 381 height 93
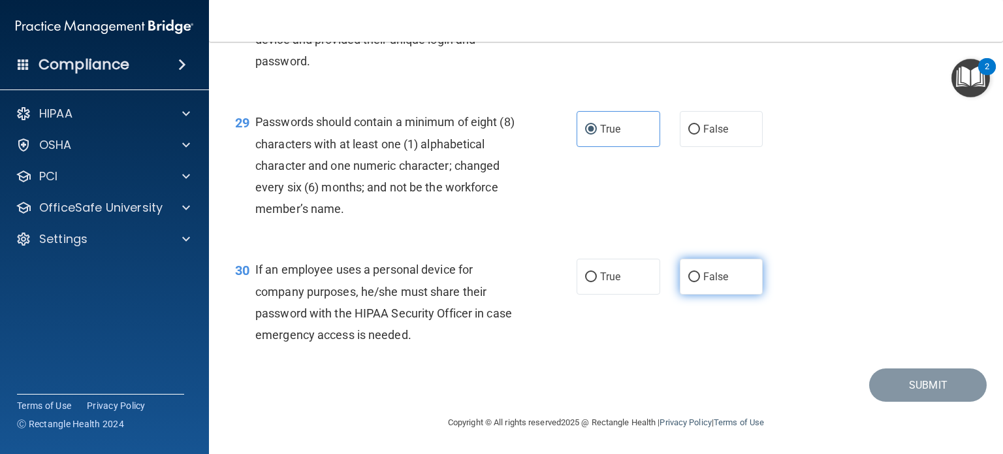
click at [708, 291] on label "False" at bounding box center [722, 277] width 84 height 36
click at [700, 282] on input "False" at bounding box center [694, 277] width 12 height 10
radio input "true"
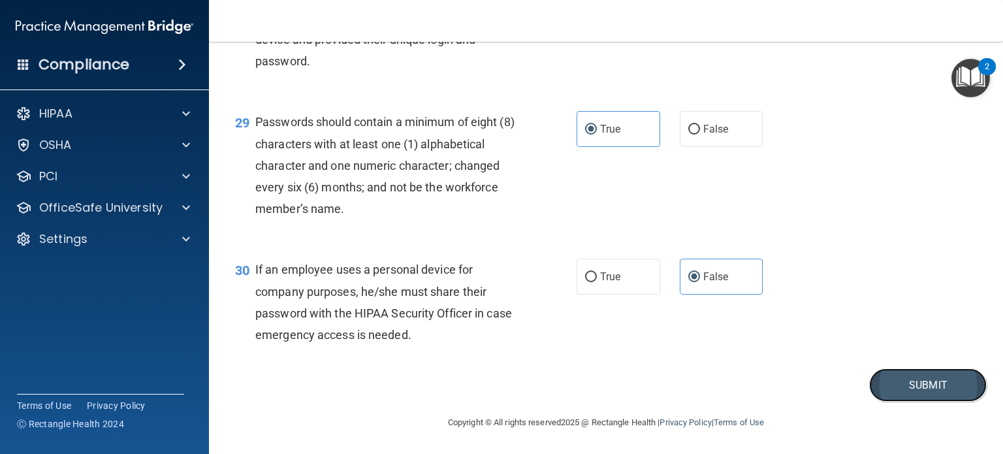
click at [906, 376] on button "Submit" at bounding box center [928, 384] width 118 height 33
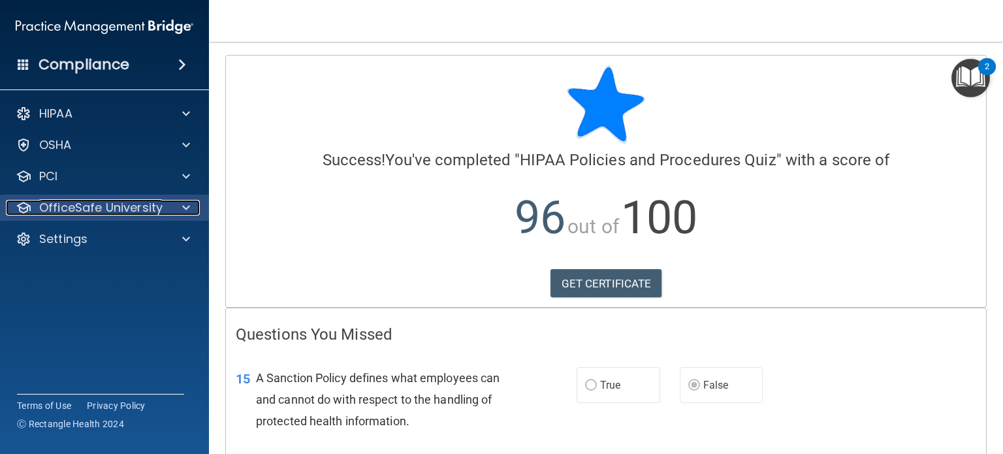
click at [93, 211] on p "OfficeSafe University" at bounding box center [100, 208] width 123 height 16
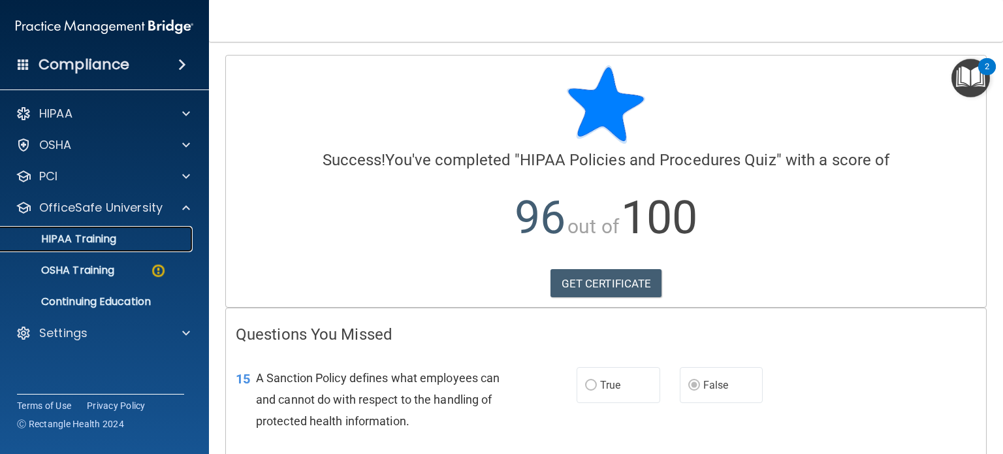
click at [91, 248] on link "HIPAA Training" at bounding box center [90, 239] width 206 height 26
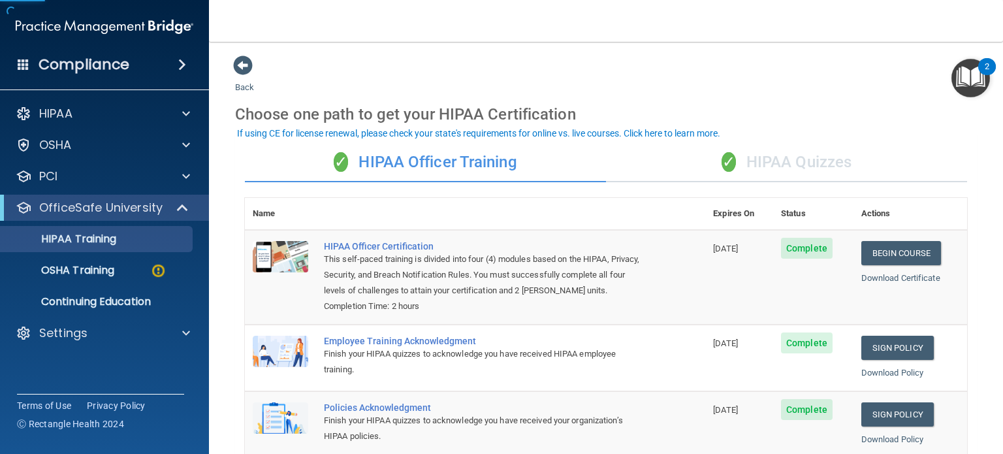
click at [795, 164] on div "✓ HIPAA Quizzes" at bounding box center [786, 162] width 361 height 39
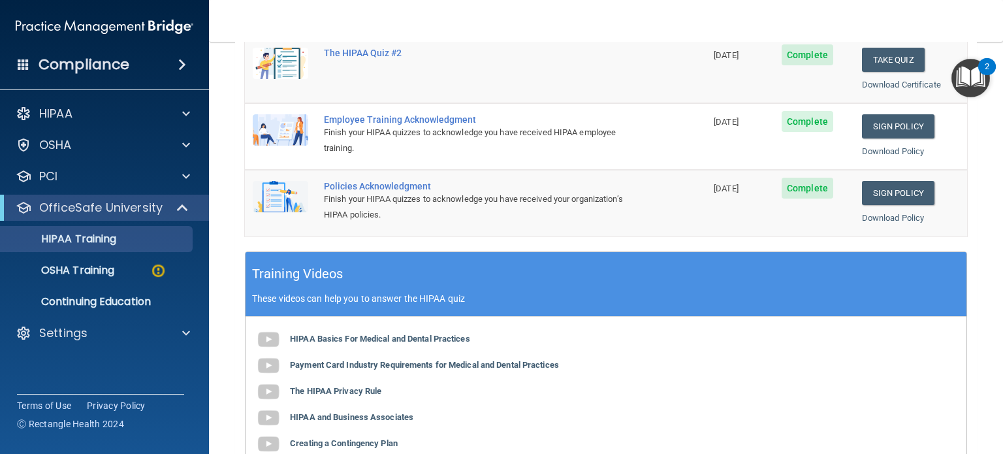
scroll to position [65, 0]
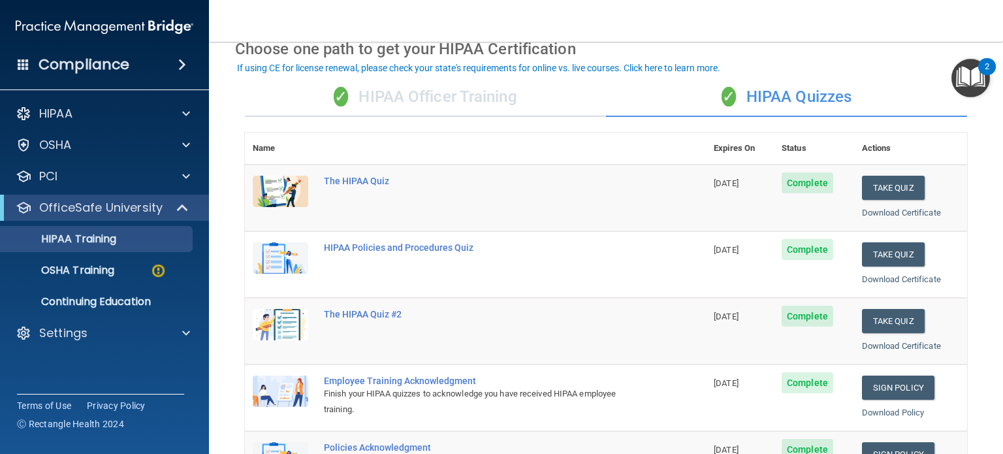
click at [492, 103] on div "✓ HIPAA Officer Training" at bounding box center [425, 97] width 361 height 39
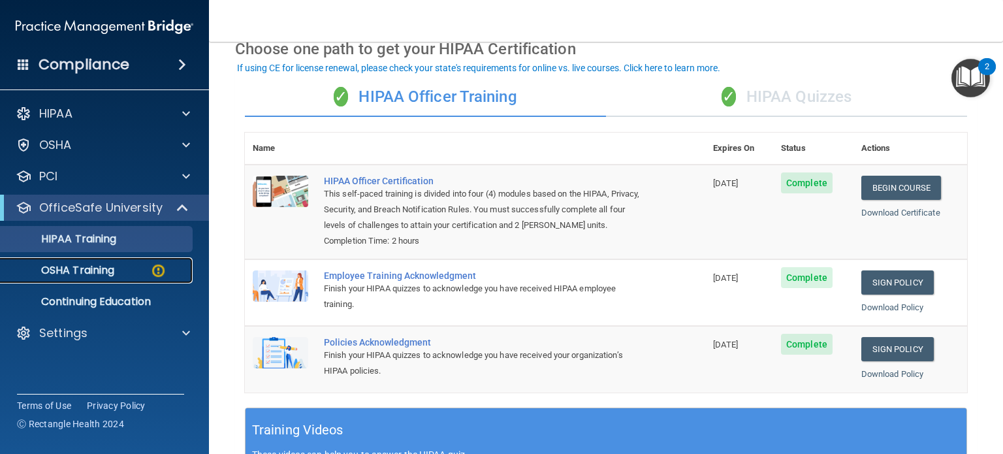
click at [71, 264] on p "OSHA Training" at bounding box center [61, 270] width 106 height 13
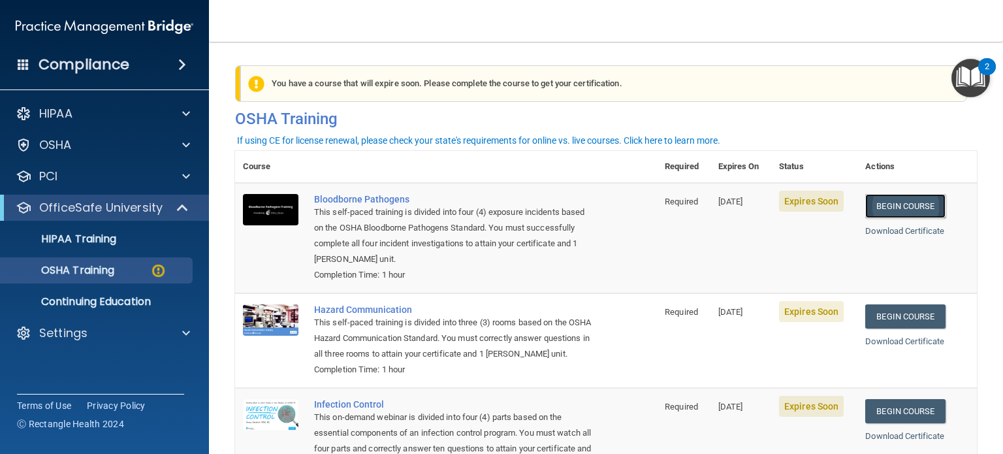
click at [904, 206] on link "Begin Course" at bounding box center [905, 206] width 80 height 24
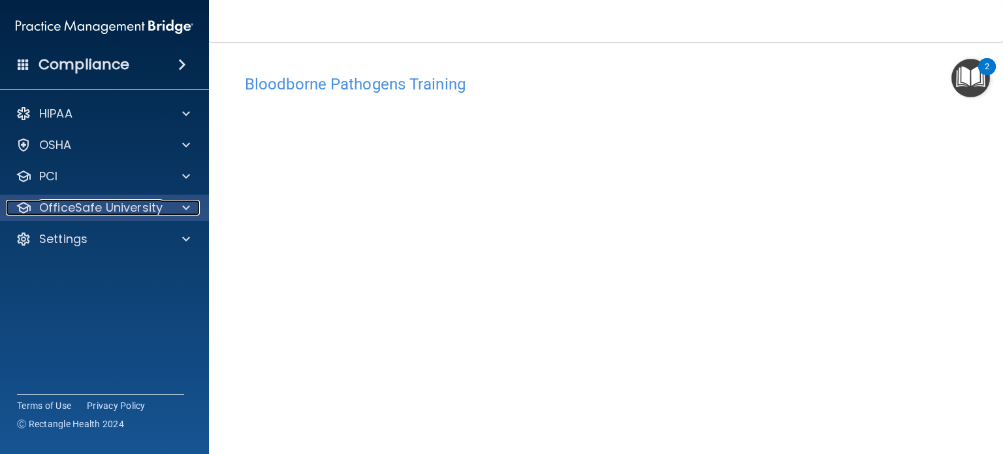
click at [110, 206] on p "OfficeSafe University" at bounding box center [100, 208] width 123 height 16
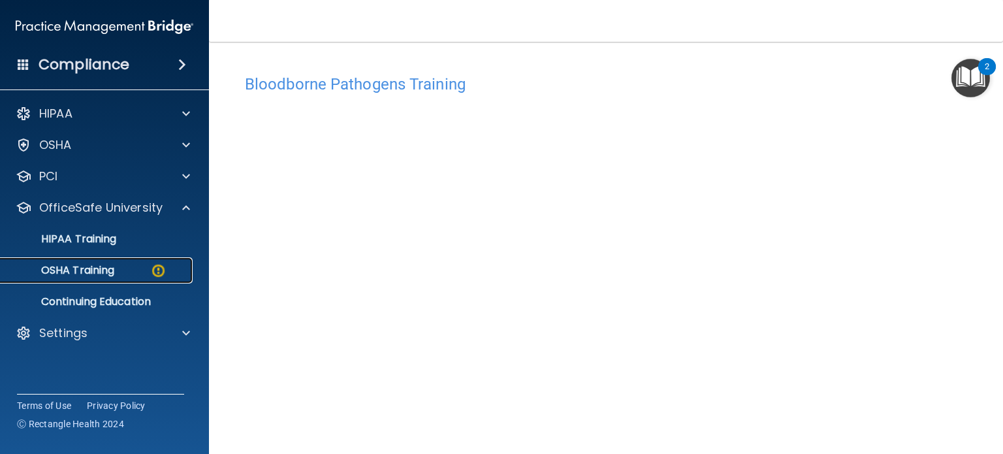
click at [109, 274] on p "OSHA Training" at bounding box center [61, 270] width 106 height 13
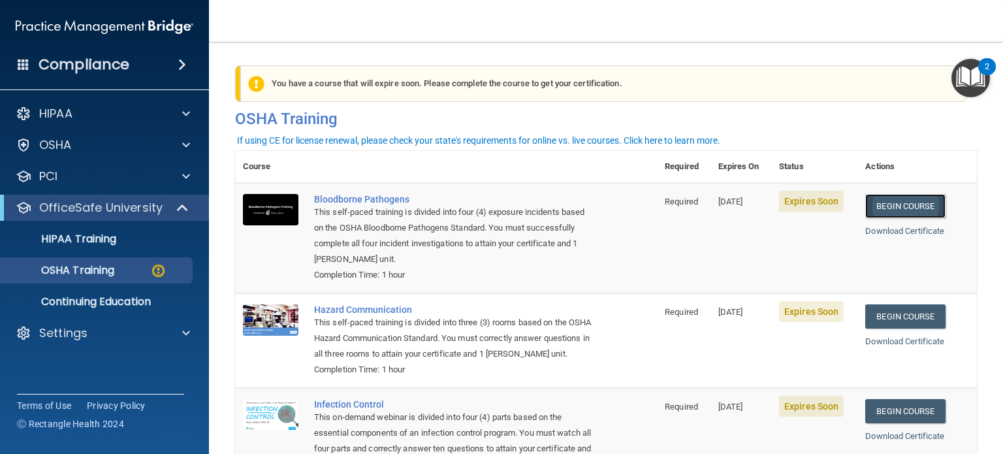
click at [925, 203] on link "Begin Course" at bounding box center [905, 206] width 80 height 24
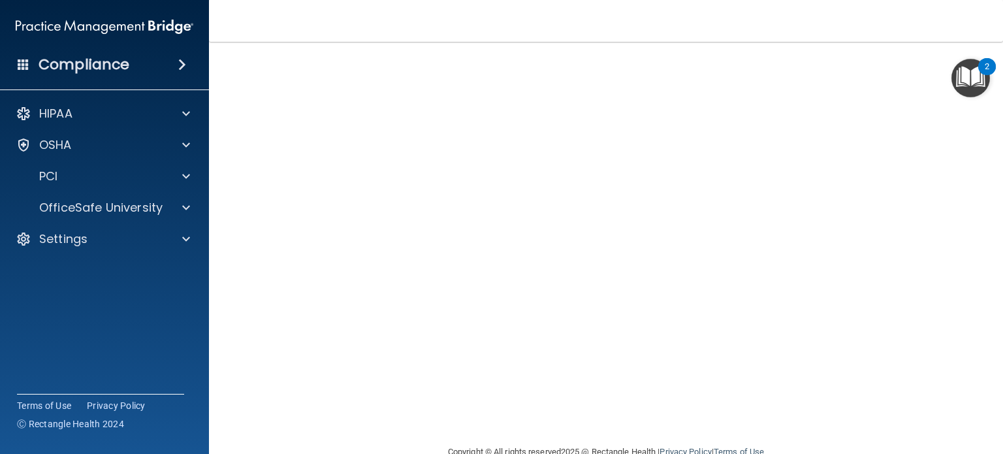
scroll to position [18, 0]
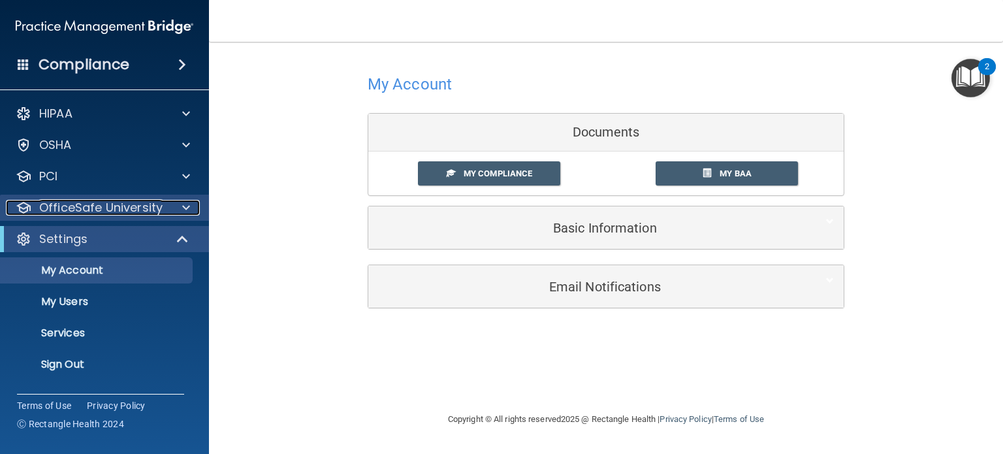
click at [93, 206] on p "OfficeSafe University" at bounding box center [100, 208] width 123 height 16
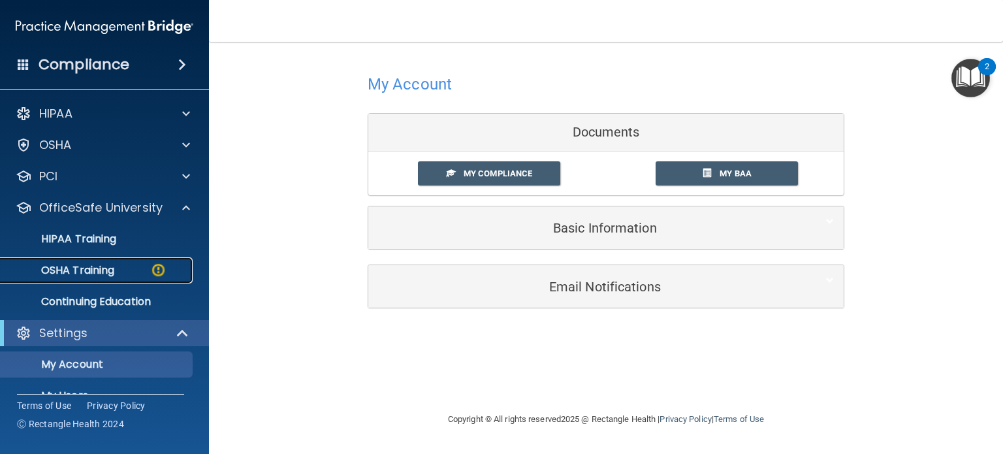
click at [119, 268] on div "OSHA Training" at bounding box center [97, 270] width 178 height 13
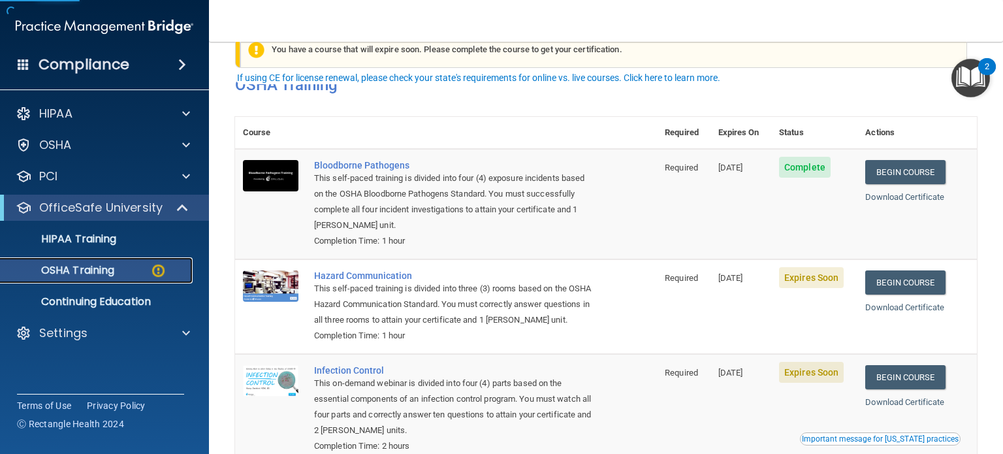
scroll to position [65, 0]
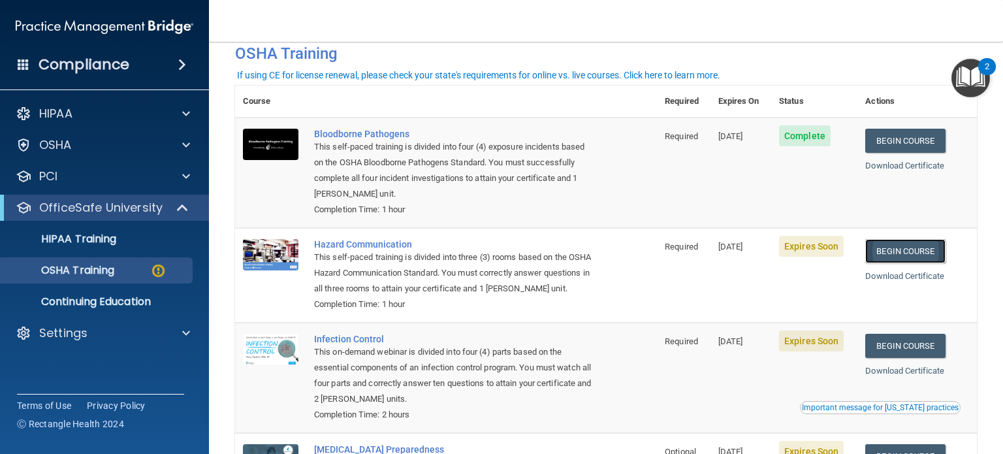
click at [903, 255] on link "Begin Course" at bounding box center [905, 251] width 80 height 24
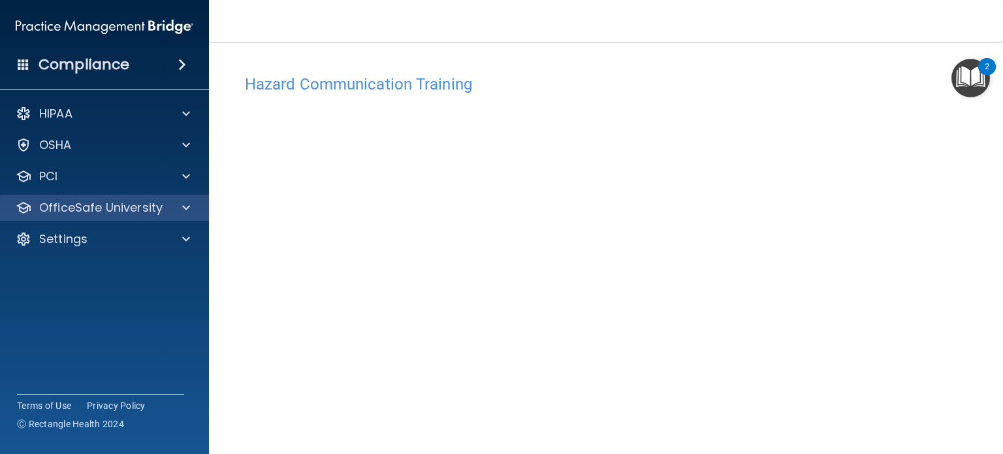
click at [87, 197] on div "OfficeSafe University" at bounding box center [105, 208] width 210 height 26
click at [114, 200] on p "OfficeSafe University" at bounding box center [100, 208] width 123 height 16
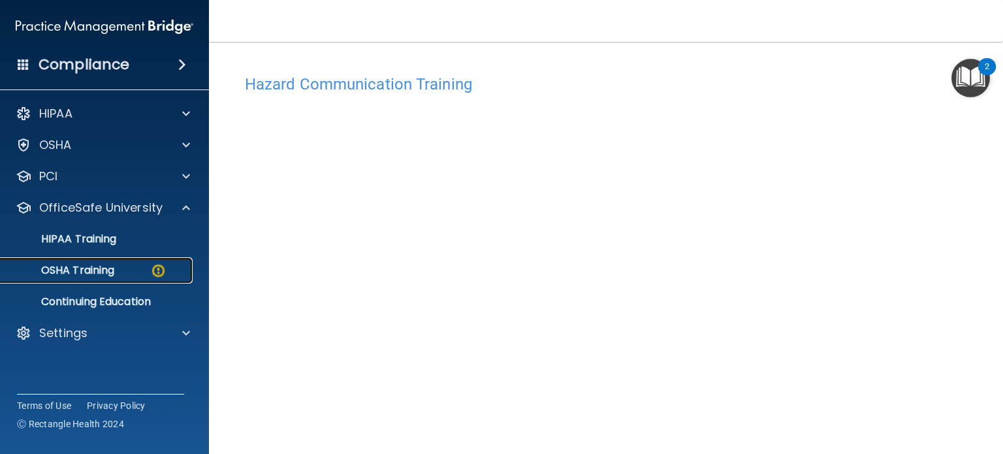
click at [81, 275] on p "OSHA Training" at bounding box center [61, 270] width 106 height 13
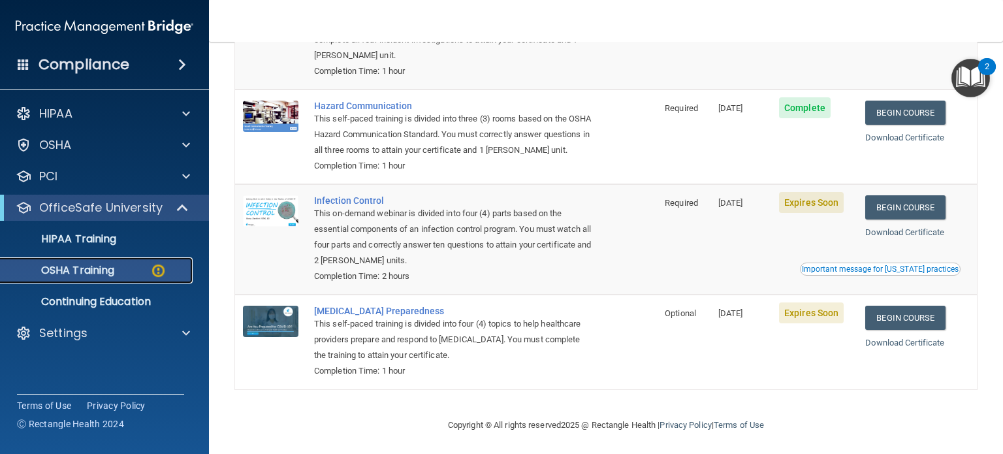
scroll to position [224, 0]
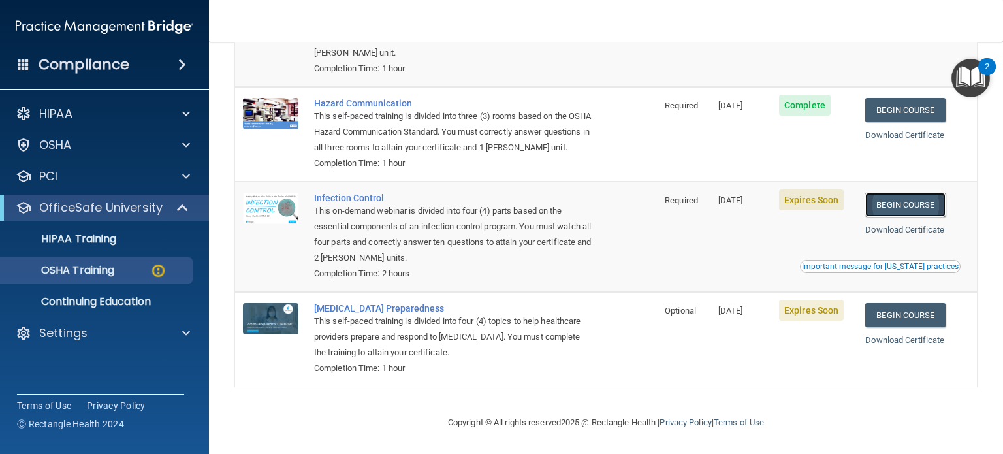
click at [892, 196] on link "Begin Course" at bounding box center [905, 205] width 80 height 24
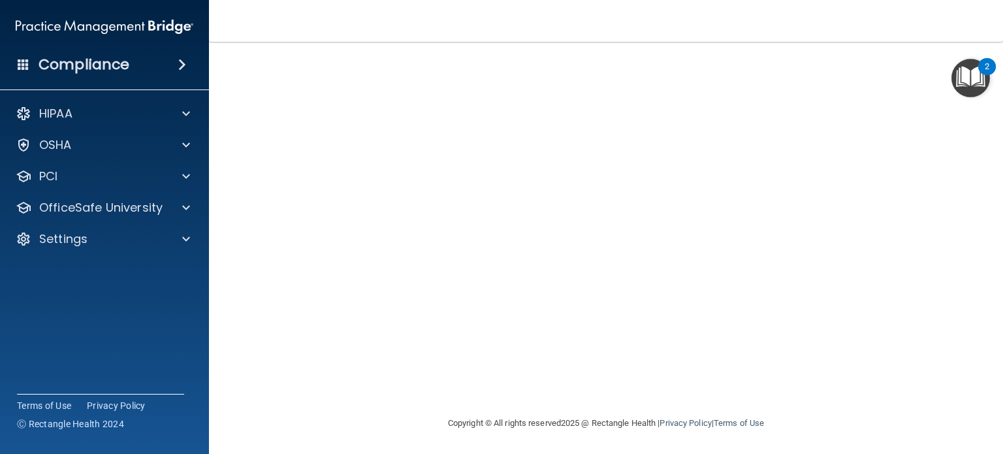
scroll to position [104, 0]
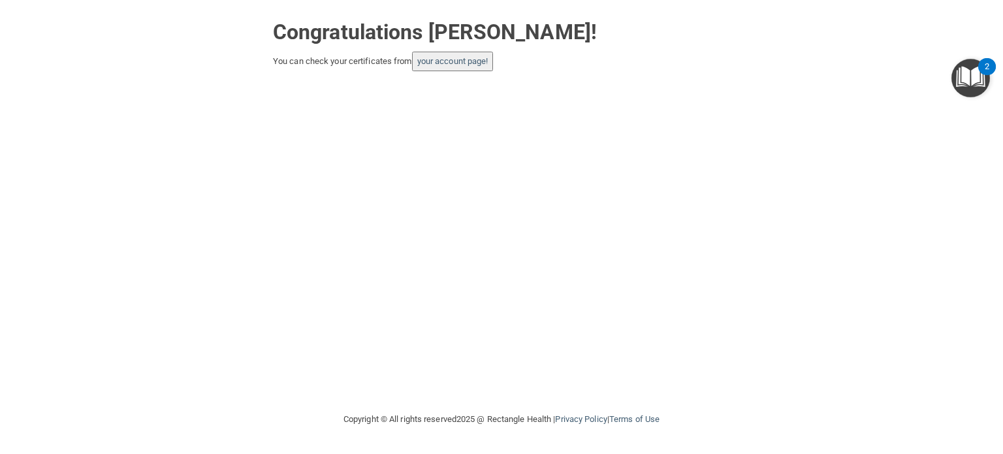
click at [434, 73] on div "Congratulations [PERSON_NAME]! You can check your certificates from your accoun…" at bounding box center [501, 205] width 951 height 385
click at [439, 63] on link "your account page!" at bounding box center [452, 61] width 71 height 10
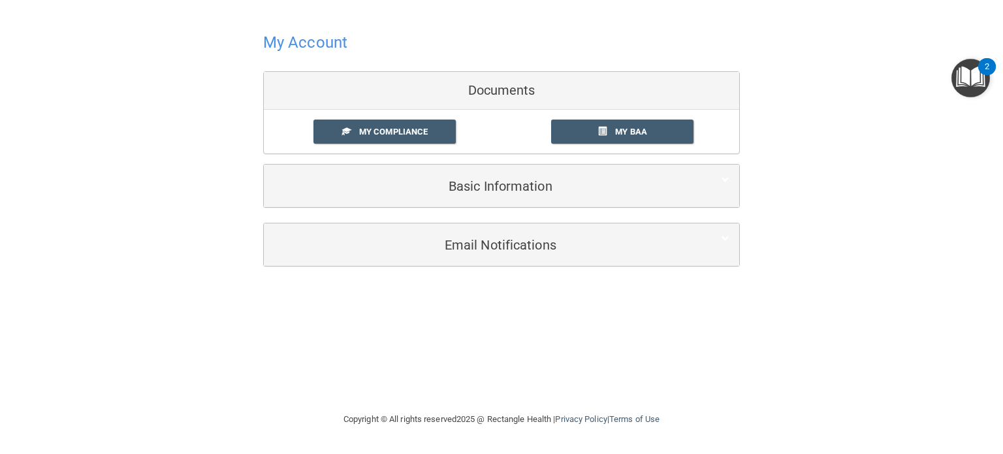
click at [320, 51] on h4 "My Account" at bounding box center [305, 42] width 84 height 17
click at [319, 42] on h4 "My Account" at bounding box center [305, 42] width 84 height 17
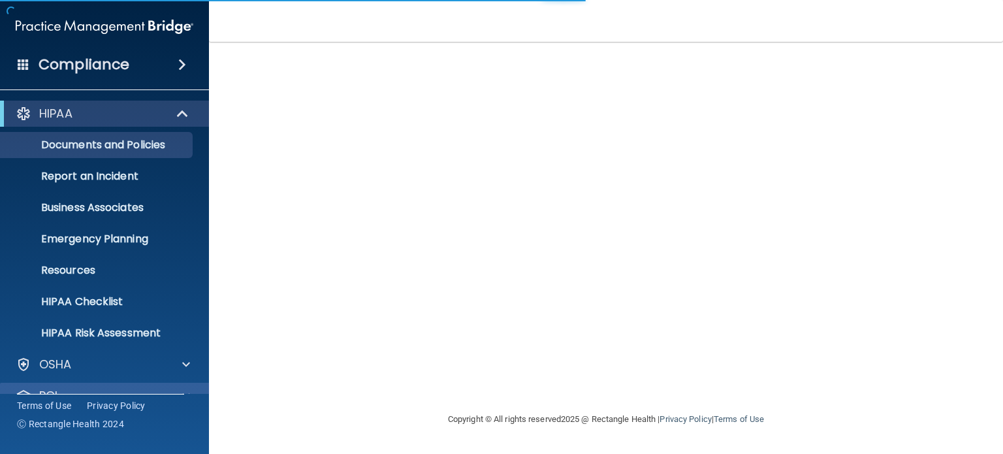
scroll to position [88, 0]
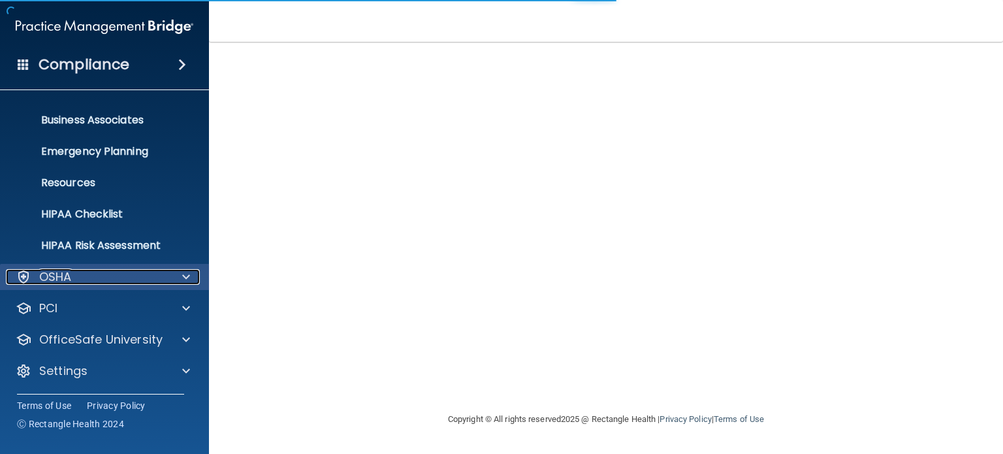
click at [94, 281] on div "OSHA" at bounding box center [87, 277] width 162 height 16
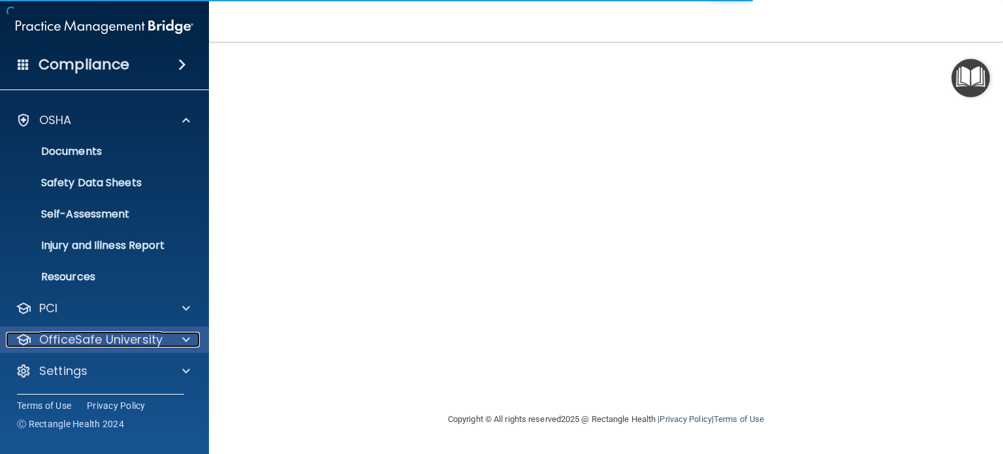
click at [91, 338] on p "OfficeSafe University" at bounding box center [100, 340] width 123 height 16
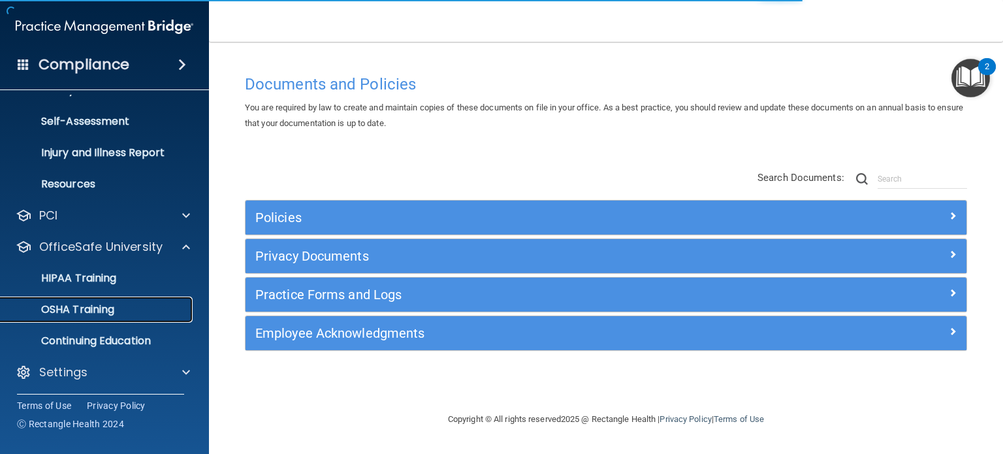
click at [106, 313] on p "OSHA Training" at bounding box center [61, 309] width 106 height 13
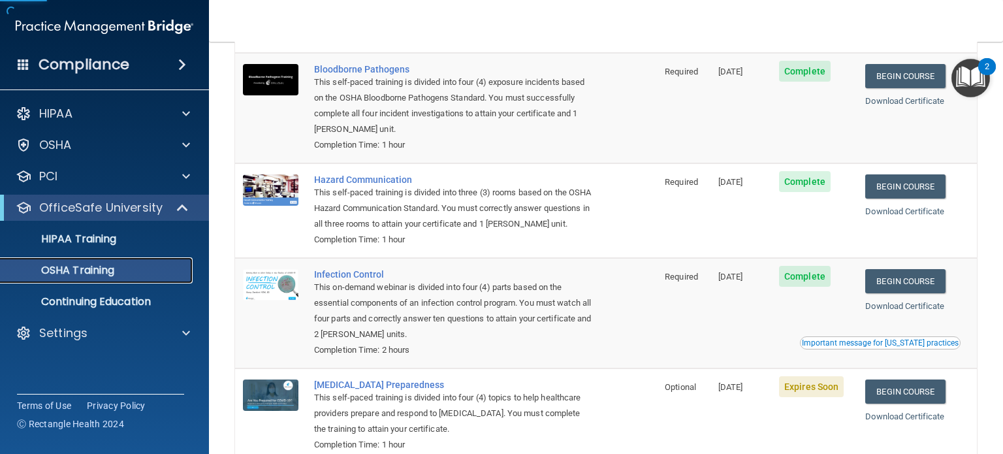
scroll to position [187, 0]
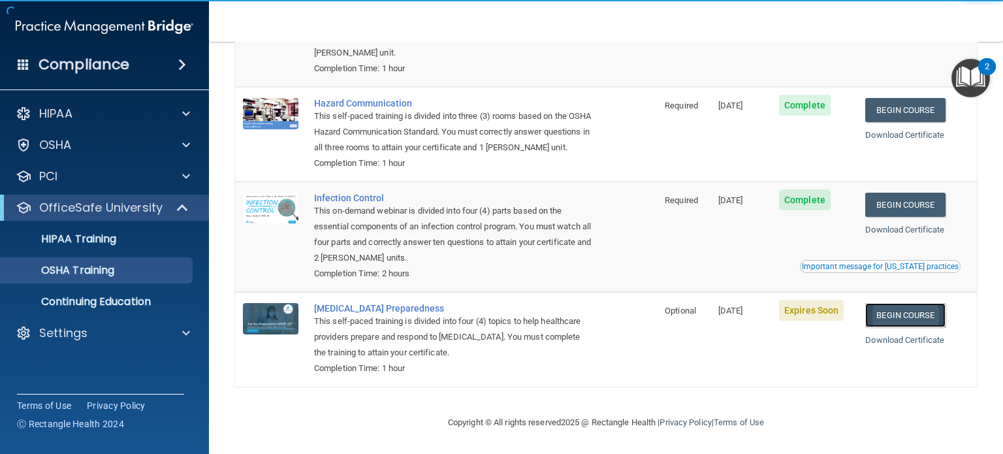
click at [920, 319] on link "Begin Course" at bounding box center [905, 315] width 80 height 24
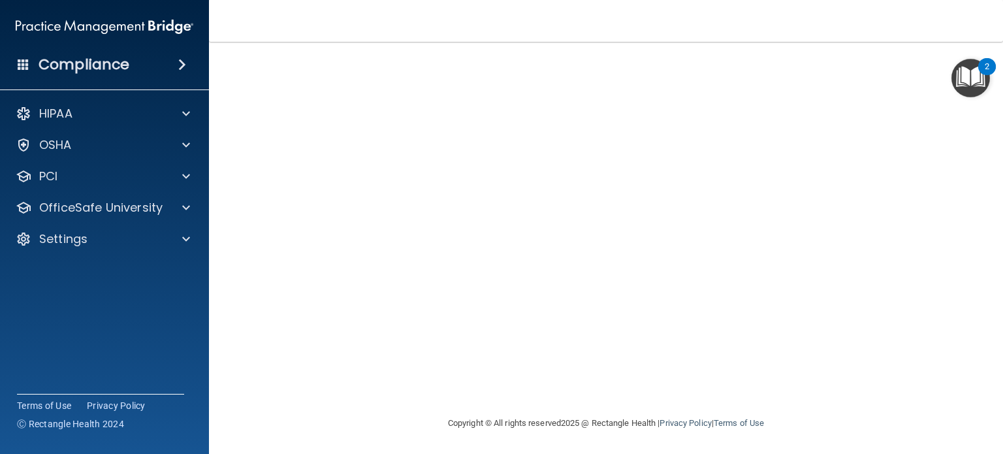
scroll to position [7, 0]
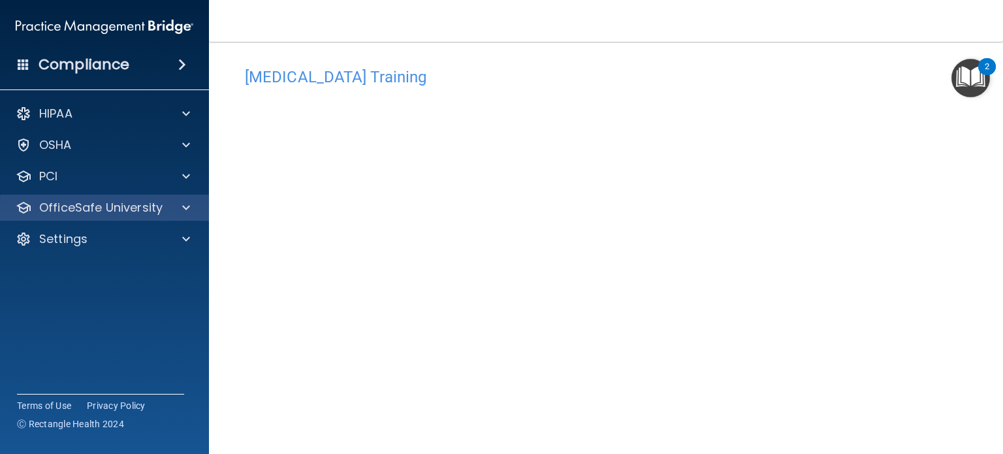
click at [70, 196] on div "OfficeSafe University" at bounding box center [105, 208] width 210 height 26
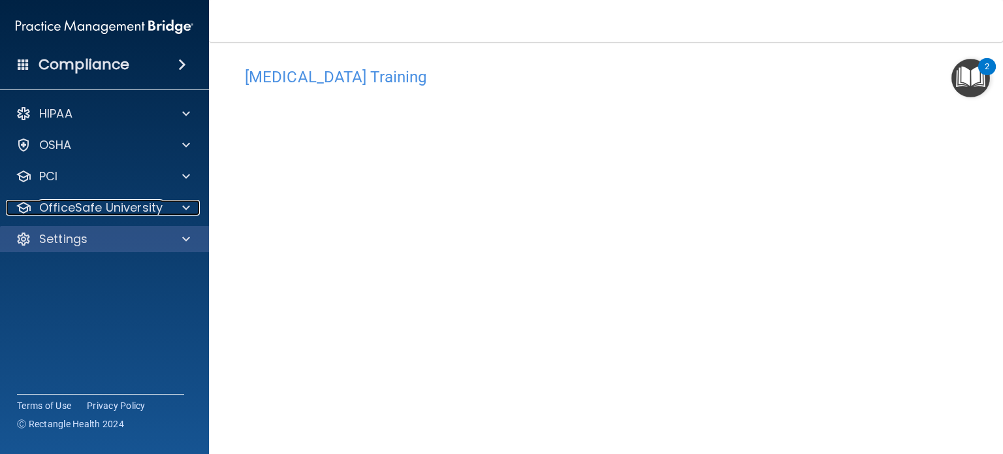
drag, startPoint x: 79, startPoint y: 204, endPoint x: 81, endPoint y: 246, distance: 41.8
click at [79, 204] on p "OfficeSafe University" at bounding box center [100, 208] width 123 height 16
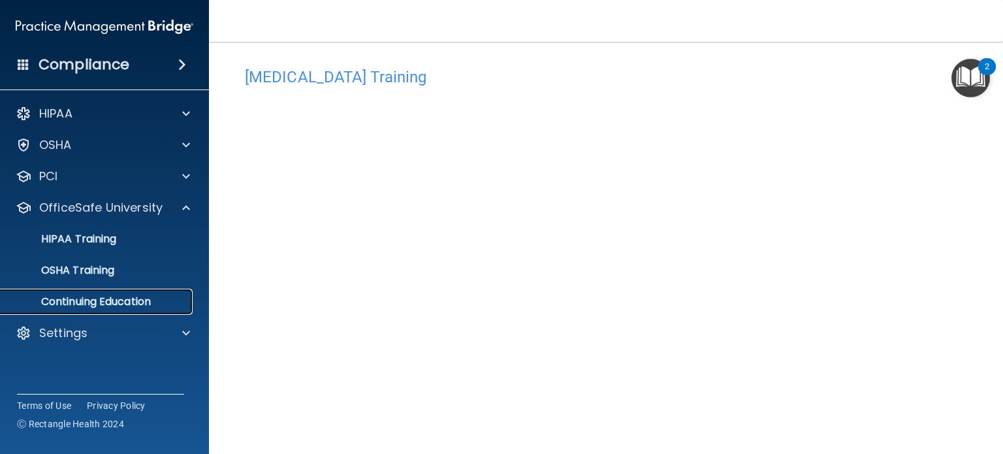
click at [89, 306] on p "Continuing Education" at bounding box center [97, 301] width 178 height 13
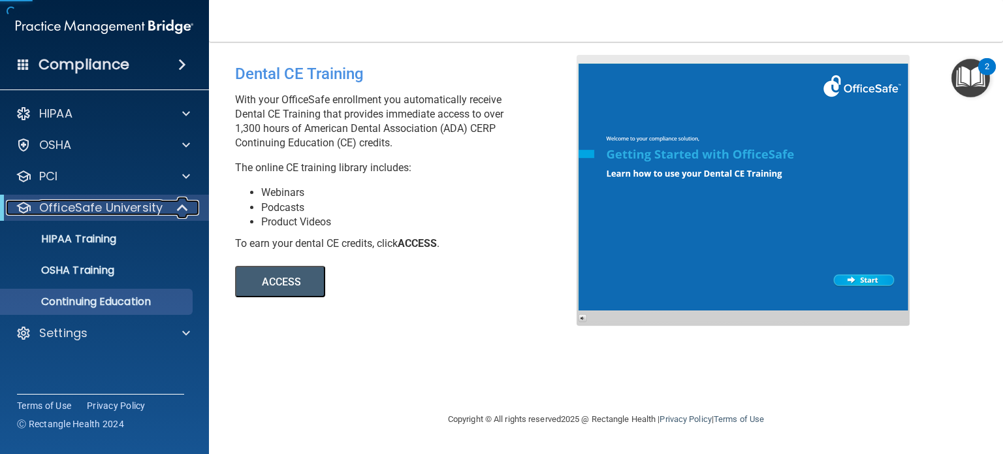
click at [99, 212] on p "OfficeSafe University" at bounding box center [100, 208] width 123 height 16
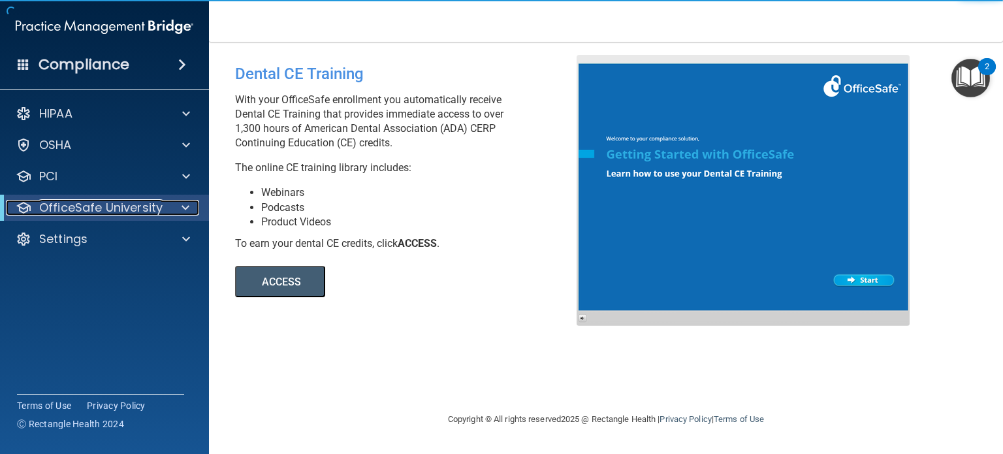
click at [99, 212] on p "OfficeSafe University" at bounding box center [100, 208] width 123 height 16
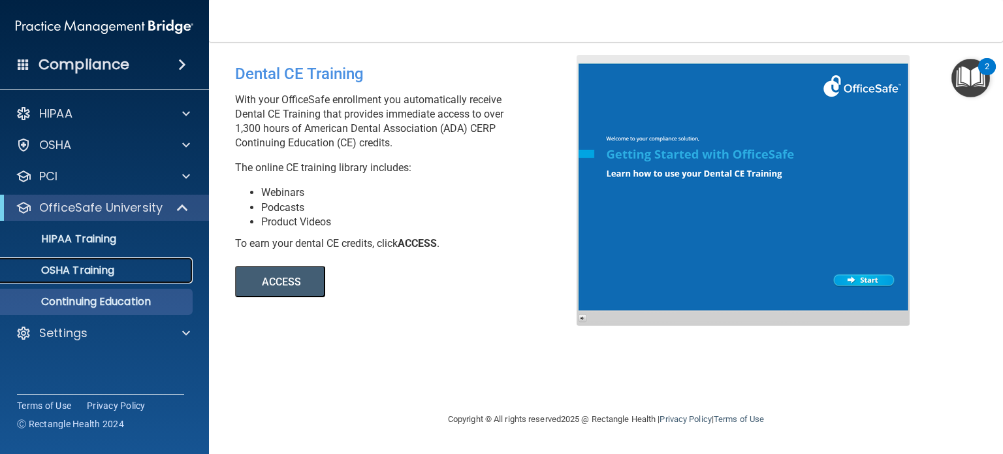
click at [94, 268] on p "OSHA Training" at bounding box center [61, 270] width 106 height 13
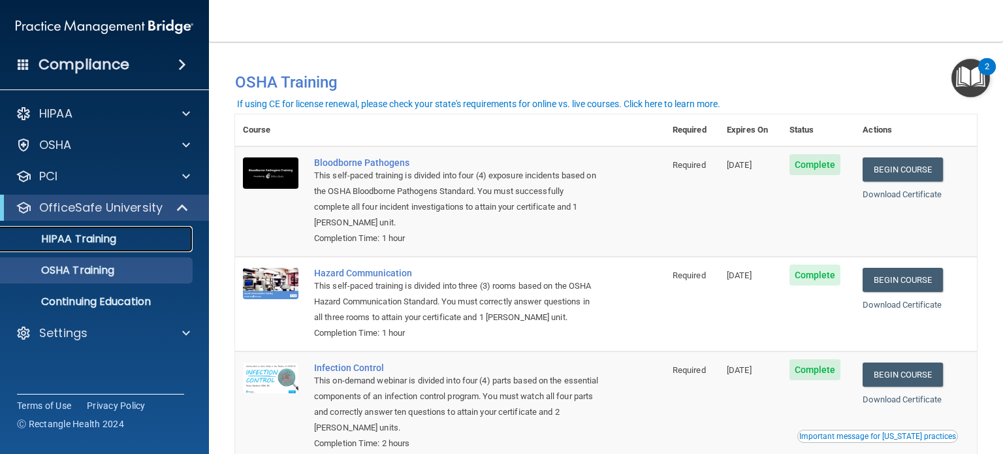
click at [91, 236] on p "HIPAA Training" at bounding box center [62, 238] width 108 height 13
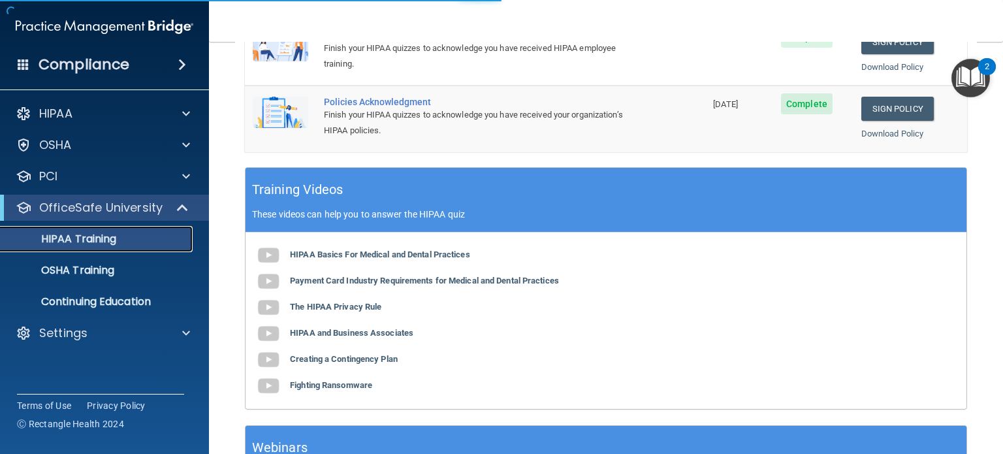
scroll to position [438, 0]
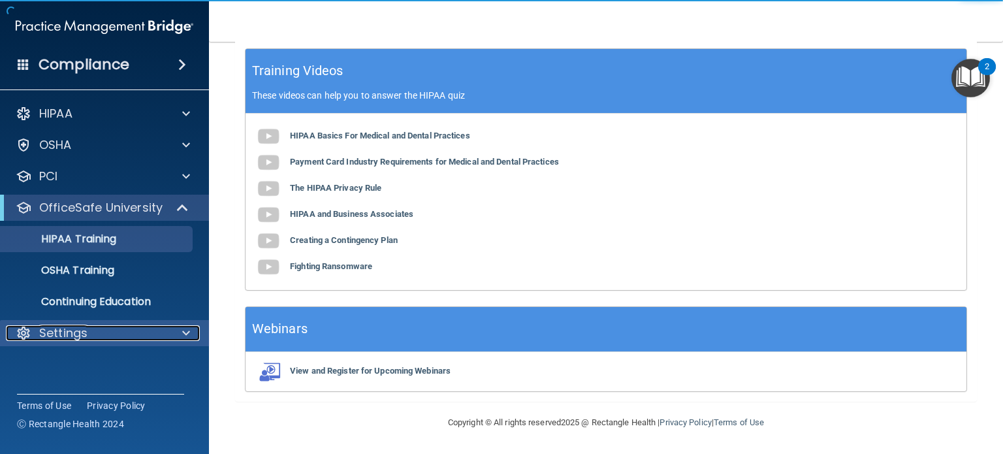
click at [59, 333] on p "Settings" at bounding box center [63, 333] width 48 height 16
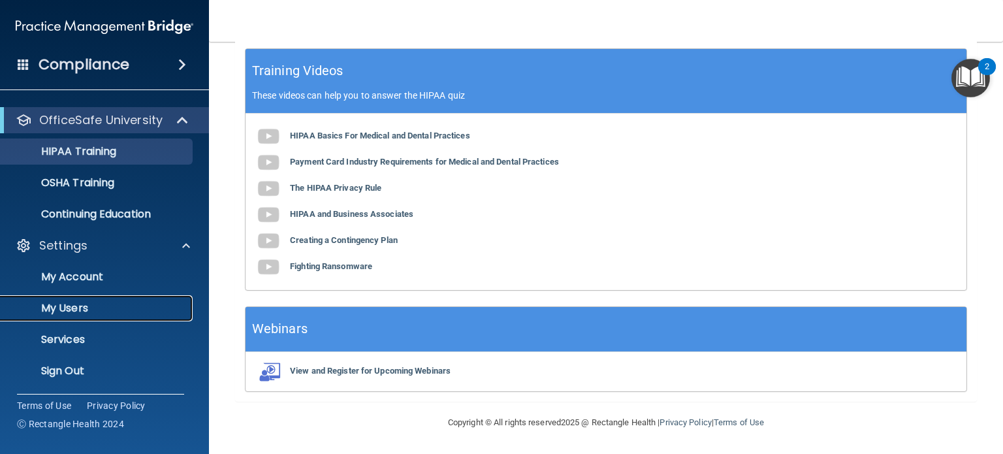
click at [69, 313] on p "My Users" at bounding box center [97, 308] width 178 height 13
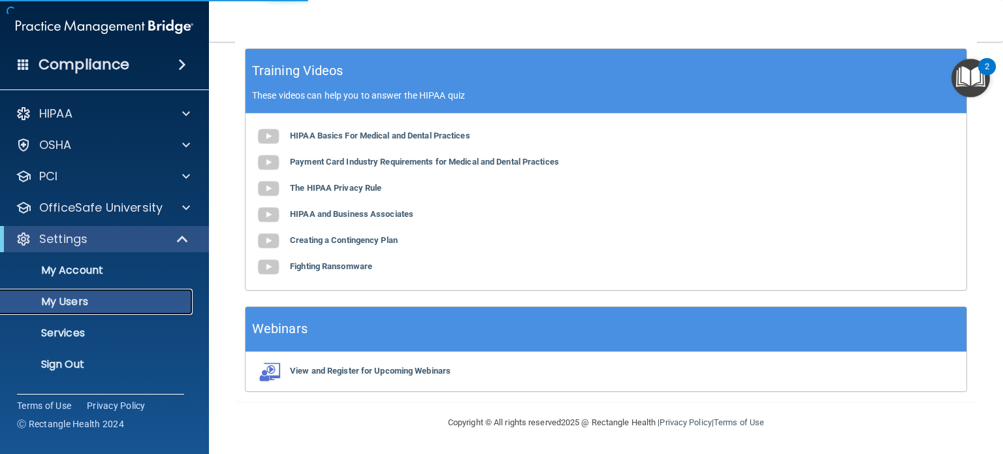
select select "20"
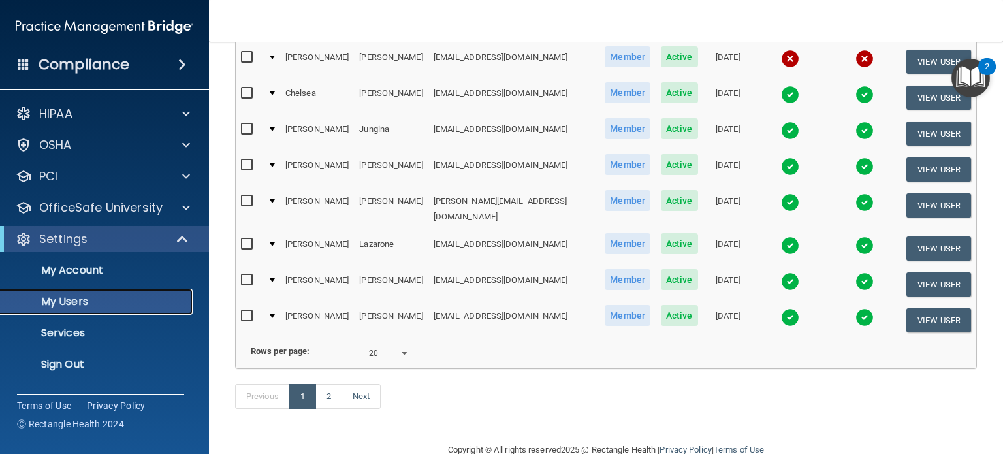
scroll to position [633, 0]
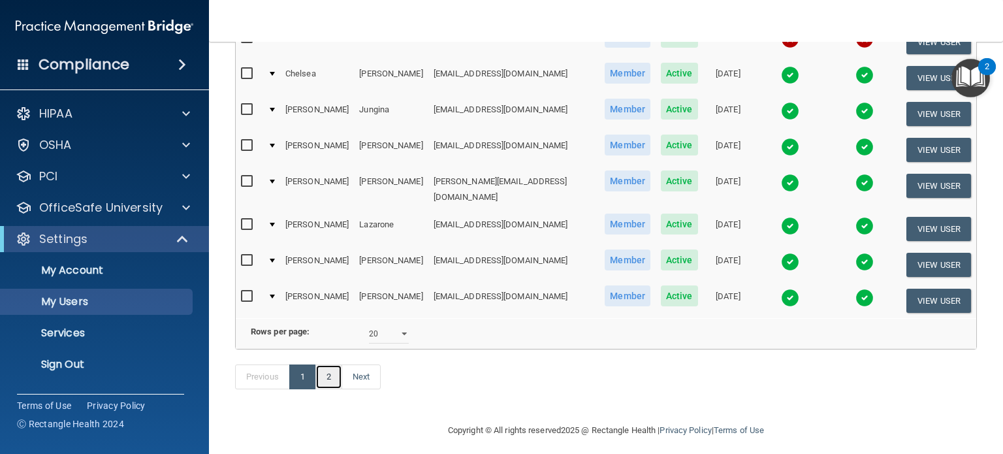
click at [323, 365] on link "2" at bounding box center [328, 376] width 27 height 25
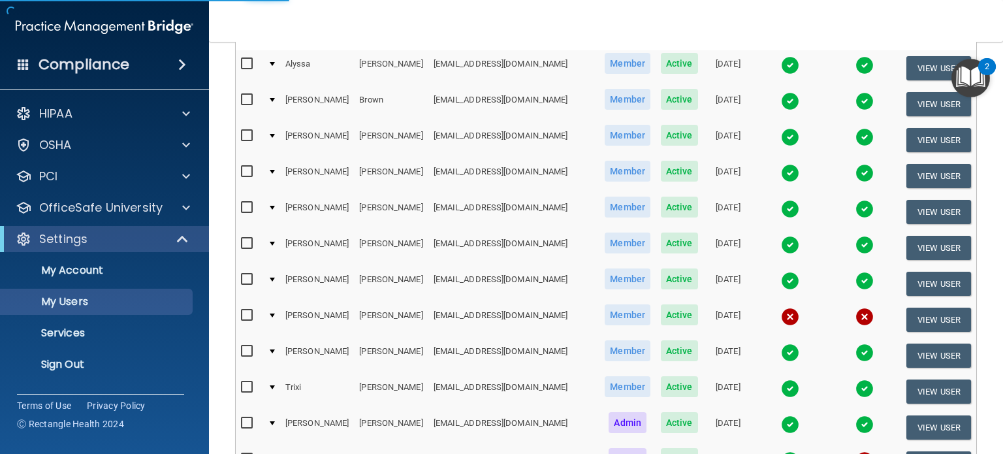
select select "20"
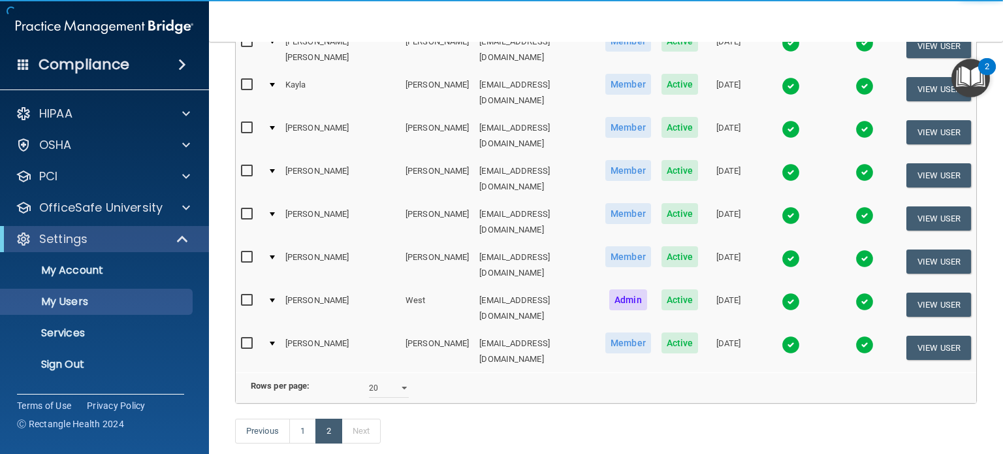
scroll to position [46, 0]
